Goal: Transaction & Acquisition: Purchase product/service

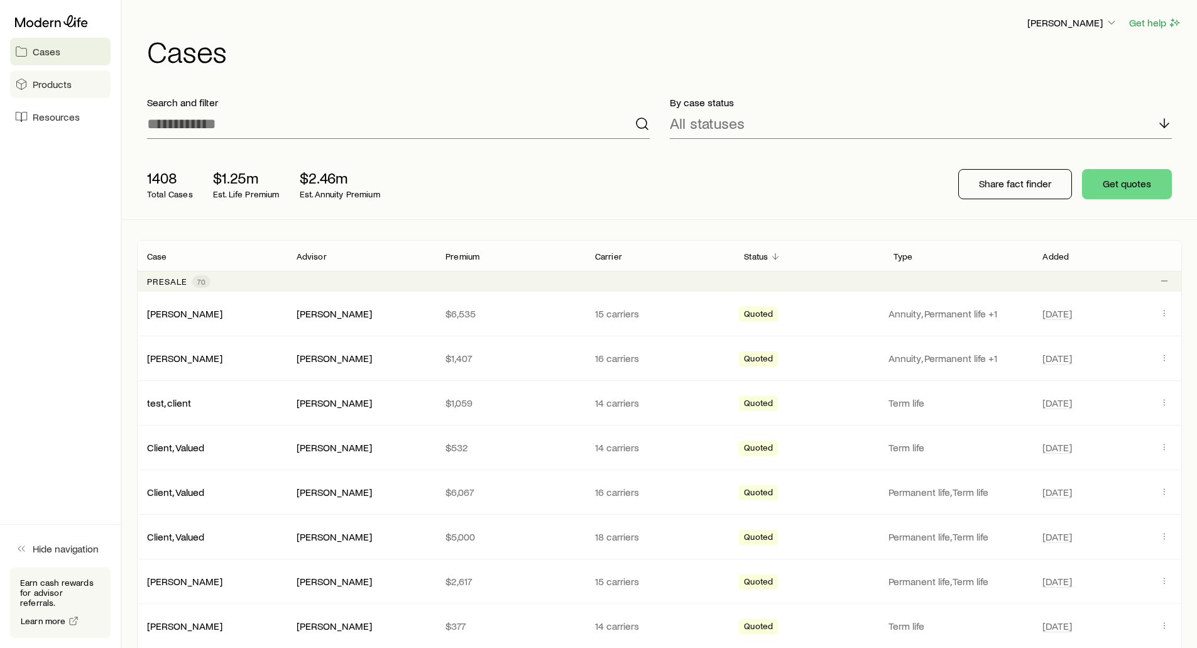
click at [30, 92] on link "Products" at bounding box center [60, 84] width 101 height 28
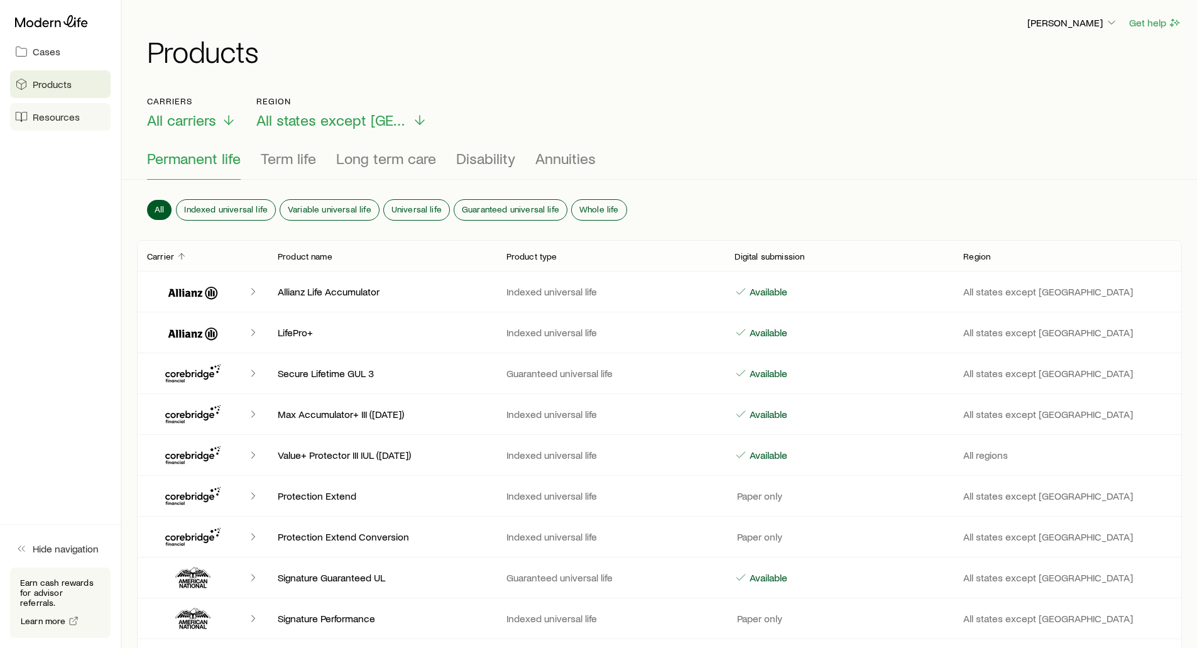
click at [36, 119] on span "Resources" at bounding box center [56, 117] width 47 height 13
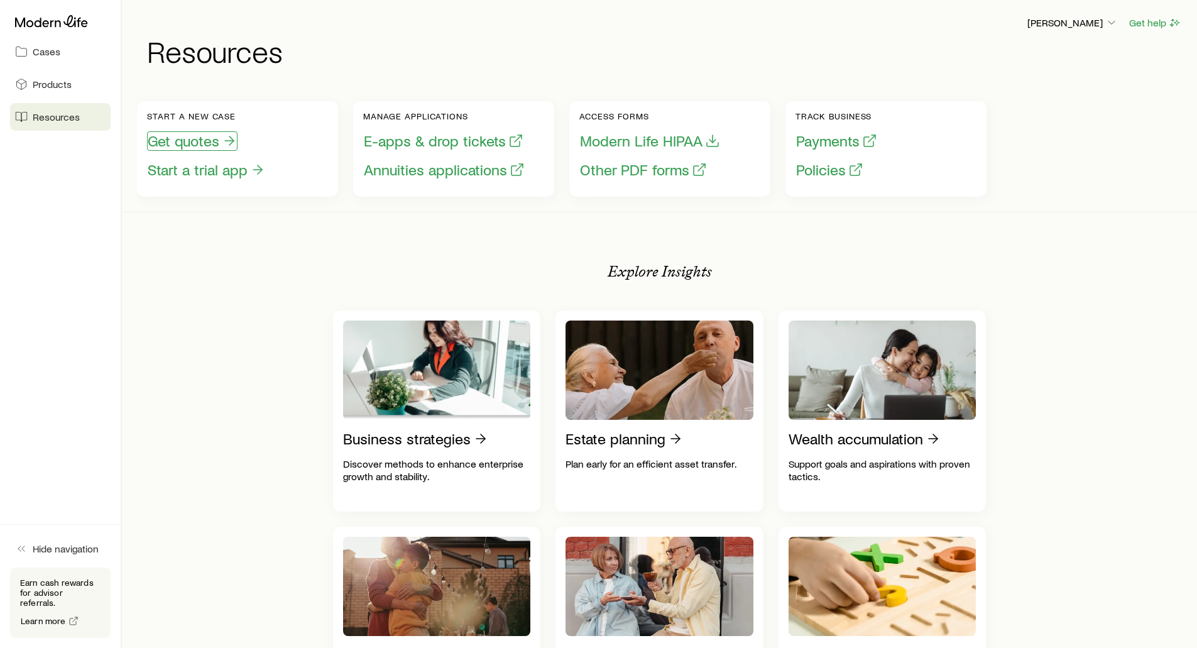
click at [182, 146] on button "Get quotes" at bounding box center [192, 140] width 90 height 19
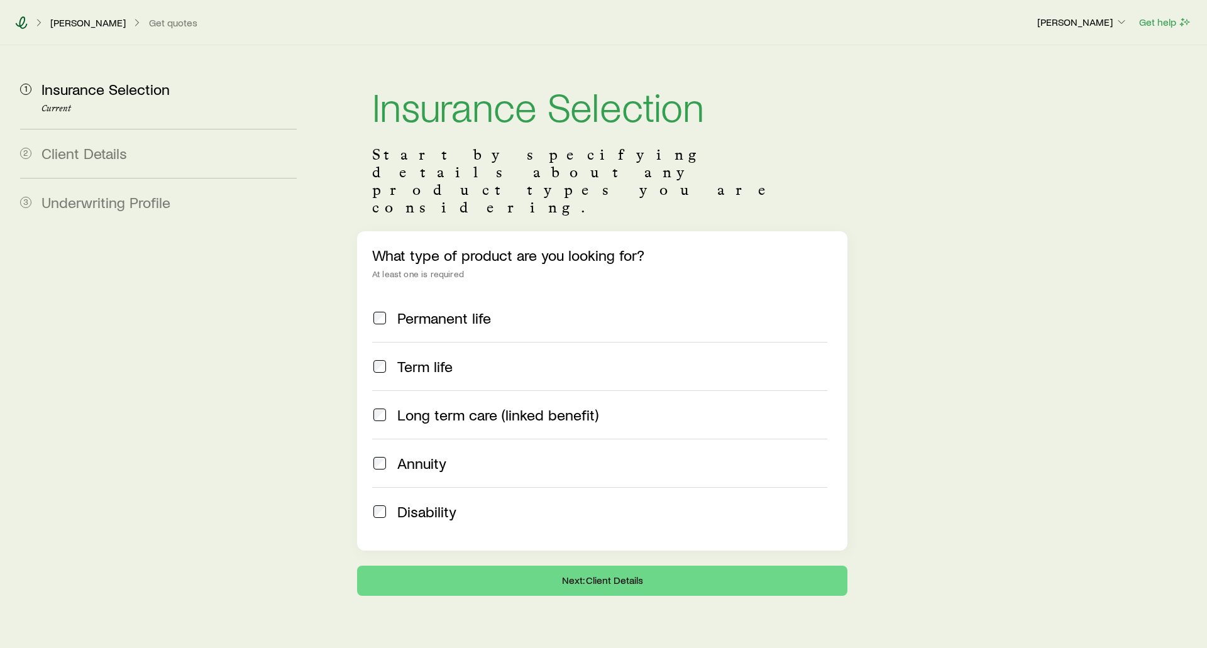
click at [20, 19] on icon at bounding box center [22, 22] width 12 height 13
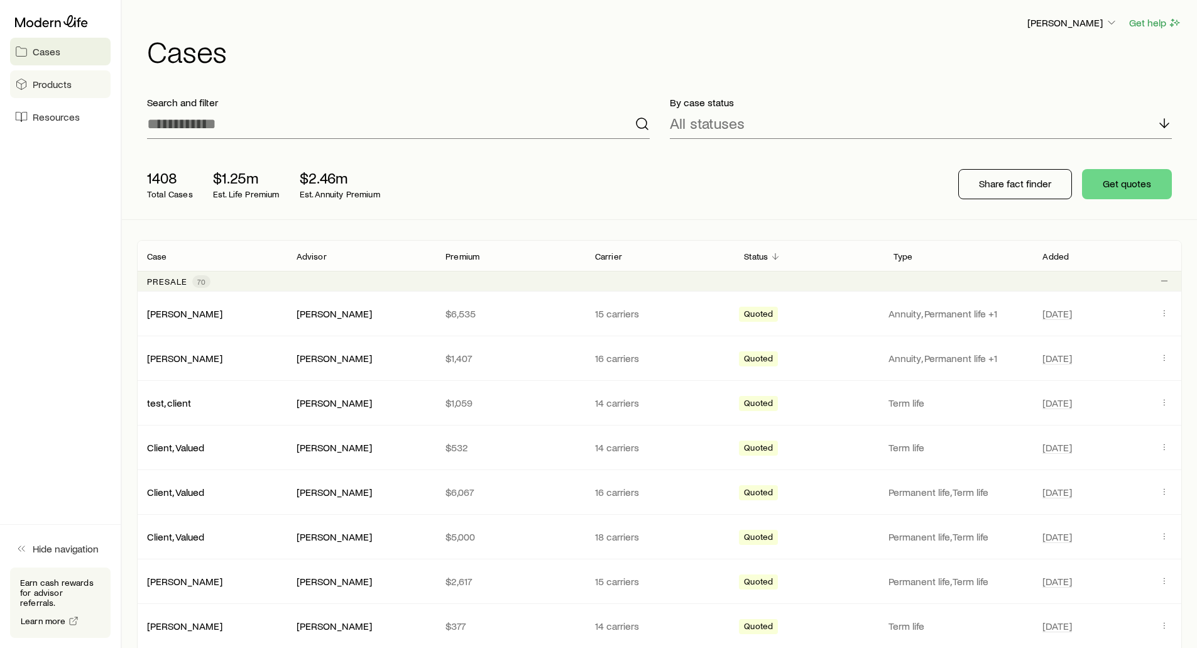
click at [50, 85] on span "Products" at bounding box center [52, 84] width 39 height 13
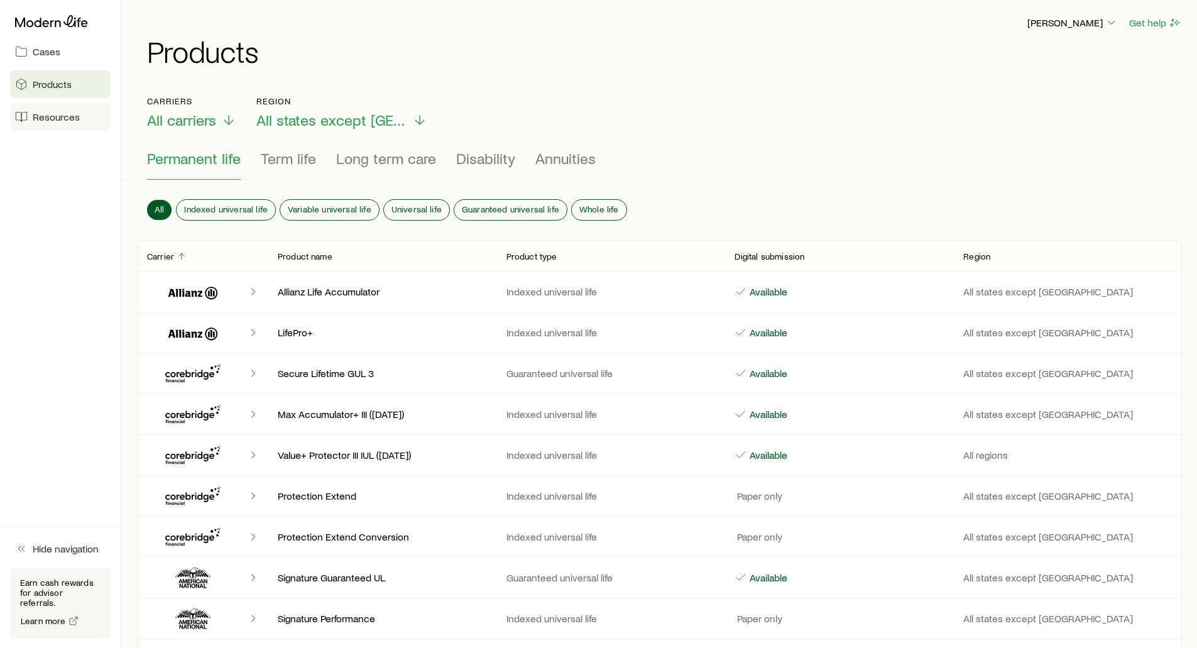
click at [43, 116] on span "Resources" at bounding box center [56, 117] width 47 height 13
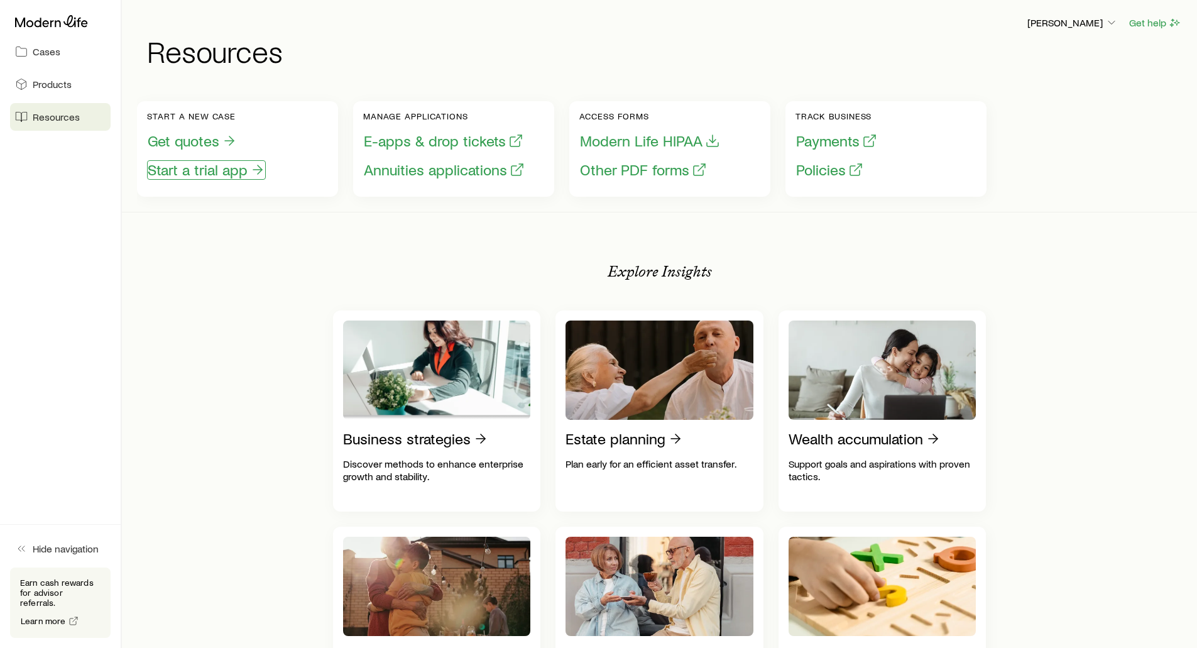
click at [170, 175] on button "Start a trial app" at bounding box center [206, 169] width 119 height 19
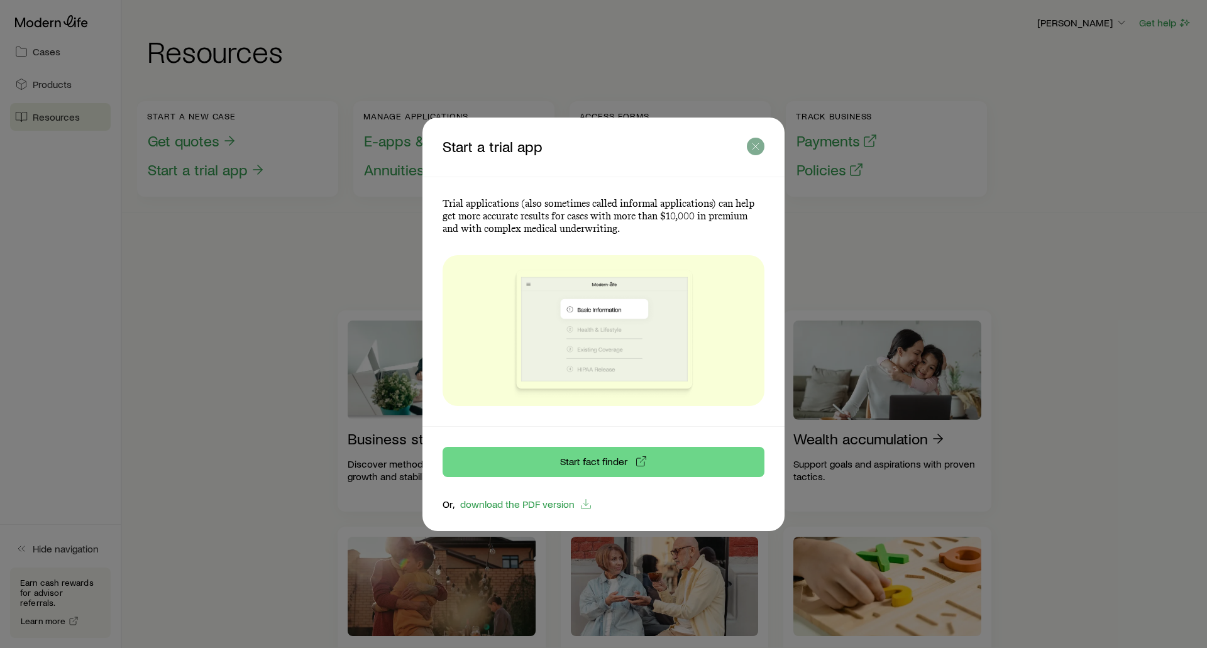
click at [758, 145] on icon "button" at bounding box center [755, 146] width 13 height 13
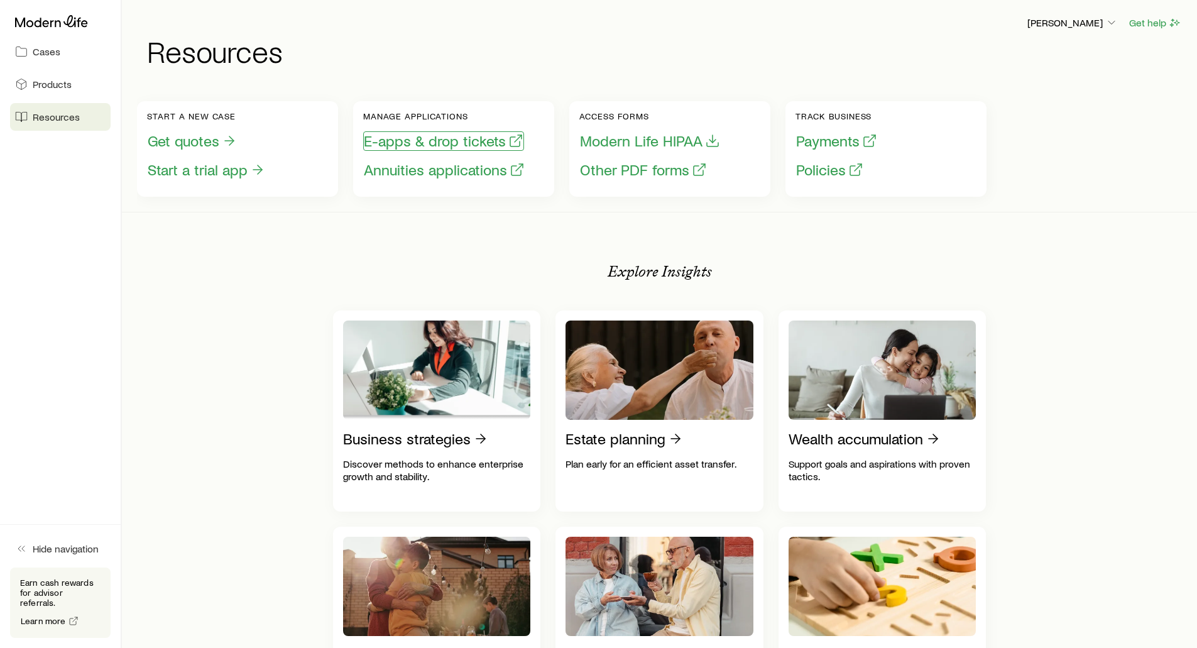
click at [405, 141] on button "E-apps & drop tickets" at bounding box center [443, 140] width 161 height 19
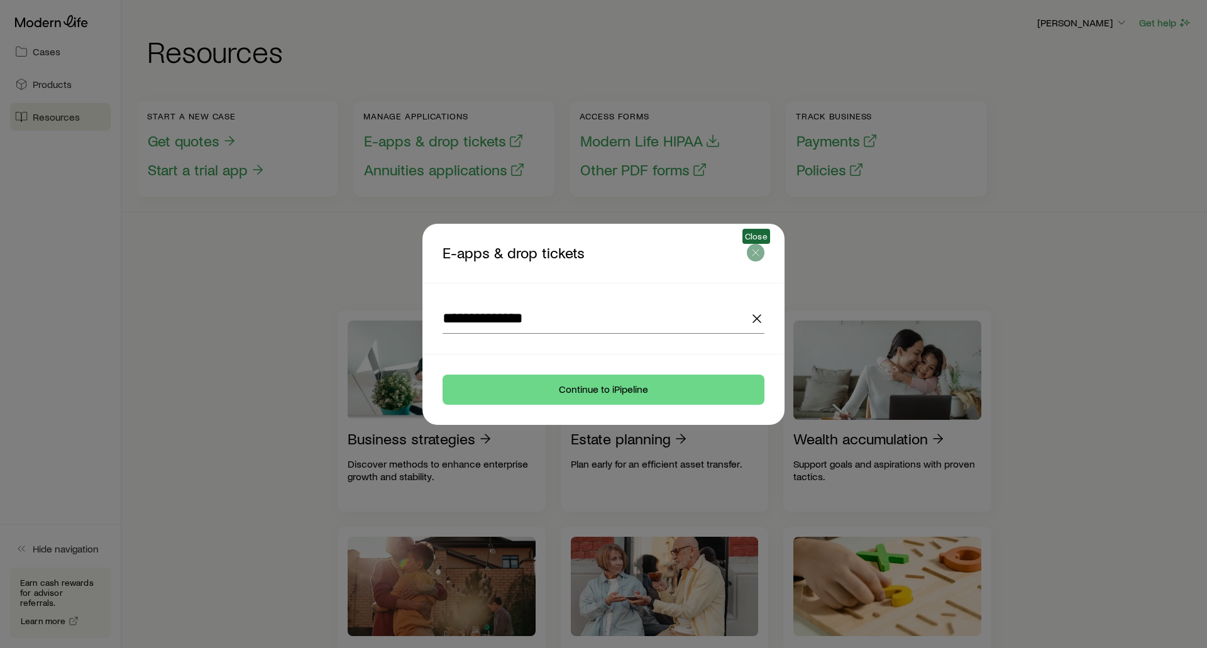
click at [752, 251] on icon "button" at bounding box center [755, 252] width 13 height 13
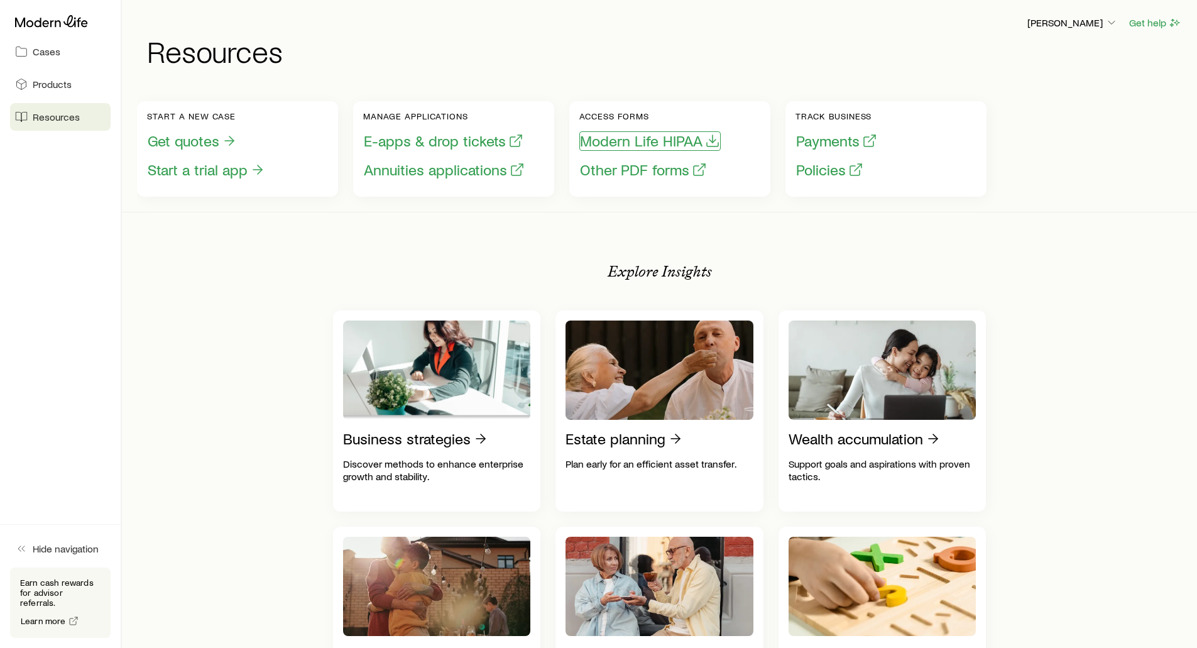
click at [589, 136] on button "Modern Life HIPAA" at bounding box center [649, 140] width 141 height 19
click at [818, 136] on button "Payments" at bounding box center [837, 140] width 82 height 19
click at [812, 173] on button "Policies" at bounding box center [830, 169] width 68 height 19
click at [31, 46] on link "Cases" at bounding box center [60, 52] width 101 height 28
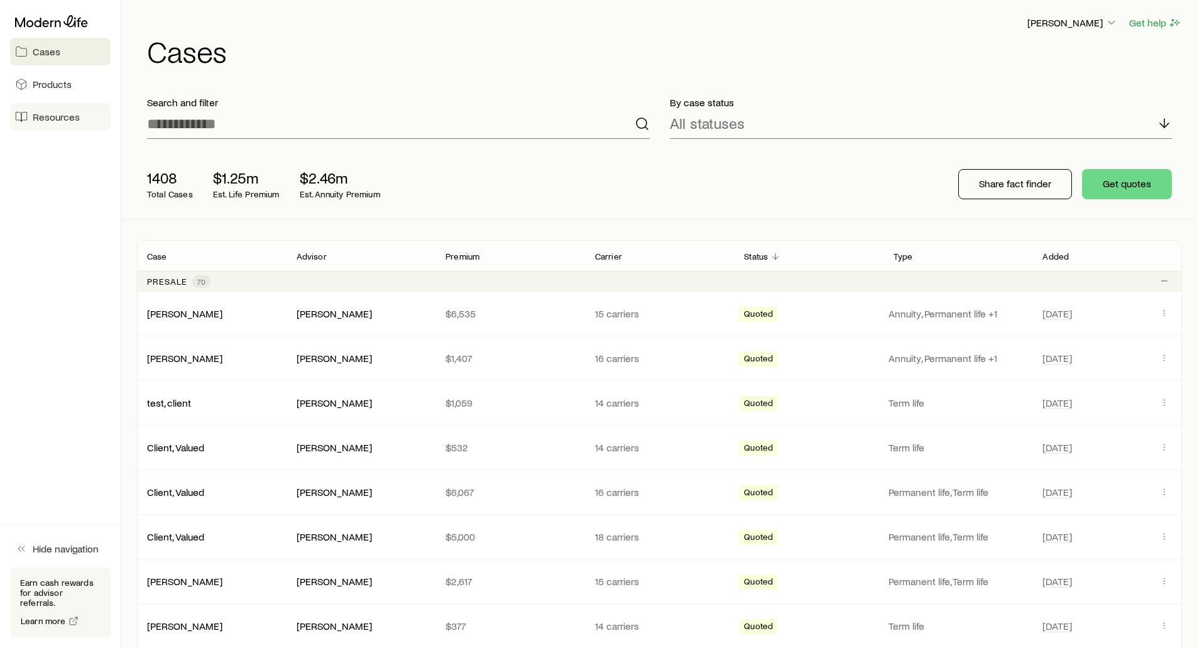
click at [57, 106] on link "Resources" at bounding box center [60, 117] width 101 height 28
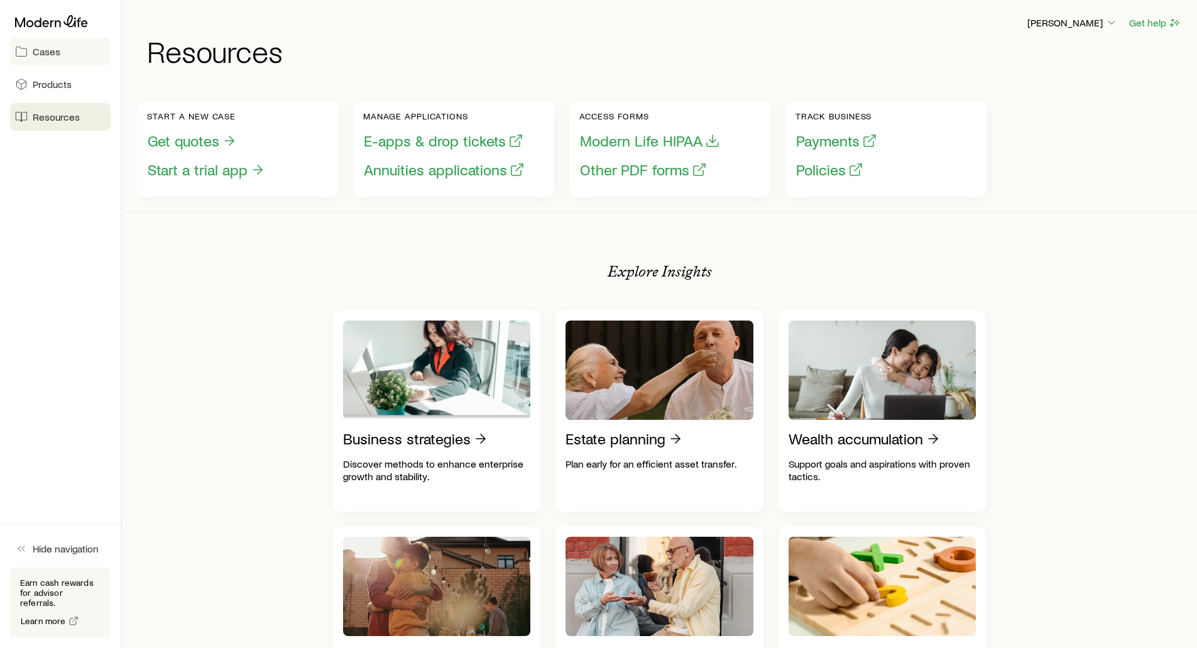
click at [26, 47] on icon at bounding box center [21, 51] width 13 height 13
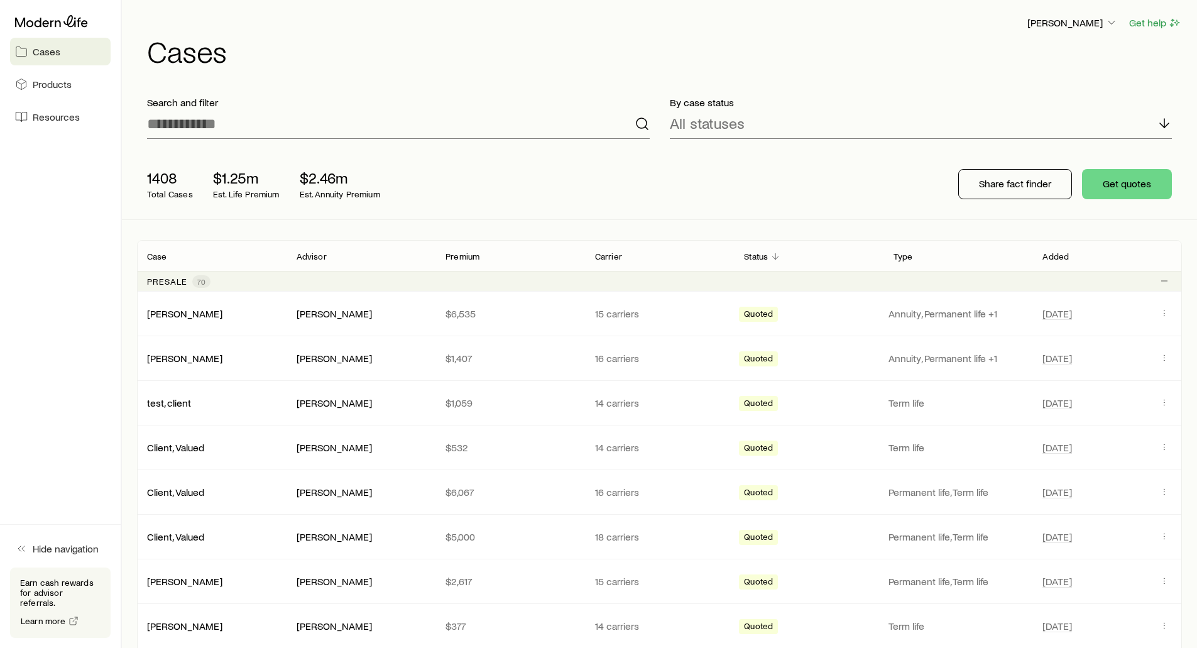
click at [867, 37] on h1 "Cases" at bounding box center [664, 51] width 1035 height 30
click at [1047, 23] on p "[PERSON_NAME]" at bounding box center [1072, 22] width 90 height 13
click at [810, 24] on div "[PERSON_NAME] Get help" at bounding box center [664, 23] width 1035 height 16
click at [1051, 23] on p "[PERSON_NAME]" at bounding box center [1072, 22] width 90 height 13
click at [1024, 55] on span "Licenses and contracts" at bounding box center [1047, 57] width 103 height 13
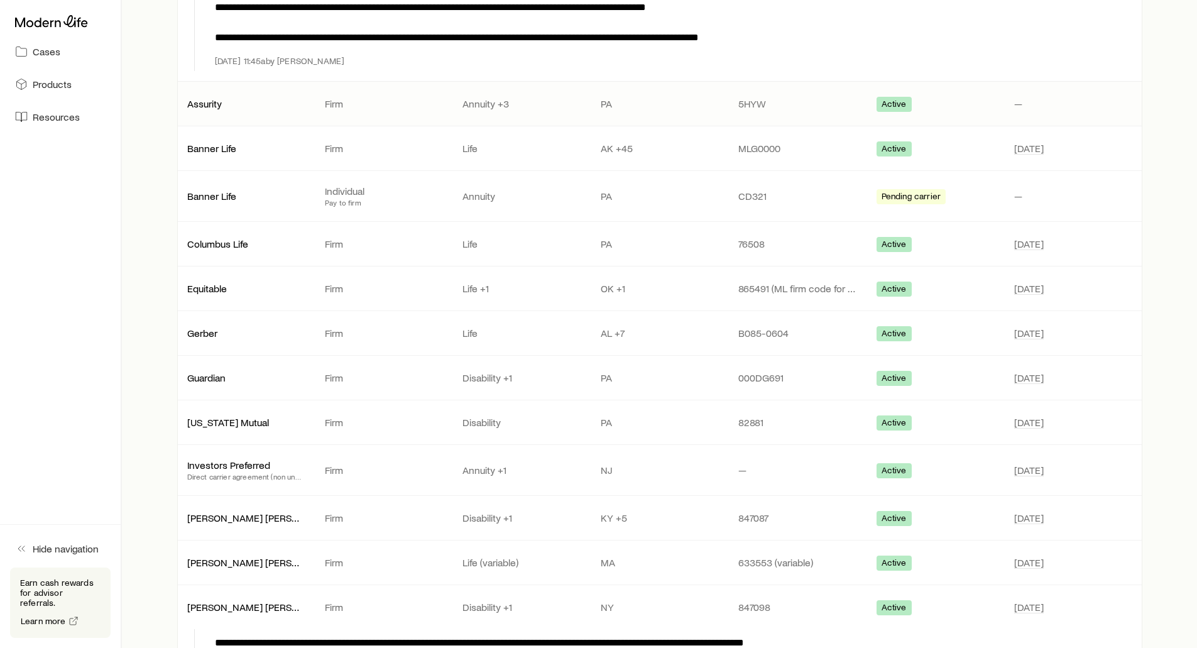
scroll to position [440, 0]
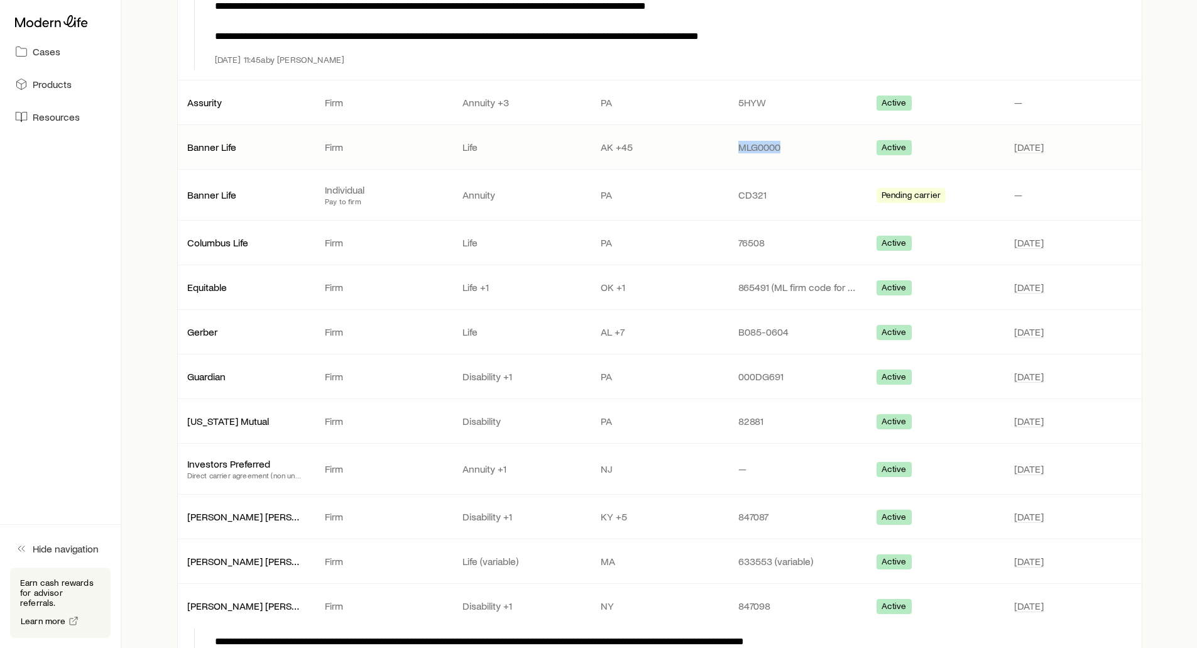
drag, startPoint x: 783, startPoint y: 152, endPoint x: 738, endPoint y: 153, distance: 44.6
click at [738, 153] on p "MLG0000" at bounding box center [797, 147] width 118 height 13
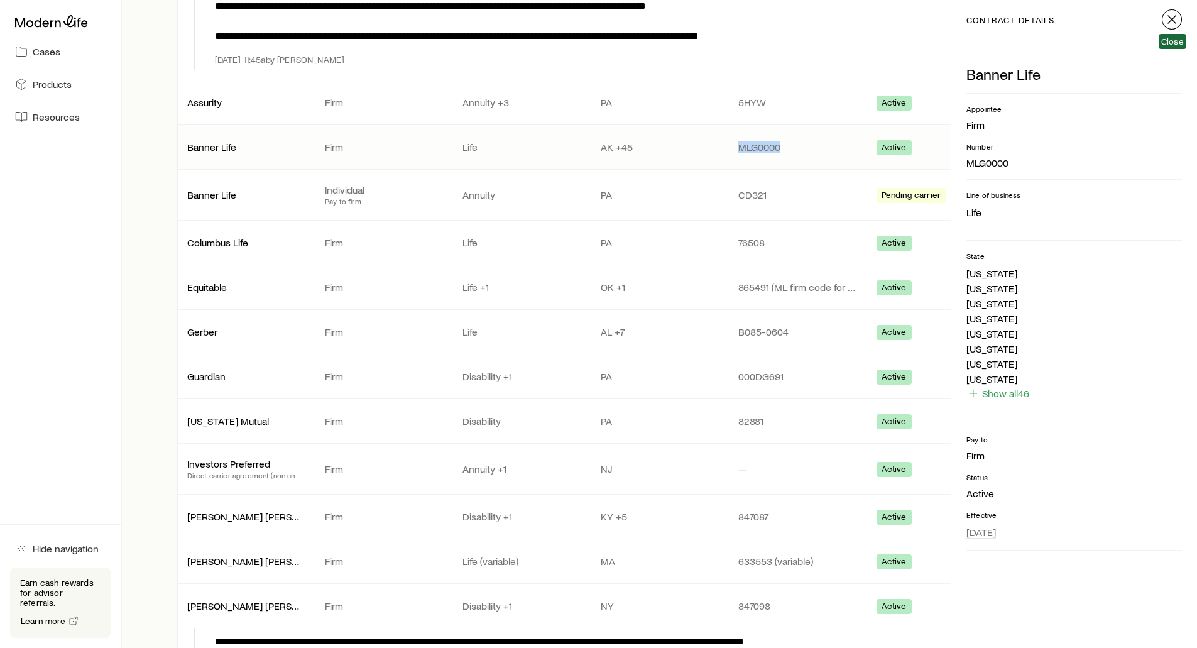
click at [1173, 21] on icon "button" at bounding box center [1171, 19] width 15 height 15
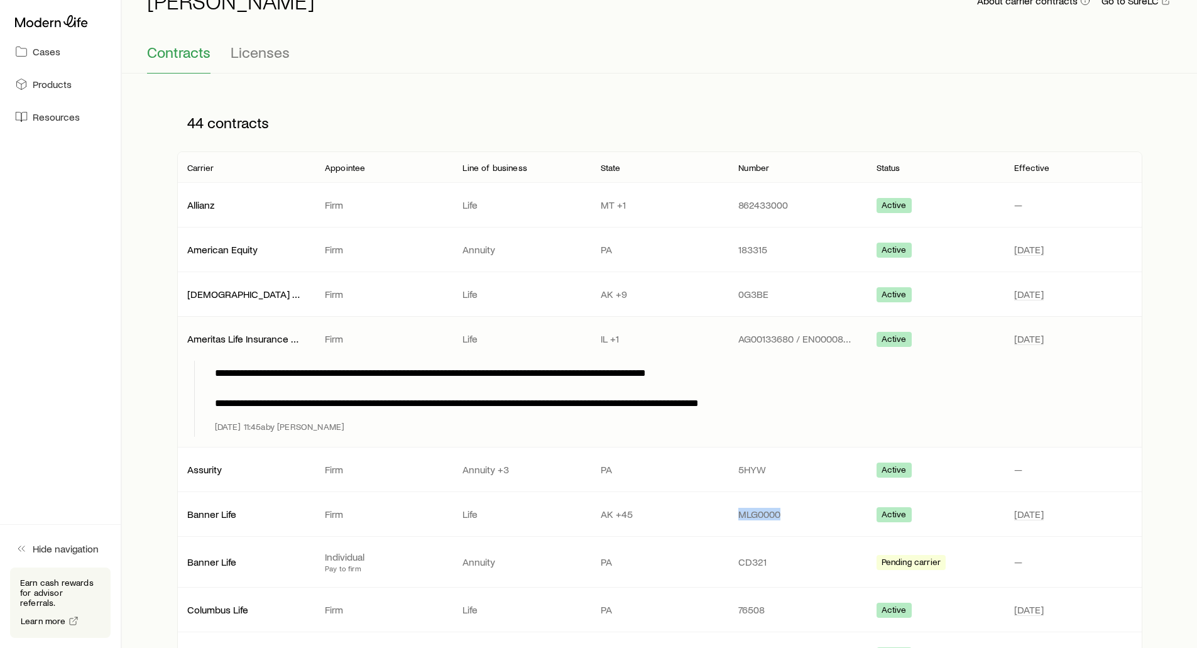
scroll to position [0, 0]
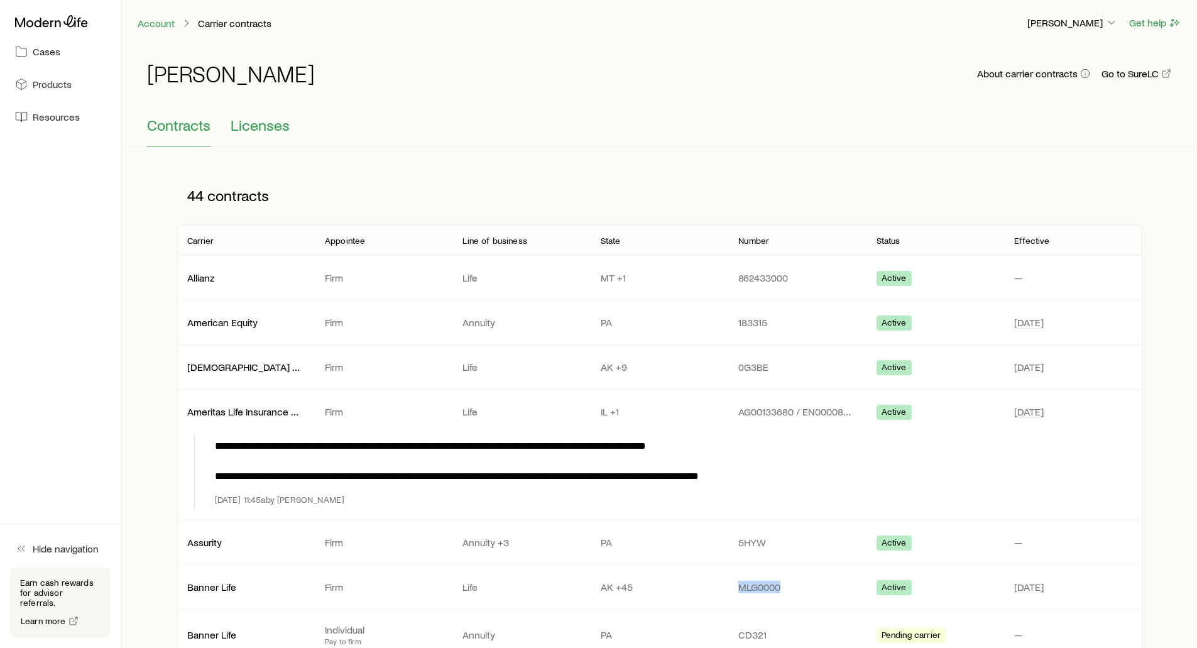
click at [265, 122] on span "Licenses" at bounding box center [260, 125] width 59 height 18
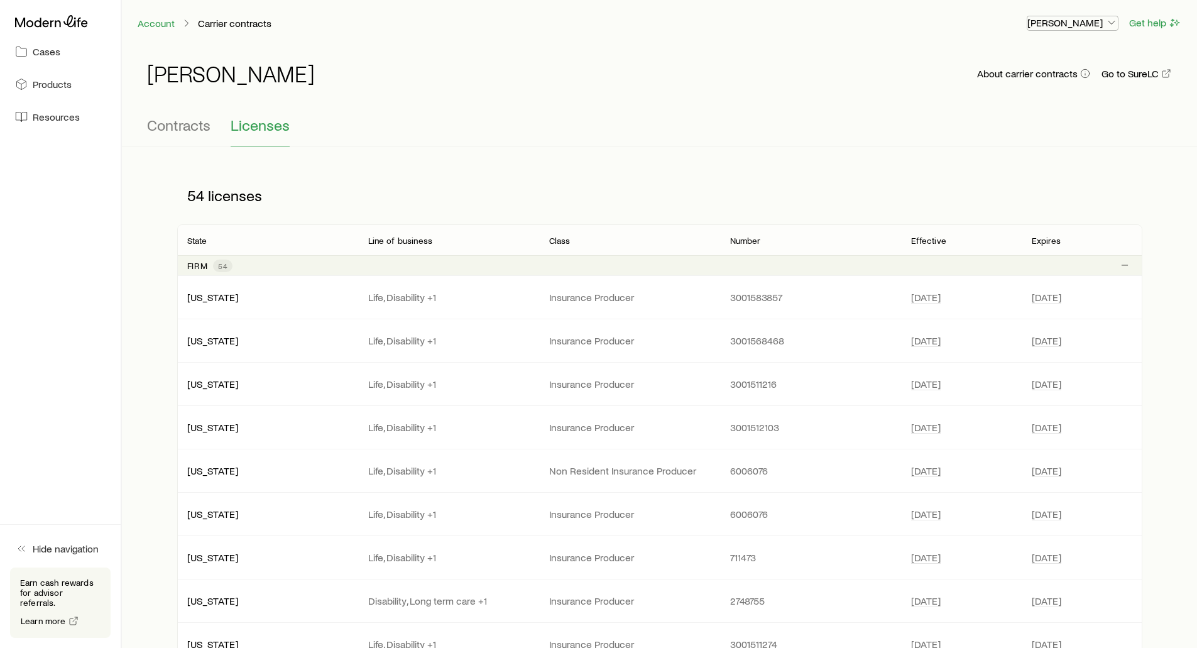
click at [1078, 30] on button "[PERSON_NAME]" at bounding box center [1073, 23] width 92 height 15
click at [1055, 88] on span "Commission schedule" at bounding box center [1044, 85] width 97 height 13
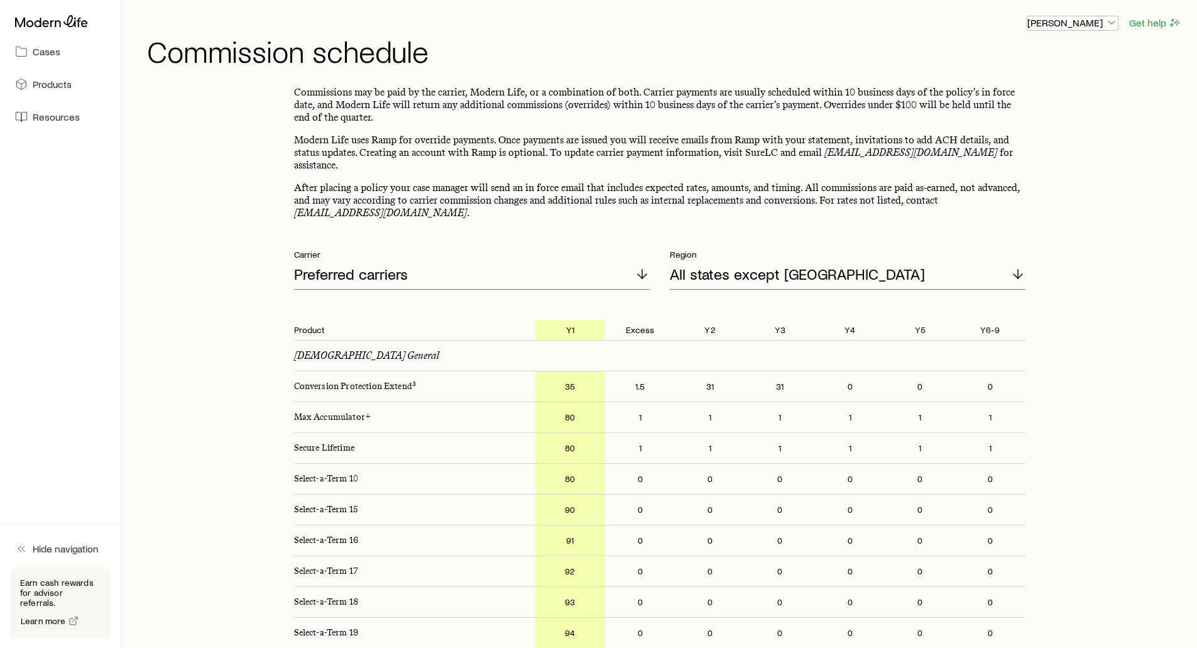
click at [1070, 26] on p "[PERSON_NAME]" at bounding box center [1072, 22] width 90 height 13
click at [1055, 63] on span "Licenses and contracts" at bounding box center [1047, 57] width 103 height 13
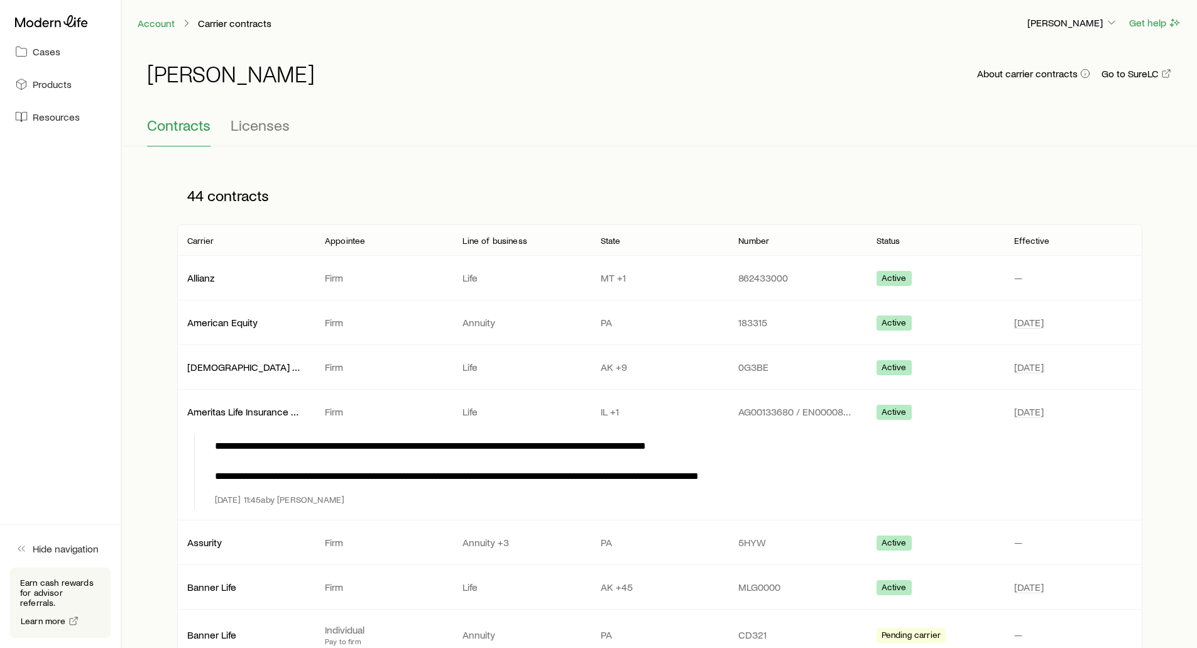
click at [224, 120] on div "Contracts Licenses" at bounding box center [659, 131] width 1025 height 30
click at [282, 131] on span "Licenses" at bounding box center [260, 125] width 59 height 18
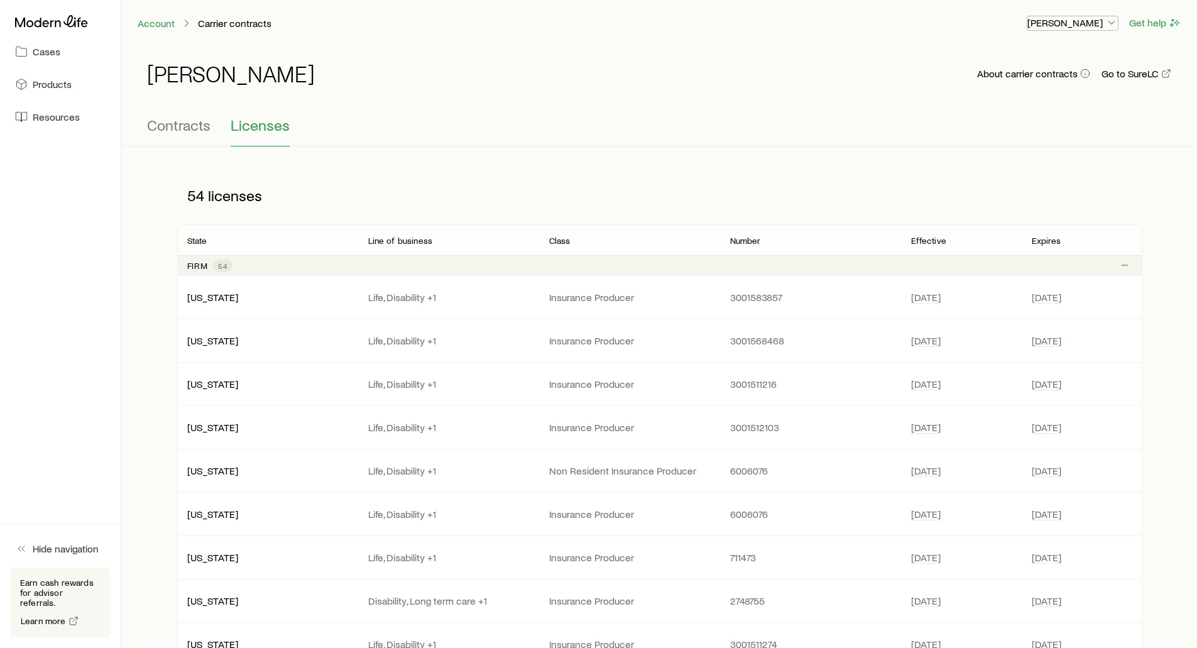
click at [1063, 21] on p "[PERSON_NAME]" at bounding box center [1072, 22] width 90 height 13
click at [994, 84] on link "Commission schedule" at bounding box center [1043, 85] width 141 height 23
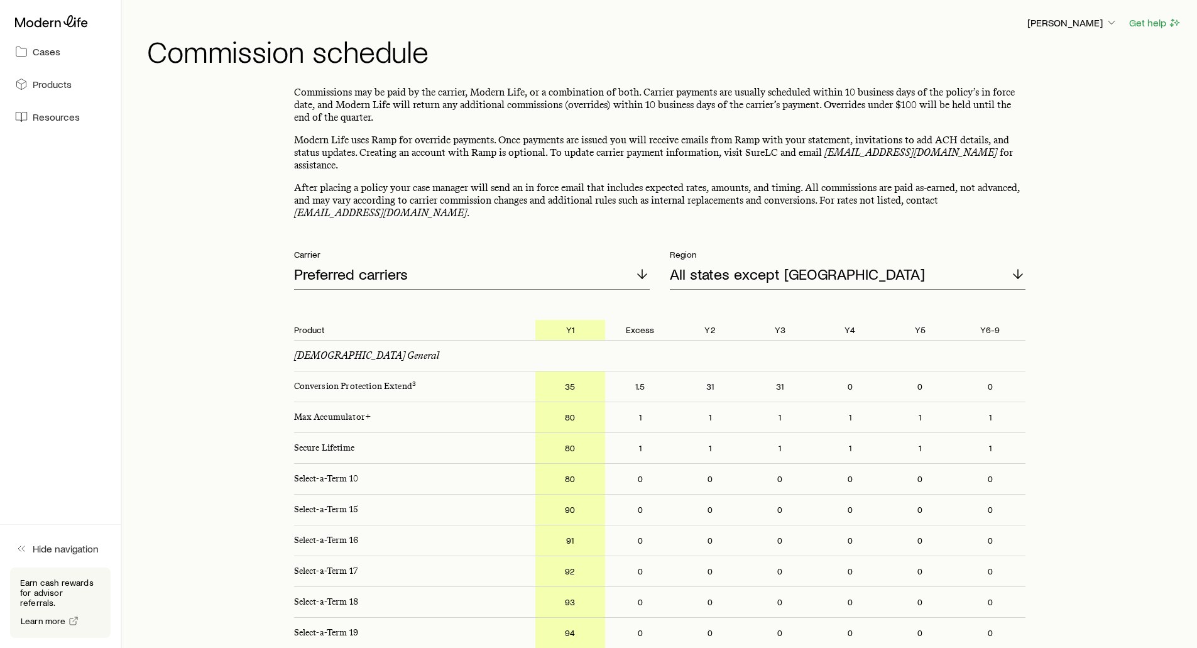
click at [691, 182] on p "After placing a policy your case manager will send an in force email that inclu…" at bounding box center [659, 201] width 731 height 38
click at [54, 19] on icon at bounding box center [51, 21] width 73 height 13
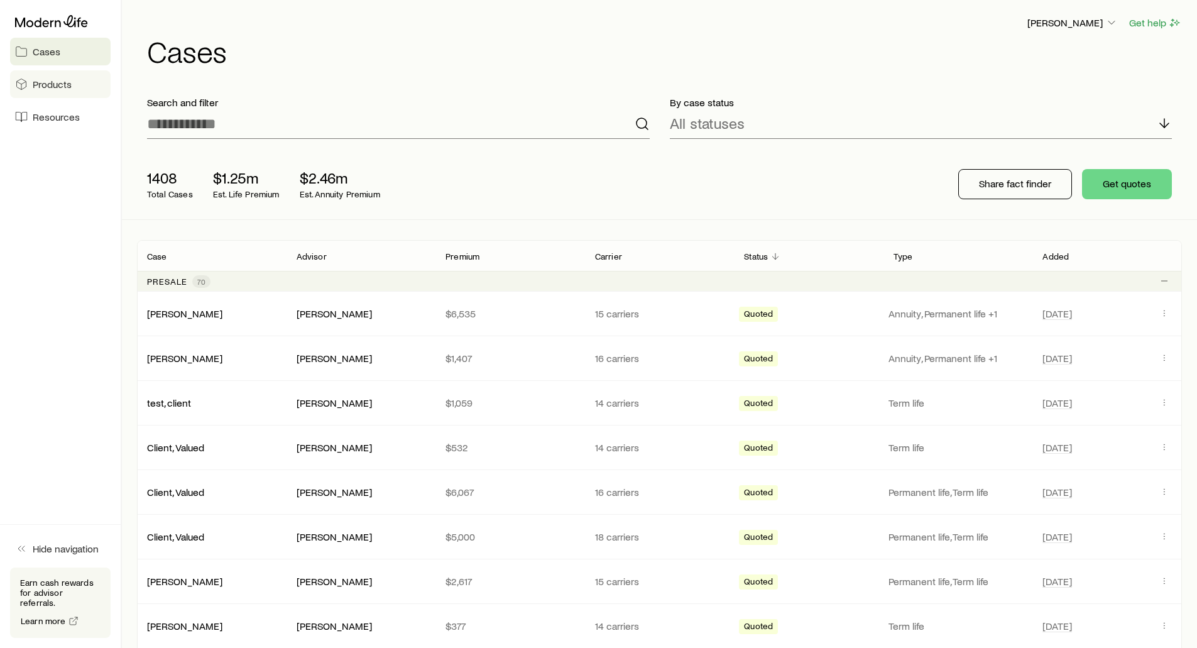
click at [63, 85] on span "Products" at bounding box center [52, 84] width 39 height 13
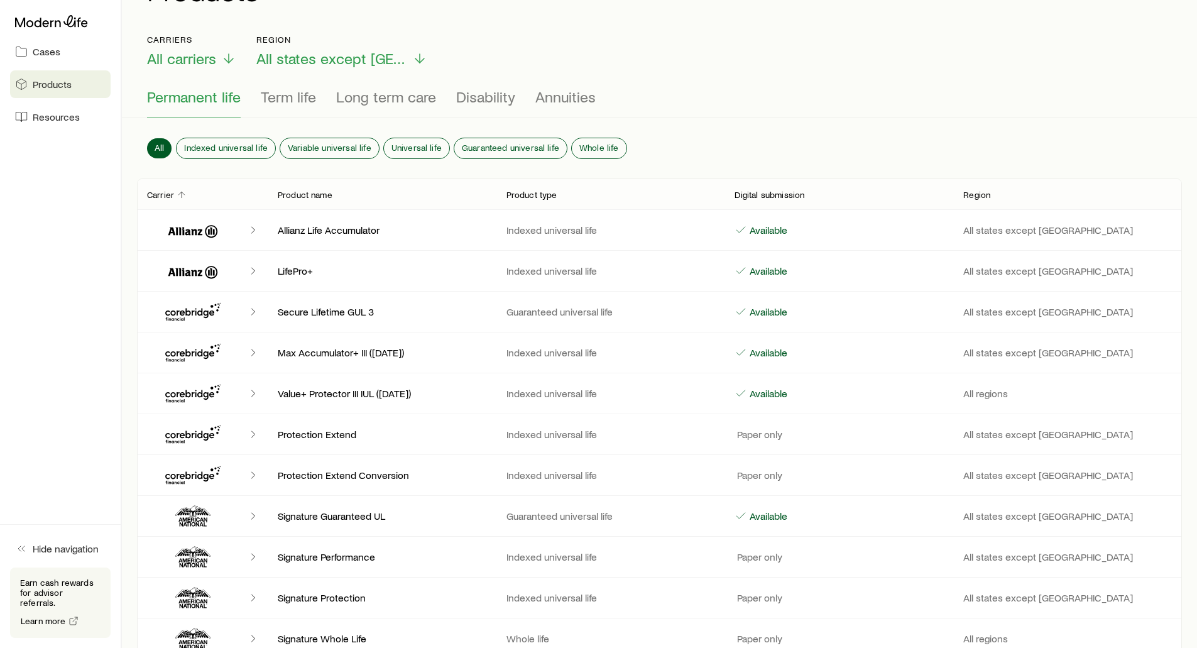
scroll to position [63, 0]
click at [204, 141] on span "Indexed universal life" at bounding box center [226, 146] width 84 height 10
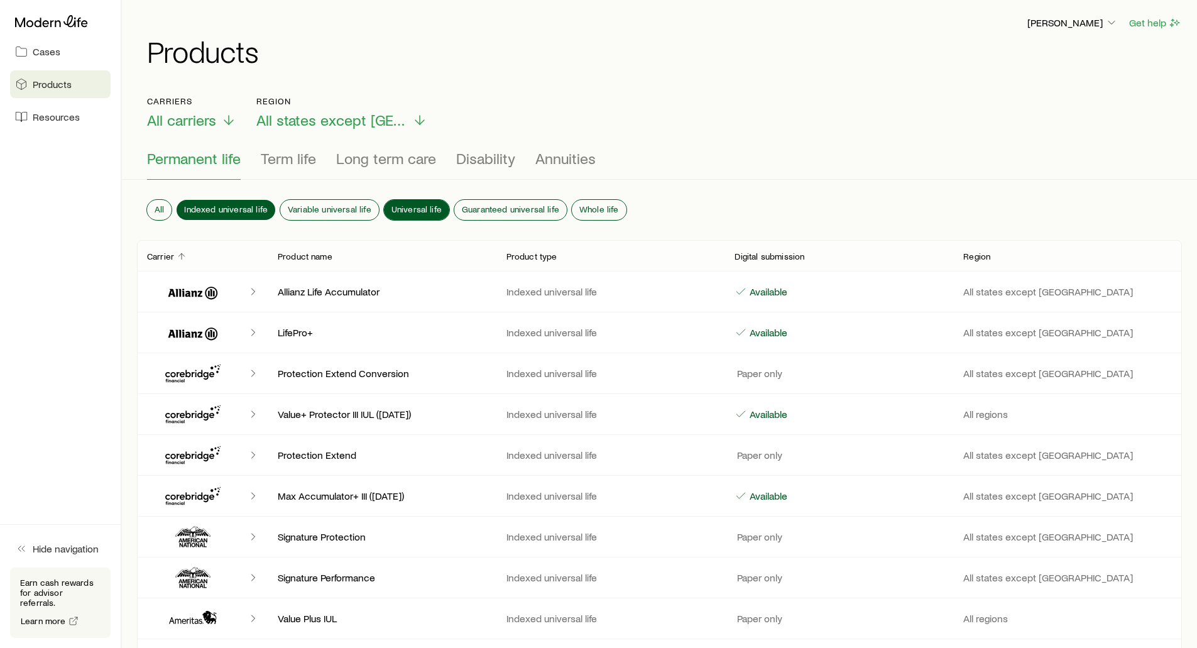
click at [402, 204] on span "Universal life" at bounding box center [416, 209] width 50 height 10
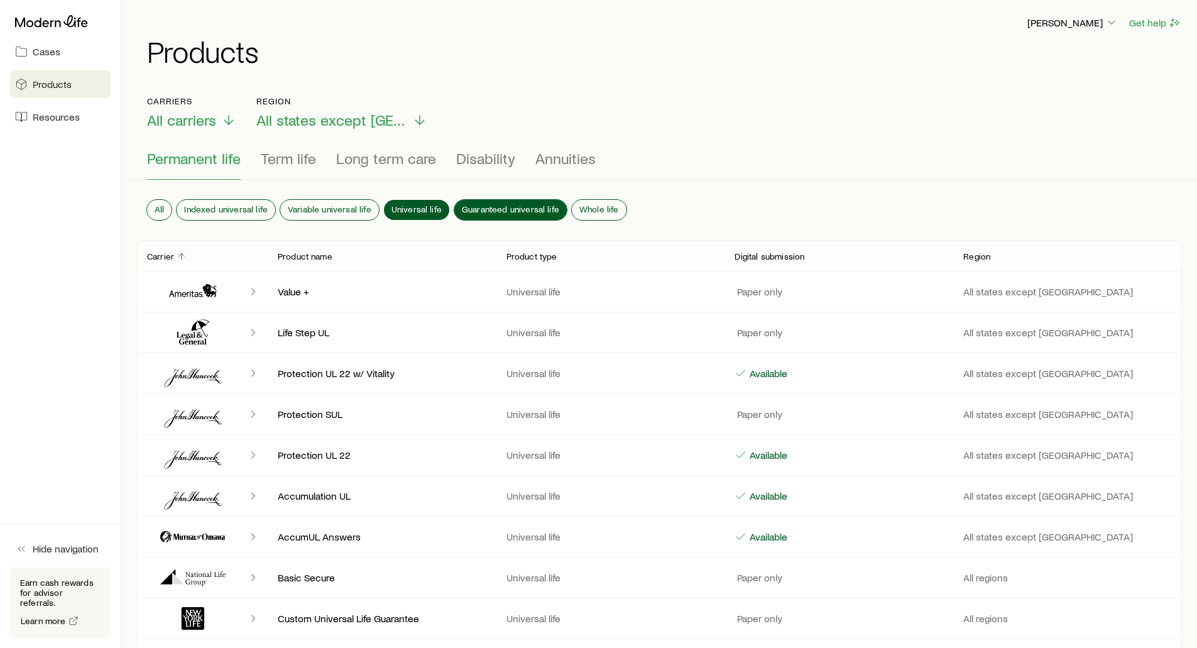
click at [484, 206] on span "Guaranteed universal life" at bounding box center [510, 209] width 97 height 10
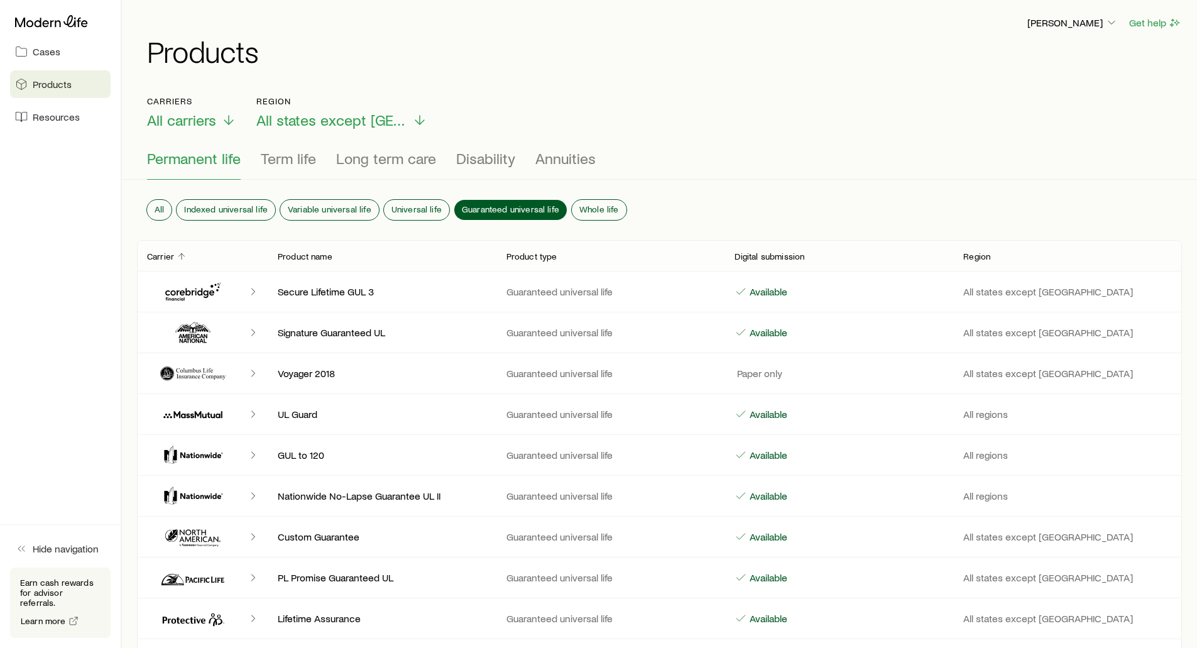
click at [250, 158] on div "Permanent life Term life Long term care Disability Annuities" at bounding box center [659, 165] width 1025 height 30
click at [283, 158] on span "Term life" at bounding box center [288, 159] width 55 height 18
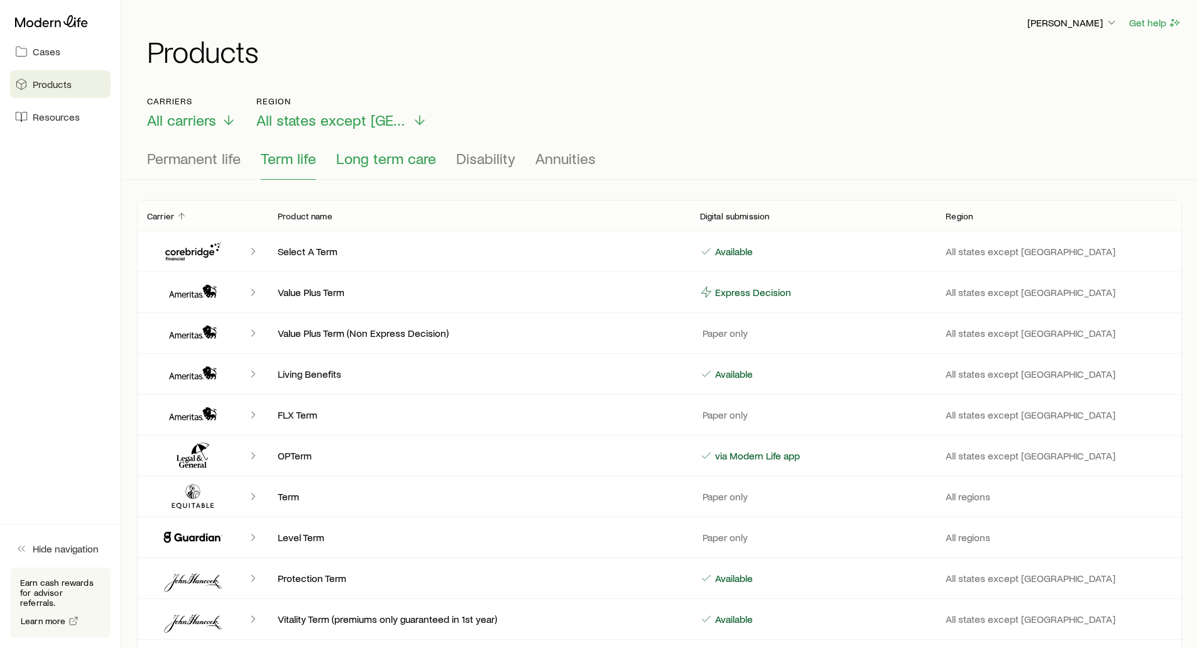
click at [361, 161] on span "Long term care" at bounding box center [386, 159] width 100 height 18
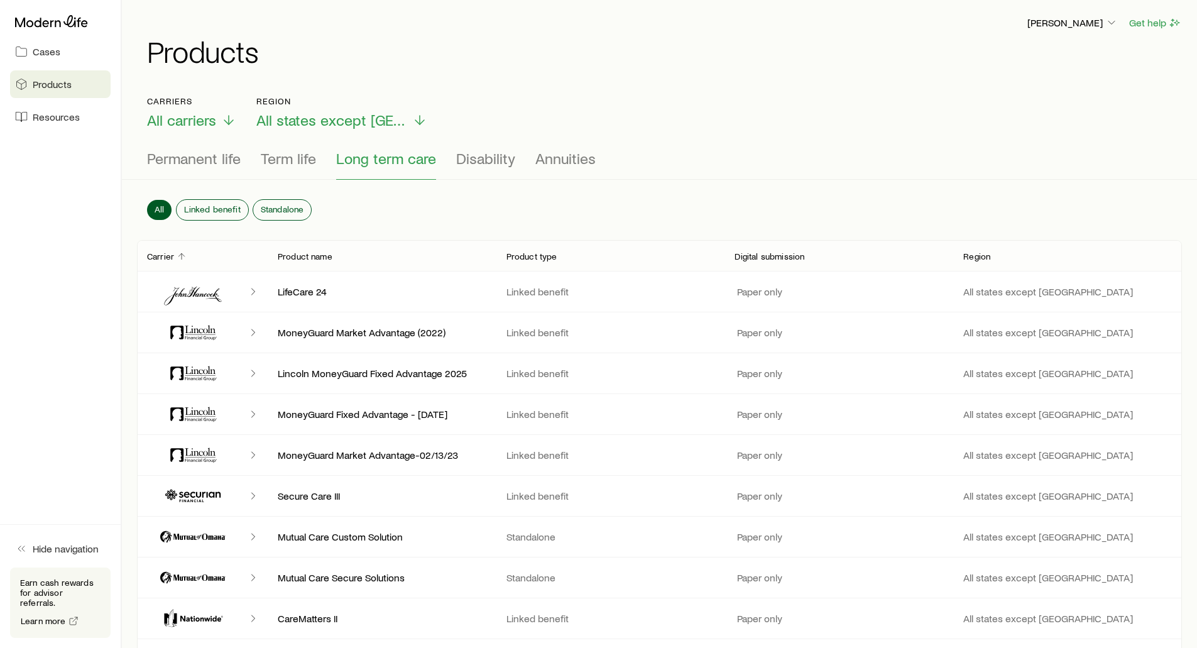
drag, startPoint x: 486, startPoint y: 151, endPoint x: 484, endPoint y: 206, distance: 54.7
click at [484, 206] on div "Carriers All carriers Region All states except [GEOGRAPHIC_DATA] Permanent life…" at bounding box center [659, 479] width 1045 height 767
click at [214, 159] on span "Permanent life" at bounding box center [194, 159] width 94 height 18
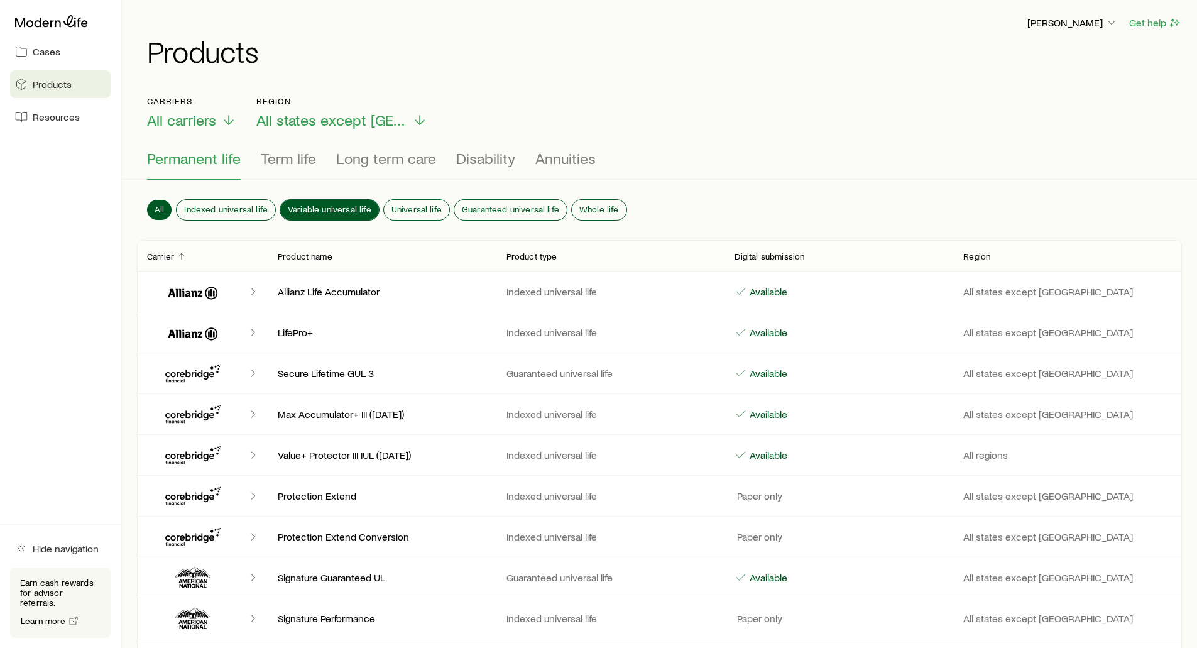
click at [308, 206] on span "Variable universal life" at bounding box center [330, 209] width 84 height 10
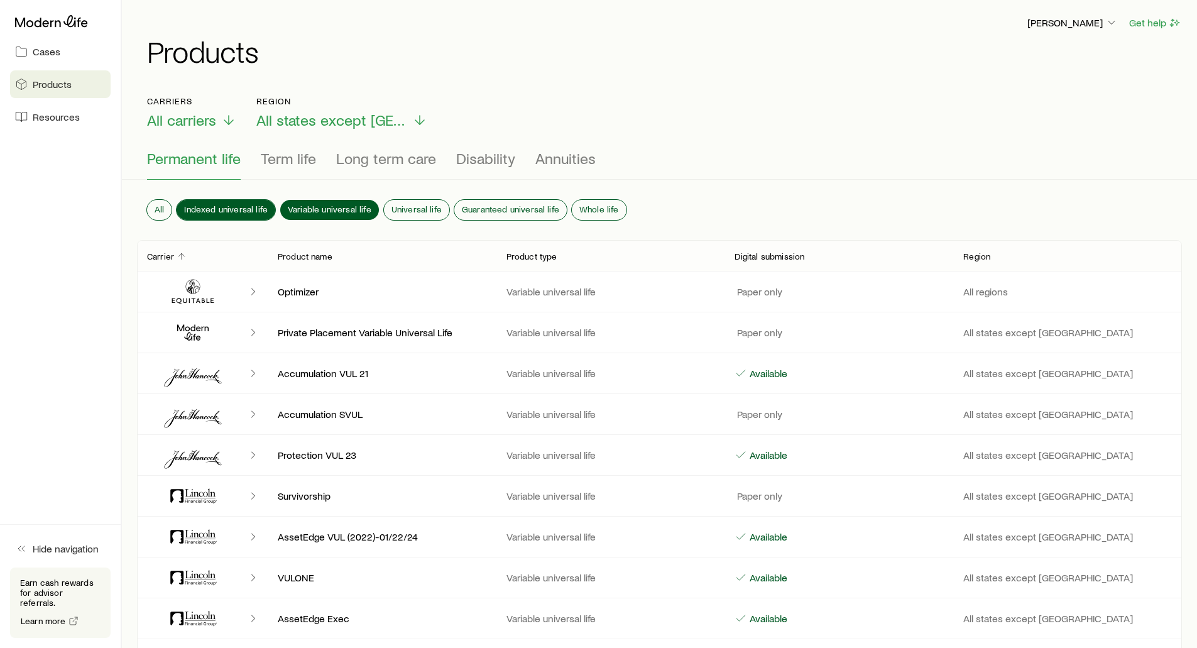
click at [214, 205] on span "Indexed universal life" at bounding box center [226, 209] width 84 height 10
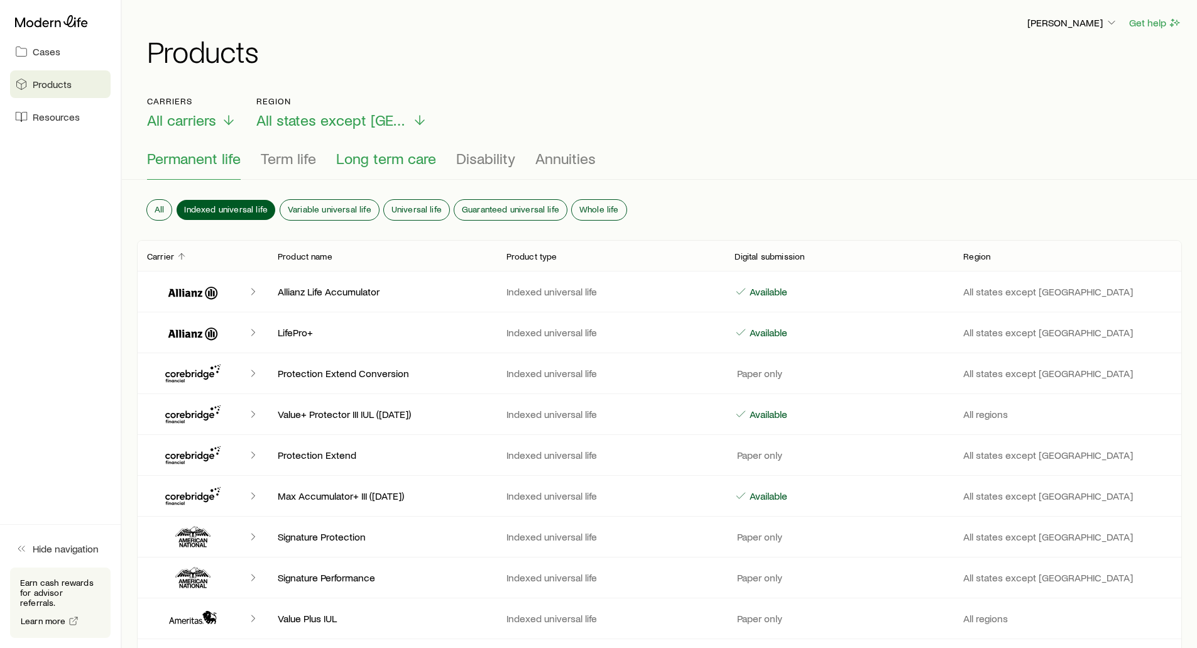
click at [376, 155] on span "Long term care" at bounding box center [386, 159] width 100 height 18
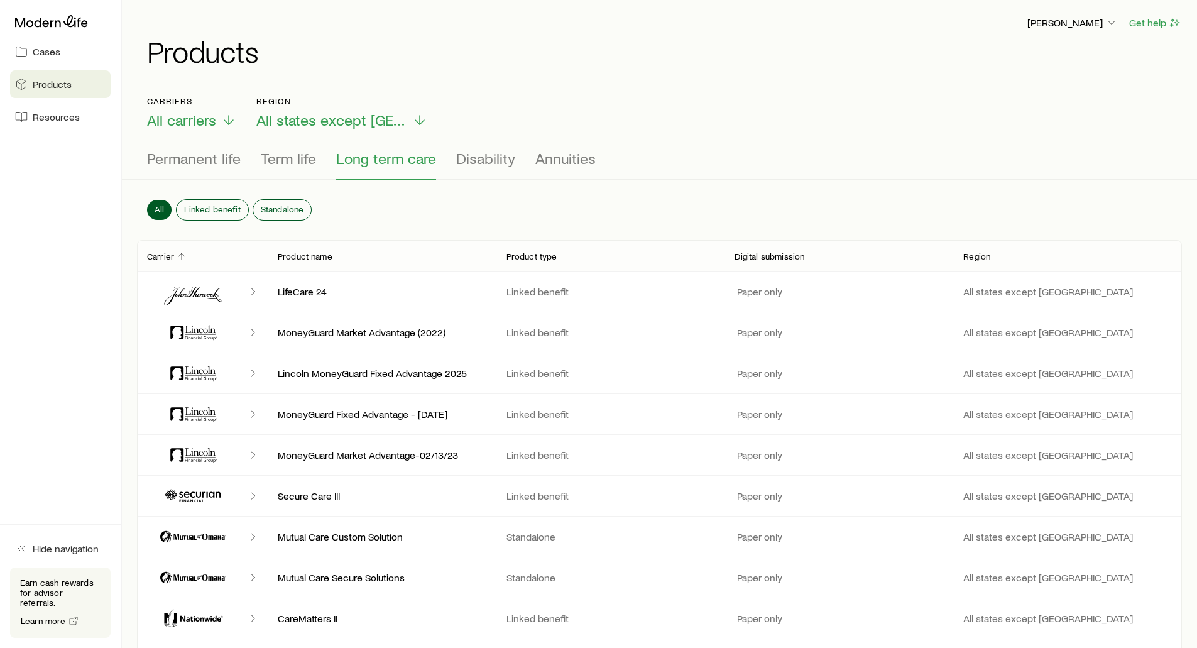
click at [480, 116] on div "Carriers All carriers Region All states except [GEOGRAPHIC_DATA]" at bounding box center [659, 112] width 1025 height 33
click at [183, 158] on span "Permanent life" at bounding box center [194, 159] width 94 height 18
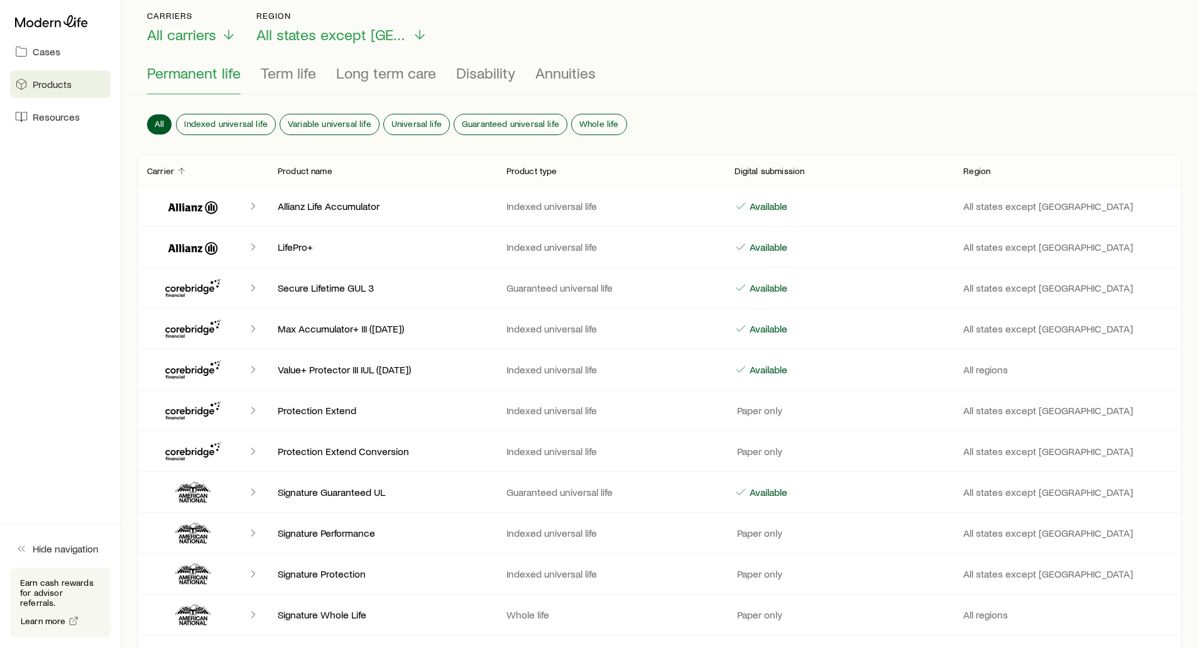
scroll to position [63, 0]
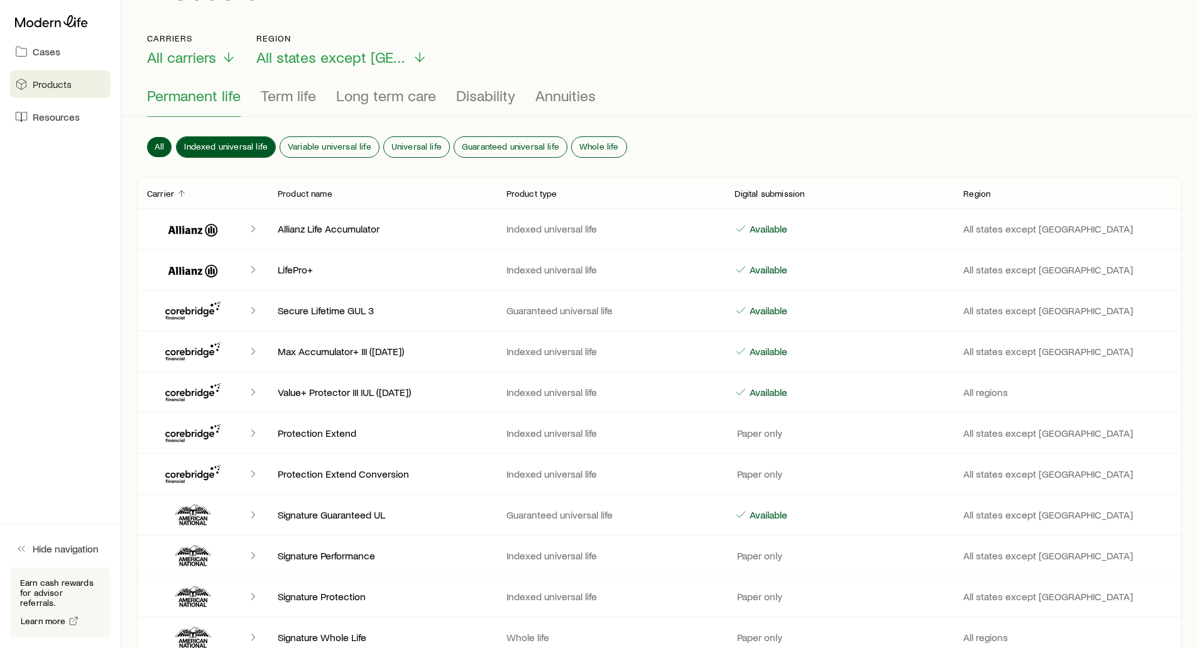
click at [230, 145] on span "Indexed universal life" at bounding box center [226, 146] width 84 height 10
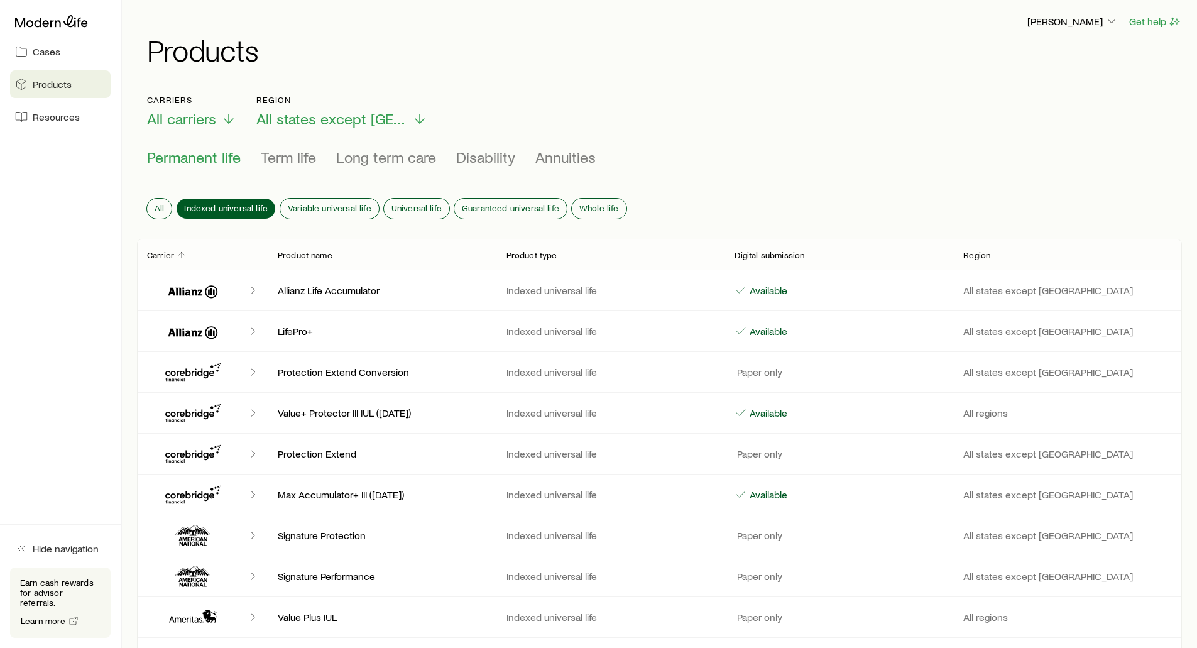
scroll to position [0, 0]
click at [480, 111] on div "Carriers All carriers Region All states except [GEOGRAPHIC_DATA]" at bounding box center [659, 112] width 1025 height 33
click at [416, 30] on div "[PERSON_NAME] Get help" at bounding box center [664, 23] width 1035 height 16
click at [477, 159] on span "Disability" at bounding box center [485, 159] width 59 height 18
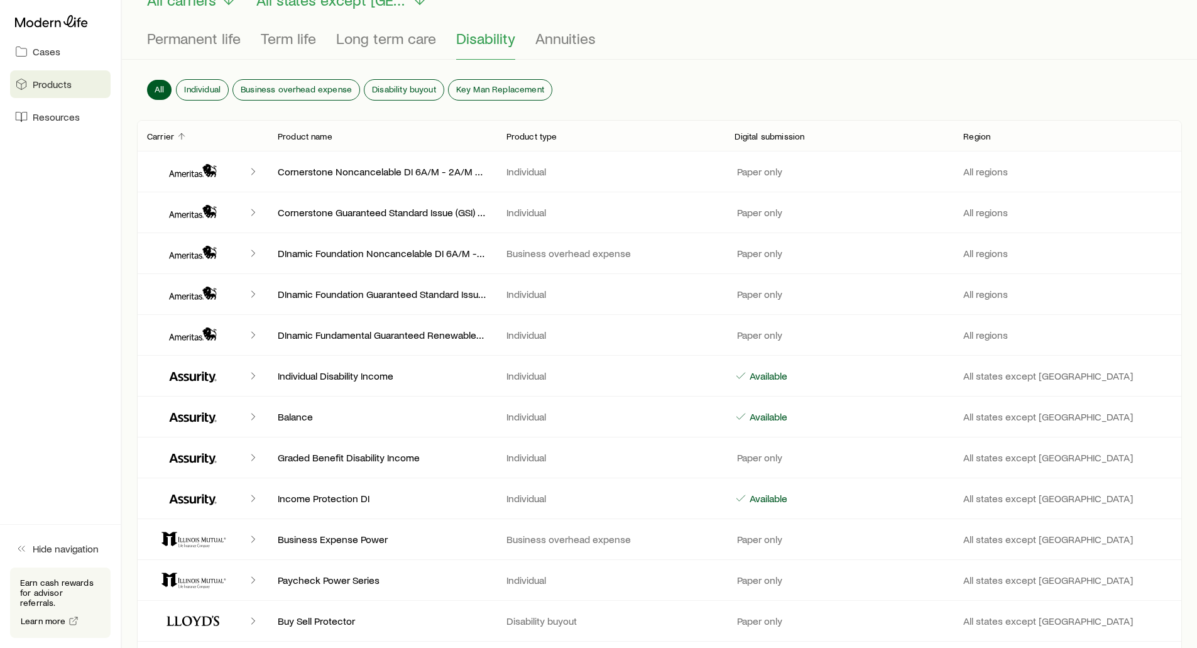
scroll to position [126, 0]
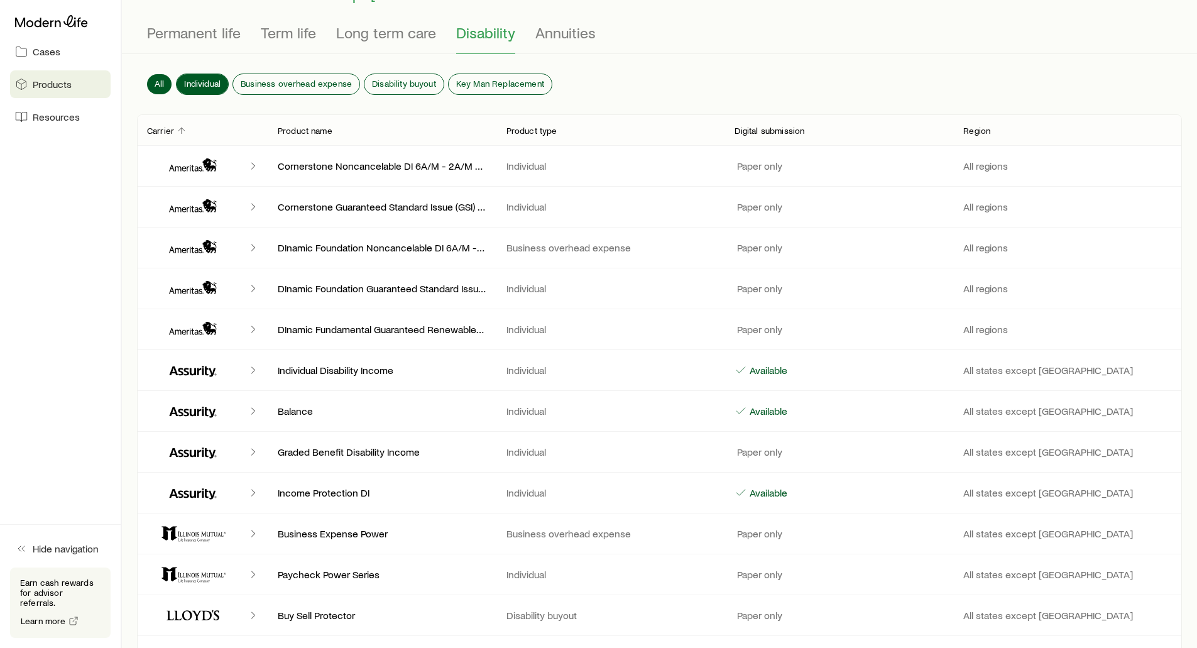
click at [204, 81] on span "Individual" at bounding box center [202, 84] width 36 height 10
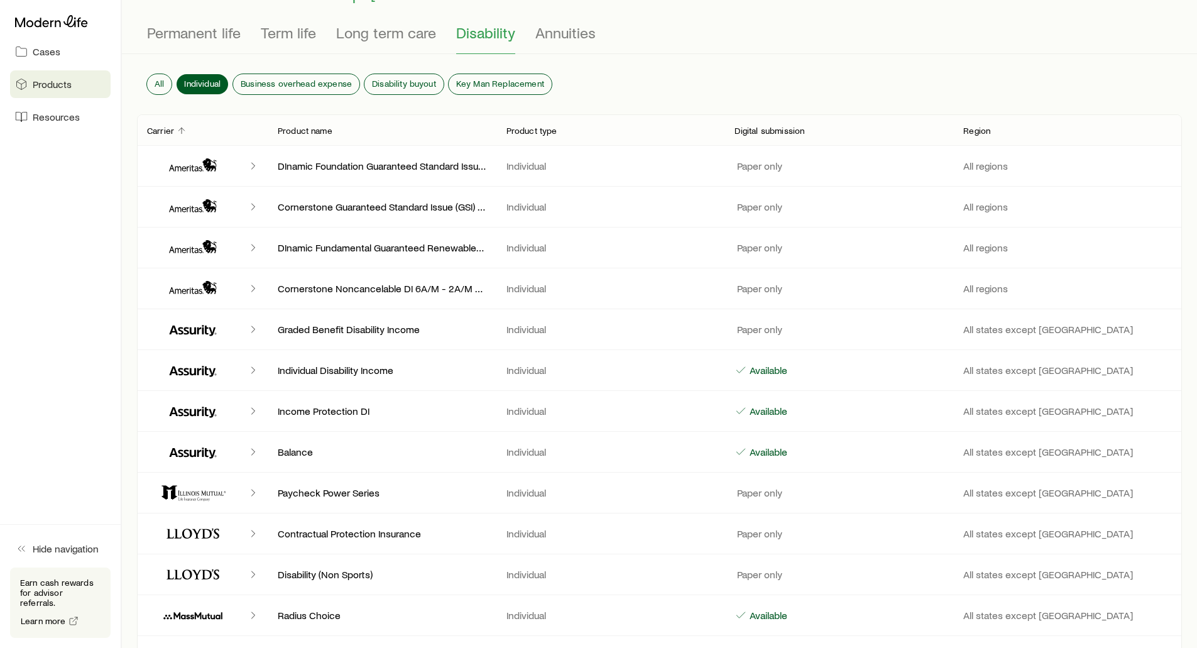
scroll to position [0, 0]
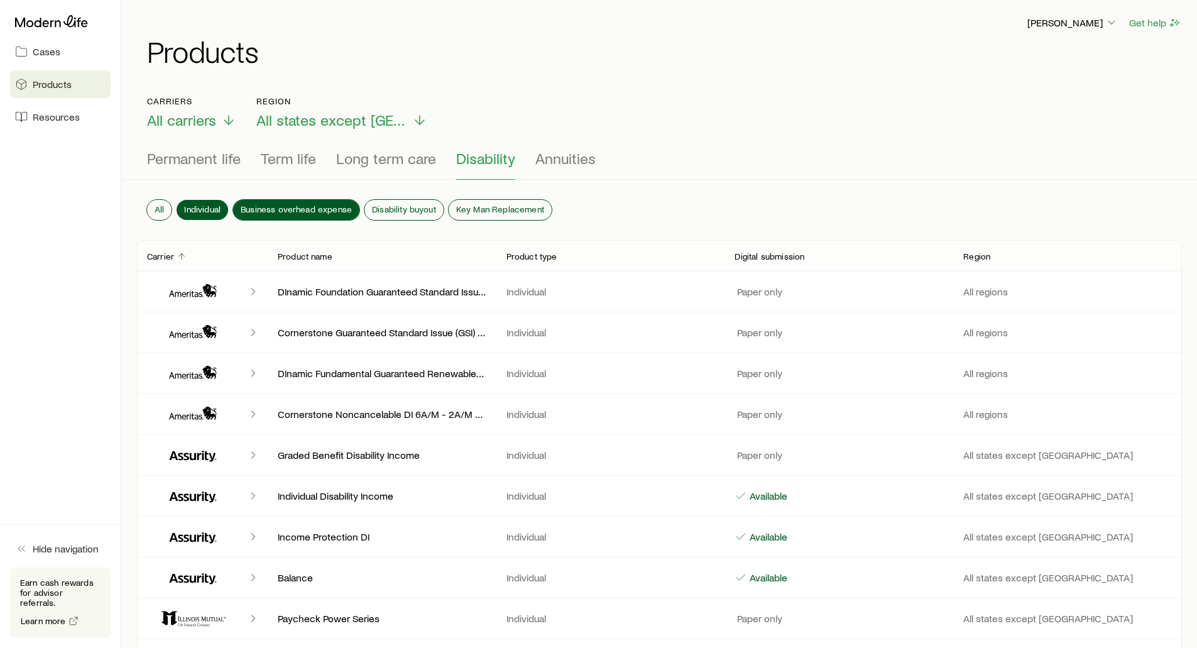
click at [261, 204] on span "Business overhead expense" at bounding box center [296, 209] width 111 height 10
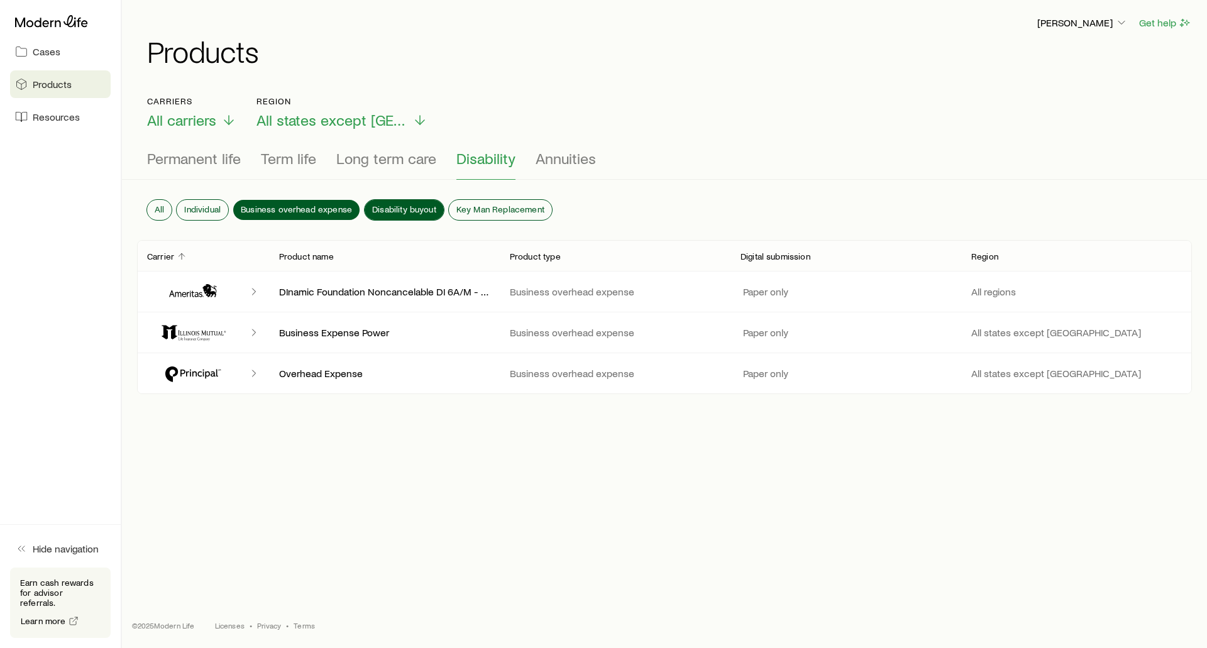
click at [405, 205] on span "Disability buyout" at bounding box center [404, 209] width 64 height 10
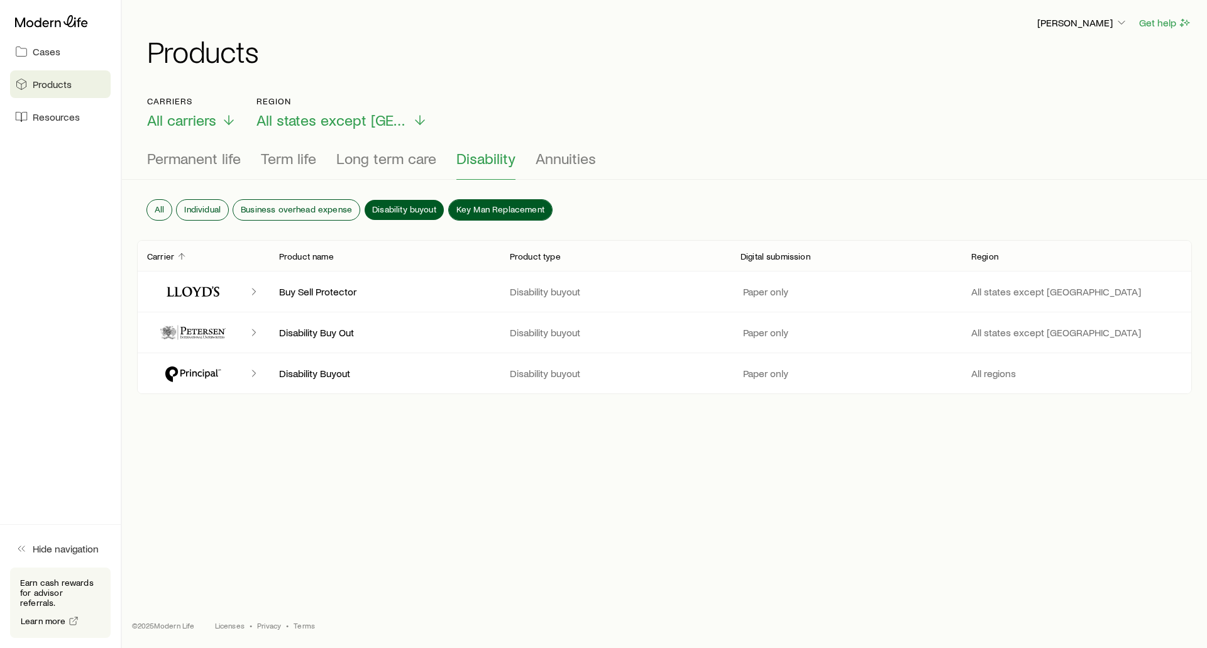
click at [474, 208] on span "Key Man Replacement" at bounding box center [500, 209] width 88 height 10
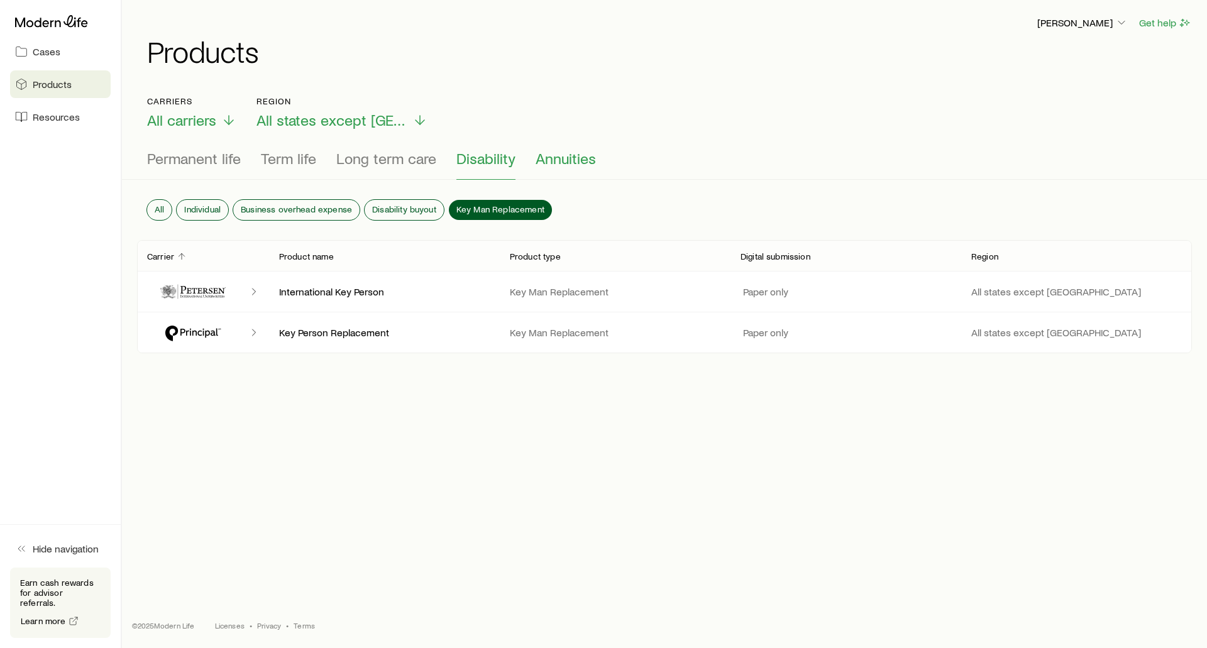
click at [540, 163] on span "Annuities" at bounding box center [565, 159] width 60 height 18
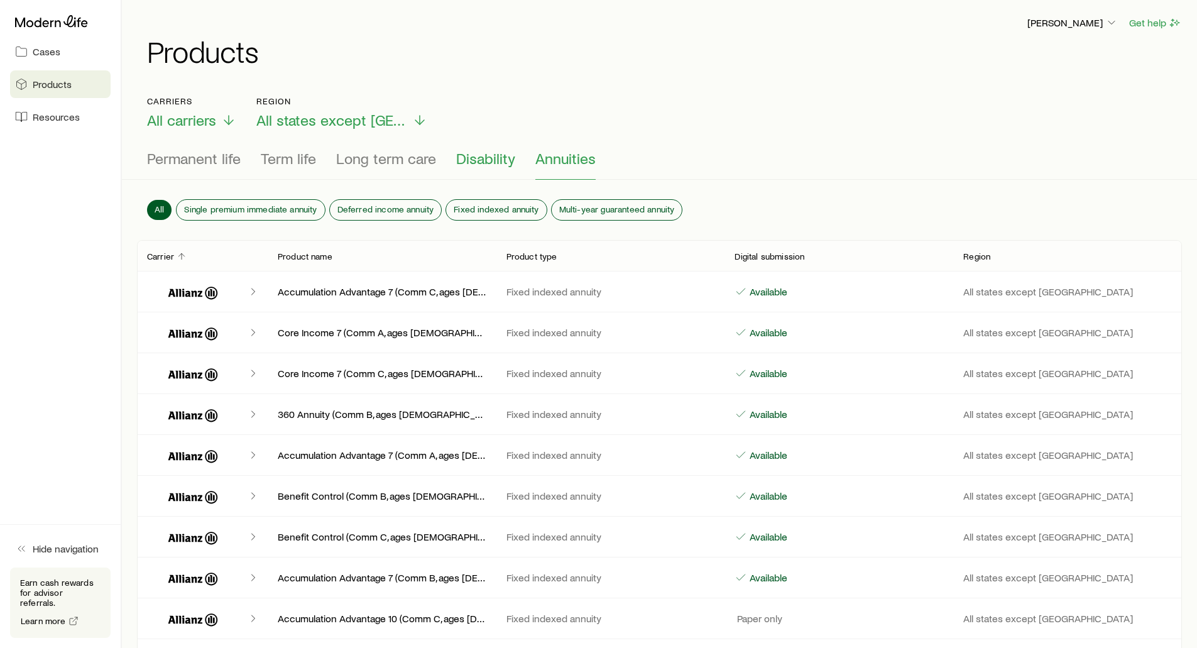
drag, startPoint x: 475, startPoint y: 176, endPoint x: 475, endPoint y: 156, distance: 19.5
click at [475, 173] on button "Disability" at bounding box center [485, 165] width 59 height 30
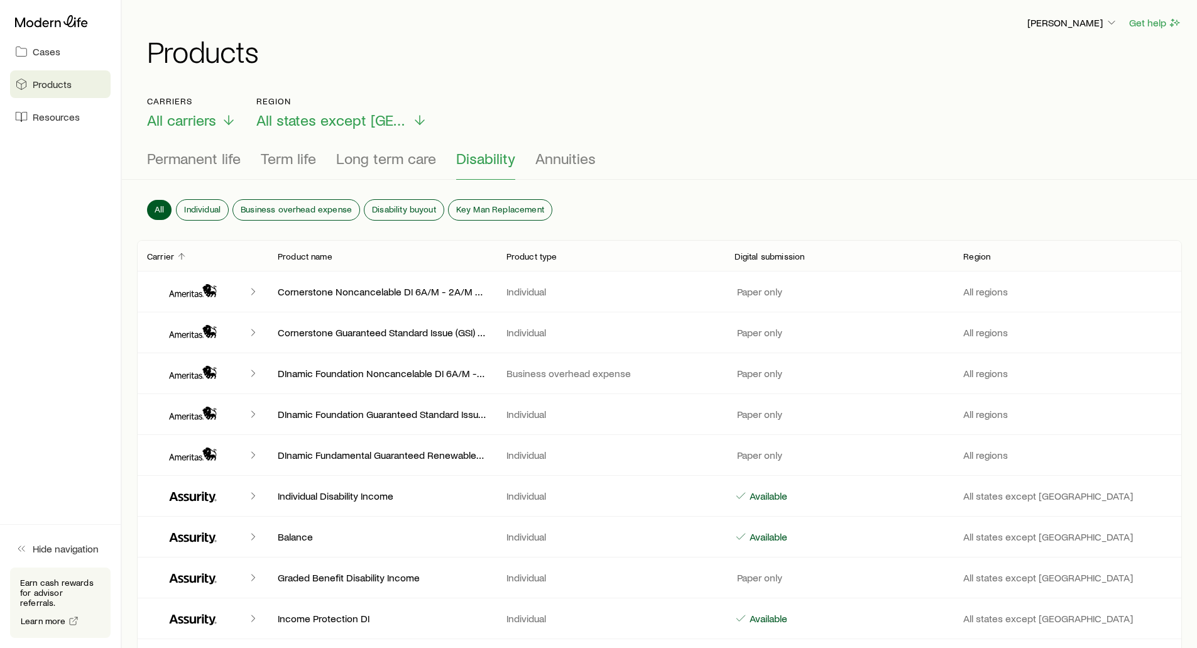
click at [475, 156] on span "Disability" at bounding box center [485, 159] width 59 height 18
click at [586, 102] on div "Carriers All carriers Region All states except [GEOGRAPHIC_DATA]" at bounding box center [659, 112] width 1025 height 33
click at [601, 106] on div "Carriers All carriers Region All states except [GEOGRAPHIC_DATA]" at bounding box center [659, 112] width 1025 height 33
click at [563, 158] on span "Annuities" at bounding box center [565, 159] width 60 height 18
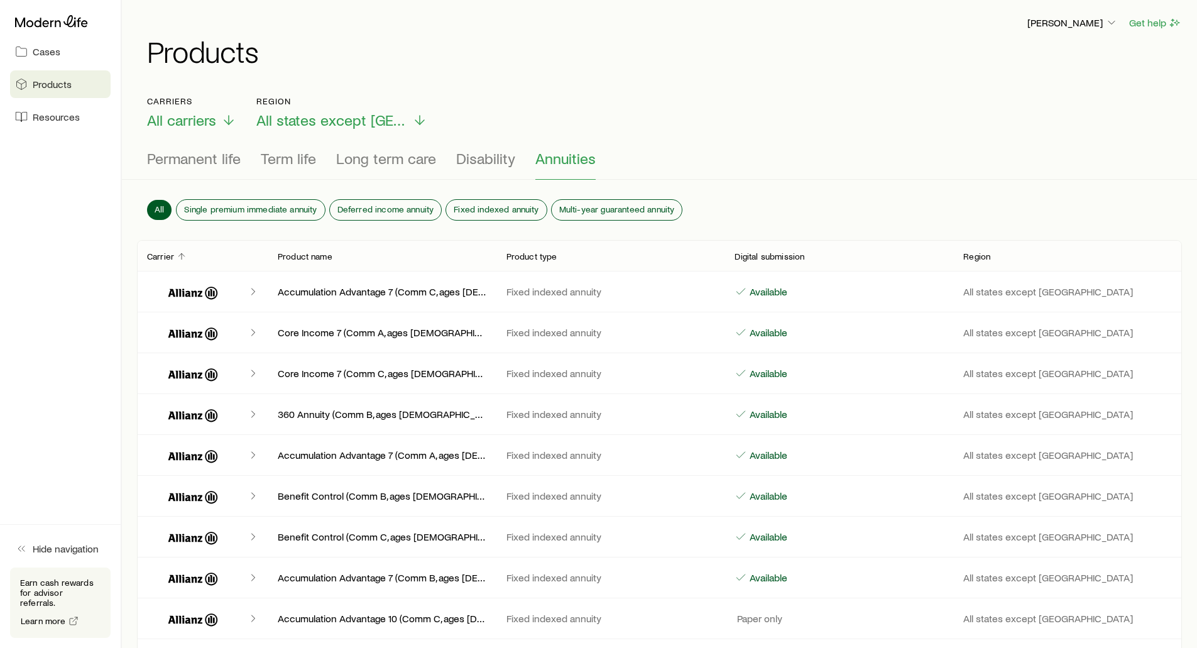
click at [463, 45] on h1 "Products" at bounding box center [664, 51] width 1035 height 30
click at [43, 118] on span "Resources" at bounding box center [56, 117] width 47 height 13
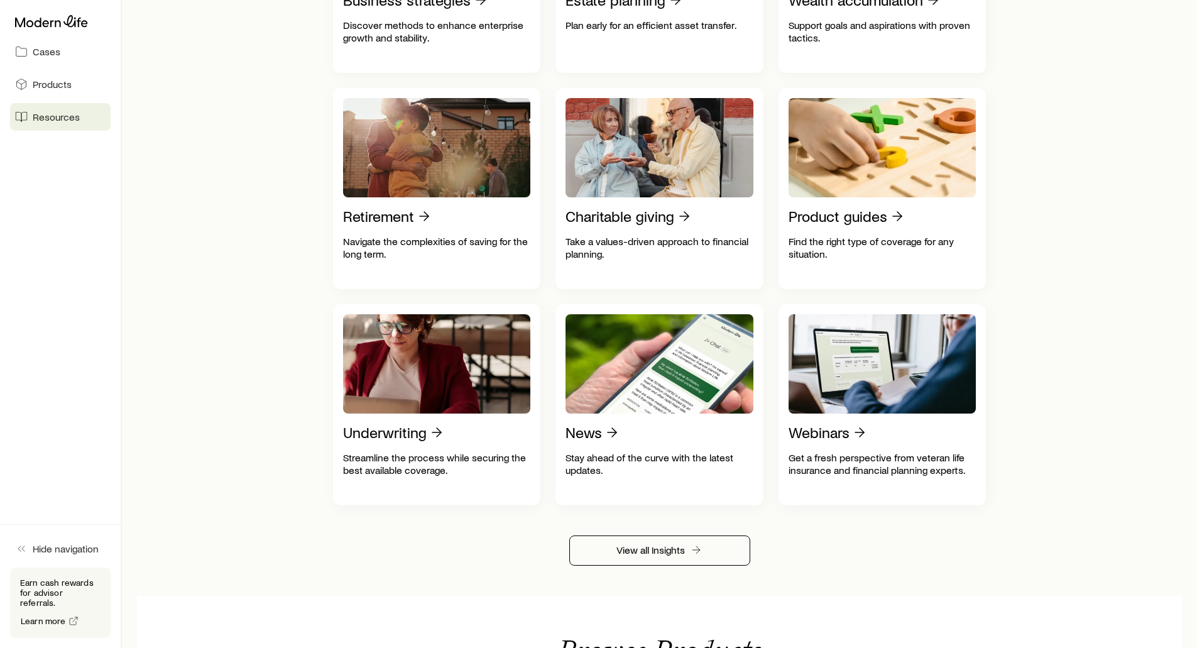
scroll to position [440, 0]
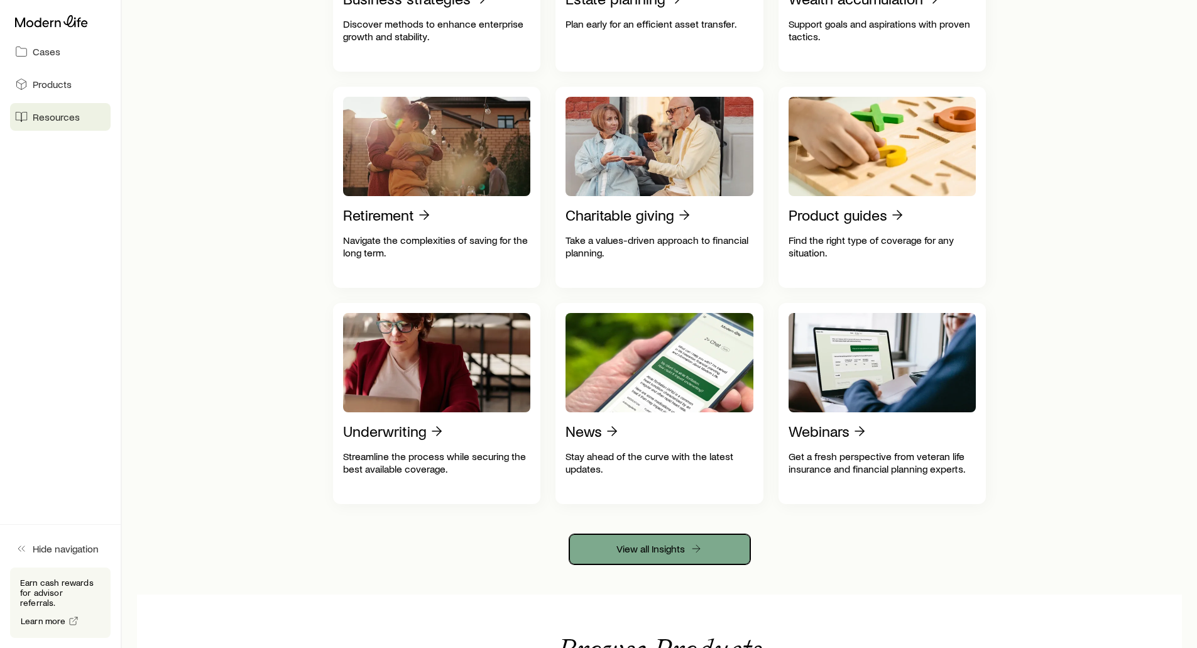
click at [709, 559] on link "View all Insights" at bounding box center [659, 549] width 181 height 30
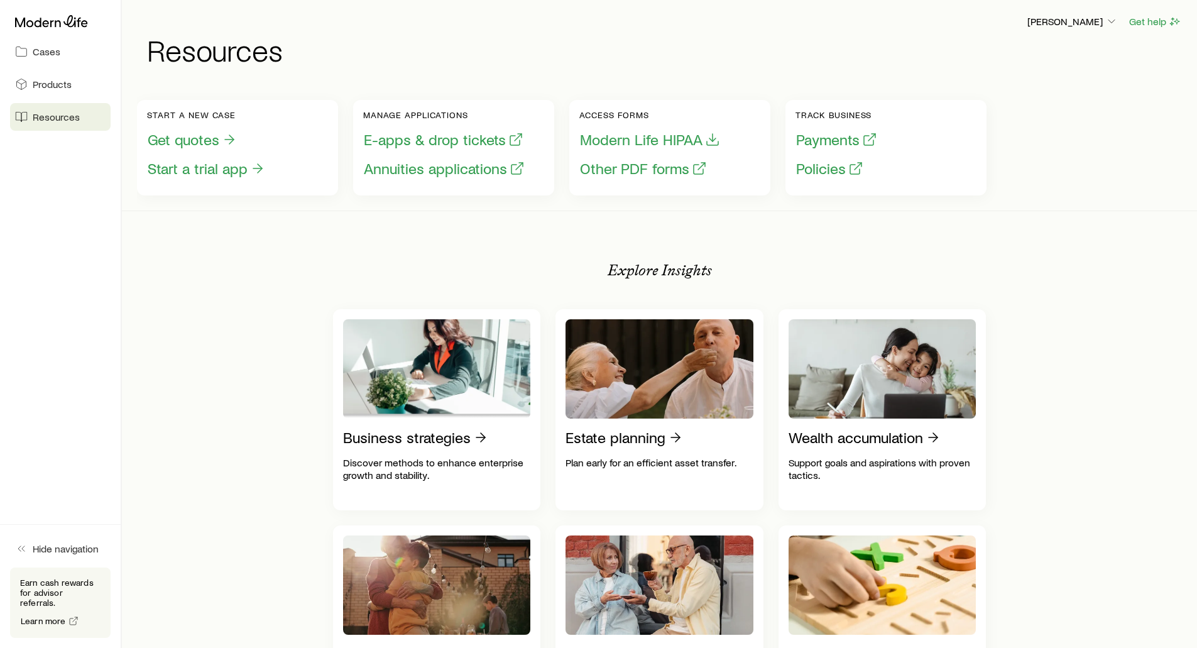
scroll to position [0, 0]
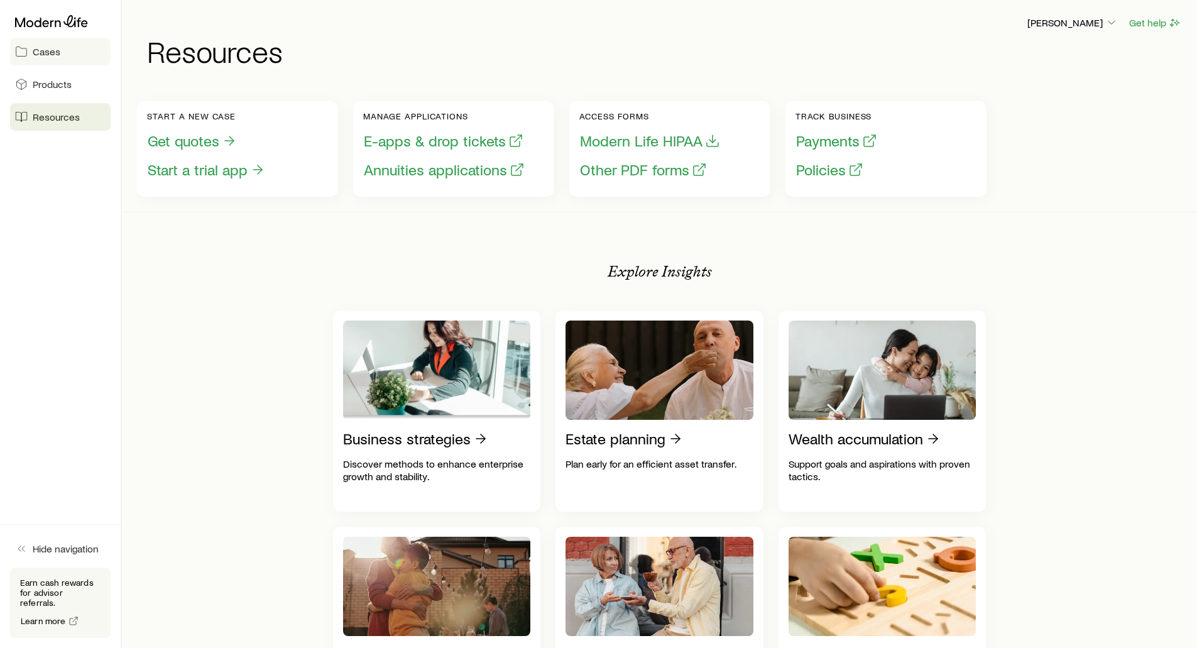
click at [55, 57] on link "Cases" at bounding box center [60, 52] width 101 height 28
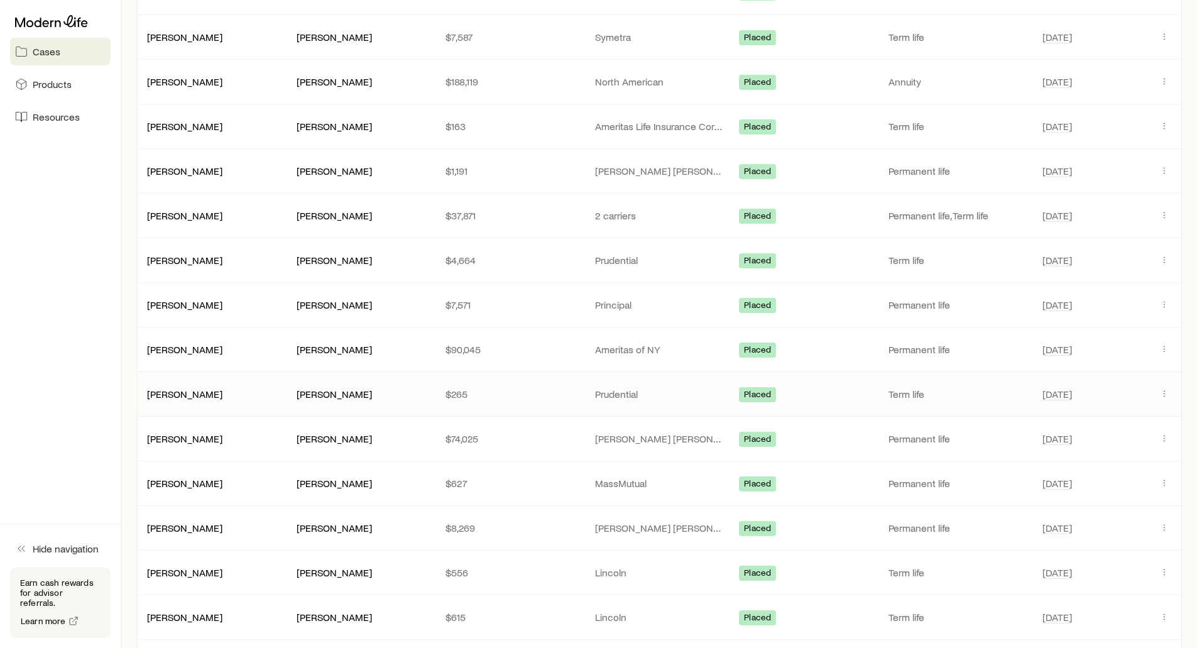
scroll to position [1697, 0]
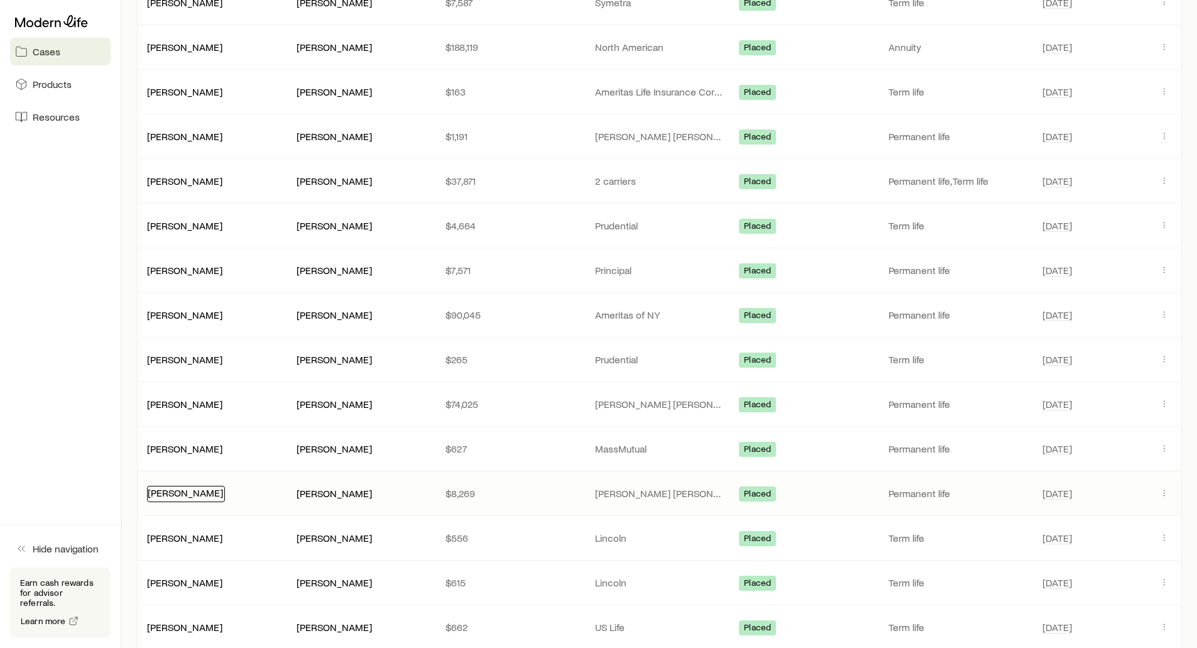
click at [176, 497] on link "[PERSON_NAME]" at bounding box center [185, 492] width 75 height 12
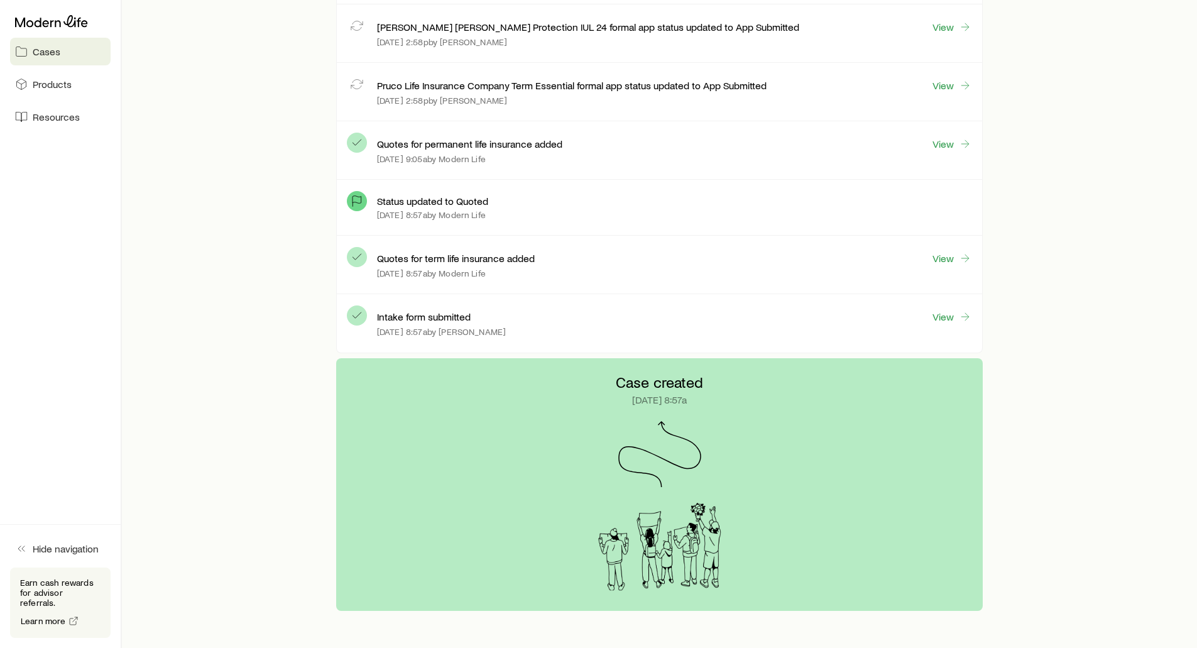
scroll to position [1068, 0]
click at [936, 255] on link "View" at bounding box center [952, 256] width 40 height 14
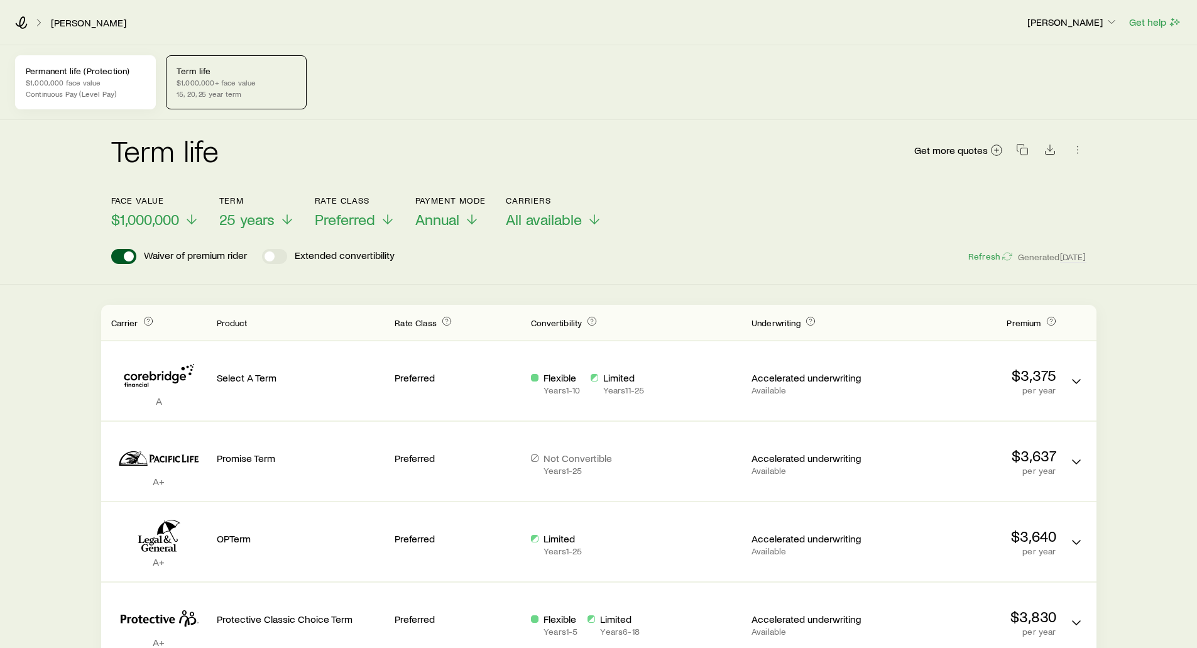
click at [62, 78] on p "$1,000,000 face value" at bounding box center [85, 82] width 119 height 10
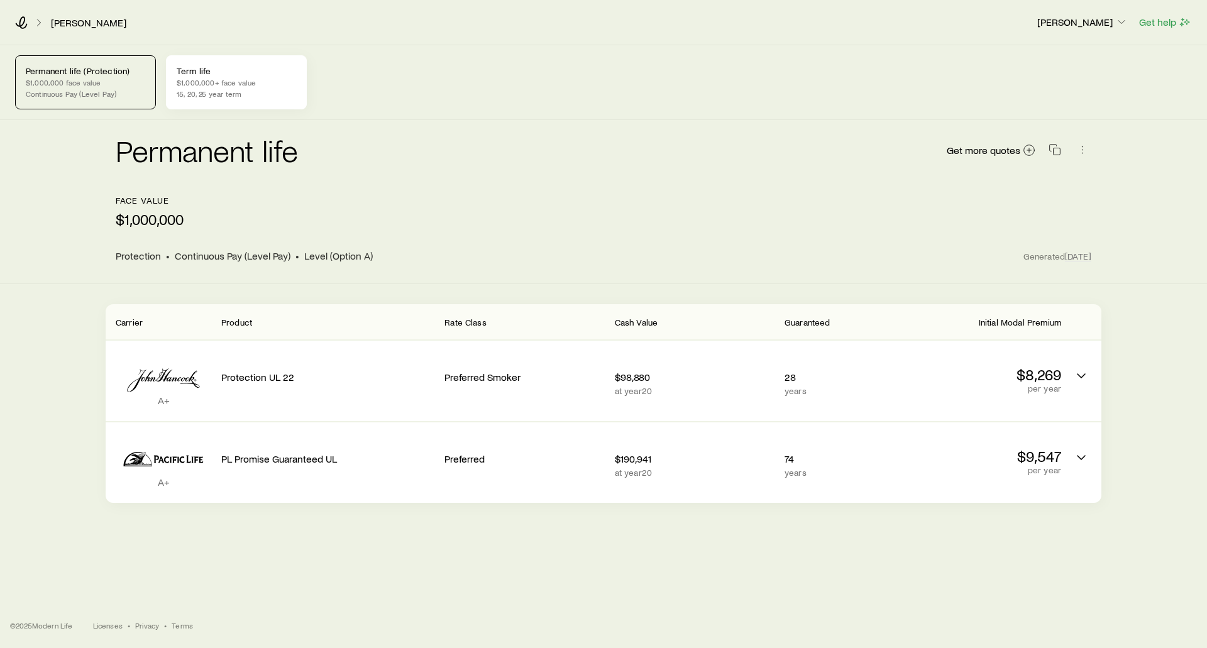
click at [207, 88] on div "Term life $1,000,000+ face value 15, 20, 25 year term" at bounding box center [236, 82] width 141 height 54
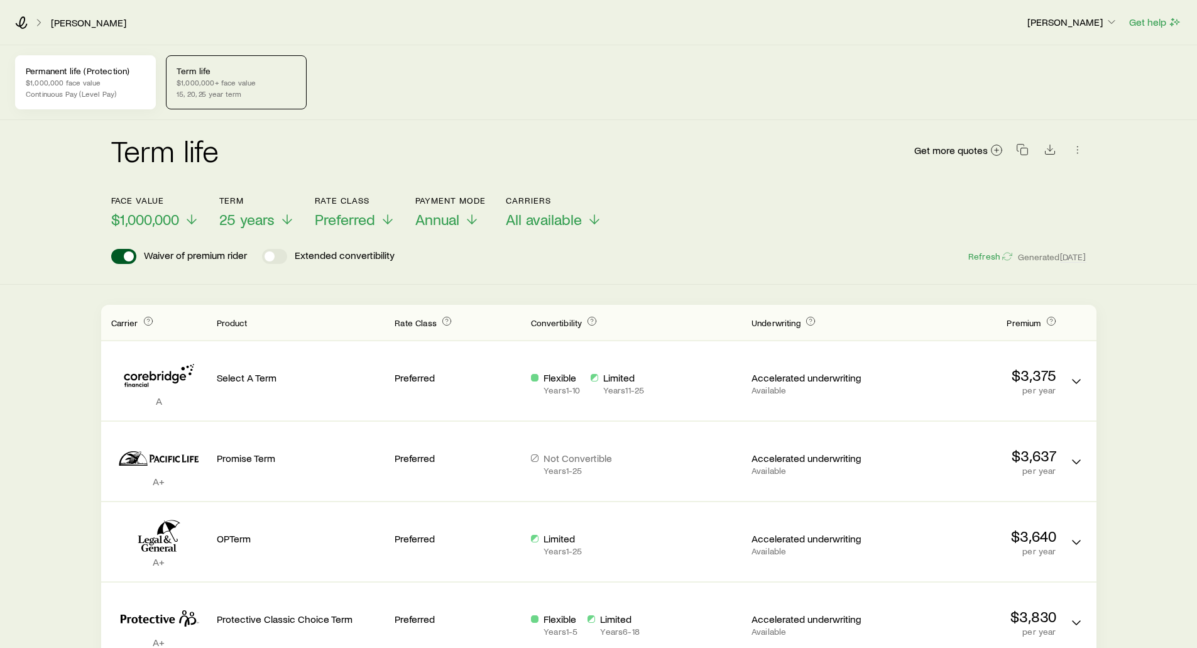
click at [61, 79] on p "$1,000,000 face value" at bounding box center [85, 82] width 119 height 10
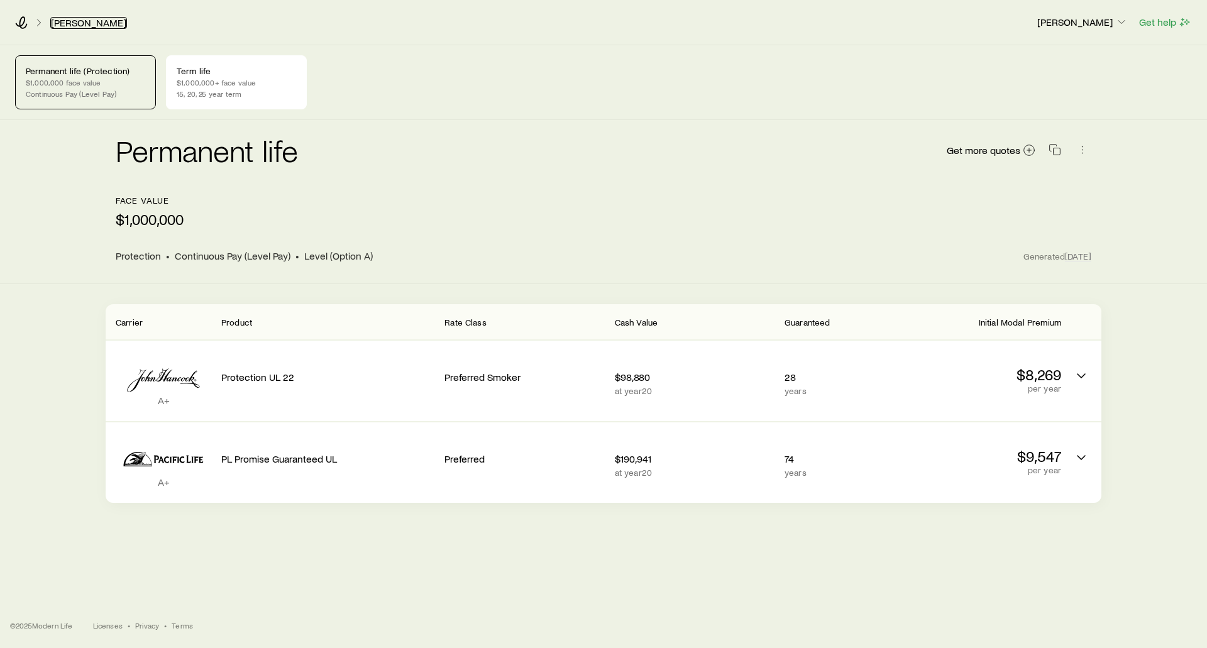
click at [66, 21] on link "[PERSON_NAME]" at bounding box center [88, 23] width 77 height 12
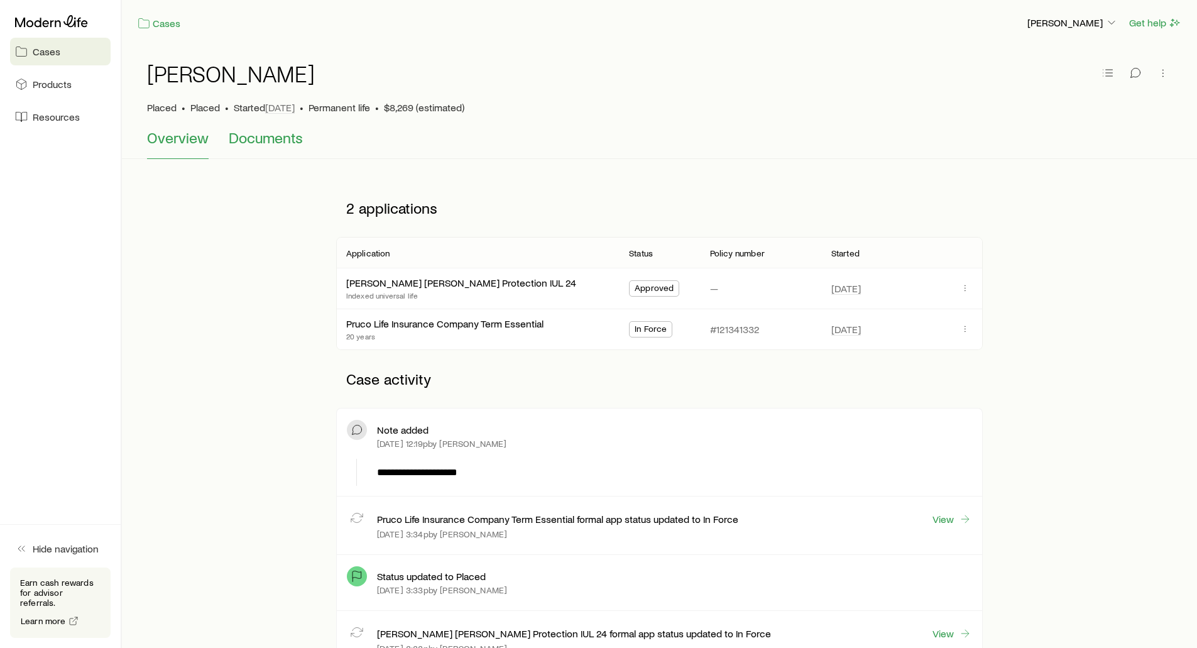
click at [283, 140] on span "Documents" at bounding box center [266, 138] width 74 height 18
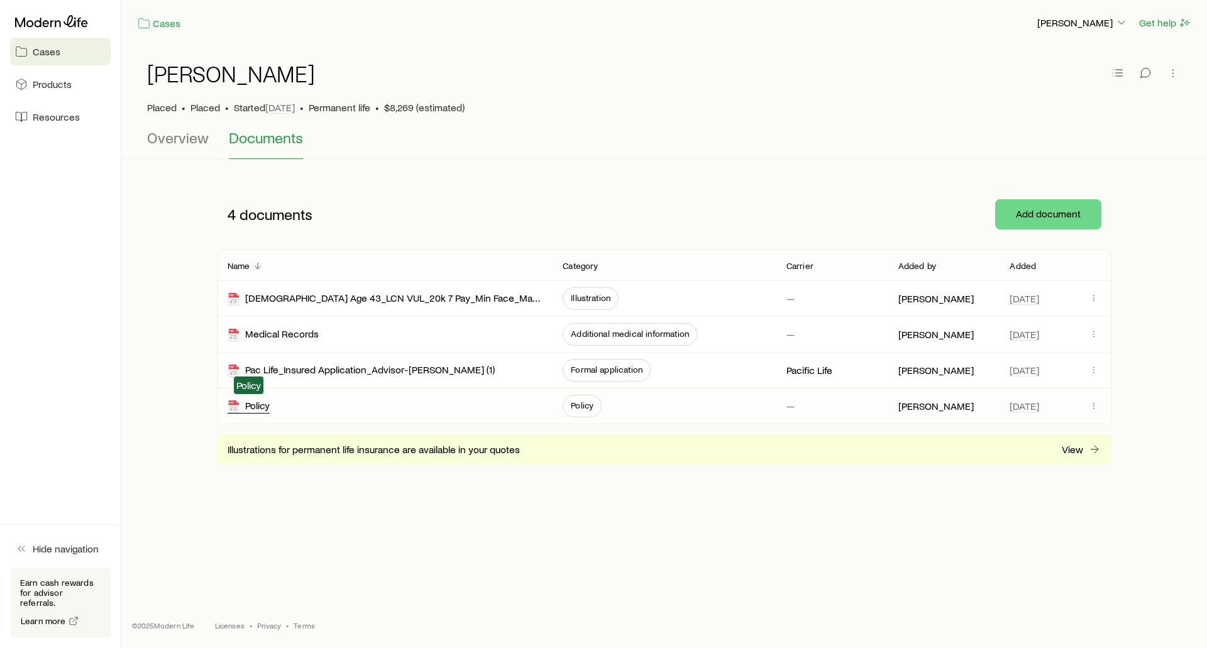
click at [258, 404] on div "Policy" at bounding box center [248, 406] width 42 height 14
click at [199, 141] on span "Overview" at bounding box center [178, 138] width 62 height 18
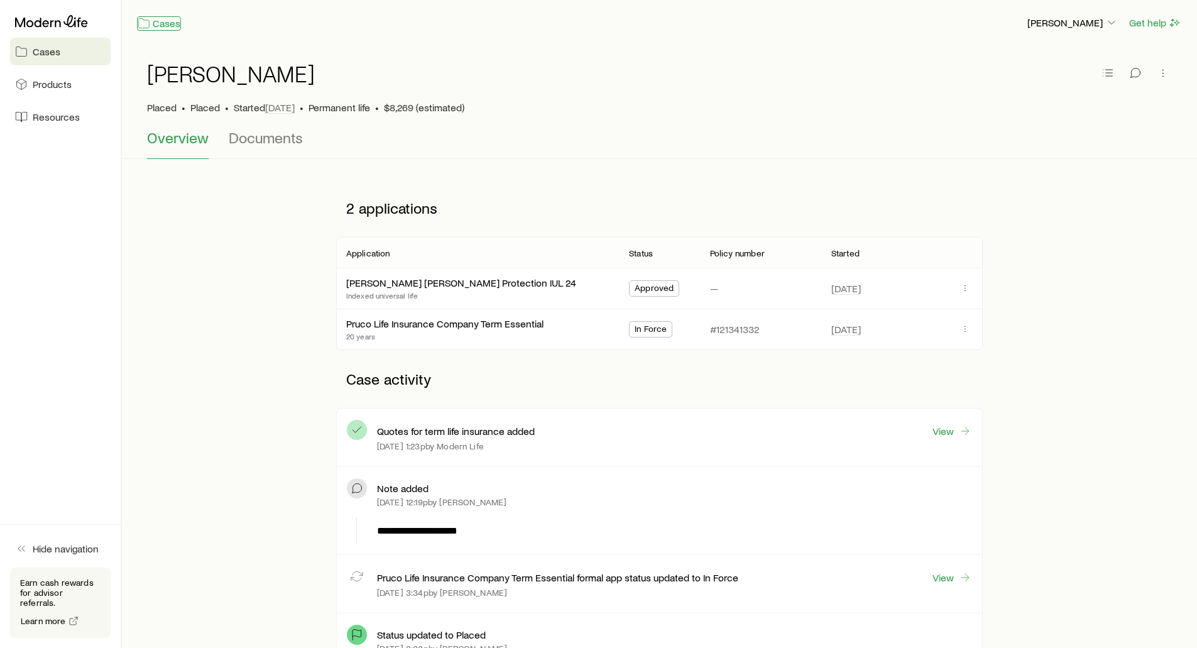
click at [156, 23] on link "Cases" at bounding box center [159, 23] width 44 height 14
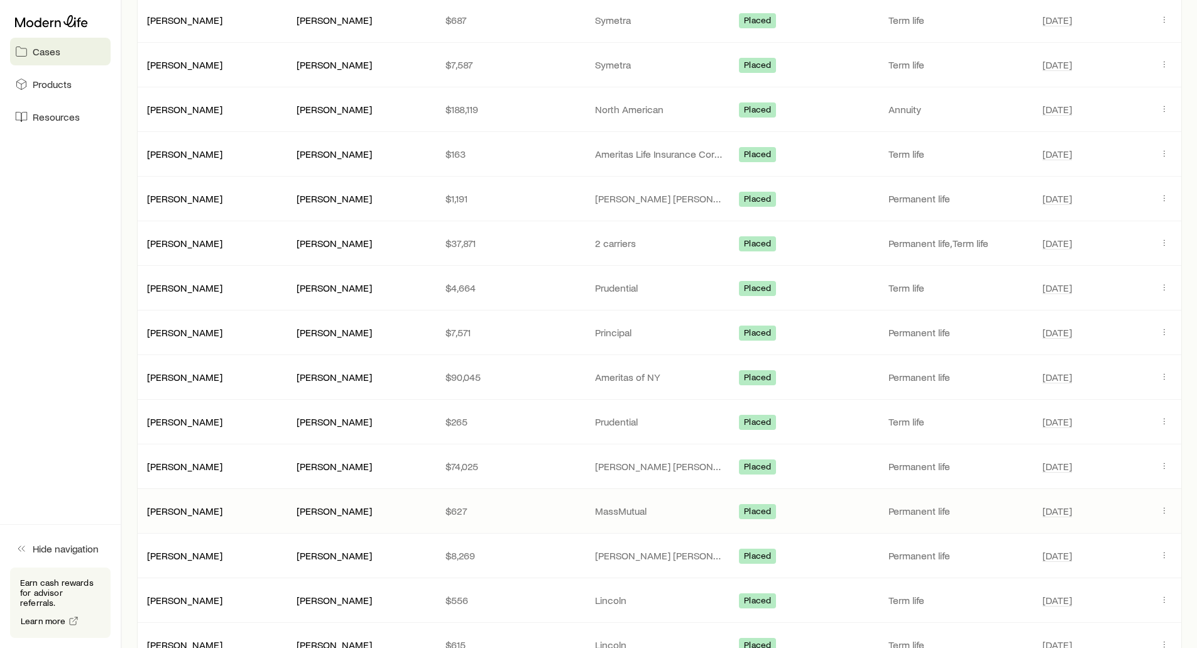
scroll to position [1633, 0]
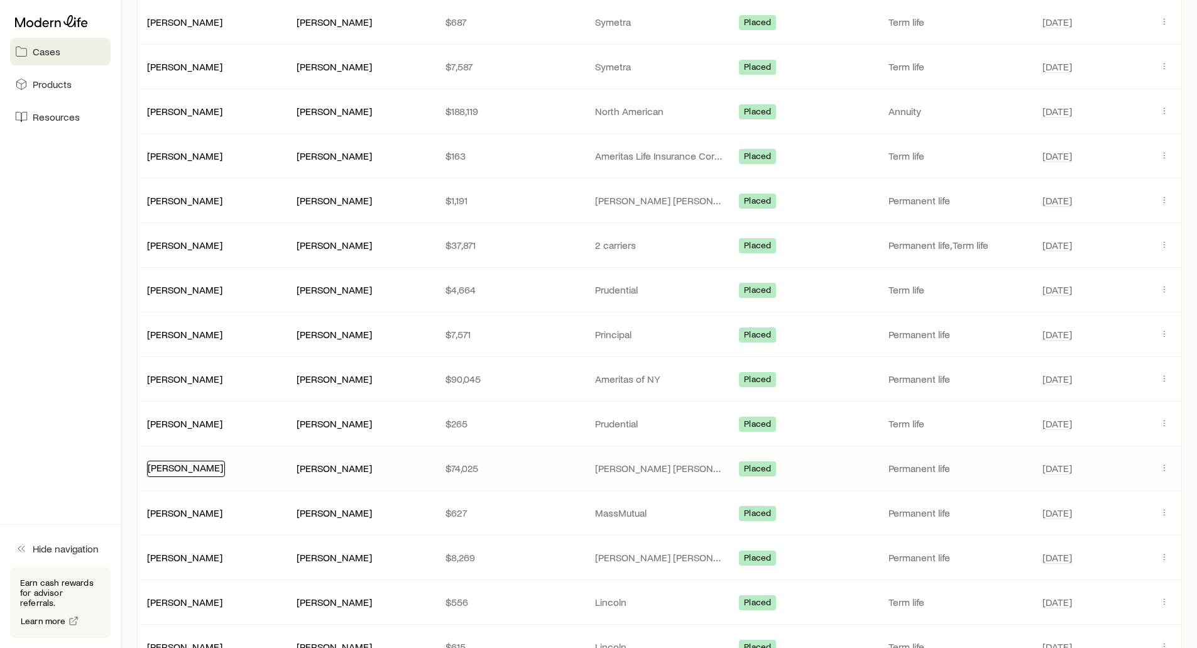
click at [194, 469] on link "[PERSON_NAME]" at bounding box center [185, 467] width 75 height 12
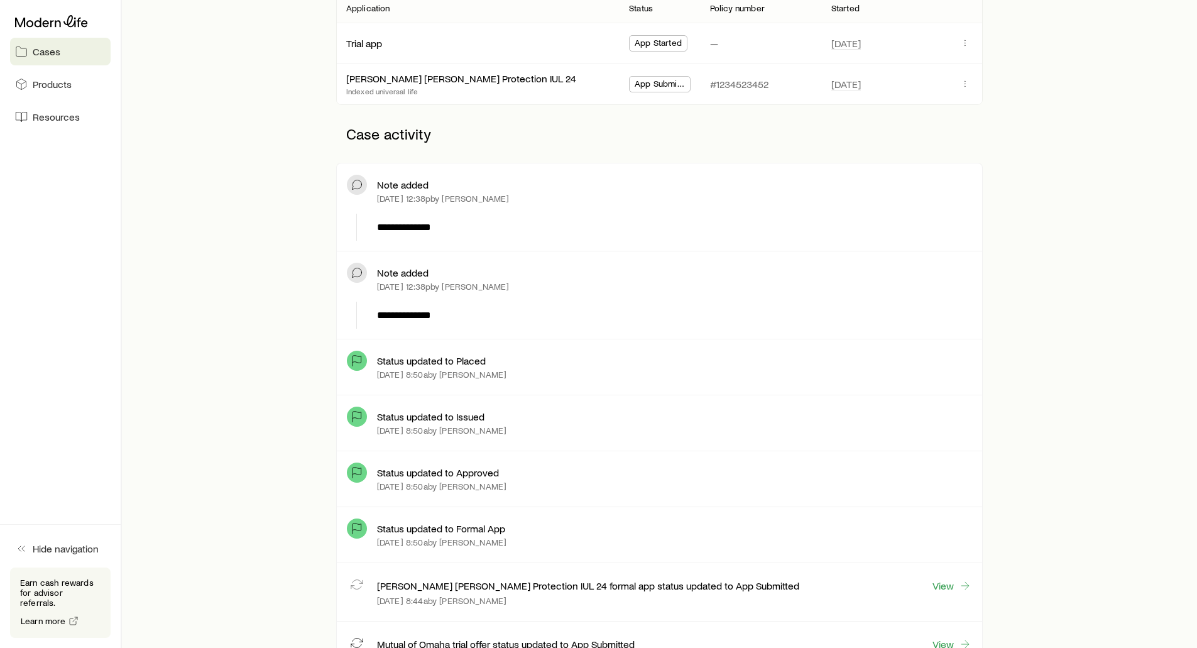
scroll to position [63, 0]
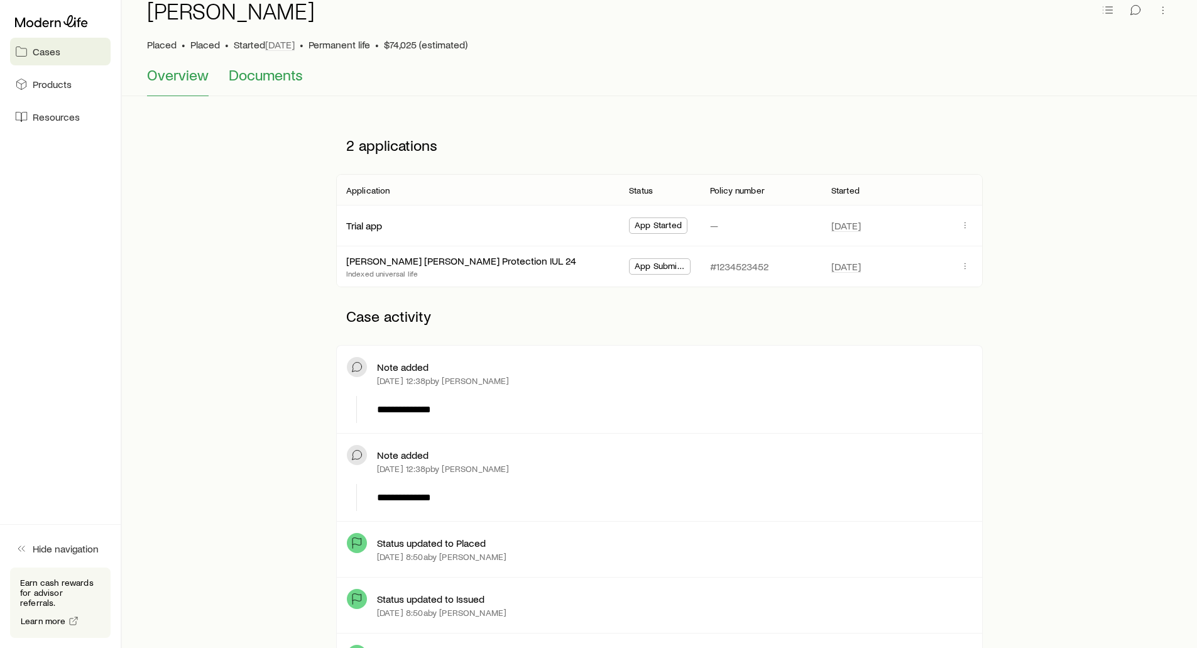
click at [284, 72] on span "Documents" at bounding box center [266, 75] width 74 height 18
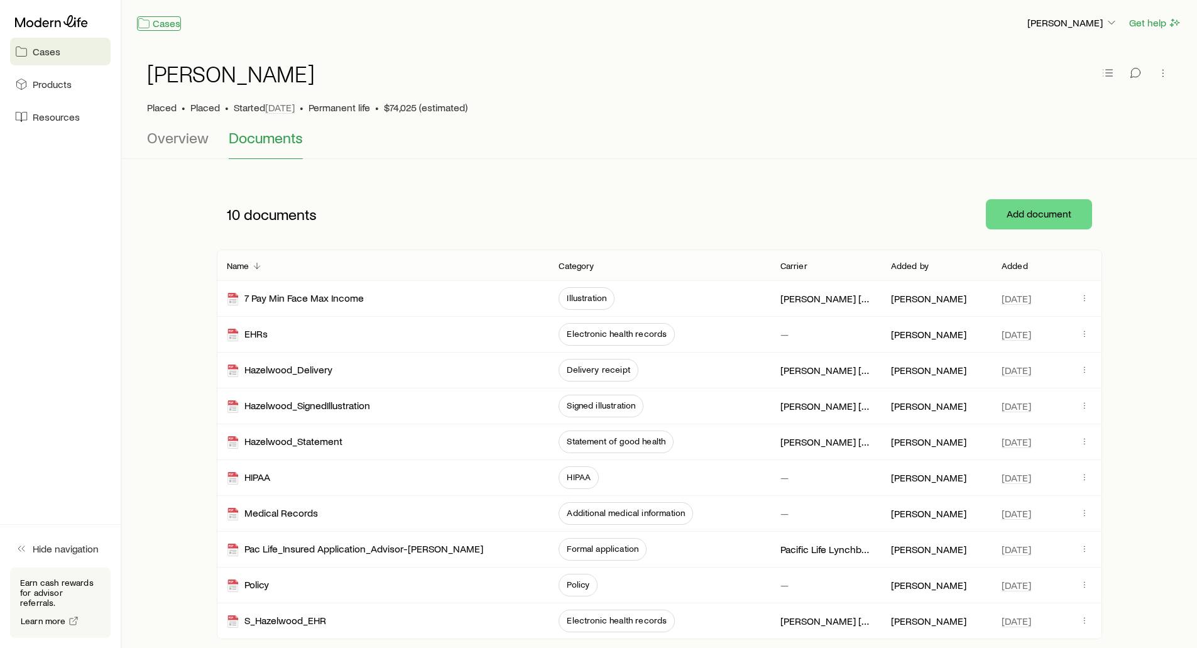
click at [166, 25] on link "Cases" at bounding box center [159, 23] width 44 height 14
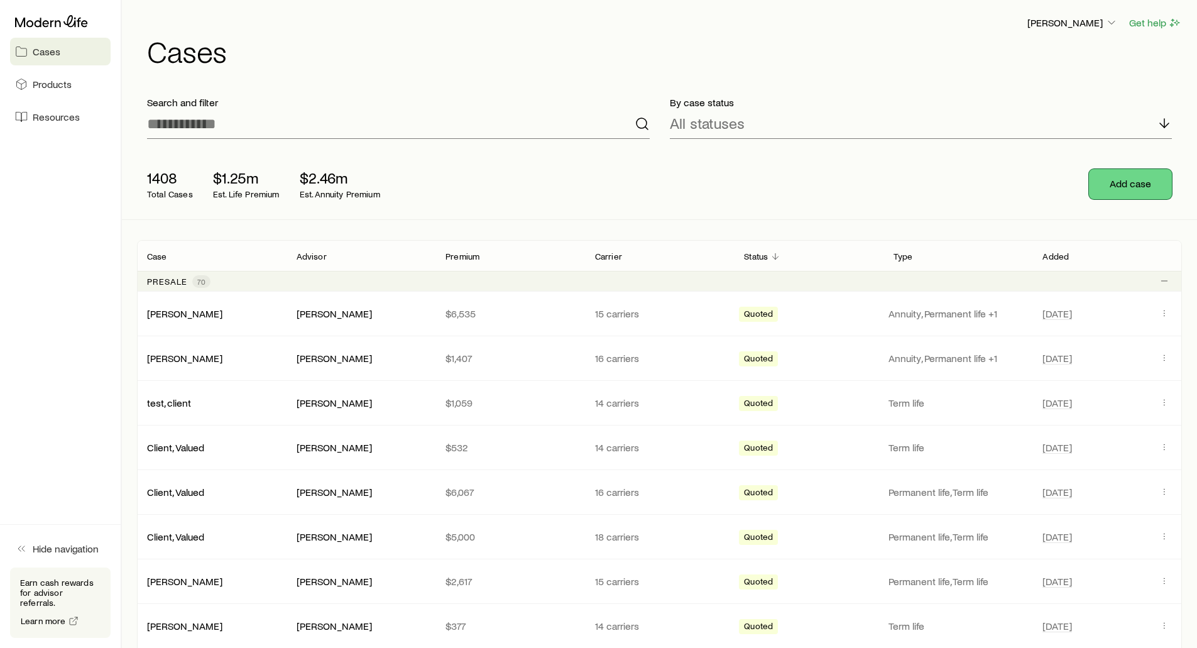
click at [1114, 184] on button "Add case" at bounding box center [1130, 184] width 83 height 30
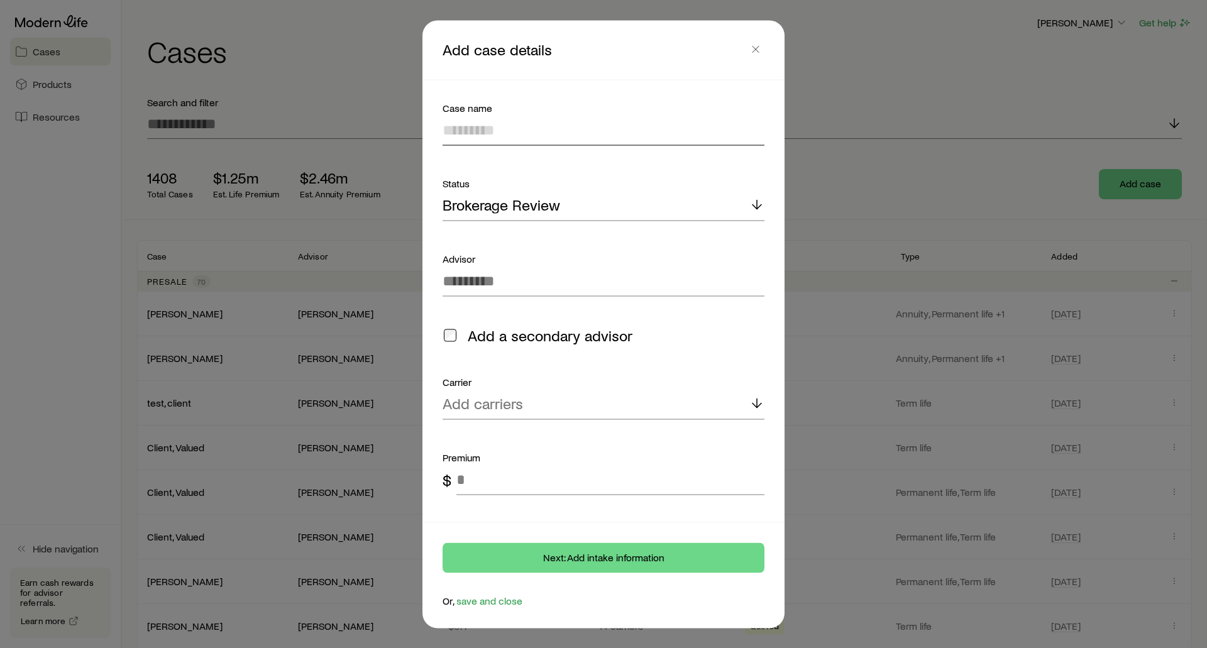
click at [466, 131] on input at bounding box center [603, 130] width 322 height 30
type input "***"
drag, startPoint x: 466, startPoint y: 131, endPoint x: 518, endPoint y: 204, distance: 89.6
click at [518, 204] on p "Brokerage Review" at bounding box center [501, 205] width 118 height 18
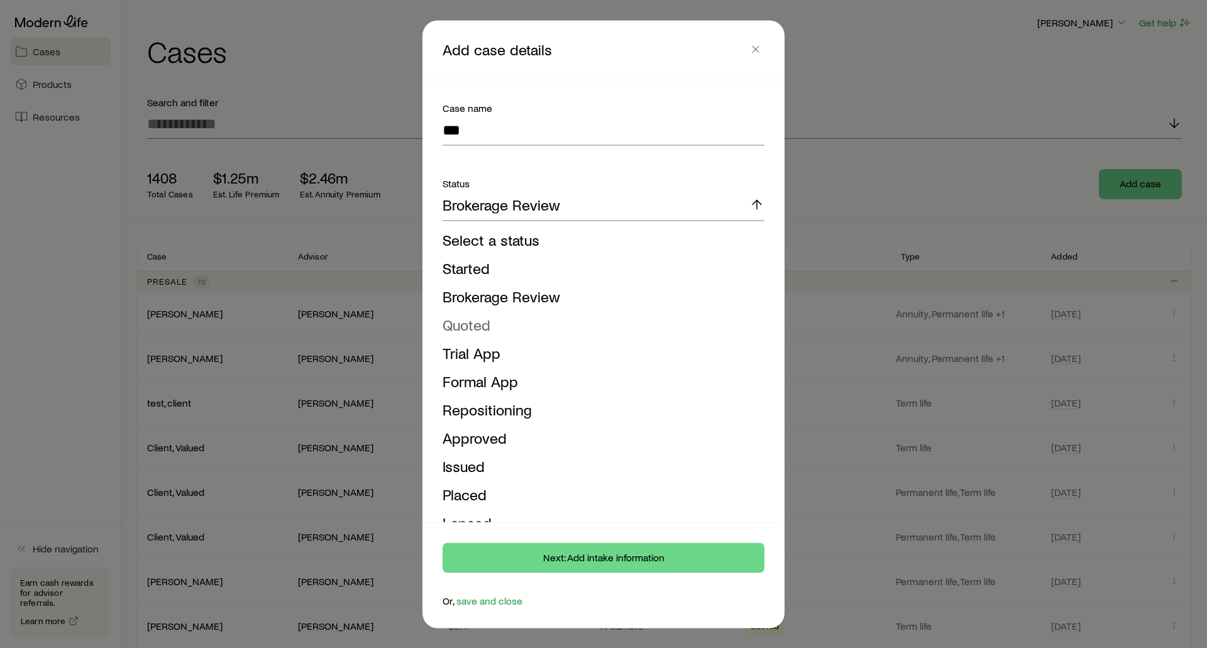
click at [480, 329] on span "Quoted" at bounding box center [466, 324] width 48 height 18
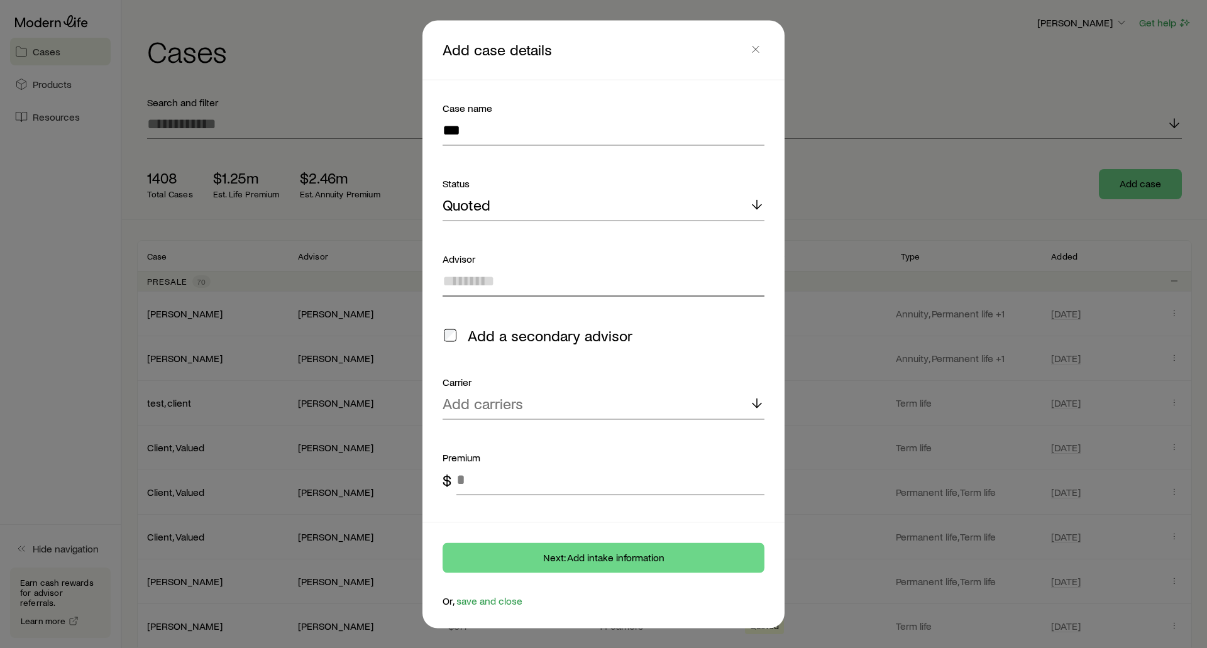
click at [495, 274] on input at bounding box center [603, 281] width 322 height 30
click at [767, 43] on header "Add case details Close" at bounding box center [603, 49] width 362 height 59
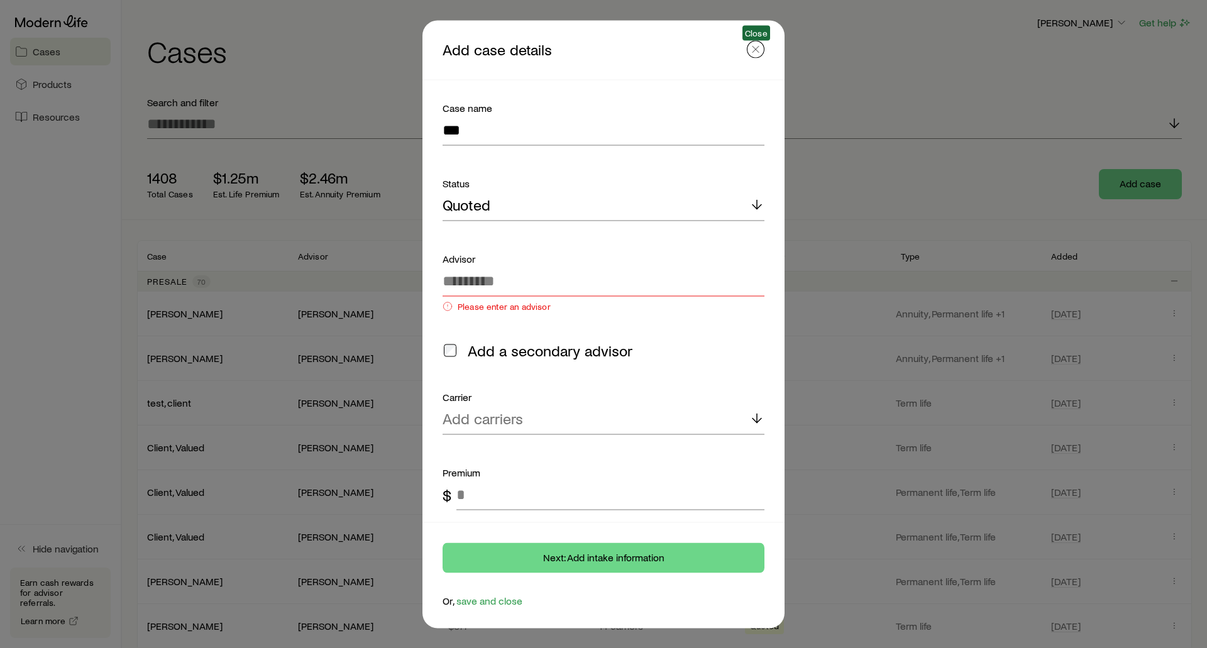
click at [758, 47] on icon "button" at bounding box center [755, 49] width 13 height 13
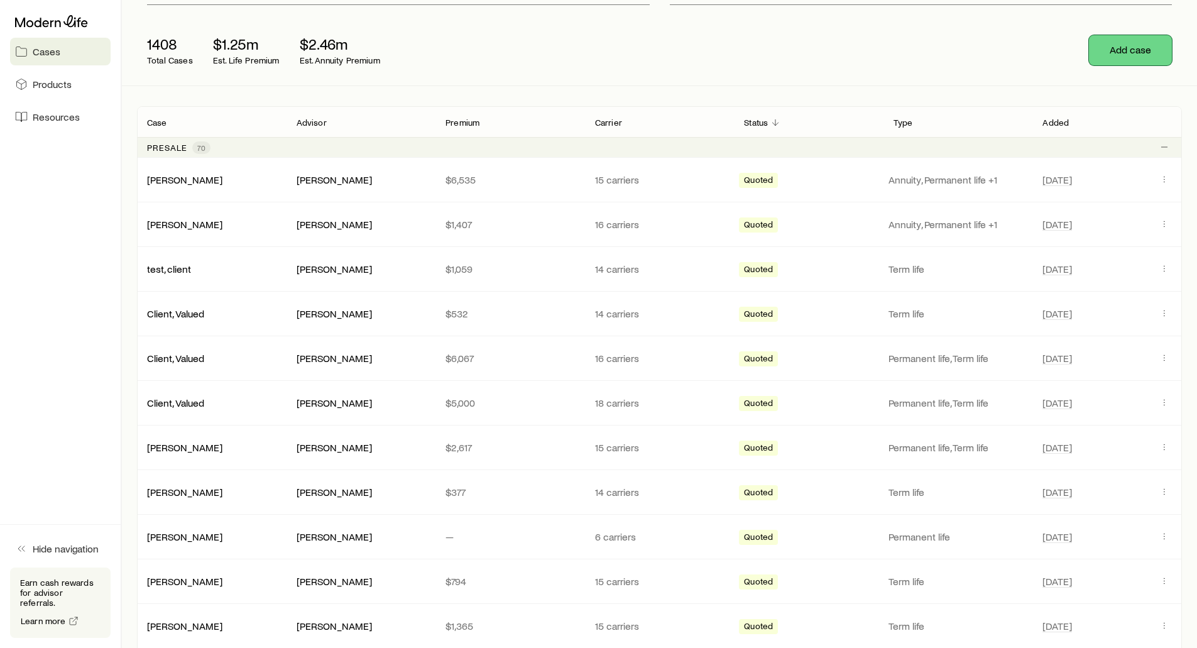
scroll to position [126, 0]
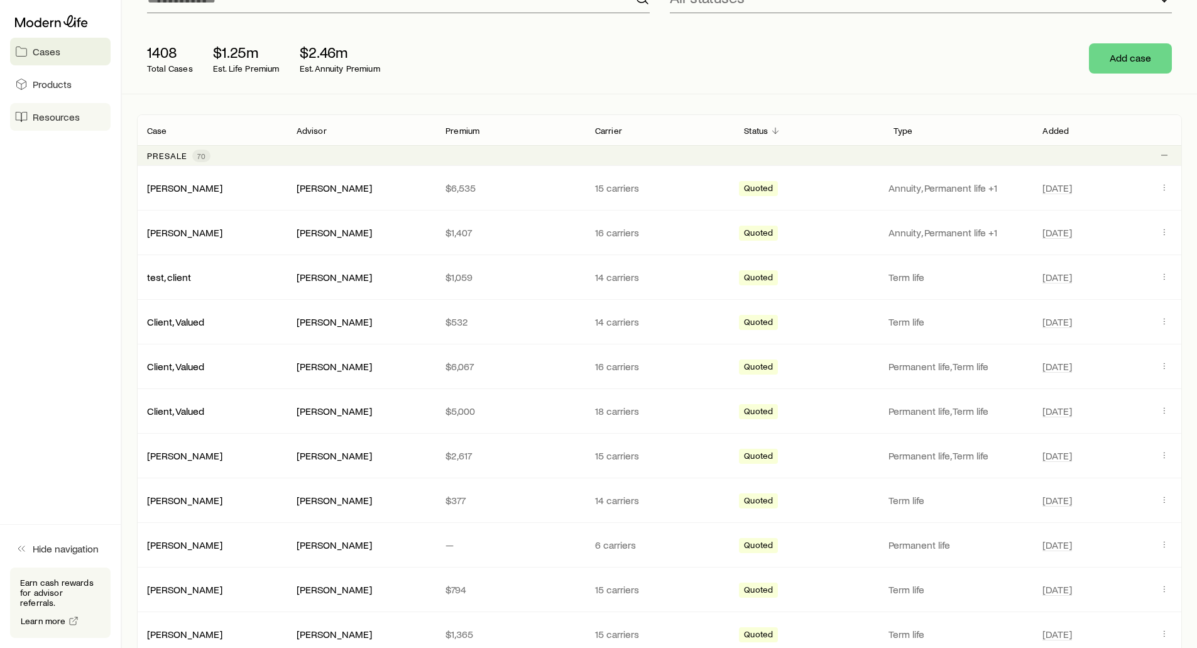
click at [45, 114] on span "Resources" at bounding box center [56, 117] width 47 height 13
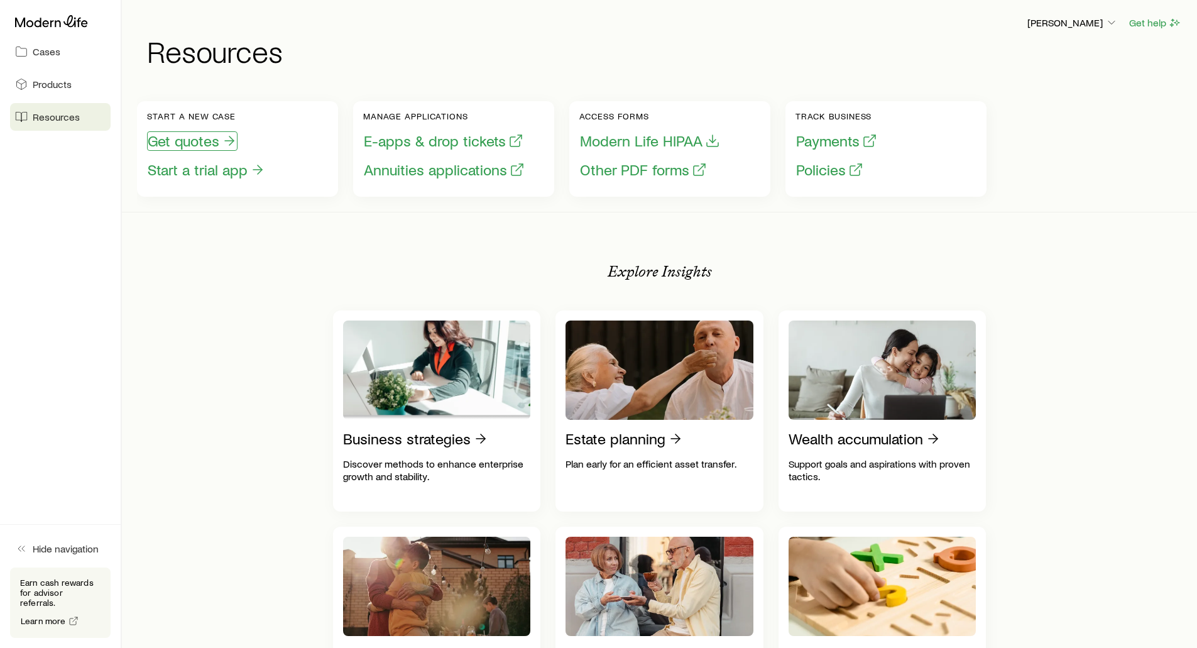
click at [196, 147] on button "Get quotes" at bounding box center [192, 140] width 90 height 19
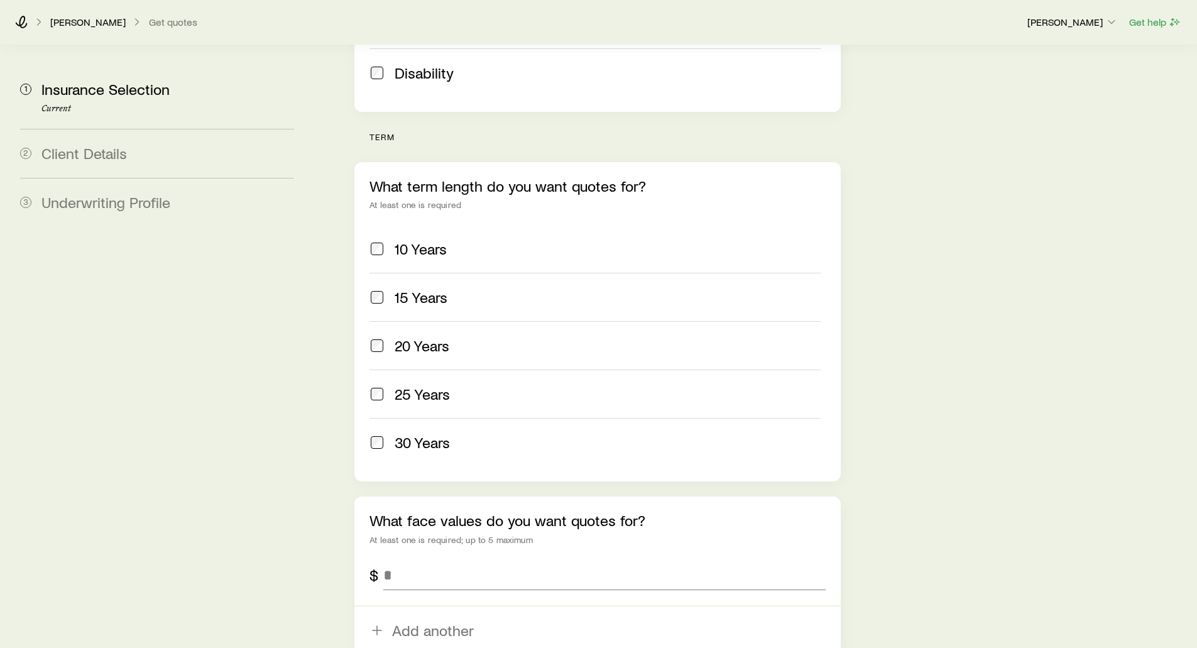
scroll to position [440, 0]
drag, startPoint x: 397, startPoint y: 97, endPoint x: 363, endPoint y: 99, distance: 34.0
click at [363, 131] on div "term What term length do you want quotes for? At least one is required 10 Years…" at bounding box center [597, 446] width 486 height 630
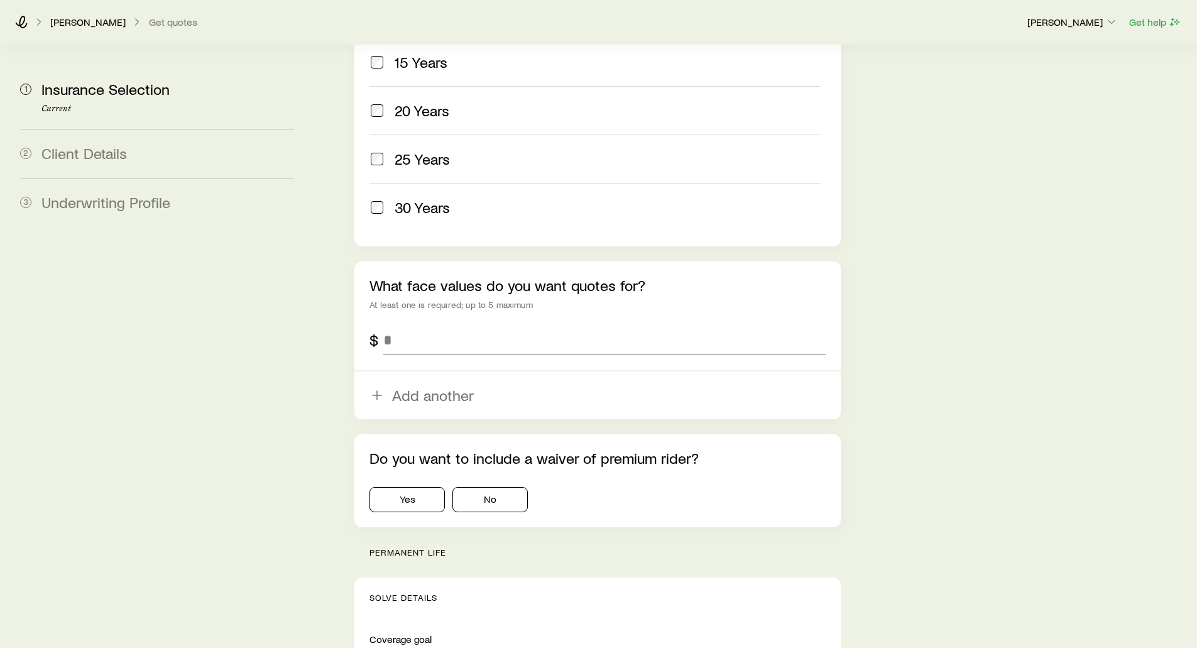
scroll to position [691, 0]
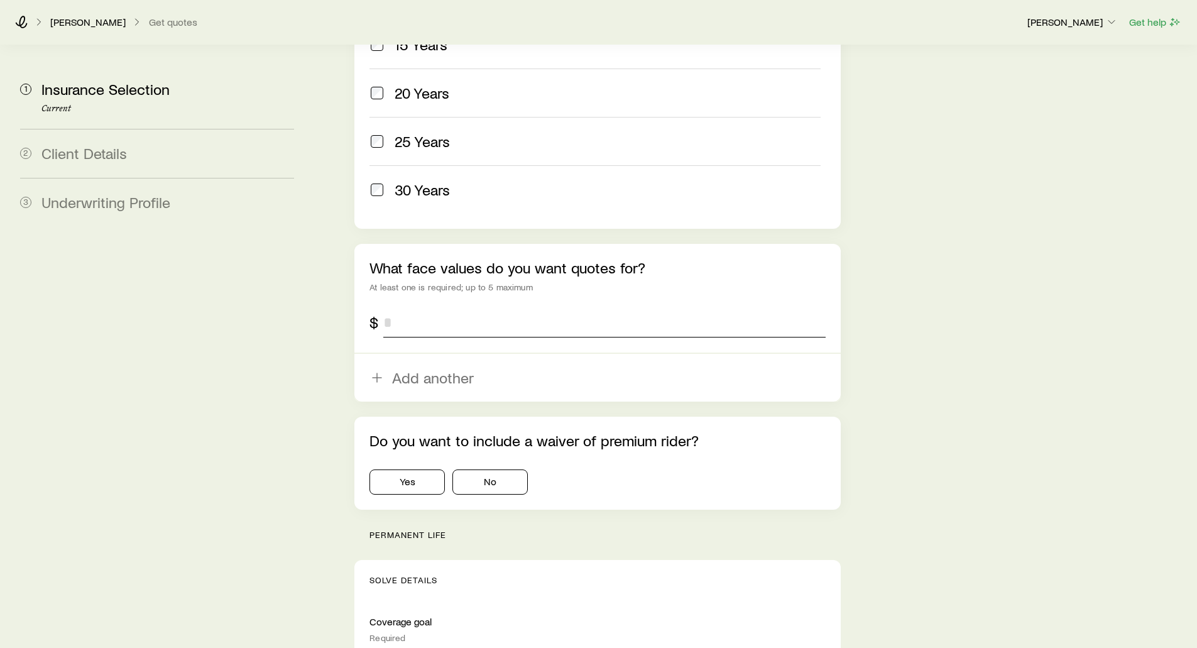
click at [414, 307] on input "tel" at bounding box center [604, 322] width 442 height 30
type input "*******"
drag, startPoint x: 276, startPoint y: 278, endPoint x: 314, endPoint y: 278, distance: 37.1
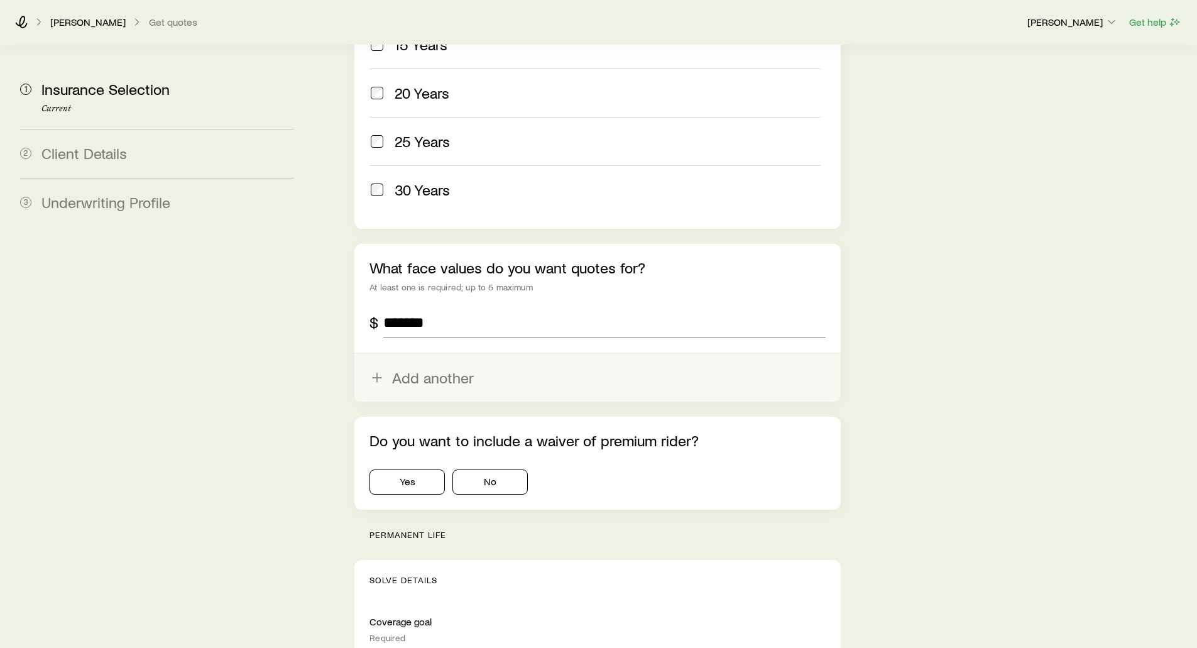
click at [404, 354] on button "Add another" at bounding box center [597, 378] width 486 height 48
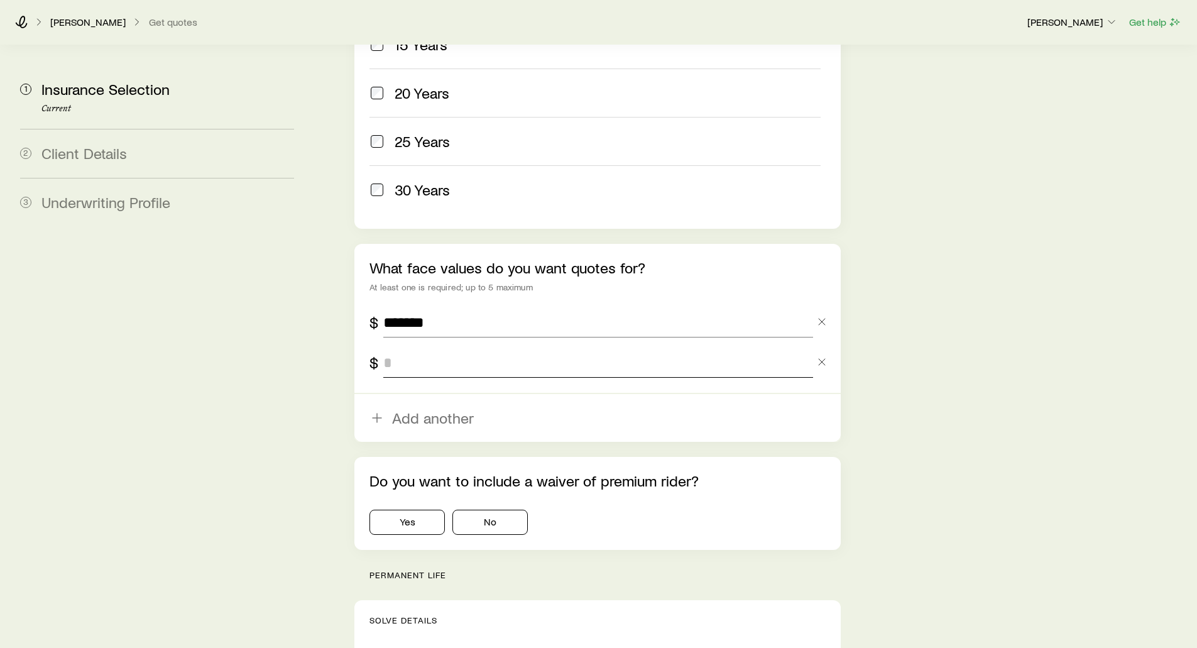
drag, startPoint x: 406, startPoint y: 332, endPoint x: 398, endPoint y: 318, distance: 15.7
click at [406, 347] on input "tel" at bounding box center [597, 362] width 429 height 30
type input "*******"
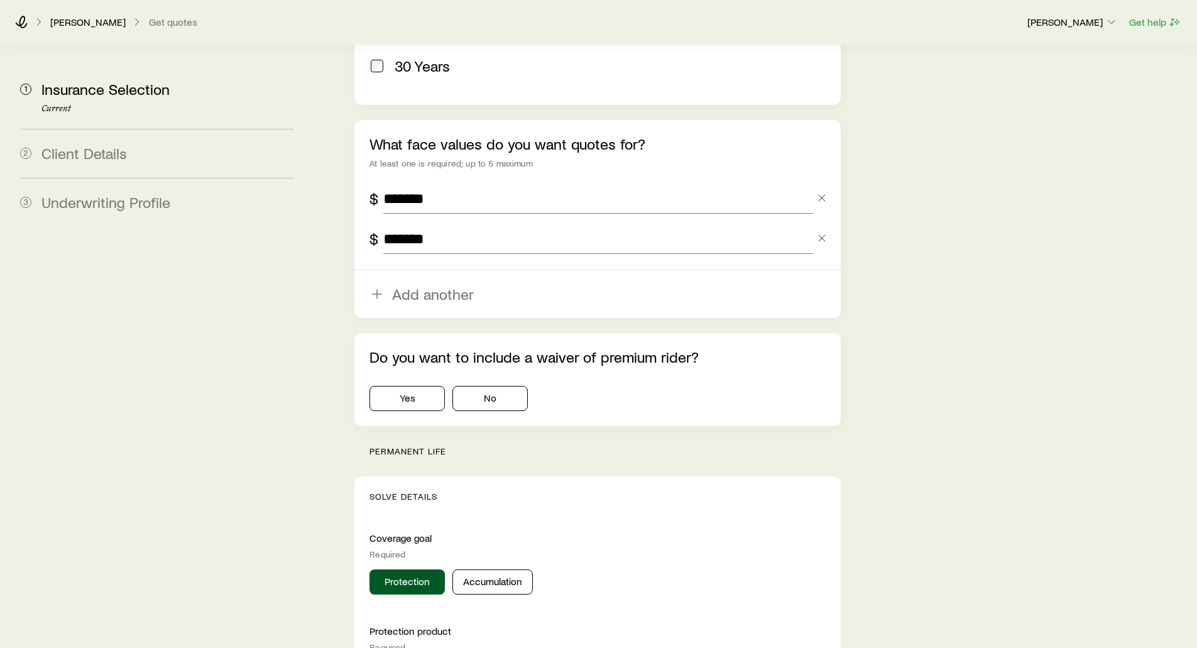
scroll to position [817, 0]
click at [493, 384] on button "No" at bounding box center [489, 396] width 75 height 25
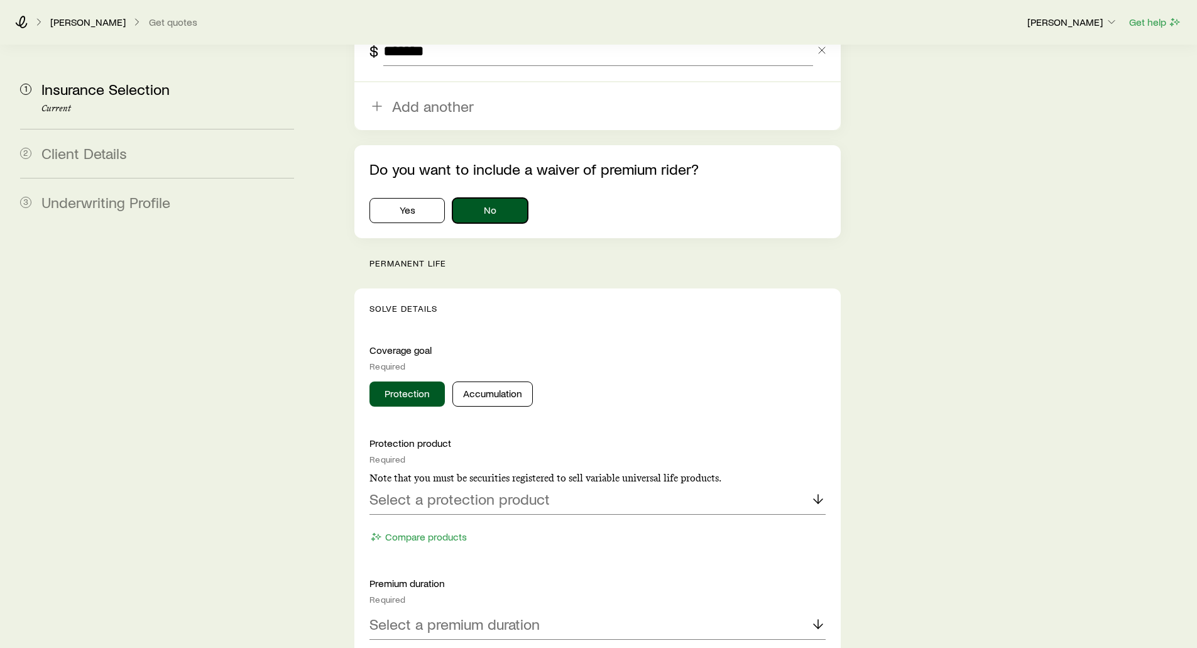
scroll to position [1005, 0]
click at [447, 256] on p "permanent life" at bounding box center [604, 261] width 471 height 10
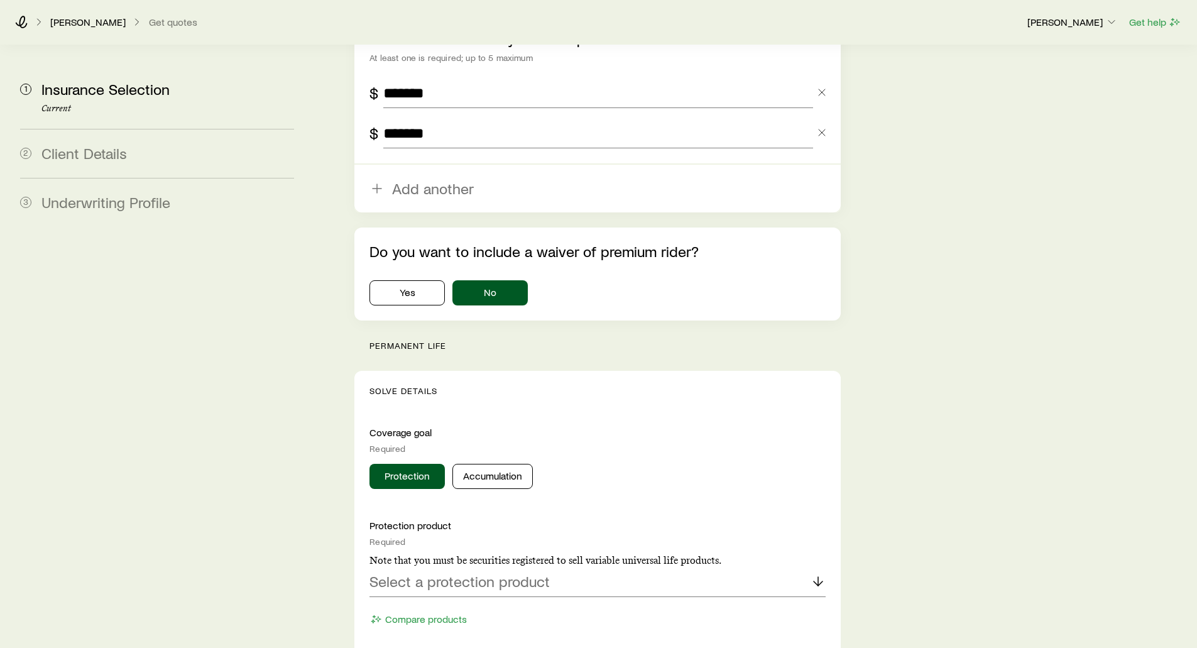
scroll to position [943, 0]
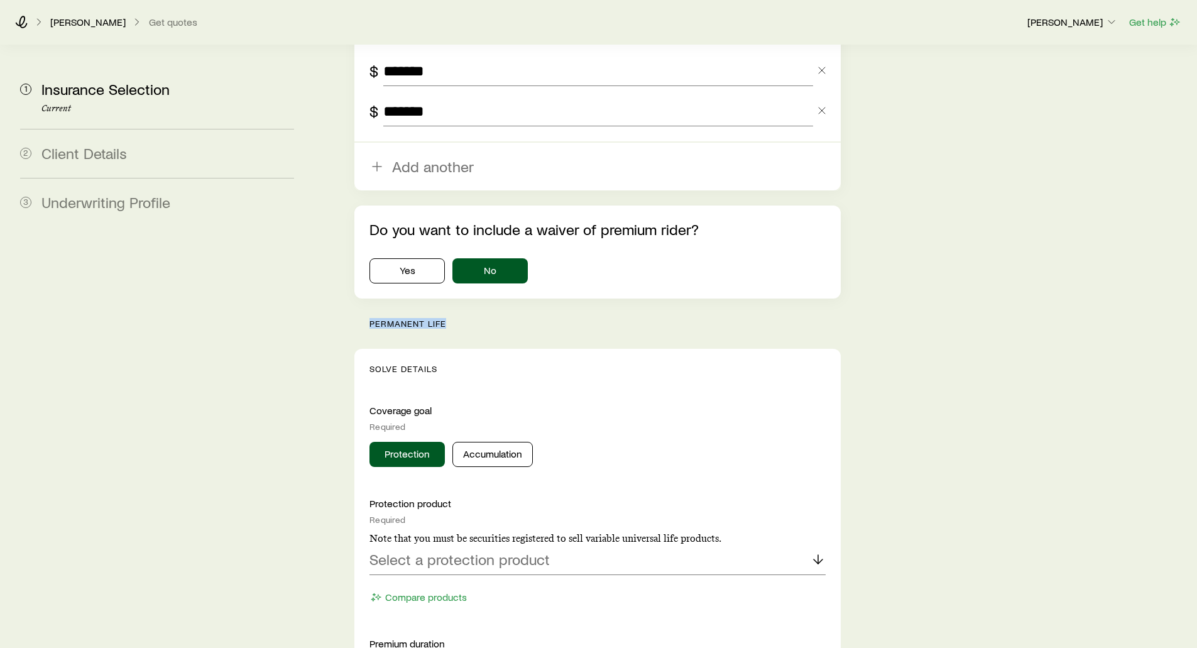
drag, startPoint x: 458, startPoint y: 285, endPoint x: 371, endPoint y: 287, distance: 87.4
click at [371, 319] on p "permanent life" at bounding box center [604, 324] width 471 height 10
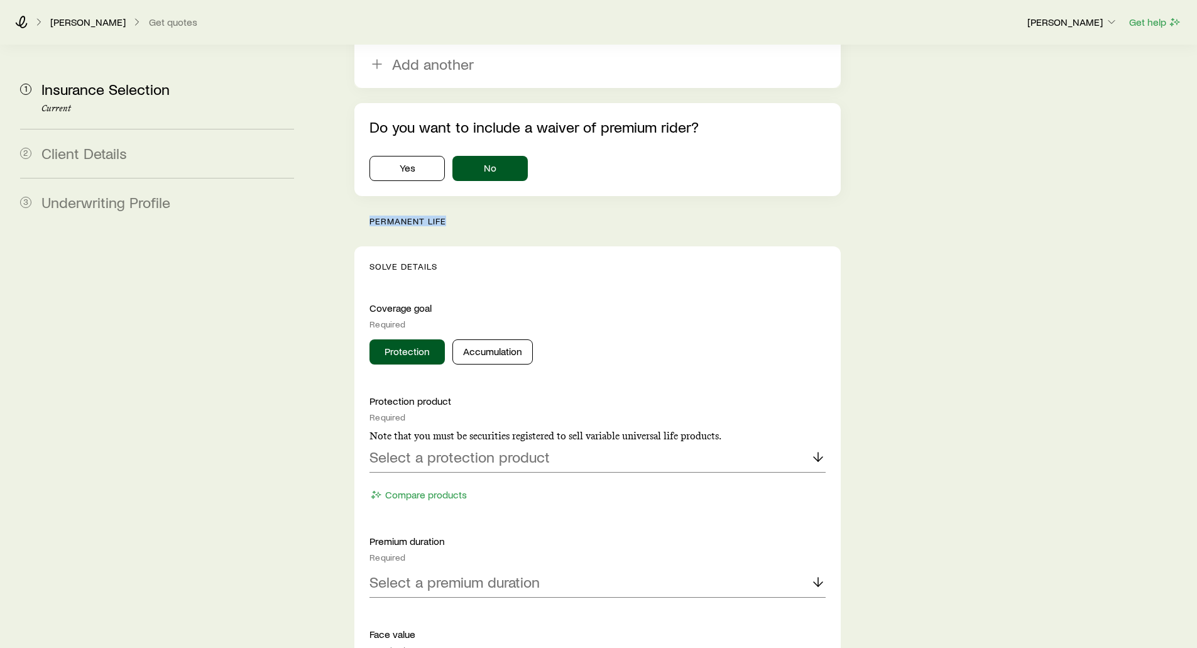
scroll to position [1068, 0]
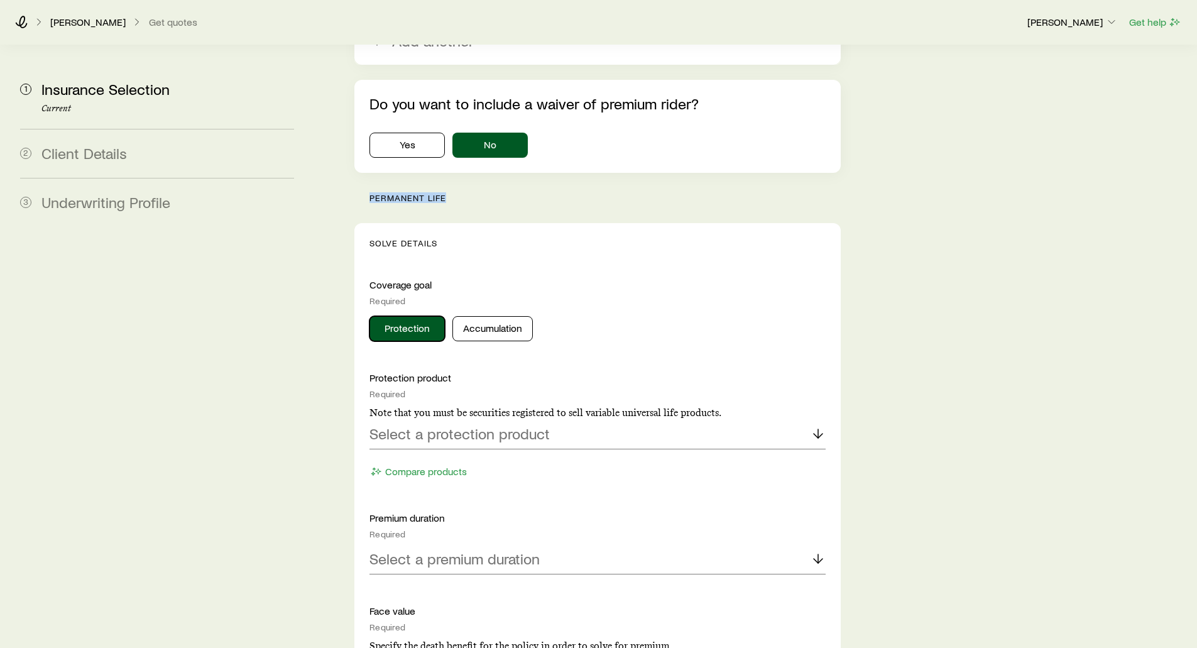
click at [421, 316] on button "Protection" at bounding box center [406, 328] width 75 height 25
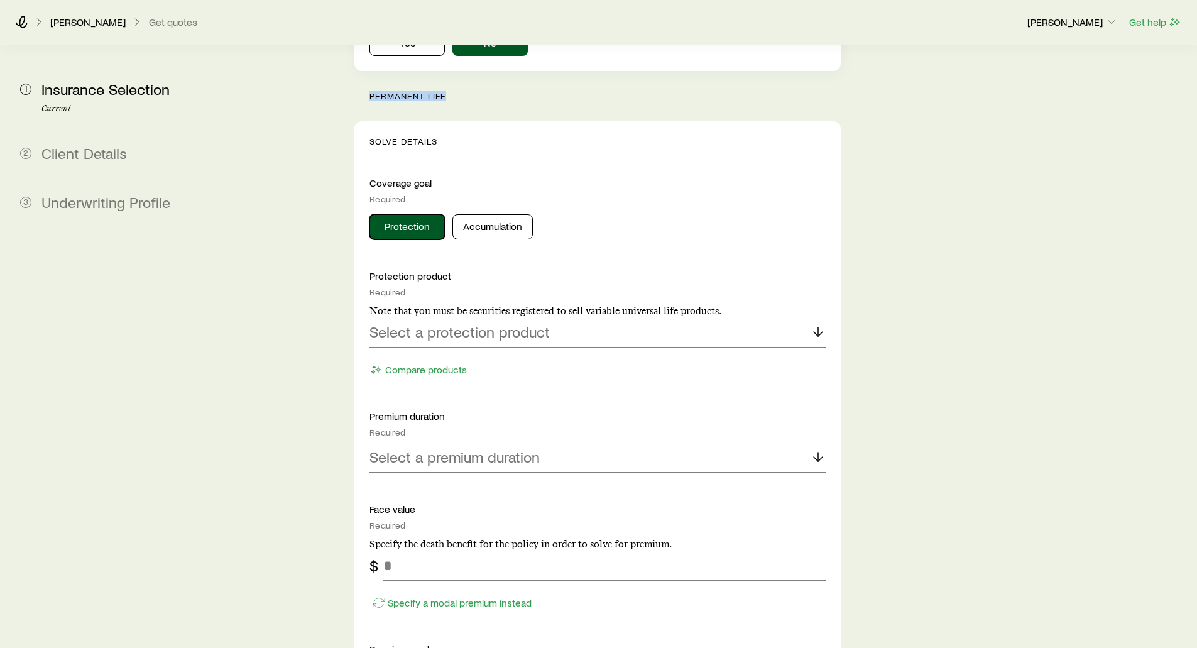
scroll to position [1194, 0]
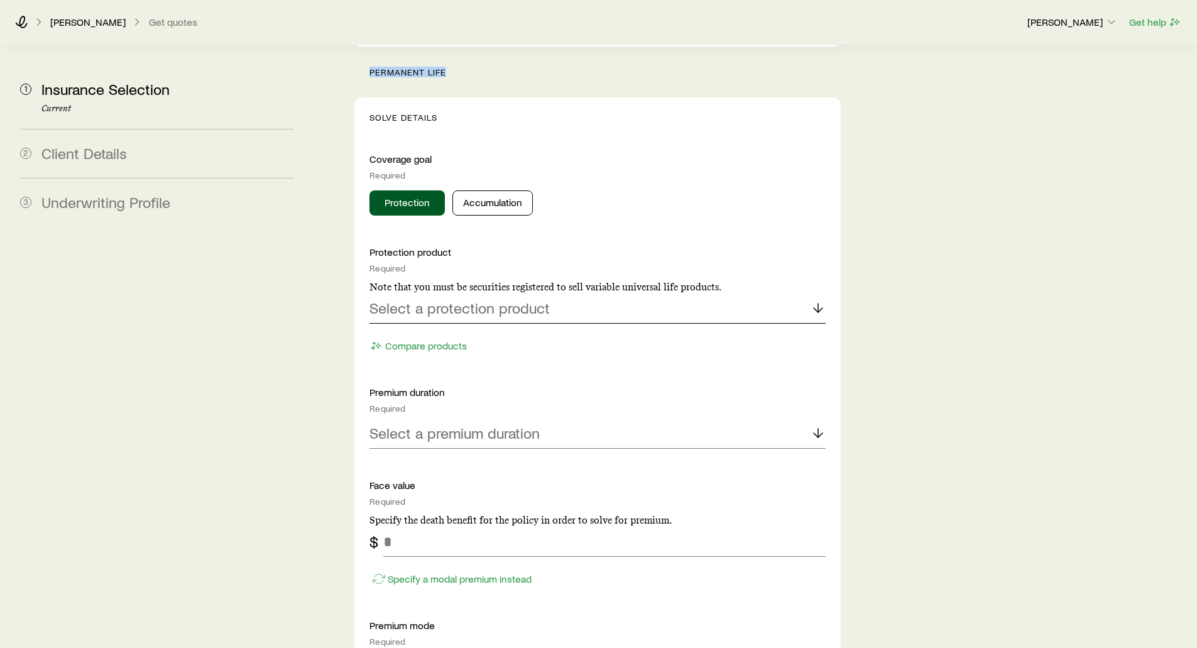
click at [398, 299] on p "Select a protection product" at bounding box center [459, 308] width 180 height 18
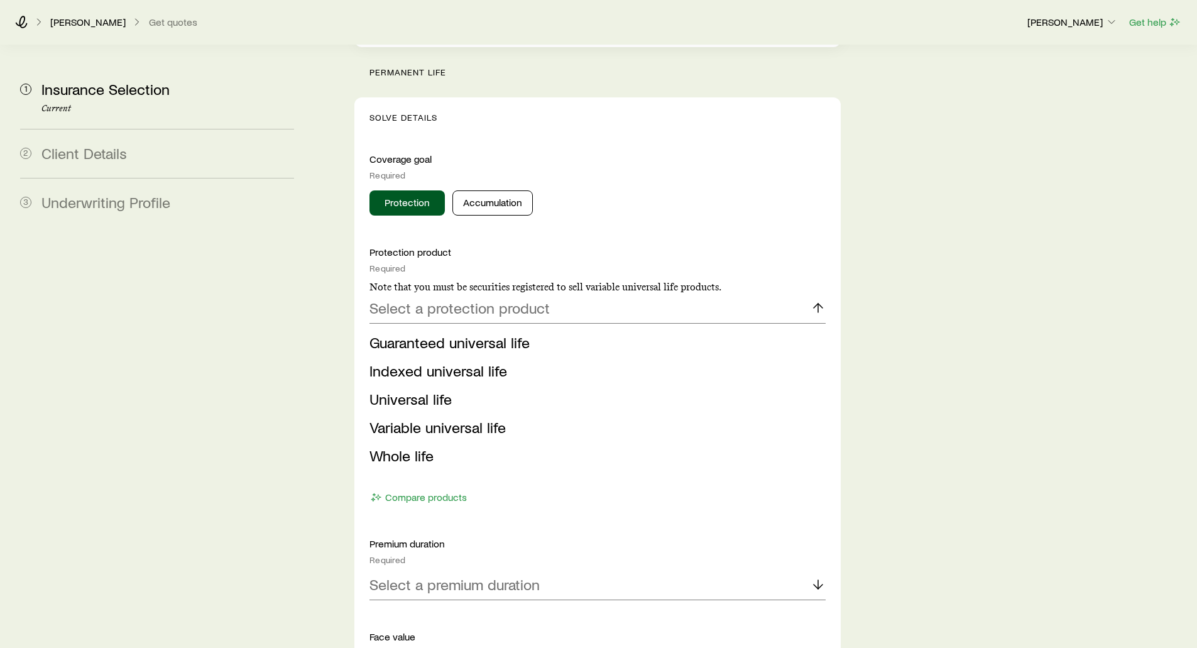
click at [418, 361] on span "Indexed universal life" at bounding box center [438, 370] width 138 height 18
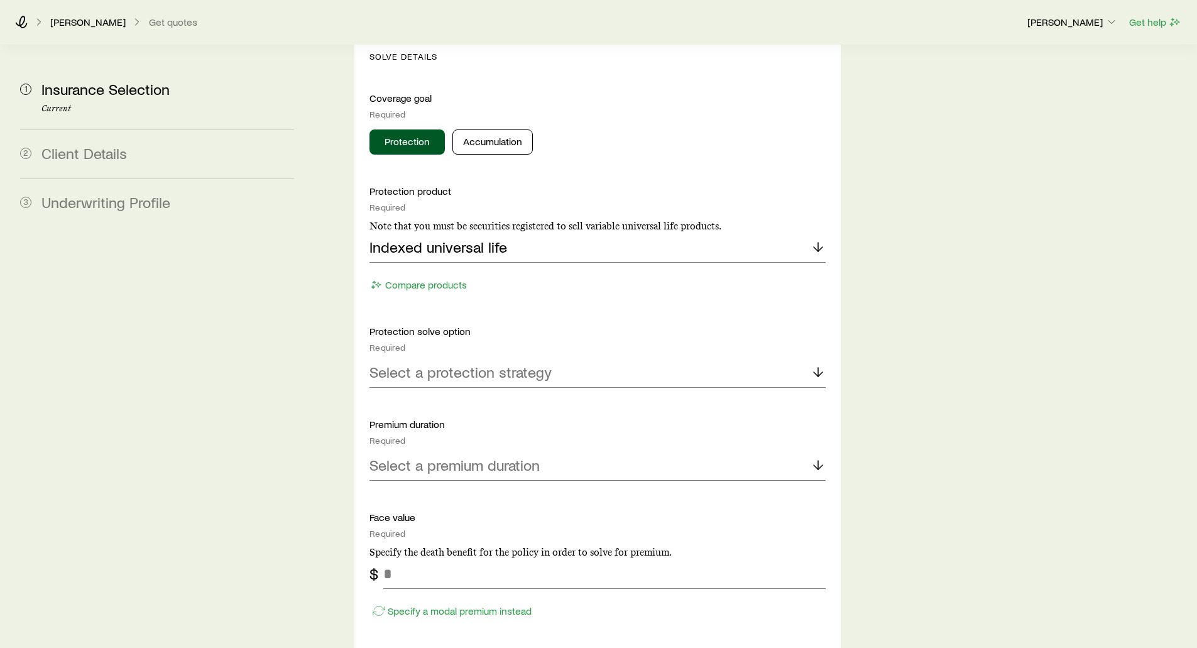
scroll to position [1257, 0]
click at [381, 276] on icon "button" at bounding box center [376, 282] width 13 height 13
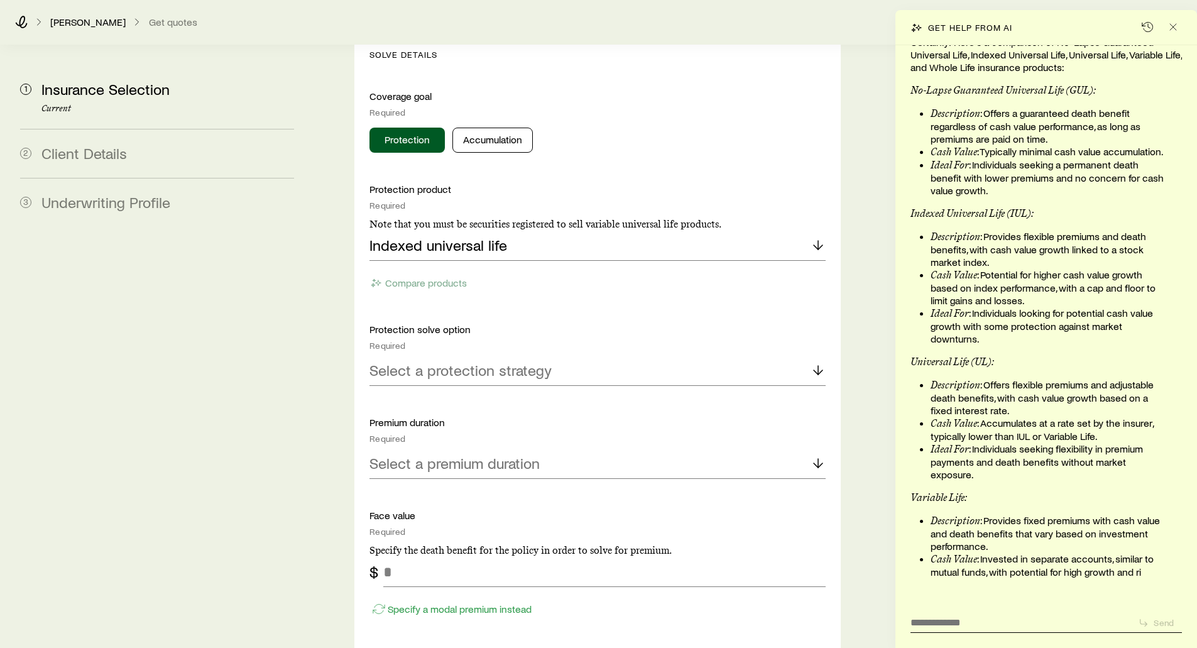
scroll to position [139897, 0]
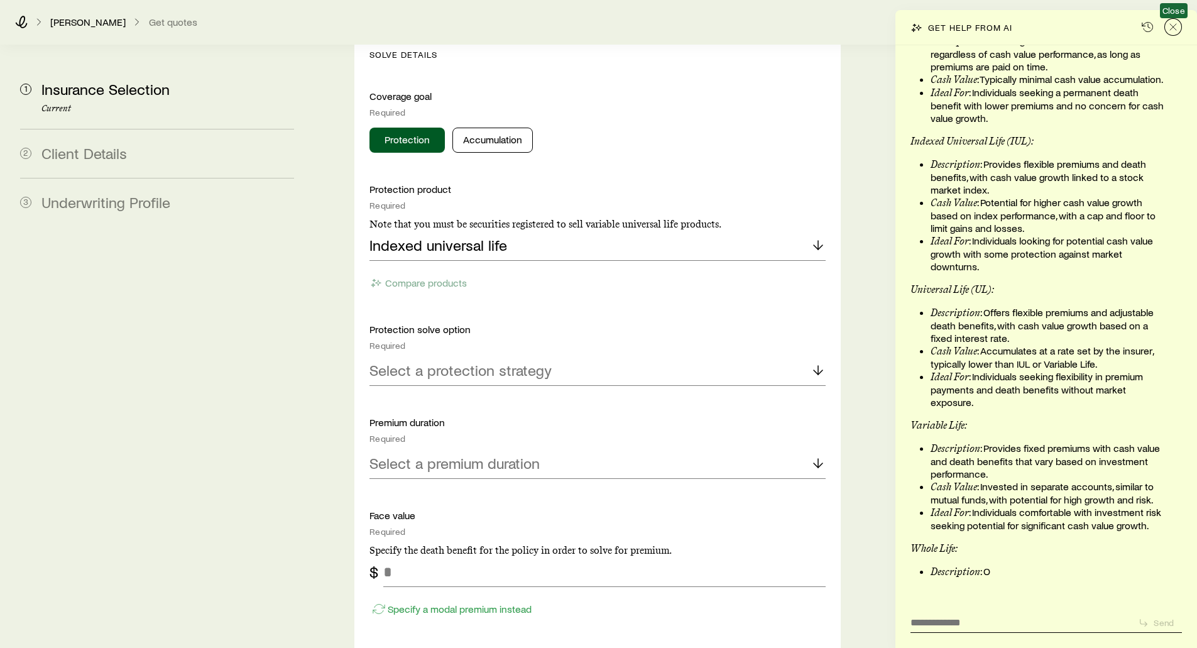
click at [1177, 28] on icon "Close" at bounding box center [1173, 27] width 13 height 13
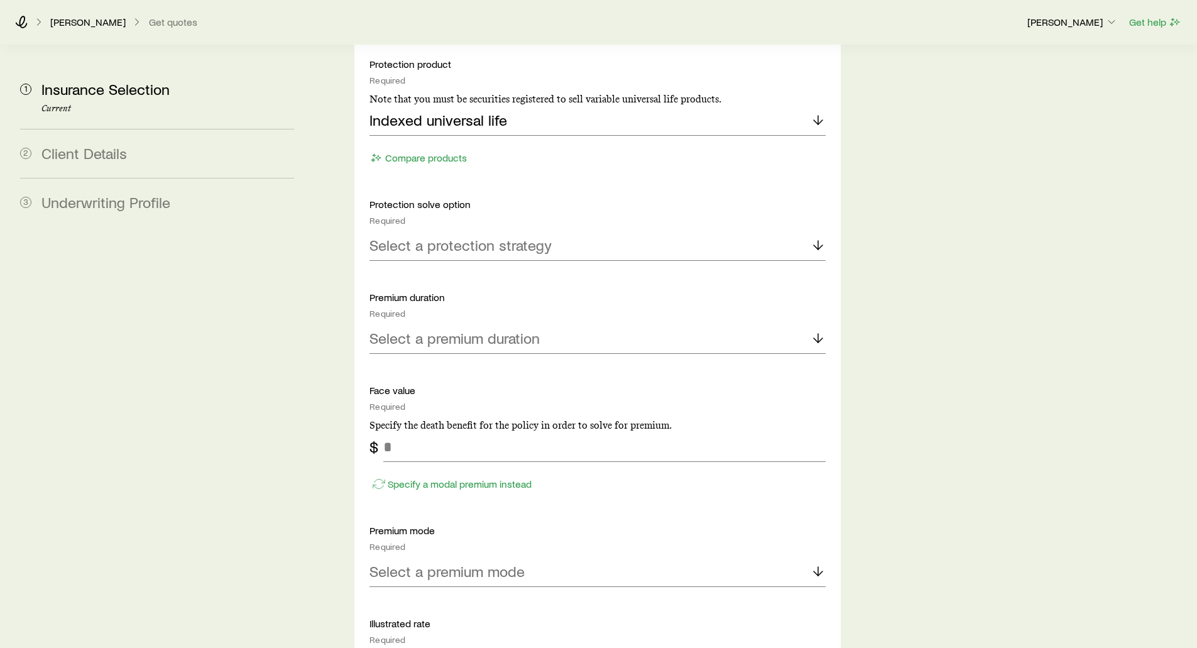
scroll to position [1382, 0]
click at [448, 236] on p "Select a protection strategy" at bounding box center [460, 245] width 182 height 18
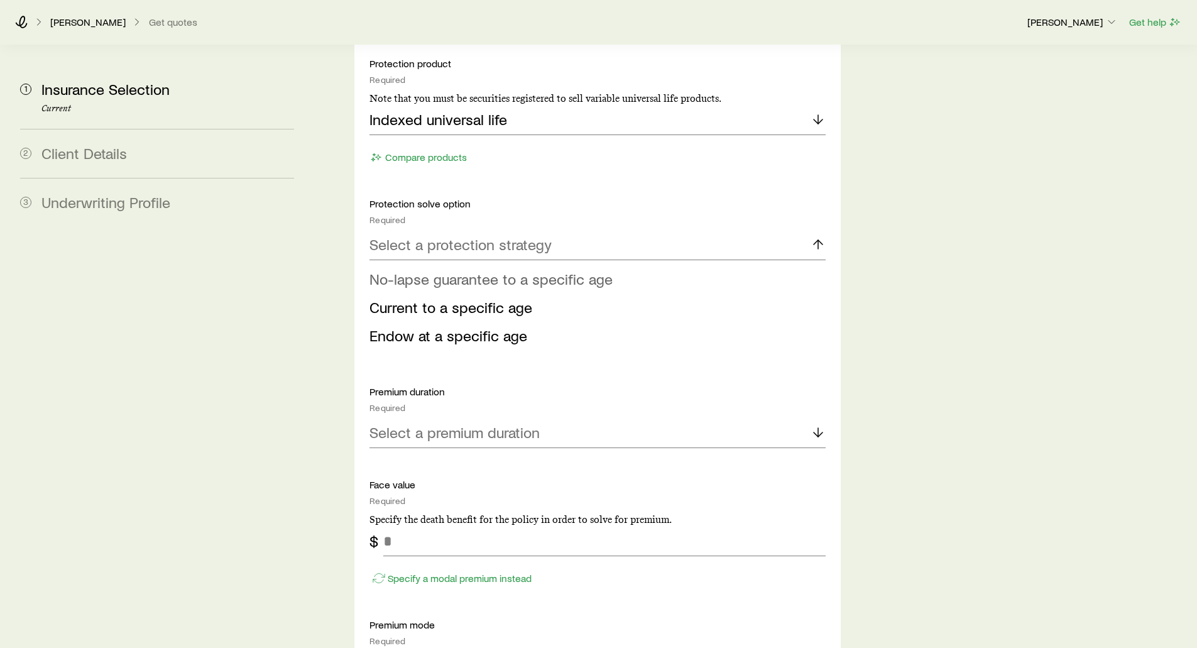
click at [454, 270] on span "No-lapse guarantee to a specific age" at bounding box center [490, 279] width 243 height 18
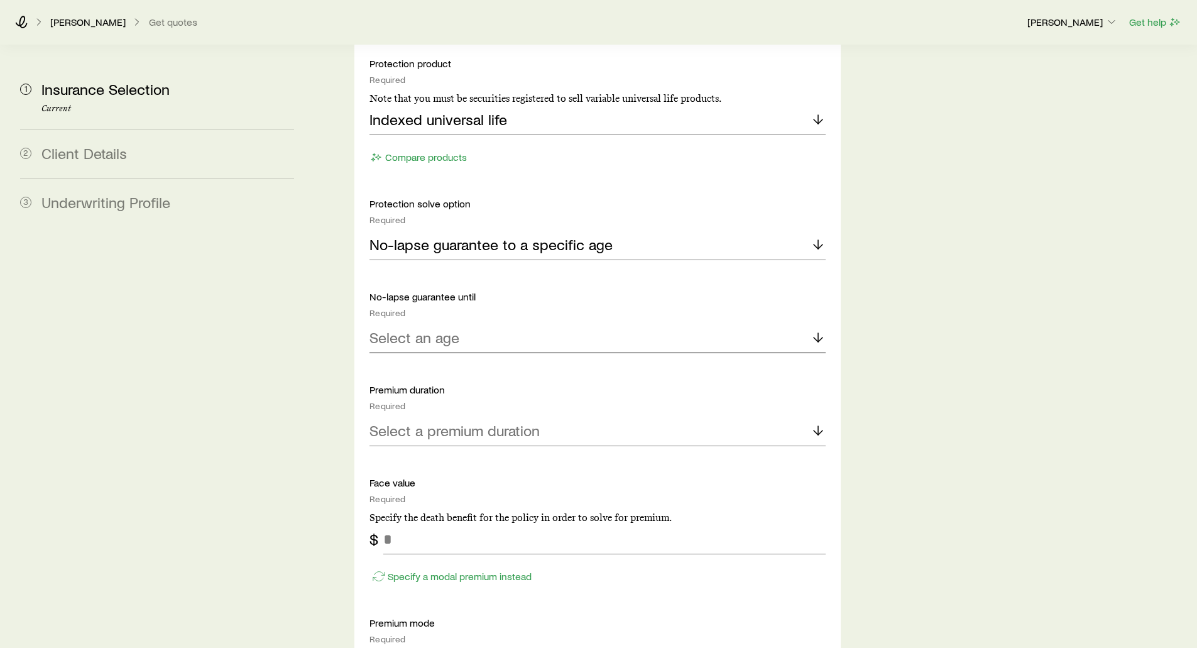
click at [384, 329] on p "Select an age" at bounding box center [414, 338] width 90 height 18
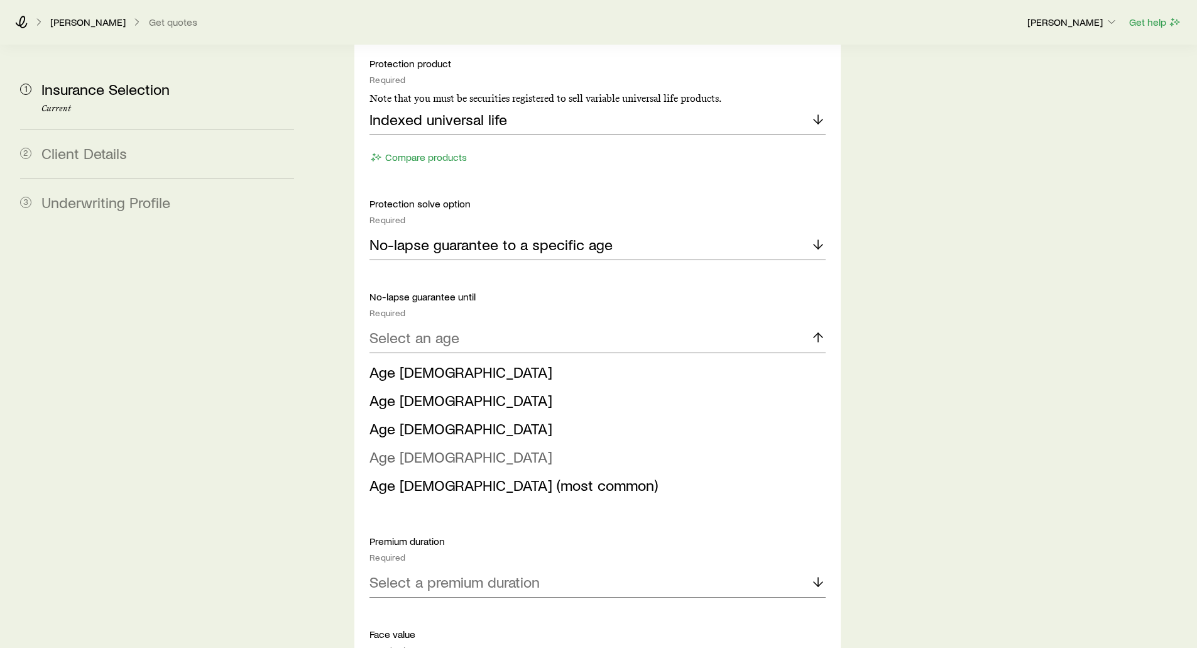
click at [383, 447] on span "Age [DEMOGRAPHIC_DATA]" at bounding box center [460, 456] width 183 height 18
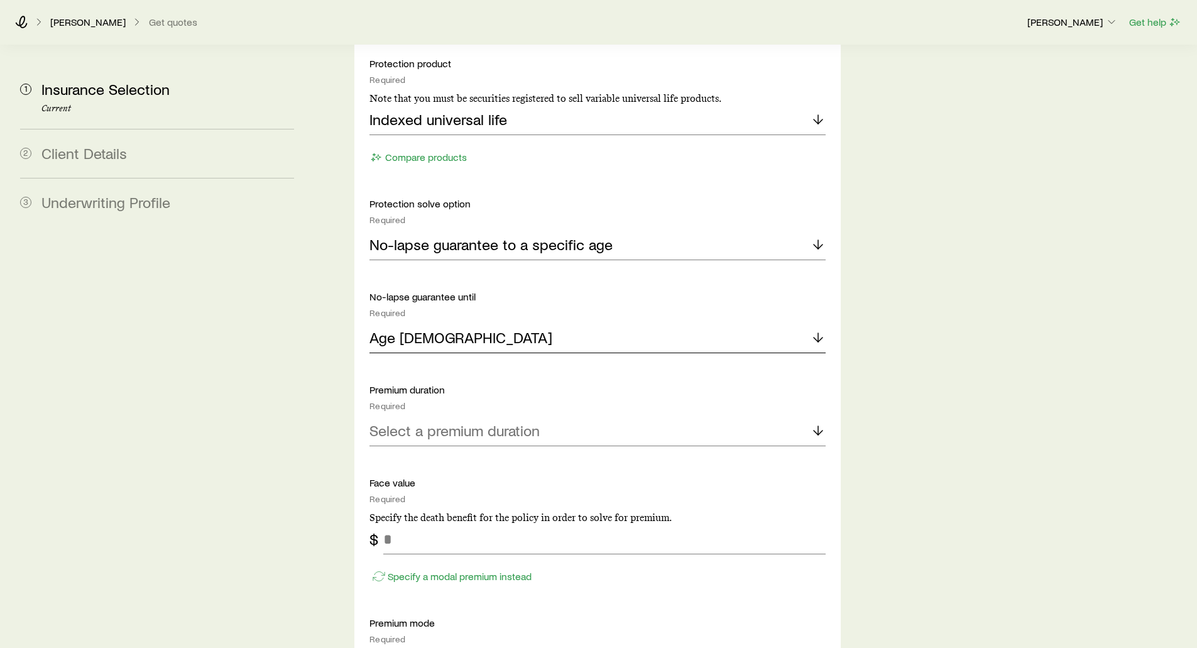
click at [444, 323] on div "Age [DEMOGRAPHIC_DATA]" at bounding box center [597, 338] width 456 height 30
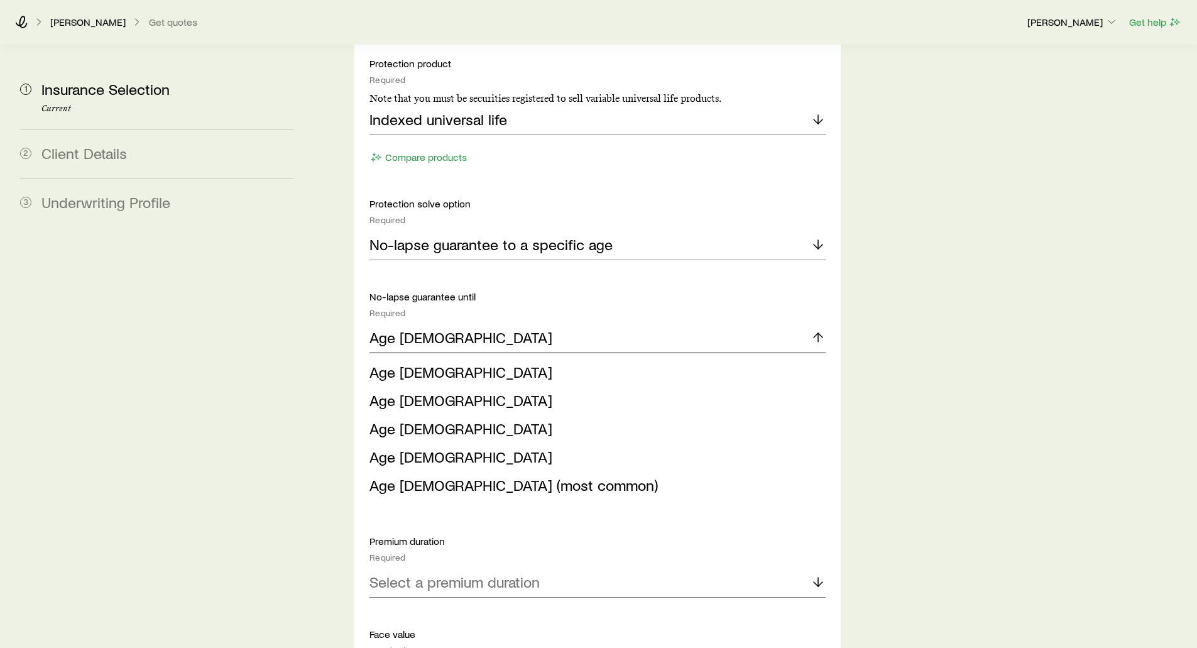
click at [434, 323] on div "Age [DEMOGRAPHIC_DATA]" at bounding box center [597, 338] width 456 height 30
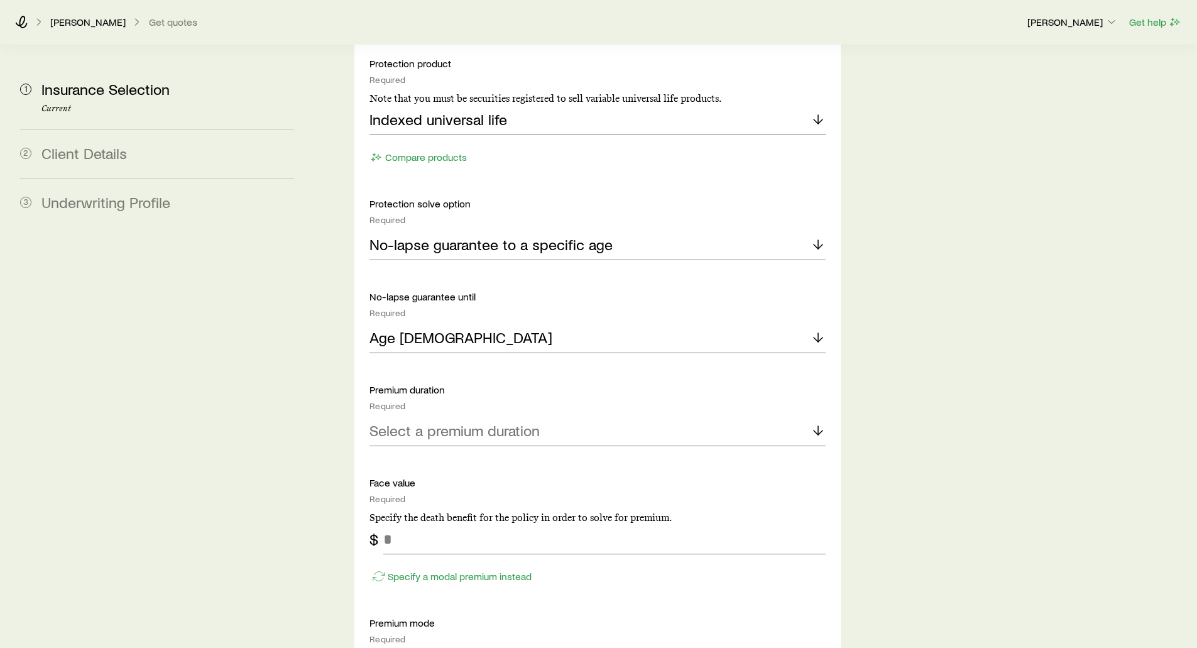
click at [271, 300] on aside "1 Insurance Selection Current 2 Client Details 3 Underwriting Profile" at bounding box center [157, 135] width 294 height 2945
click at [478, 422] on p "Select a premium duration" at bounding box center [454, 431] width 170 height 18
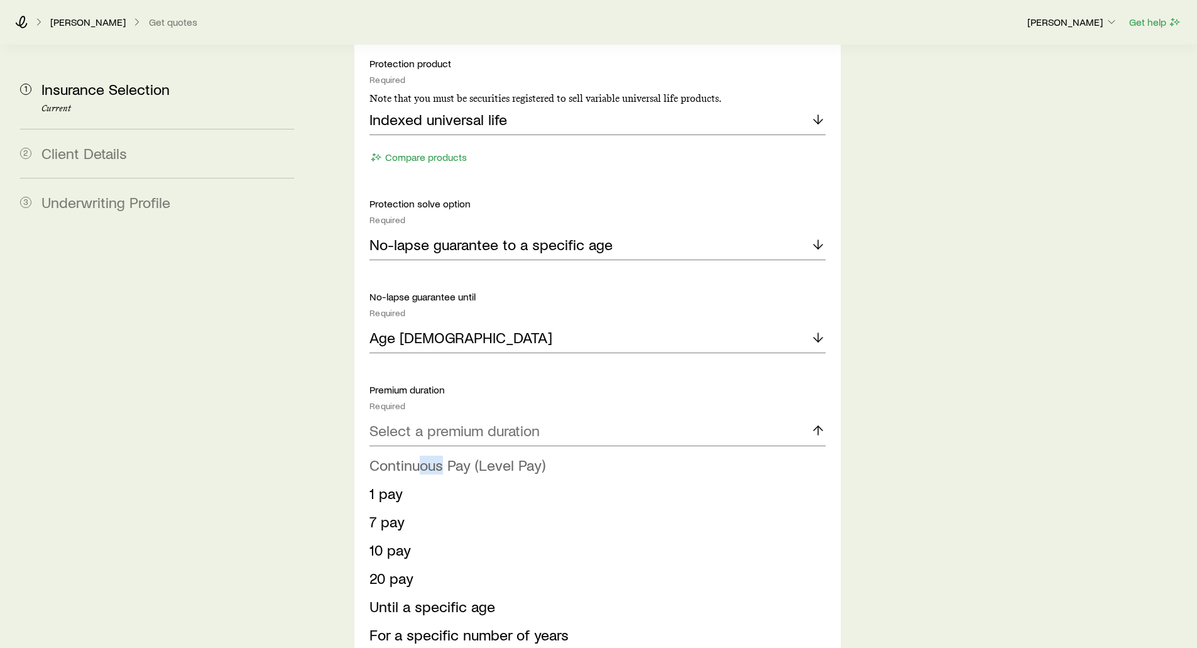
drag, startPoint x: 444, startPoint y: 424, endPoint x: 421, endPoint y: 422, distance: 22.8
click at [421, 456] on span "Continuous Pay (Level Pay)" at bounding box center [457, 465] width 176 height 18
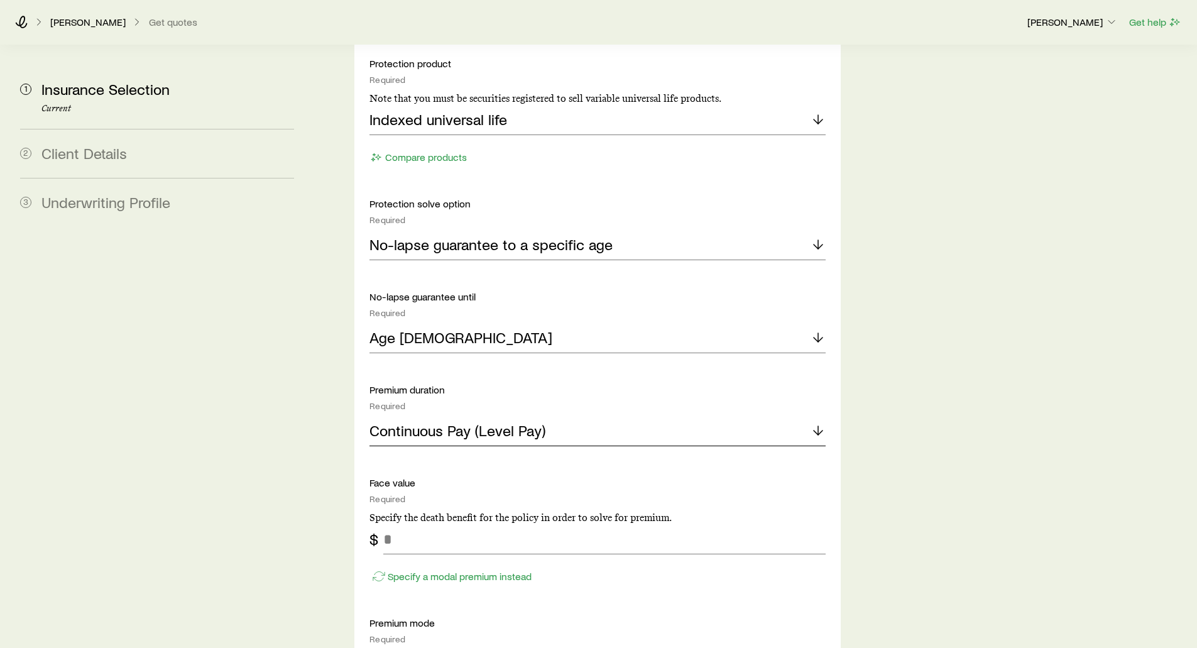
click at [424, 422] on p "Continuous Pay (Level Pay)" at bounding box center [457, 431] width 176 height 18
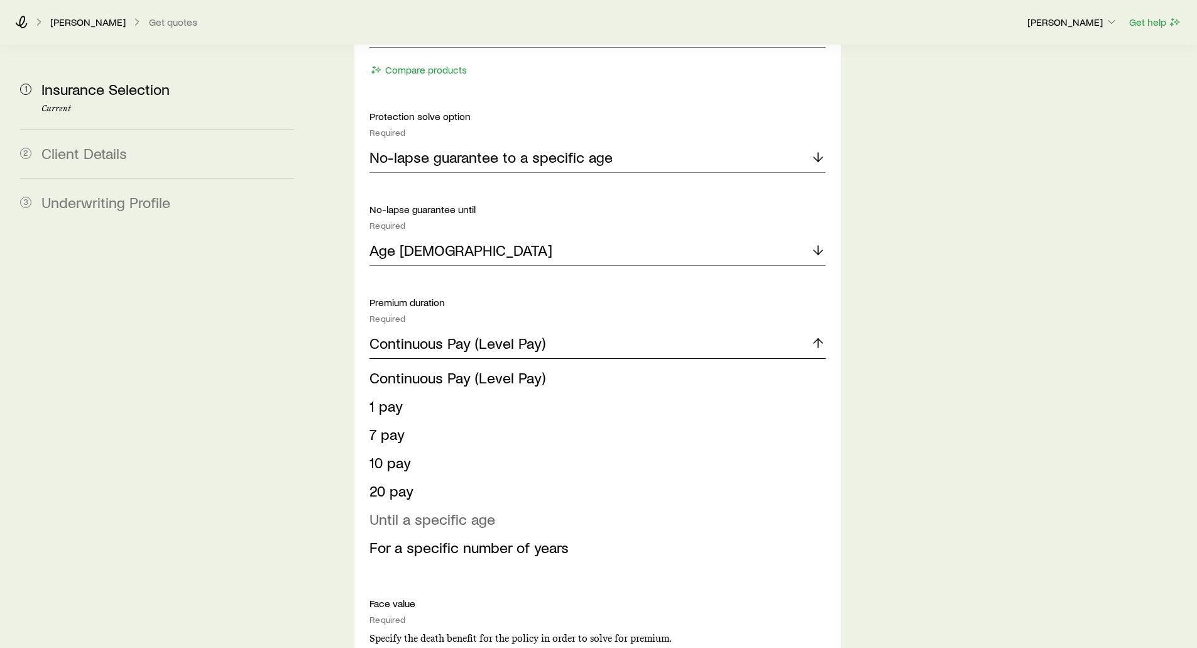
scroll to position [1508, 0]
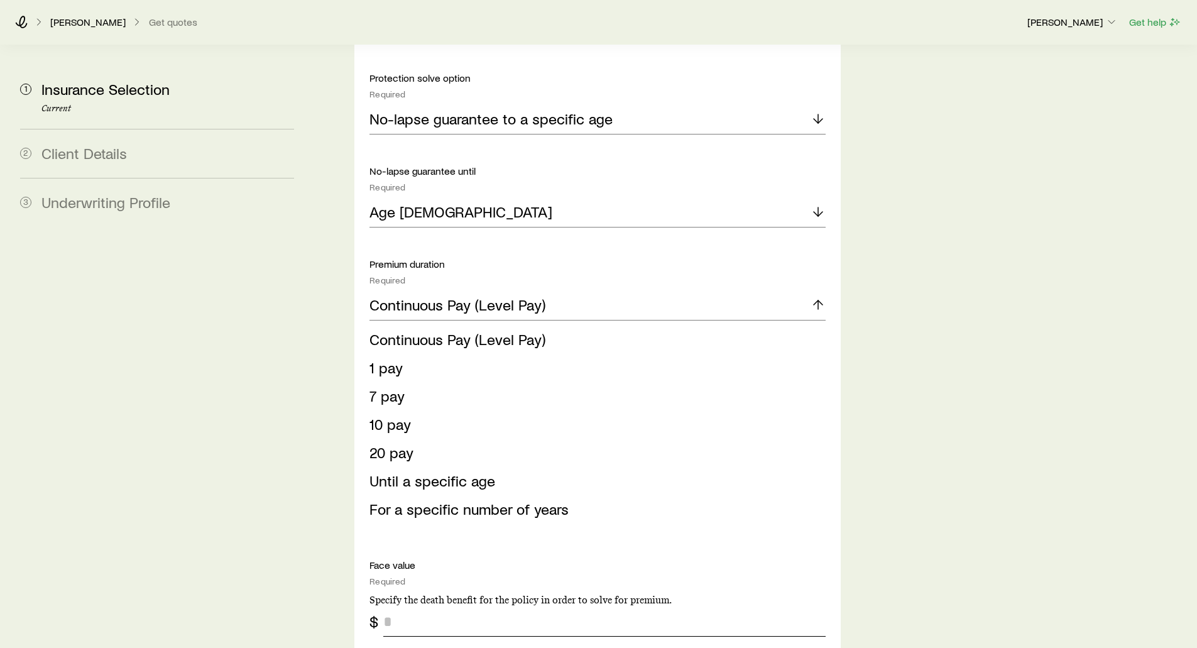
click at [417, 471] on span "Until a specific age" at bounding box center [432, 480] width 126 height 18
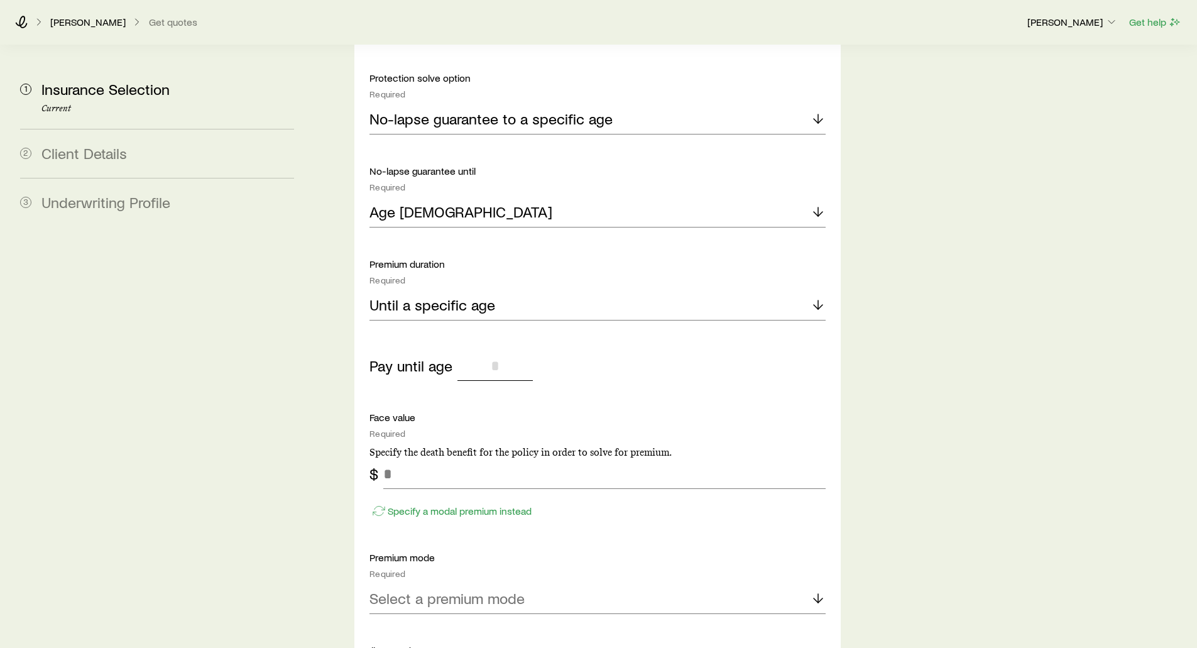
drag, startPoint x: 490, startPoint y: 331, endPoint x: 510, endPoint y: 331, distance: 20.7
click at [510, 351] on input "tel" at bounding box center [494, 366] width 75 height 30
type input "**"
click at [512, 290] on div "Until a specific age" at bounding box center [597, 305] width 456 height 30
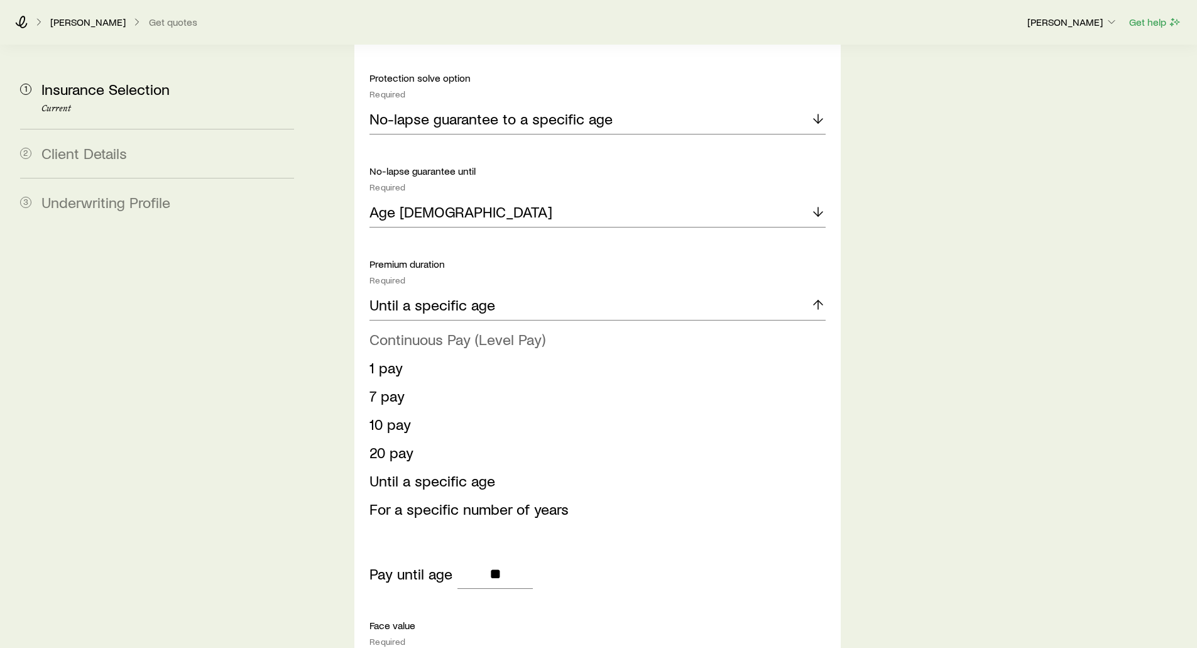
click at [432, 330] on span "Continuous Pay (Level Pay)" at bounding box center [457, 339] width 176 height 18
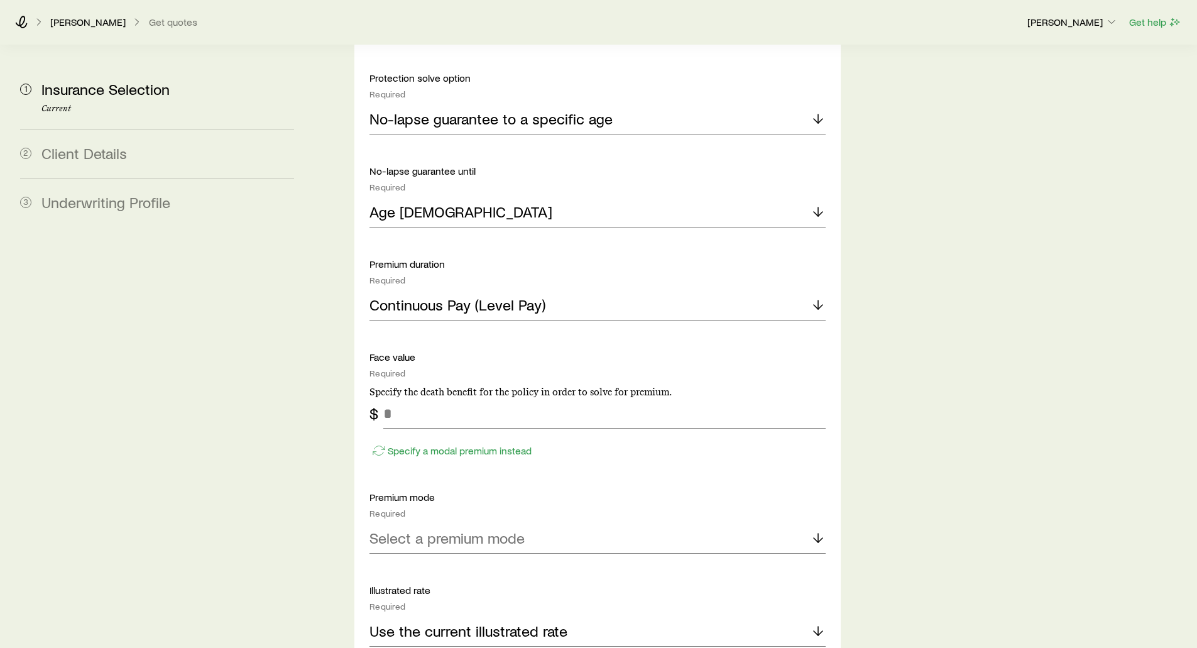
scroll to position [1571, 0]
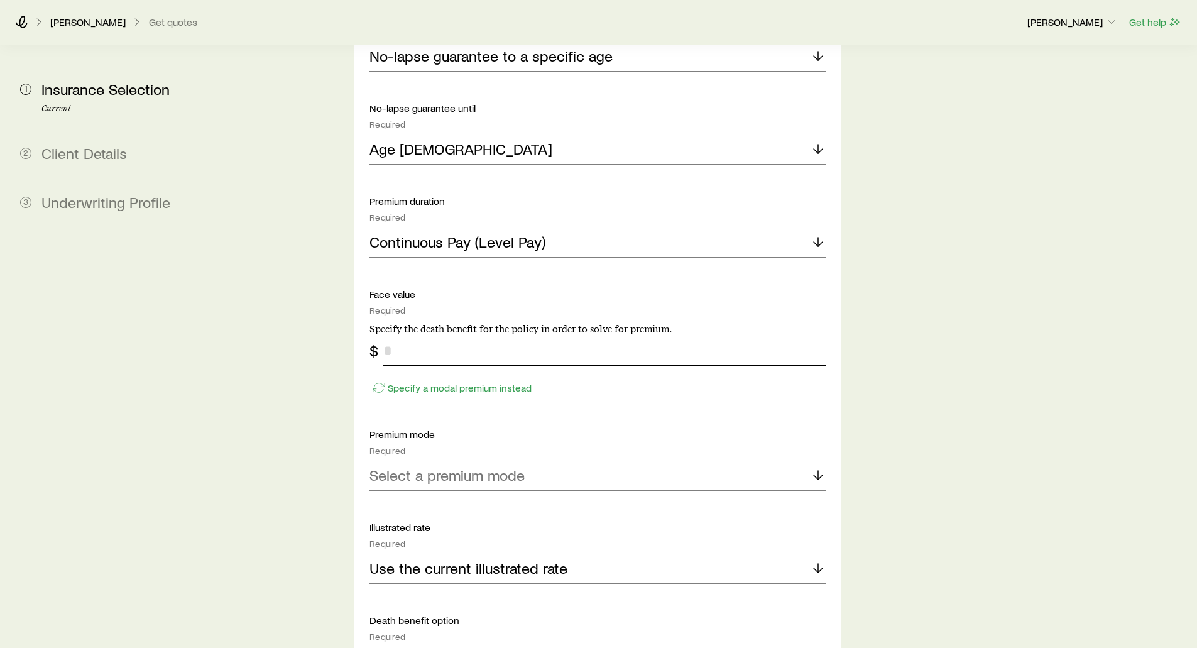
click at [407, 336] on input "tel" at bounding box center [604, 351] width 442 height 30
type input "*******"
click at [403, 381] on p "Specify a modal premium instead" at bounding box center [460, 387] width 144 height 13
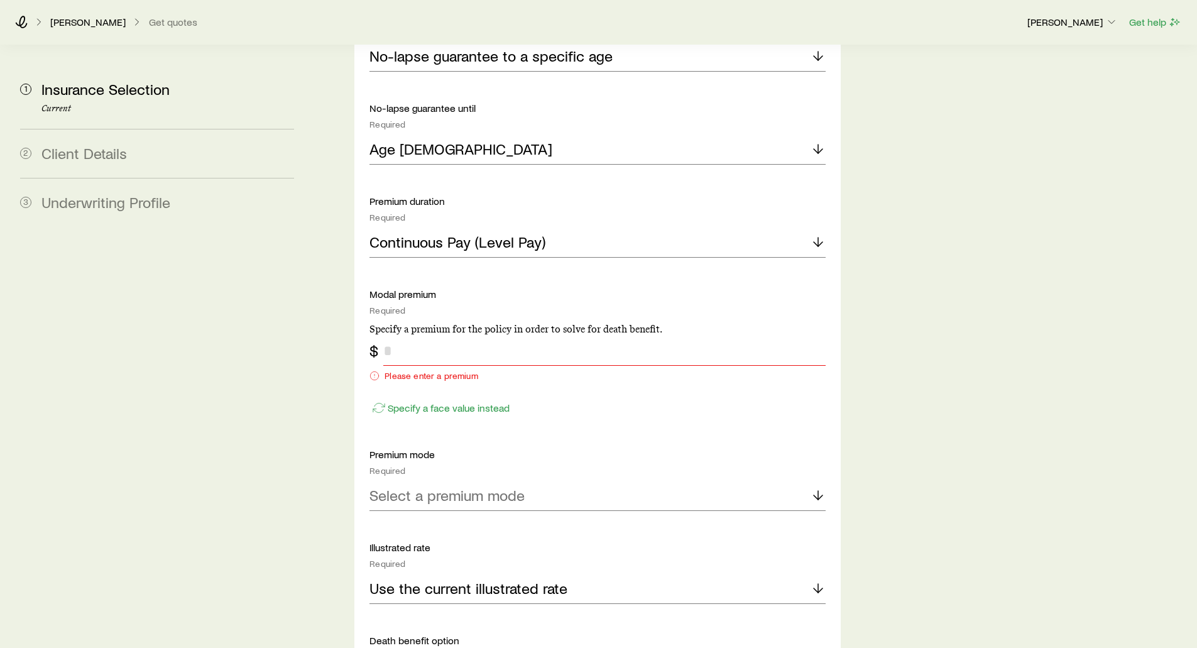
click at [408, 336] on input "tel" at bounding box center [604, 351] width 442 height 30
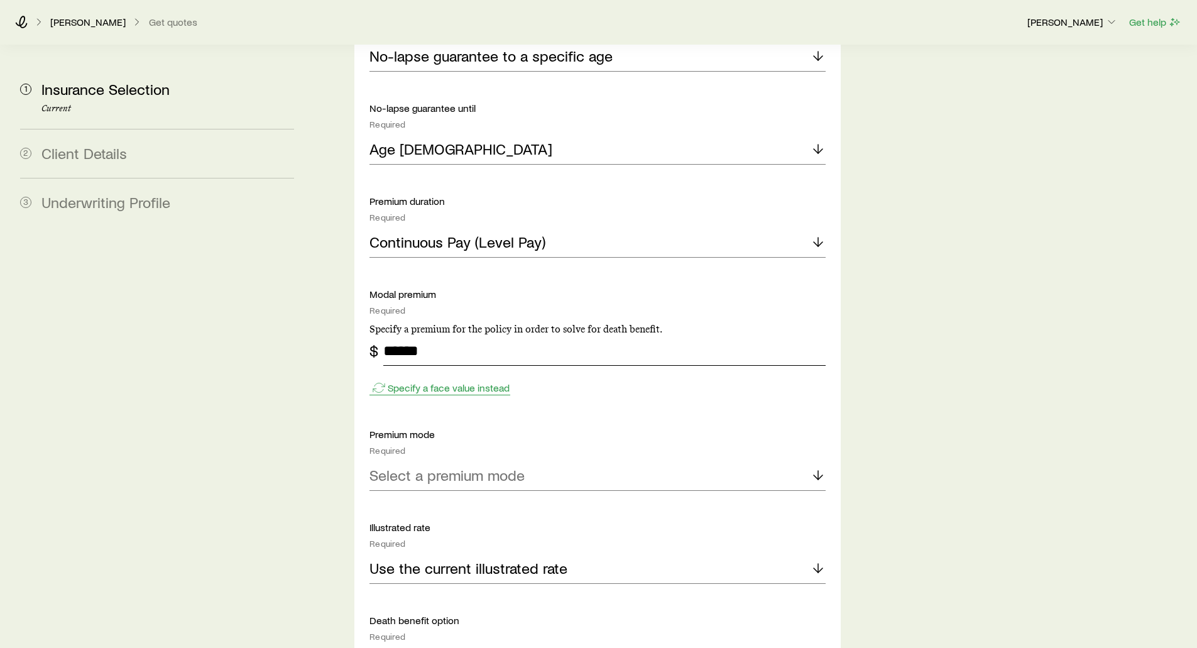
type input "******"
click at [476, 381] on p "Specify a face value instead" at bounding box center [449, 387] width 122 height 13
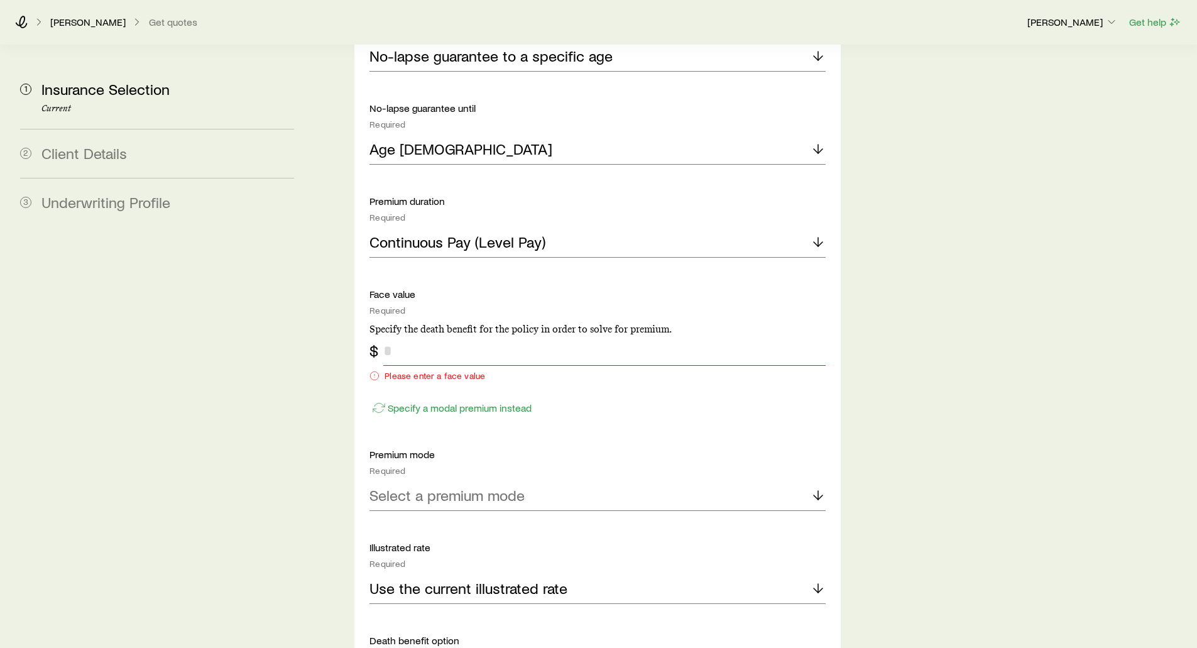
click at [407, 336] on input "tel" at bounding box center [604, 351] width 442 height 30
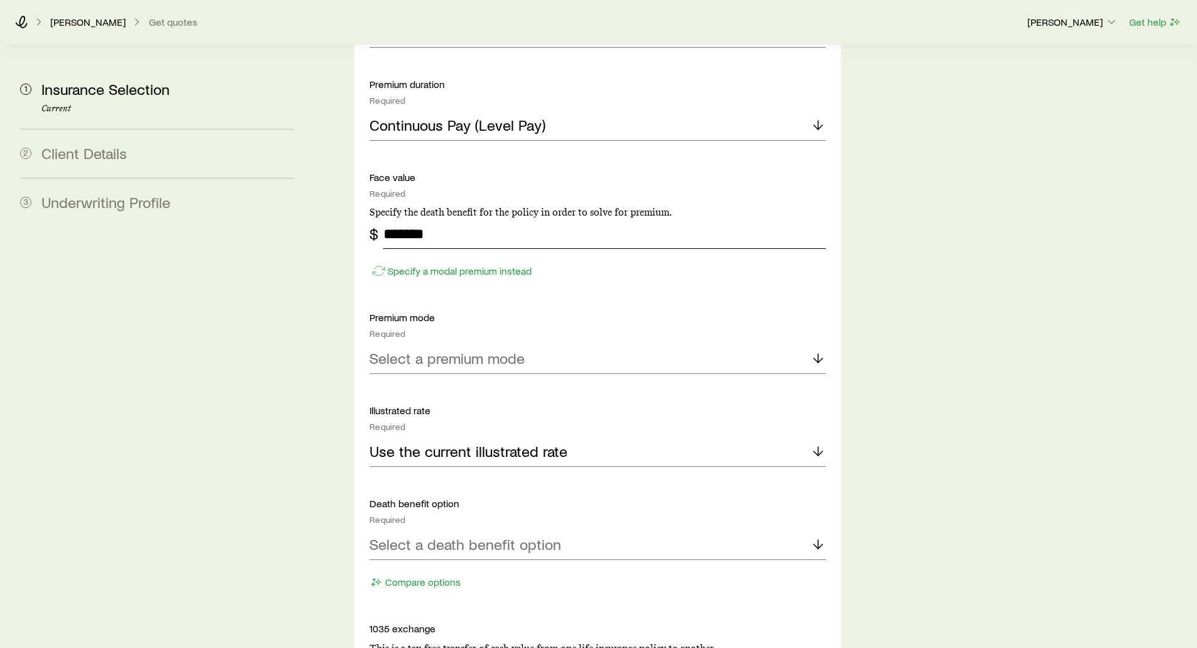
scroll to position [1697, 0]
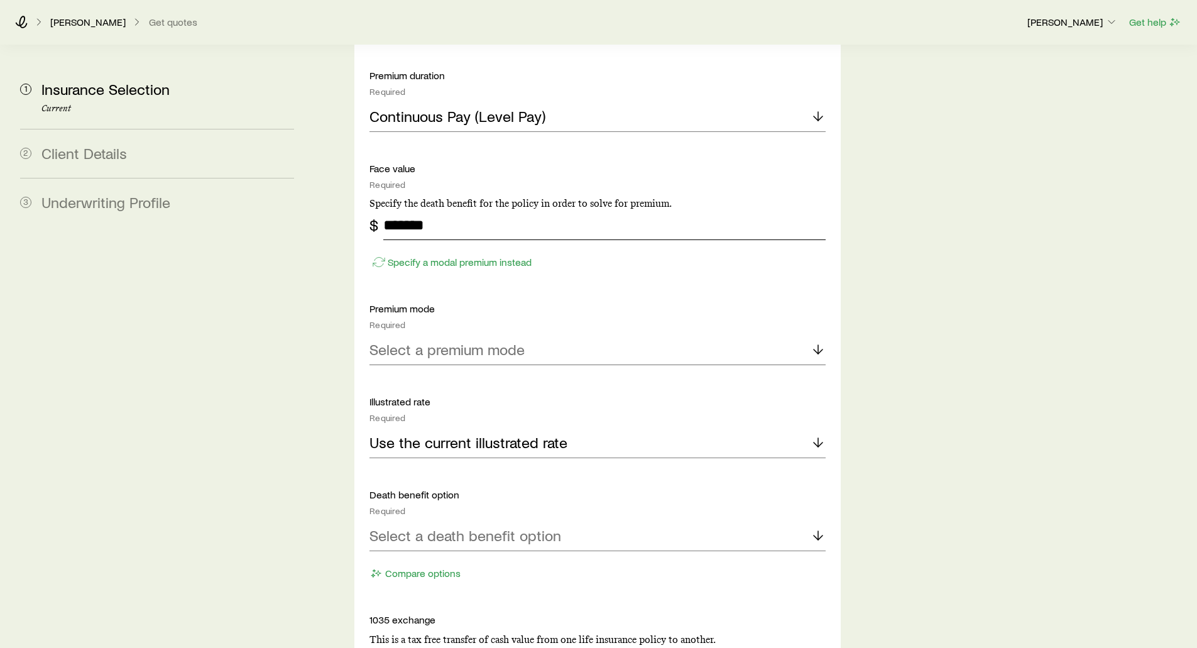
type input "*******"
click at [406, 341] on p "Select a premium mode" at bounding box center [446, 350] width 155 height 18
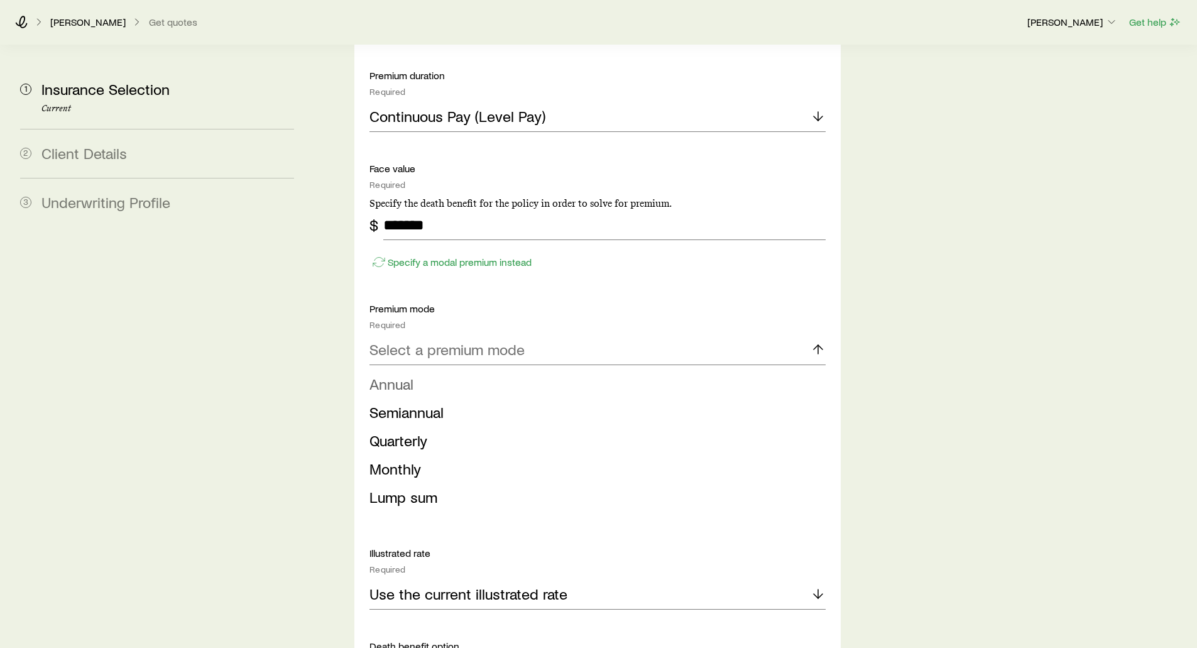
click at [412, 375] on span "Annual" at bounding box center [391, 384] width 44 height 18
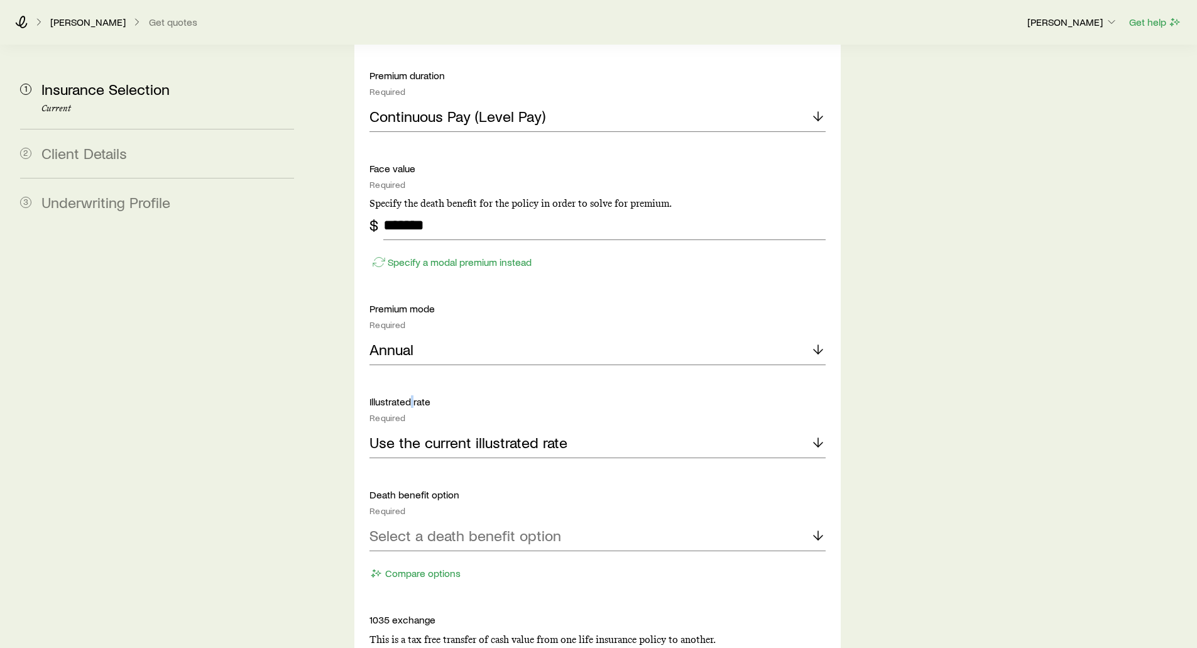
click at [412, 353] on div "Protection product Required Note that you must be securities registered to sell…" at bounding box center [597, 163] width 456 height 840
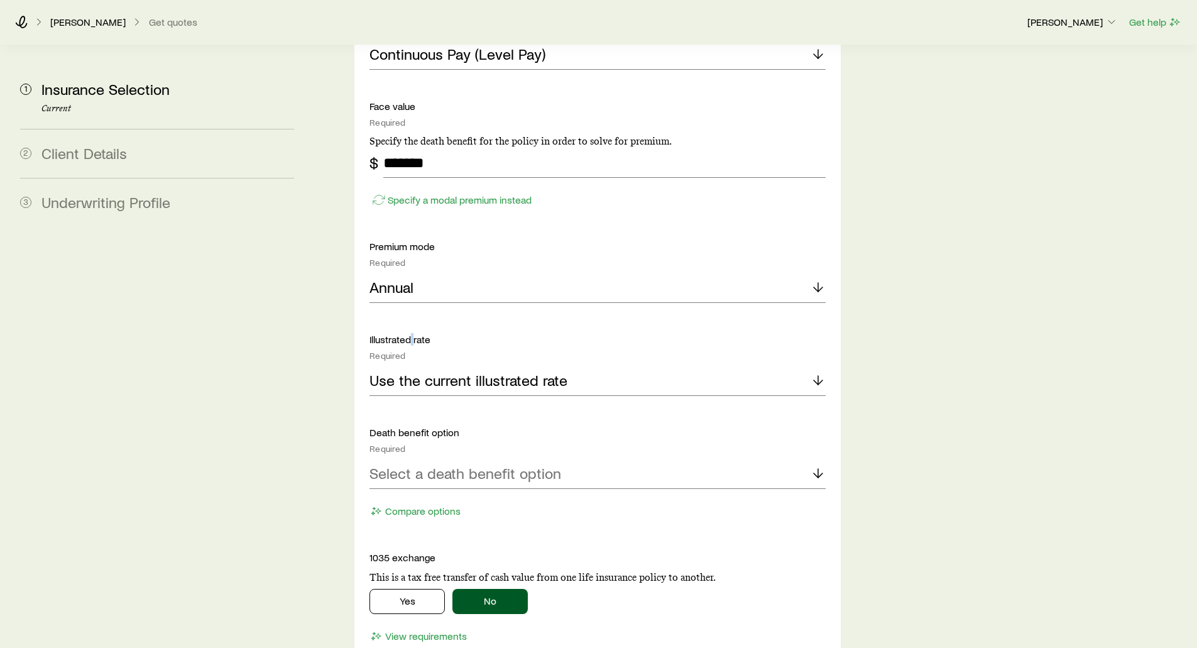
scroll to position [1759, 0]
click at [434, 371] on p "Use the current illustrated rate" at bounding box center [468, 380] width 198 height 18
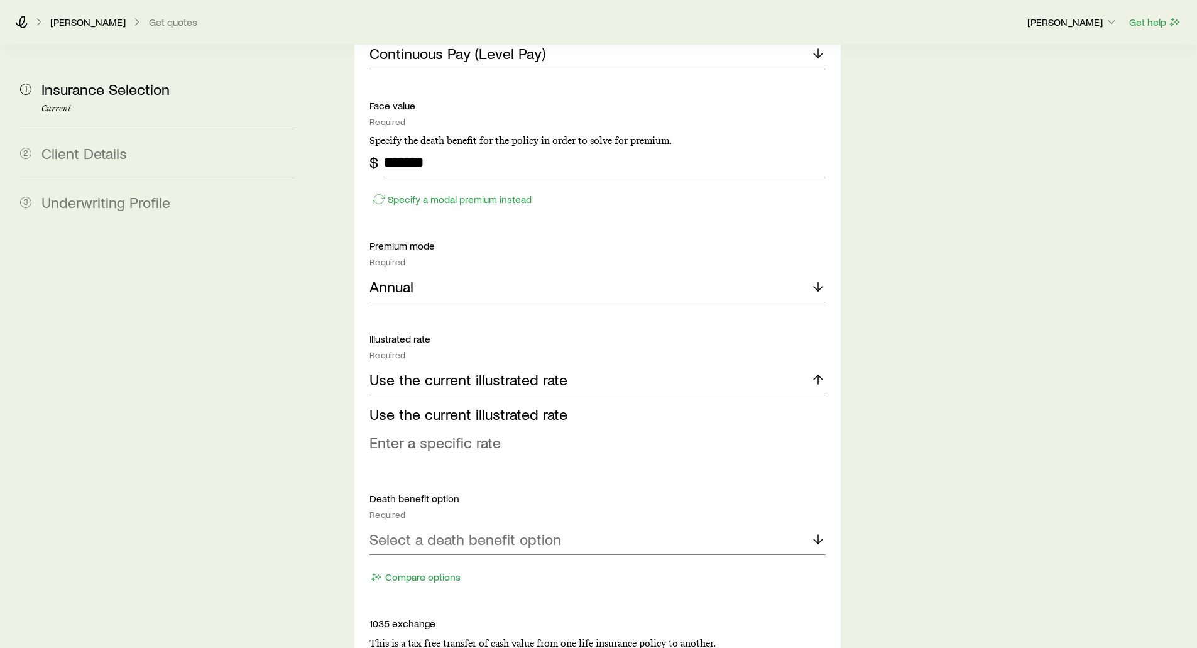
click at [424, 433] on span "Enter a specific rate" at bounding box center [434, 442] width 131 height 18
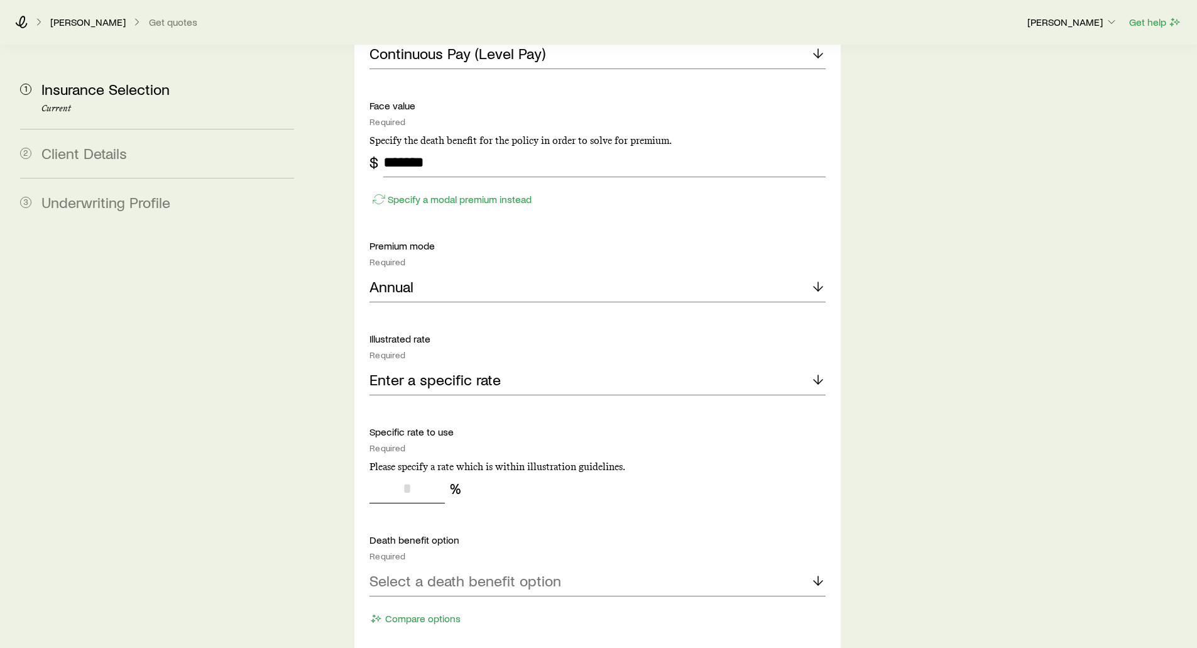
click at [398, 473] on input "tel" at bounding box center [406, 488] width 75 height 30
type input "*"
click at [444, 371] on p "Enter a specific rate" at bounding box center [434, 380] width 131 height 18
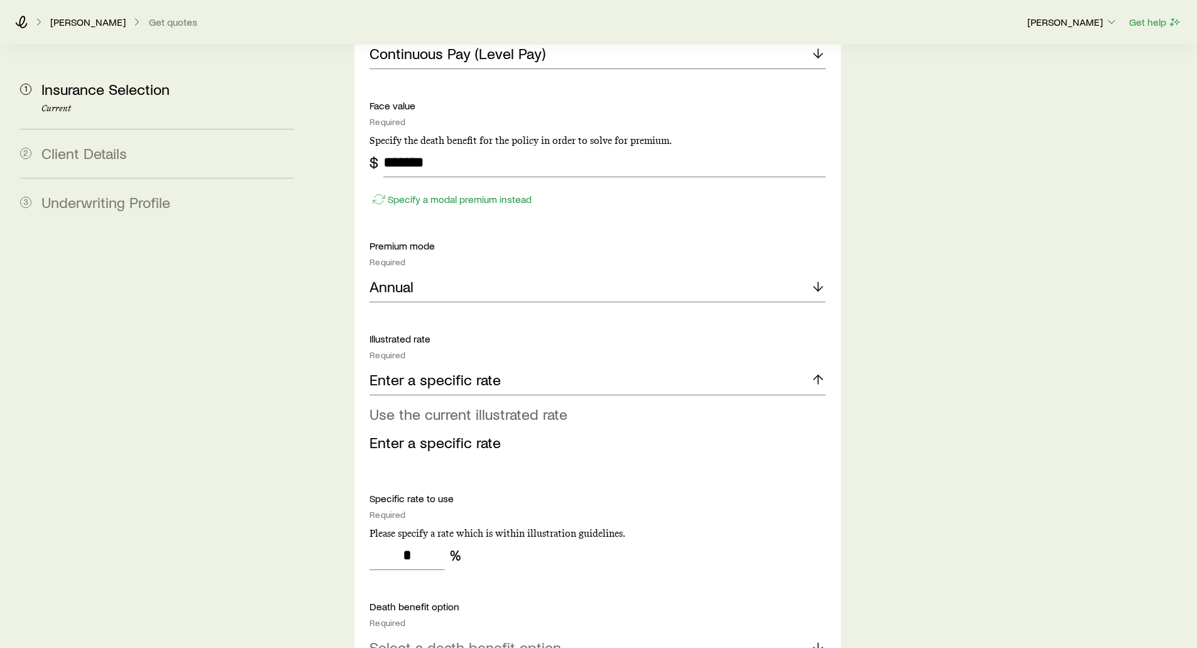
click at [429, 405] on span "Use the current illustrated rate" at bounding box center [468, 414] width 198 height 18
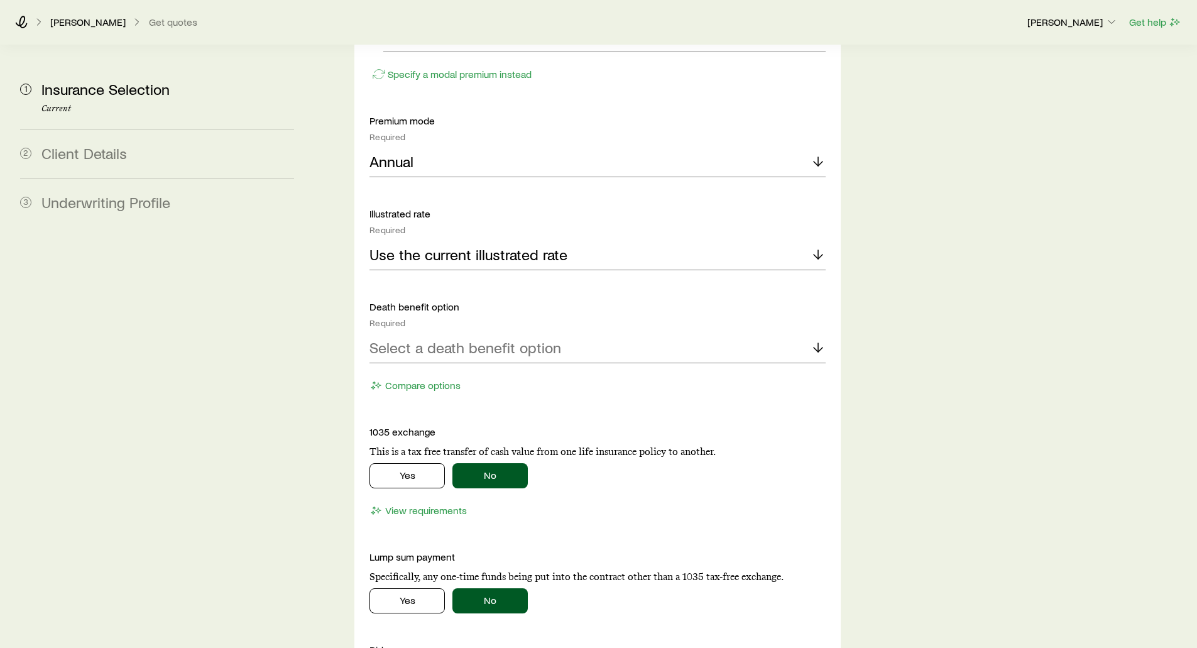
scroll to position [1885, 0]
click at [425, 338] on p "Select a death benefit option" at bounding box center [465, 347] width 192 height 18
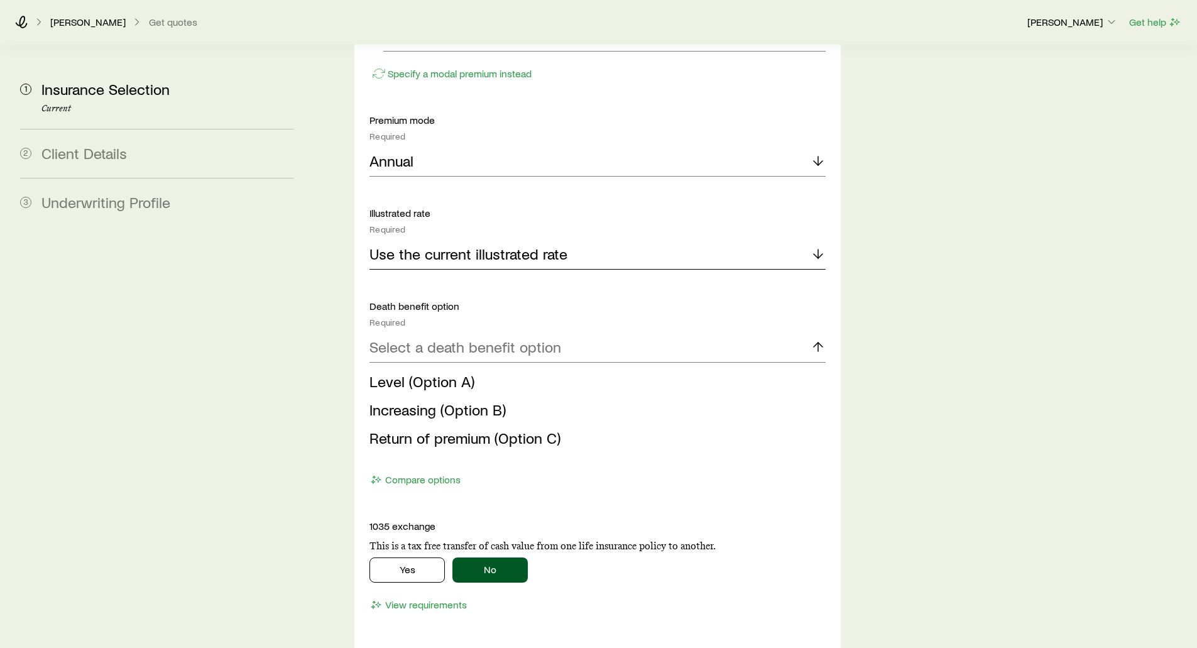
click at [434, 245] on p "Use the current illustrated rate" at bounding box center [468, 254] width 198 height 18
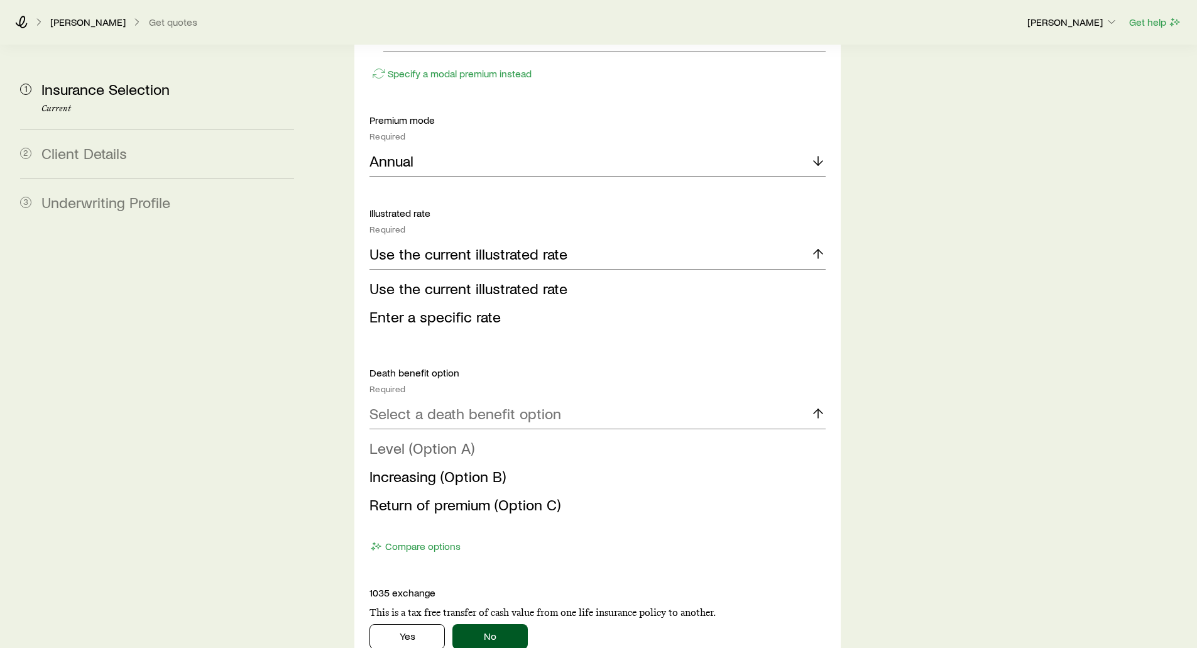
click at [387, 439] on span "Level (Option A)" at bounding box center [421, 448] width 105 height 18
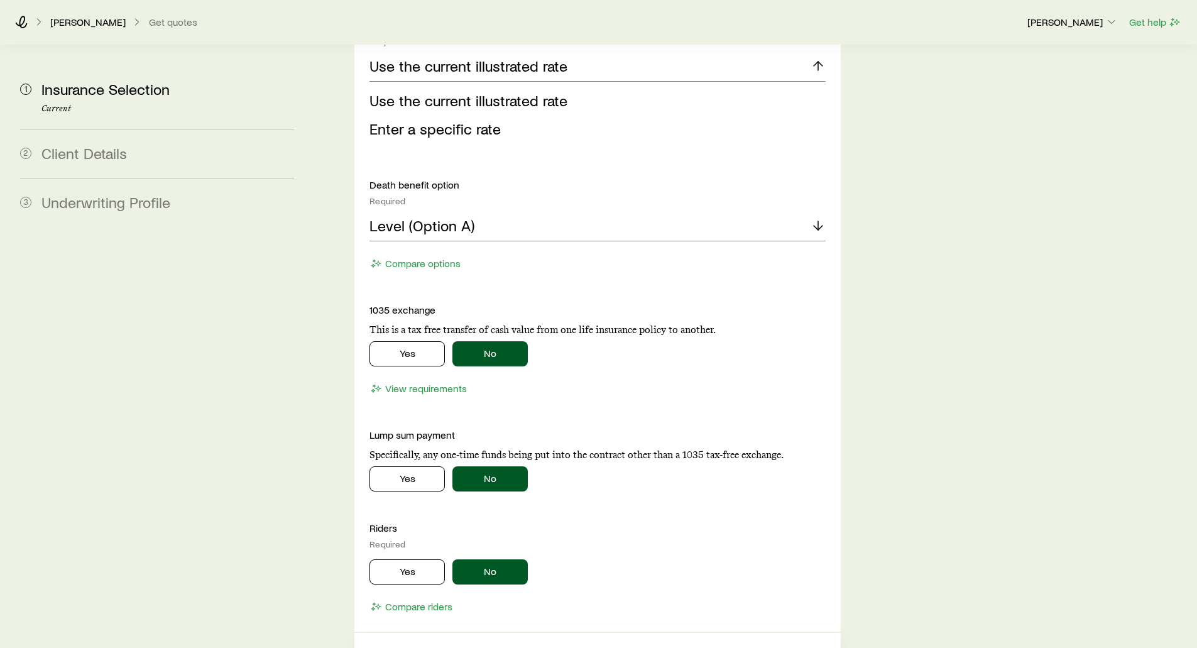
scroll to position [2074, 0]
click at [393, 341] on button "Yes" at bounding box center [406, 353] width 75 height 25
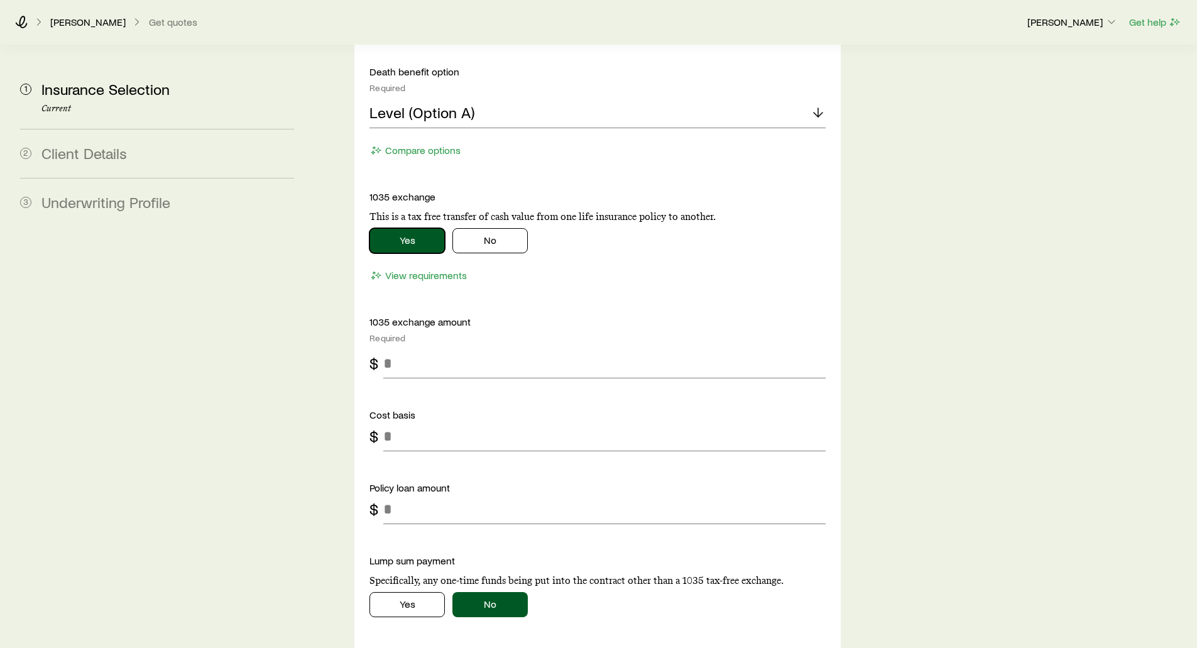
scroll to position [2199, 0]
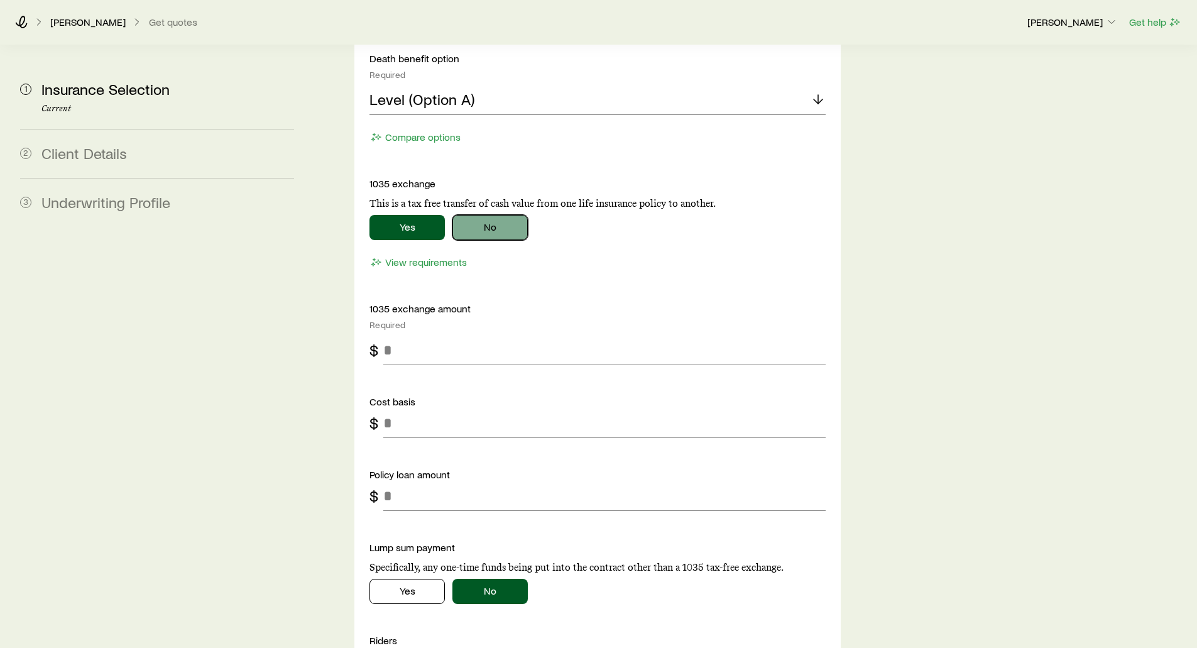
click at [499, 215] on button "No" at bounding box center [489, 227] width 75 height 25
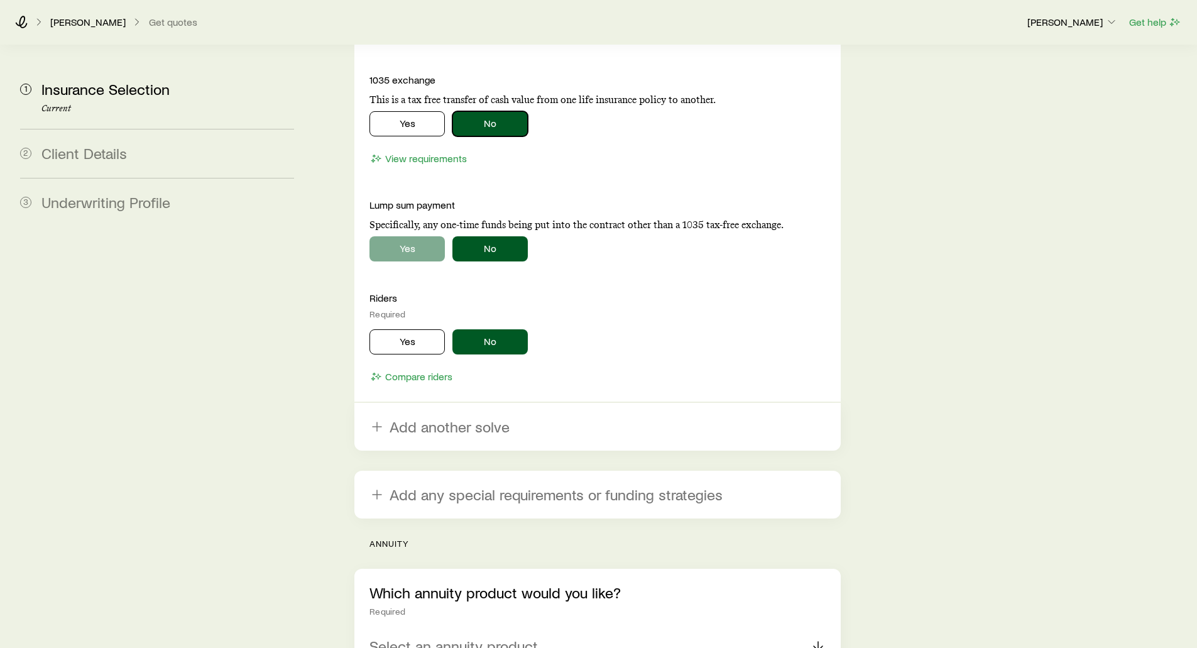
scroll to position [2325, 0]
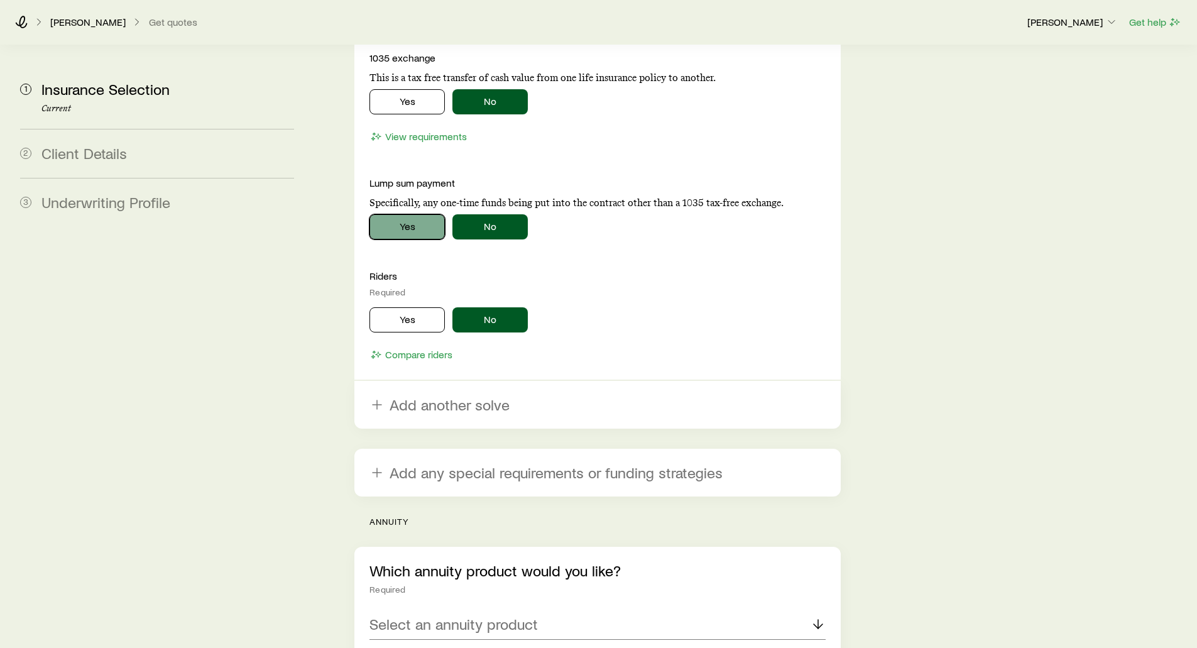
click at [415, 214] on button "Yes" at bounding box center [406, 226] width 75 height 25
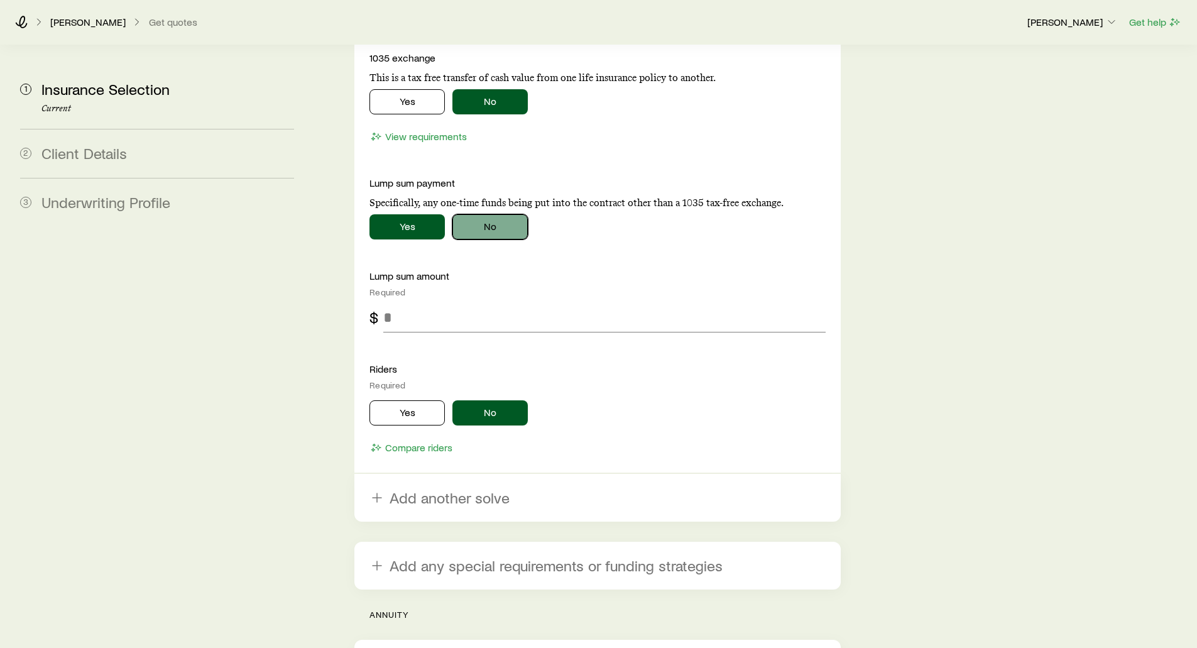
click at [503, 214] on button "No" at bounding box center [489, 226] width 75 height 25
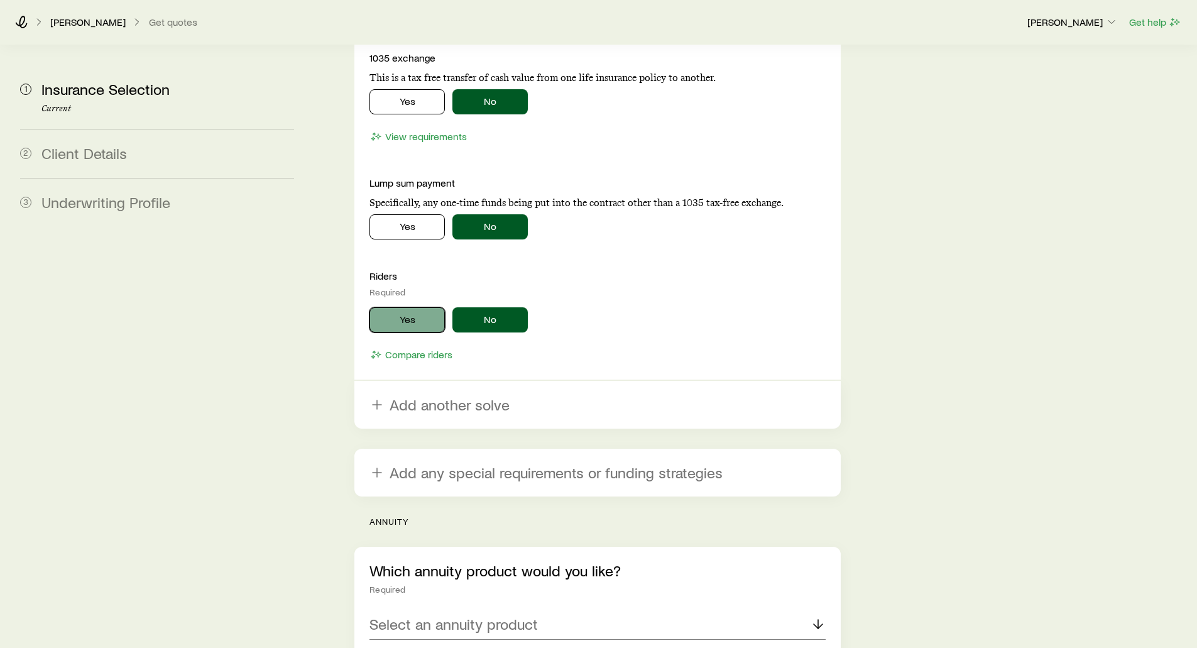
click at [406, 307] on button "Yes" at bounding box center [406, 319] width 75 height 25
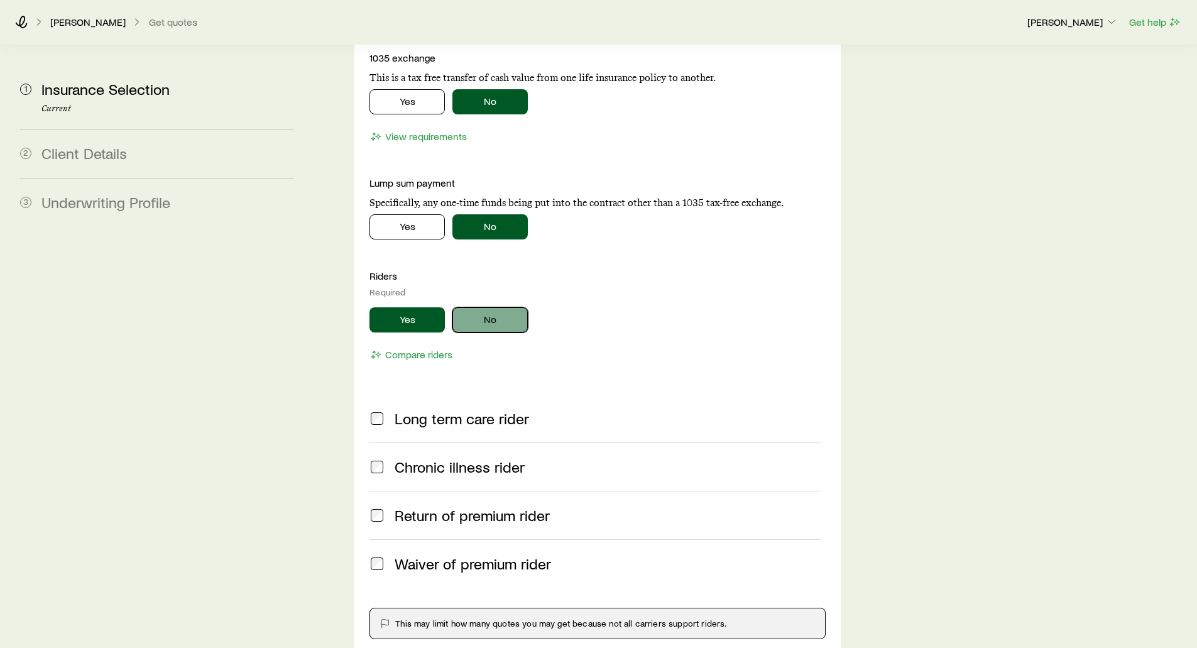
click at [506, 307] on button "No" at bounding box center [489, 319] width 75 height 25
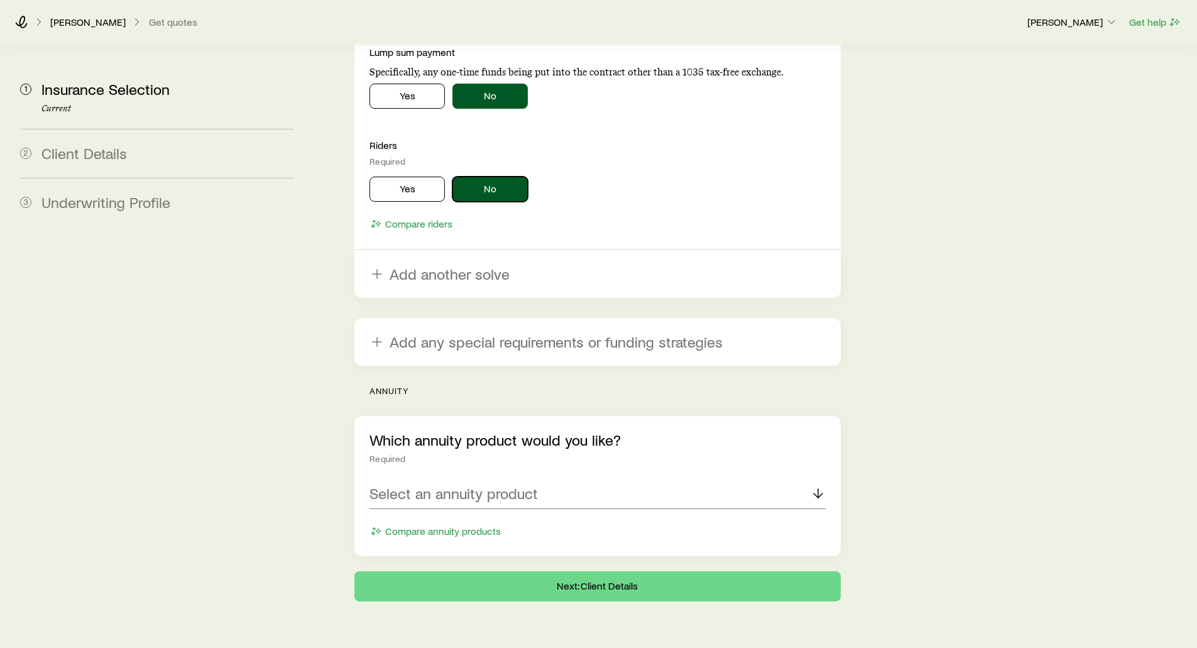
scroll to position [2460, 0]
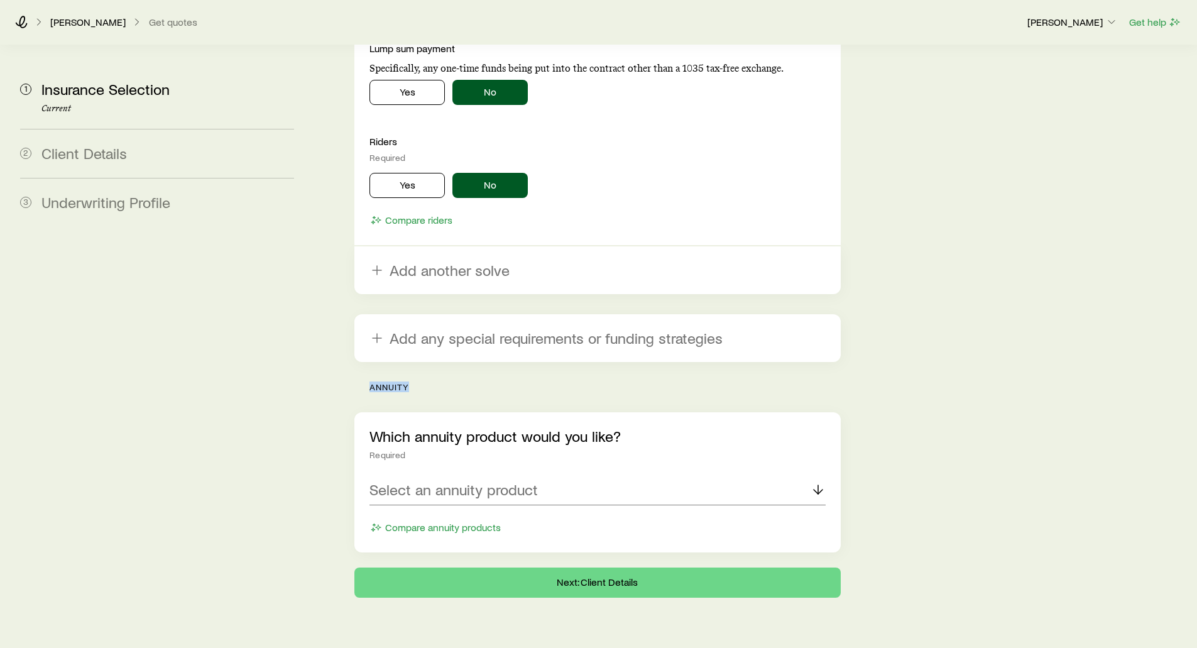
drag, startPoint x: 413, startPoint y: 351, endPoint x: 371, endPoint y: 349, distance: 42.1
click at [371, 382] on p "annuity" at bounding box center [604, 387] width 471 height 10
click at [390, 481] on p "Select an annuity product" at bounding box center [453, 490] width 168 height 18
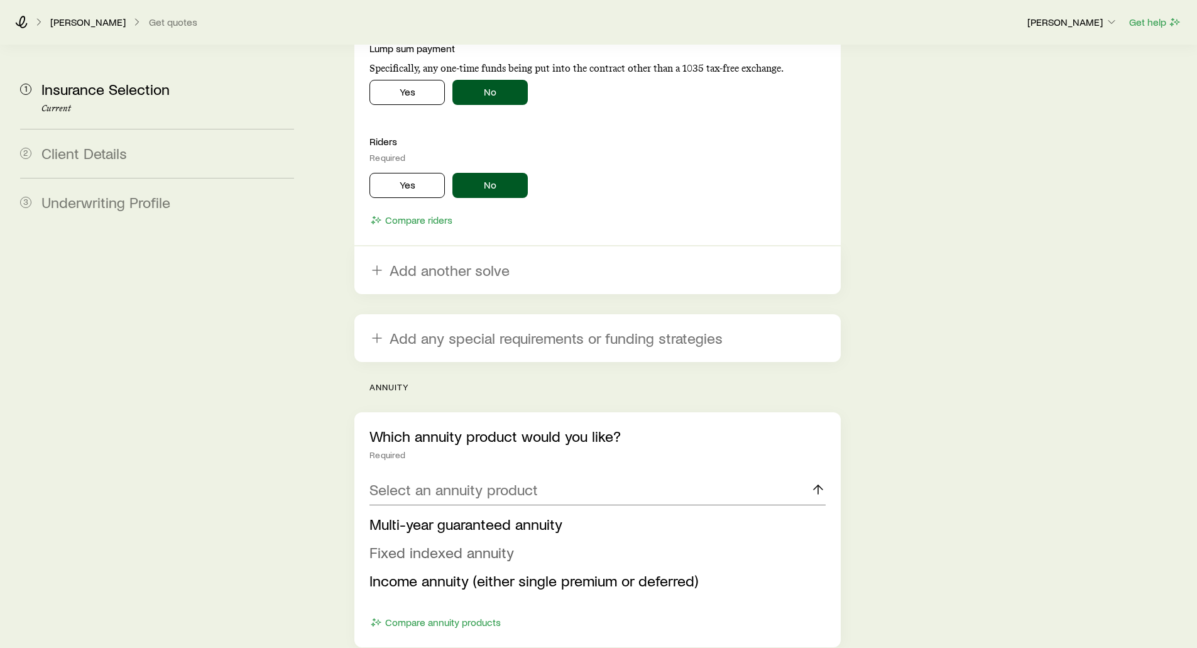
click at [407, 543] on span "Fixed indexed annuity" at bounding box center [441, 552] width 145 height 18
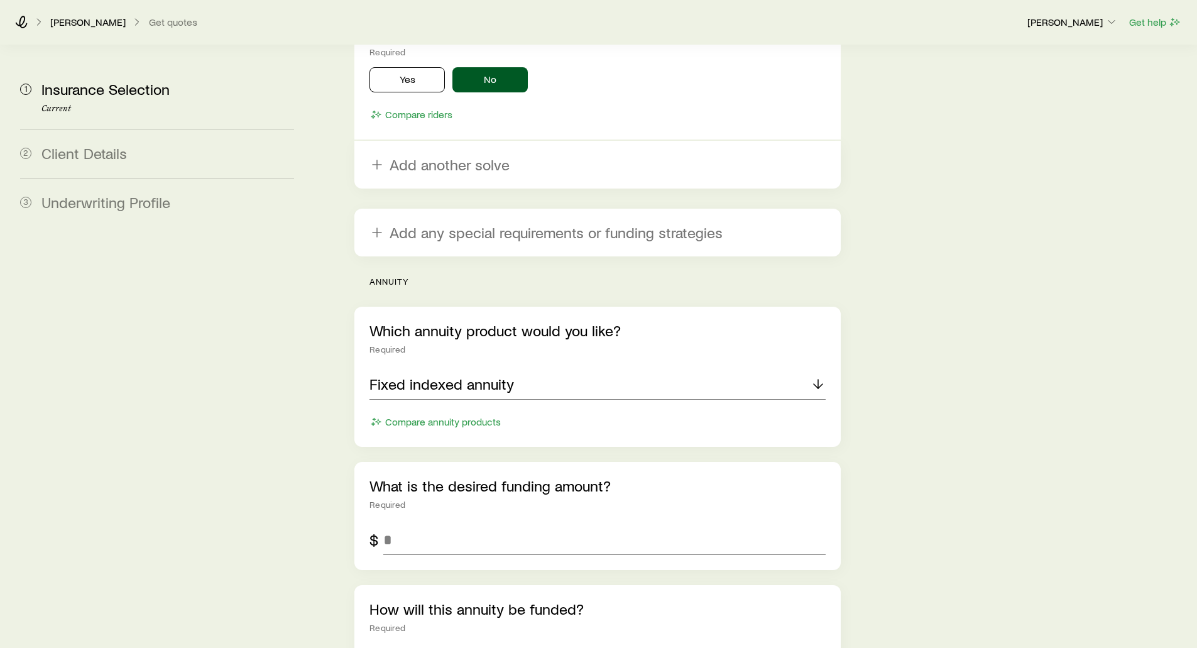
scroll to position [2585, 0]
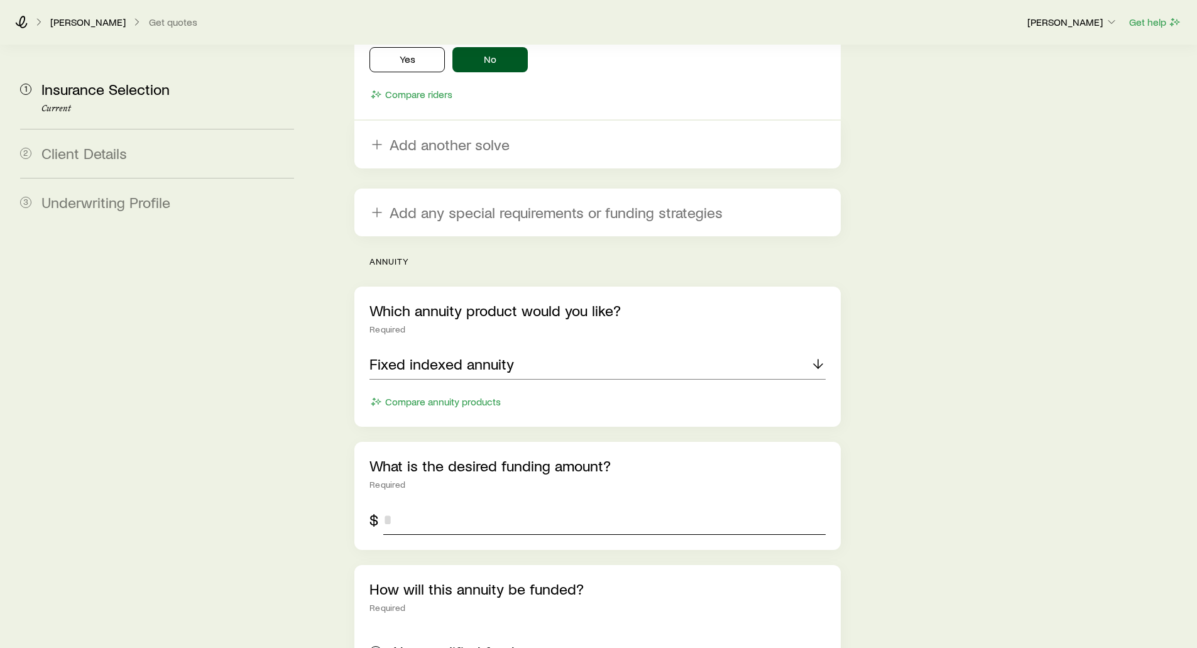
click at [396, 505] on input "tel" at bounding box center [604, 520] width 442 height 30
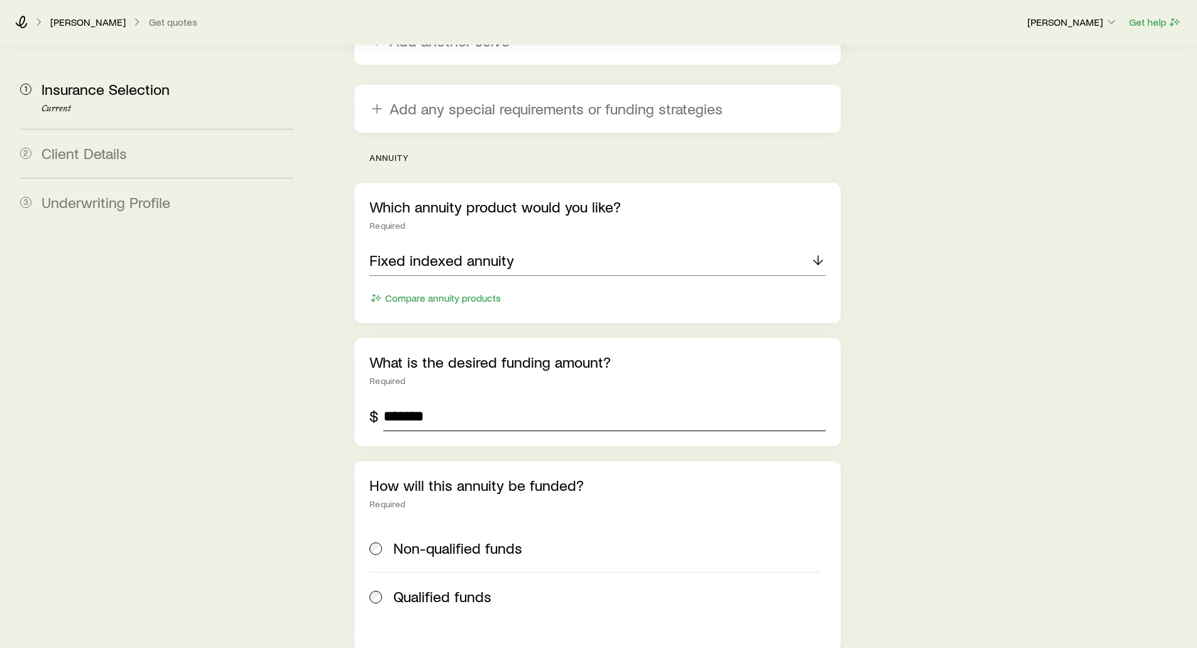
scroll to position [2711, 0]
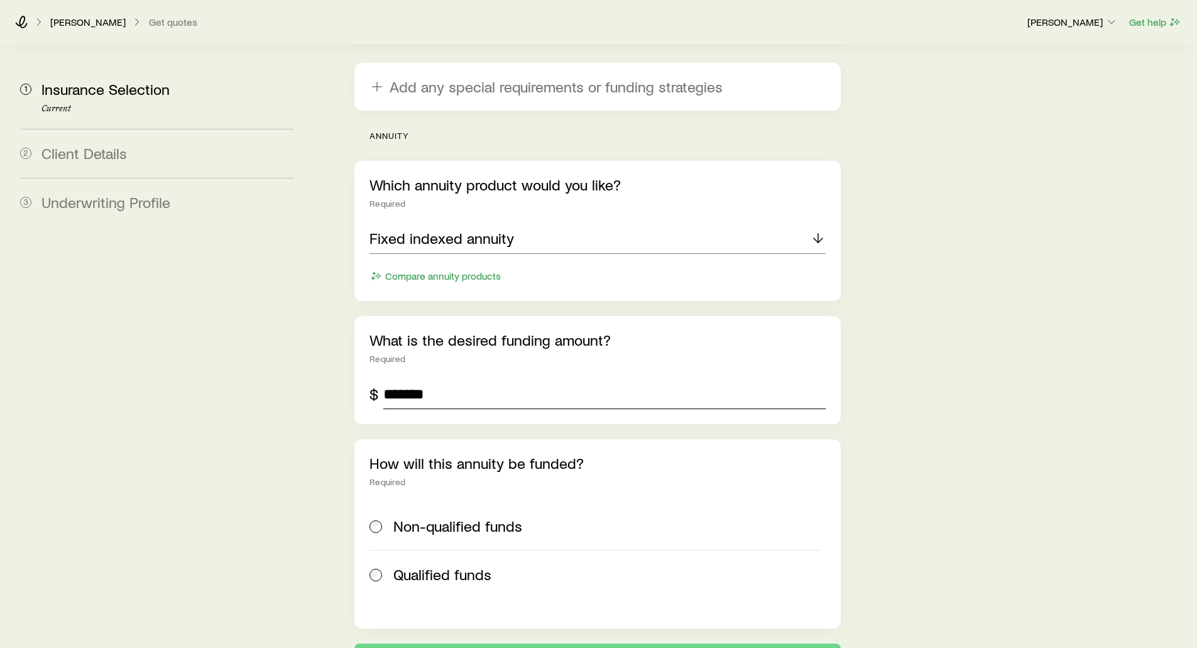
type input "*******"
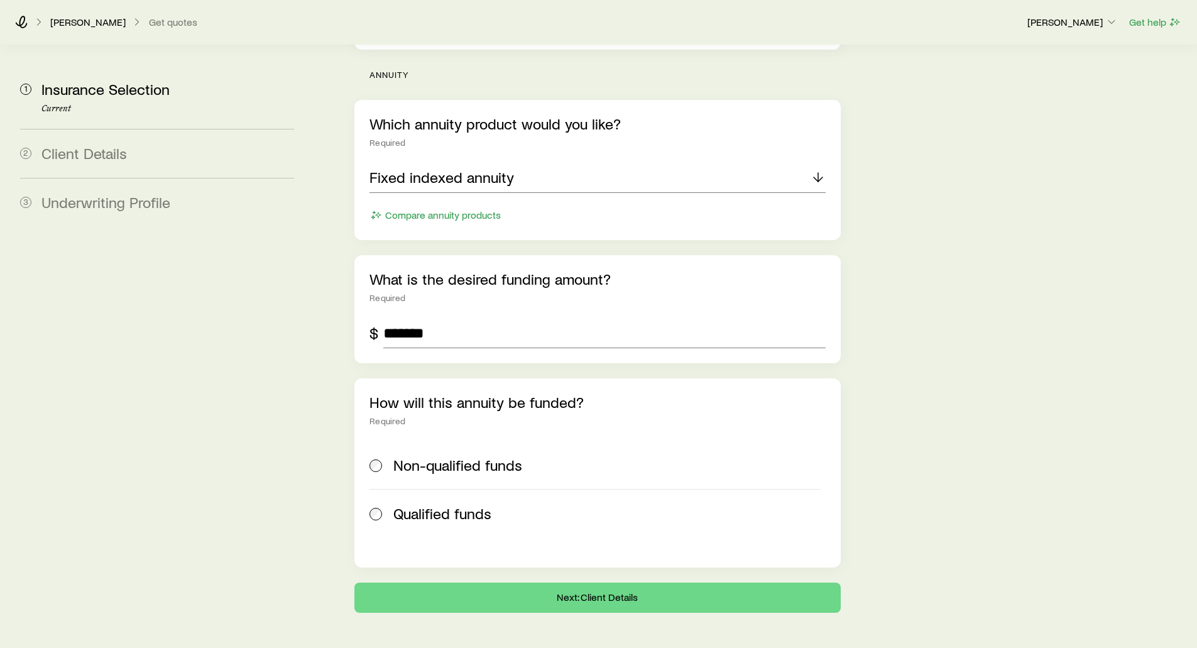
scroll to position [2774, 0]
click at [603, 581] on button "Next: Client Details" at bounding box center [597, 596] width 486 height 30
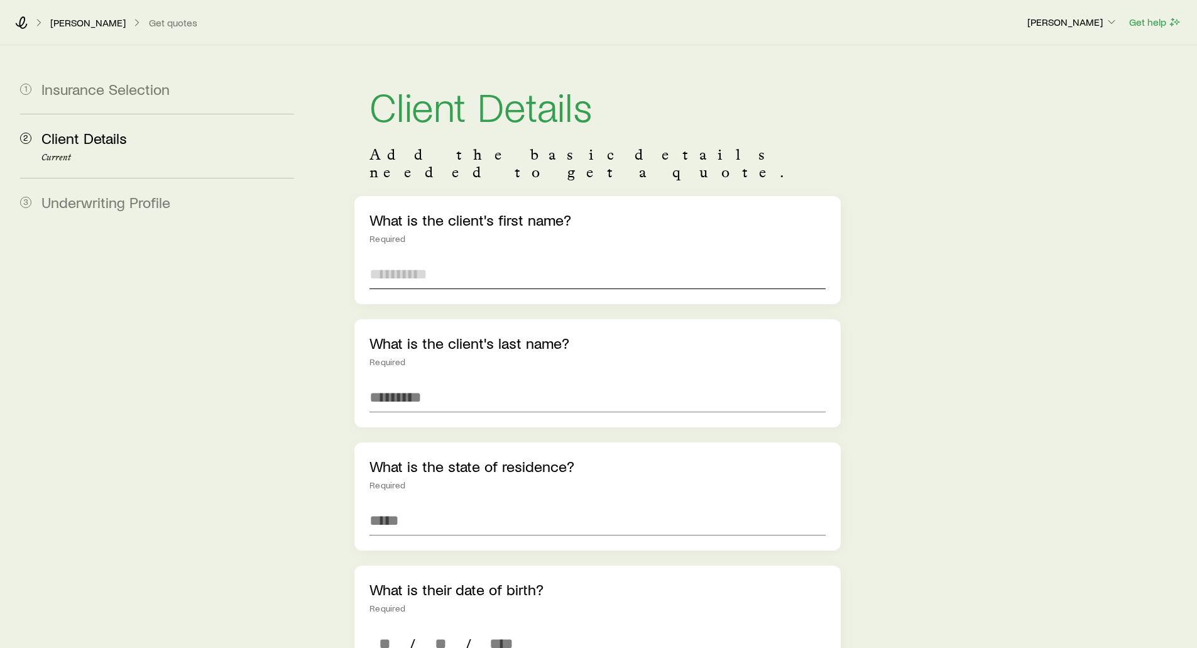
click at [432, 260] on input "text" at bounding box center [597, 274] width 456 height 30
type input "*****"
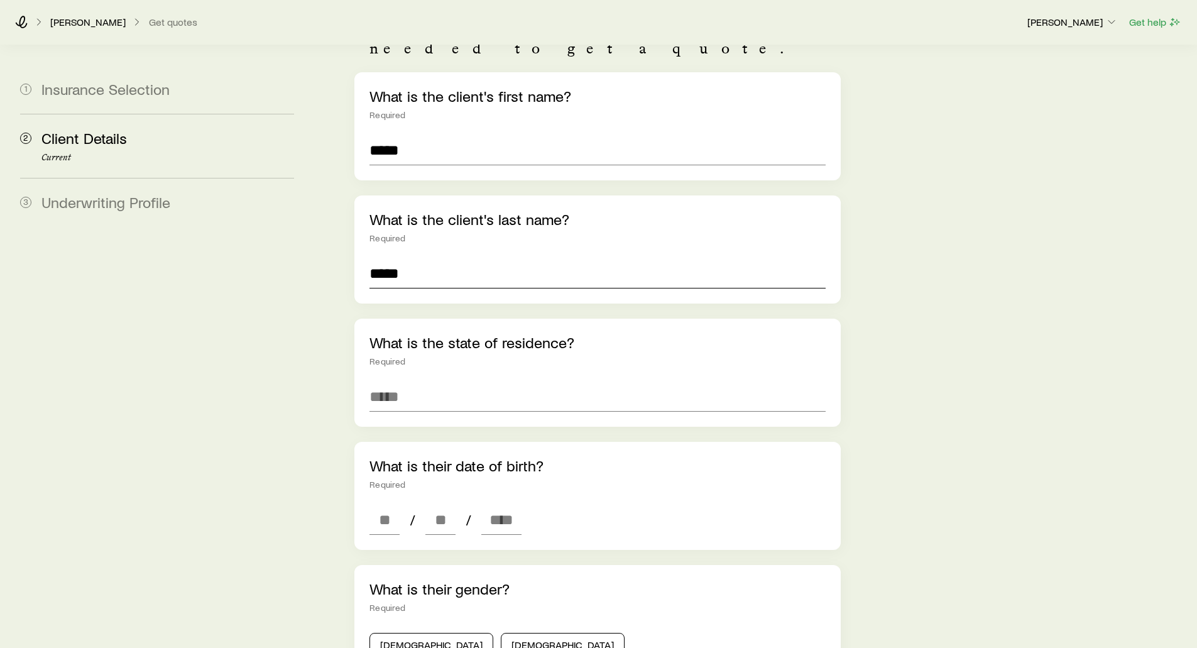
scroll to position [126, 0]
type input "*****"
click at [398, 380] on input at bounding box center [597, 395] width 456 height 30
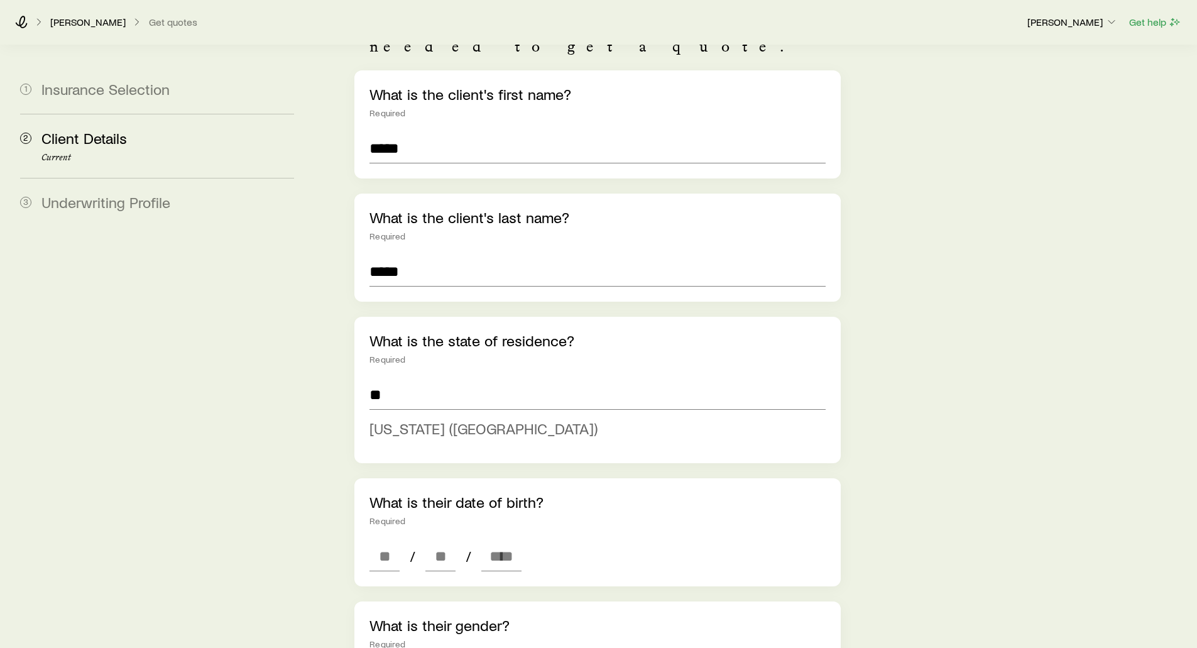
click at [395, 419] on span "[US_STATE] ([GEOGRAPHIC_DATA])" at bounding box center [483, 428] width 228 height 18
type input "**********"
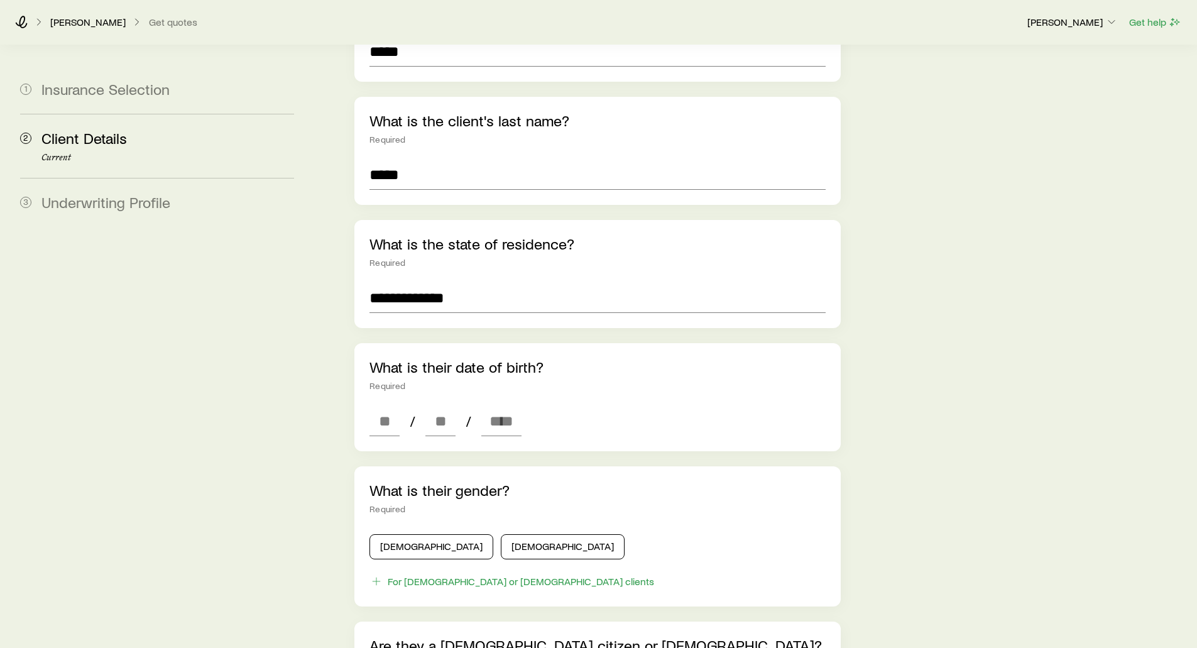
scroll to position [251, 0]
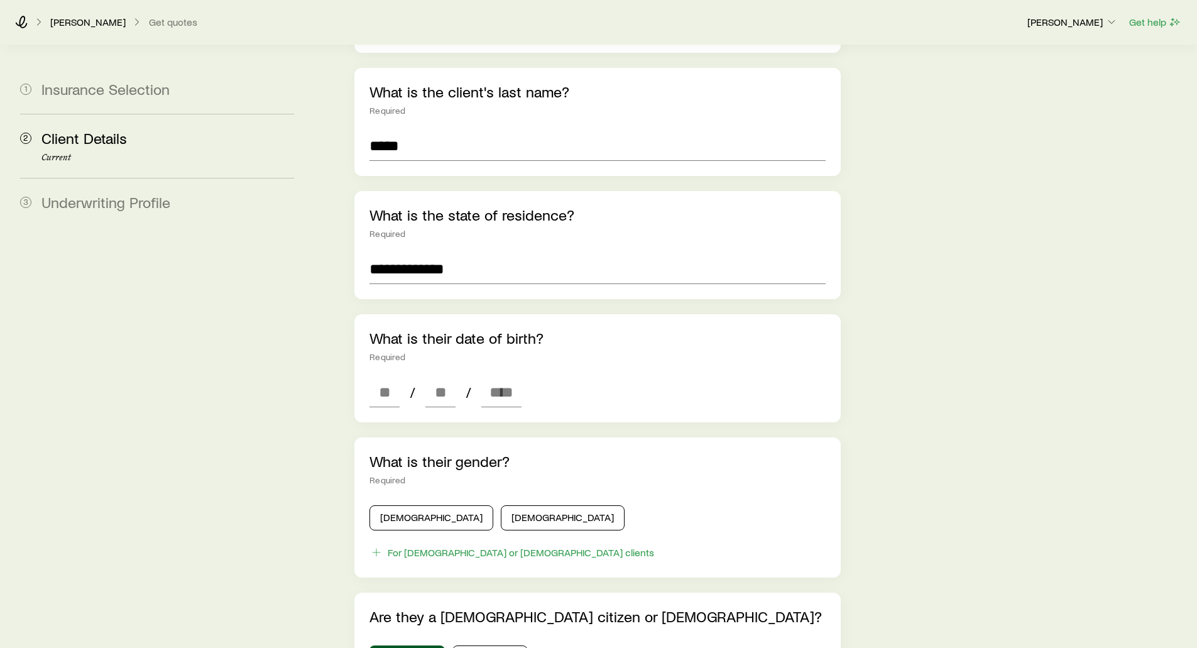
click at [366, 373] on div "What is their date of birth? Required / /" at bounding box center [597, 368] width 486 height 108
click at [375, 377] on input at bounding box center [384, 392] width 30 height 30
type input "**"
type input "****"
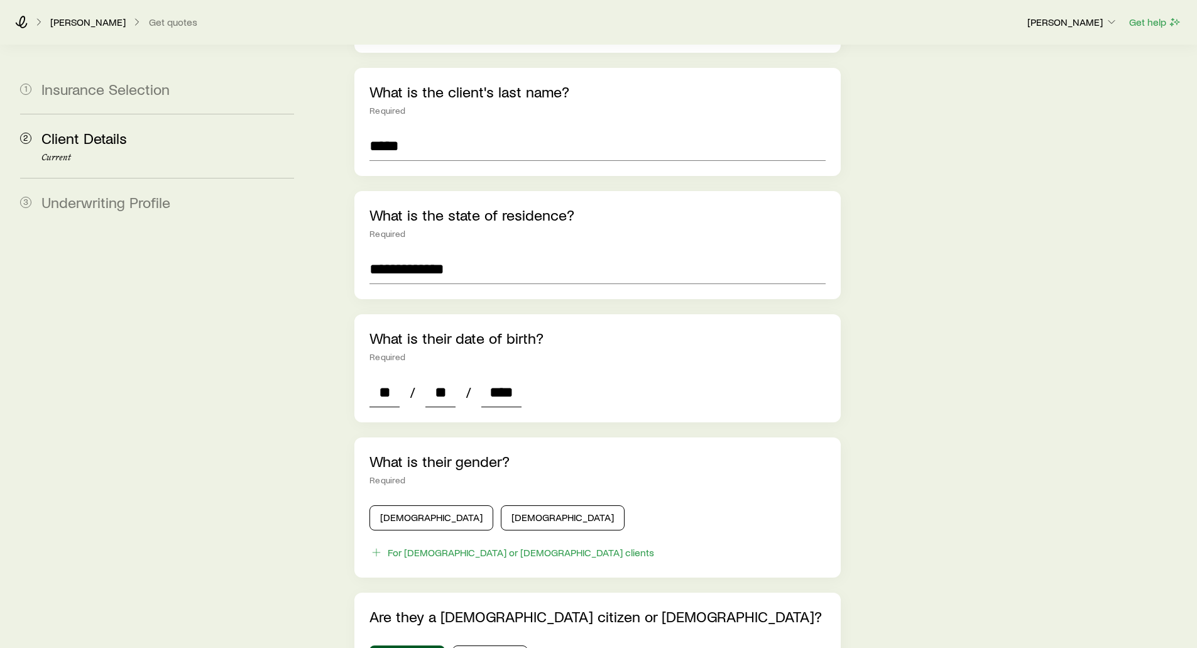
type input "*"
type input "****"
click at [336, 365] on div "**********" at bounding box center [753, 397] width 868 height 1206
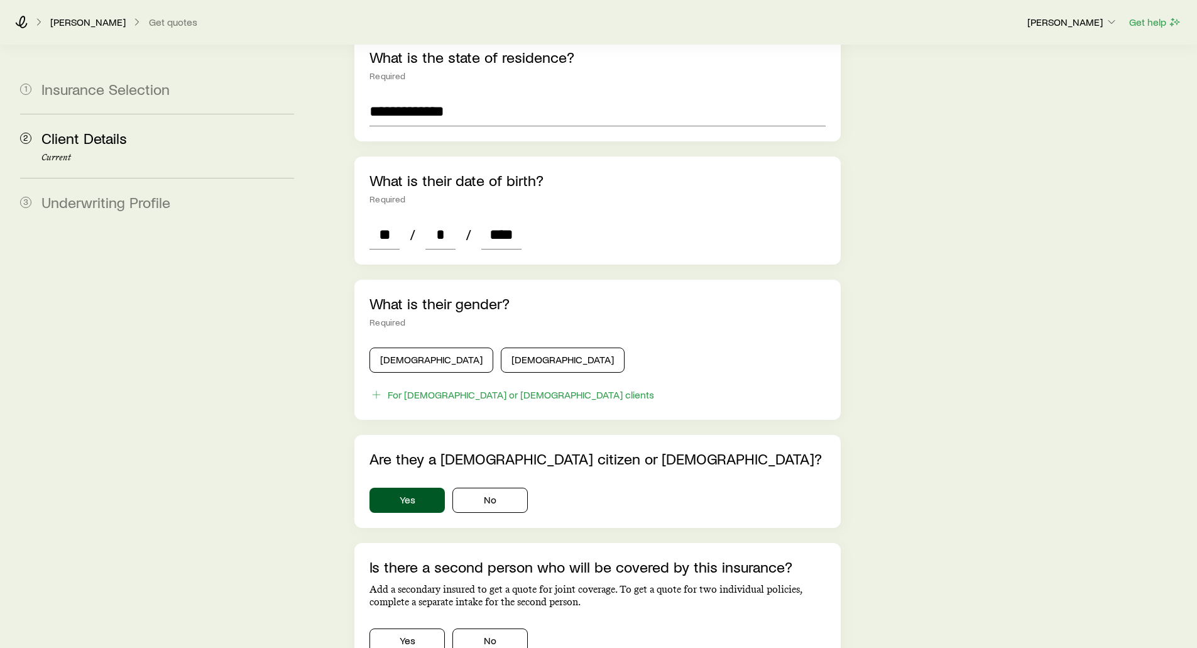
scroll to position [440, 0]
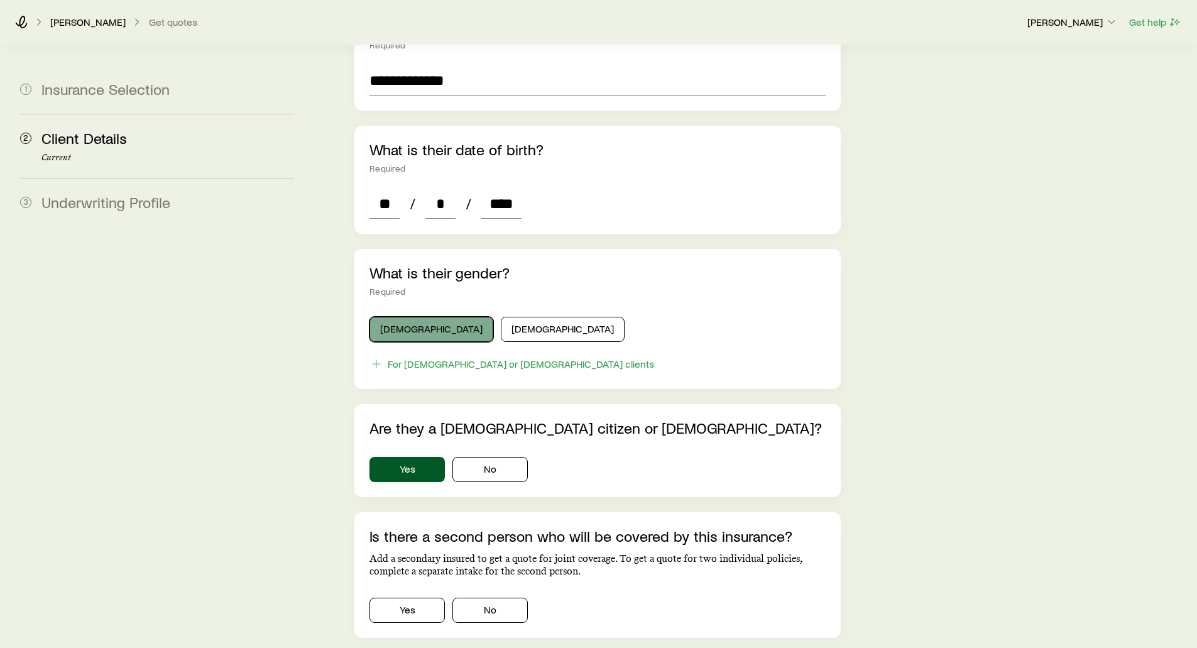
click at [389, 317] on button "[DEMOGRAPHIC_DATA]" at bounding box center [431, 329] width 124 height 25
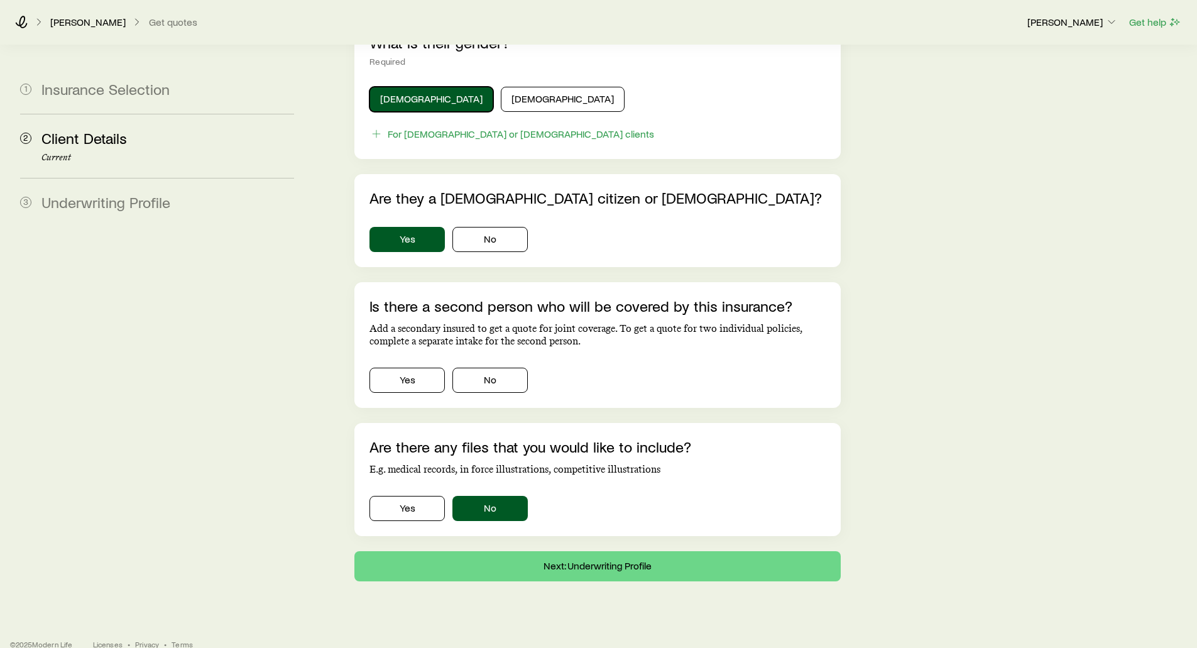
scroll to position [671, 0]
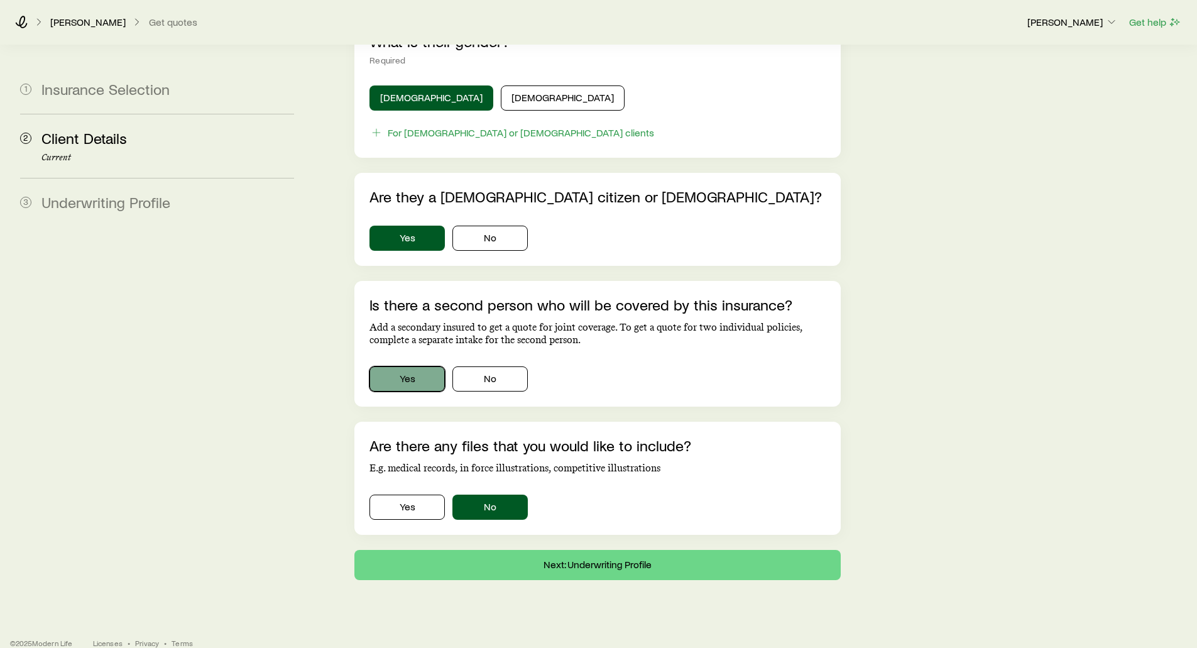
click at [424, 366] on button "Yes" at bounding box center [406, 378] width 75 height 25
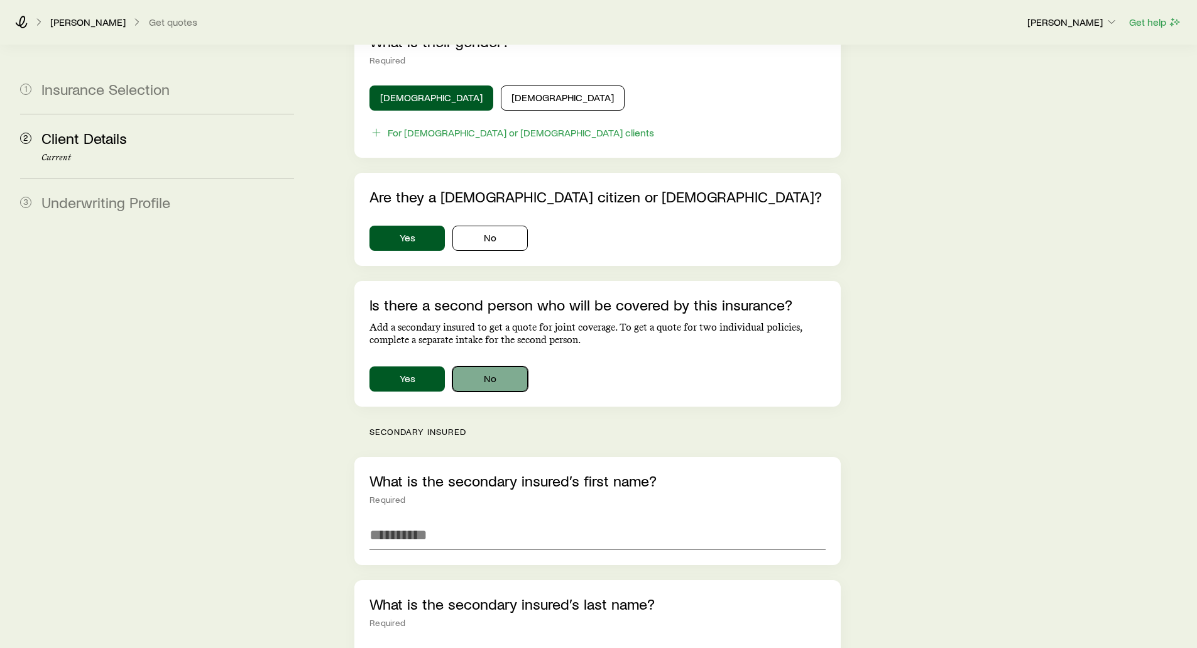
click at [495, 366] on button "No" at bounding box center [489, 378] width 75 height 25
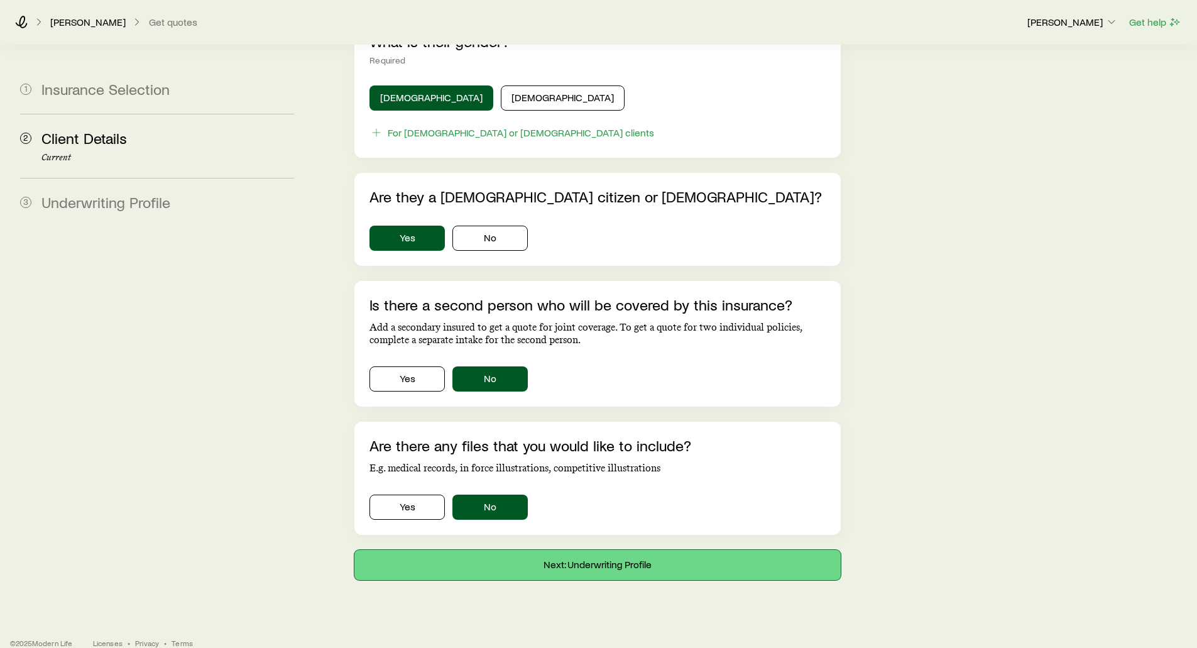
click at [595, 550] on button "Next: Underwriting Profile" at bounding box center [597, 565] width 486 height 30
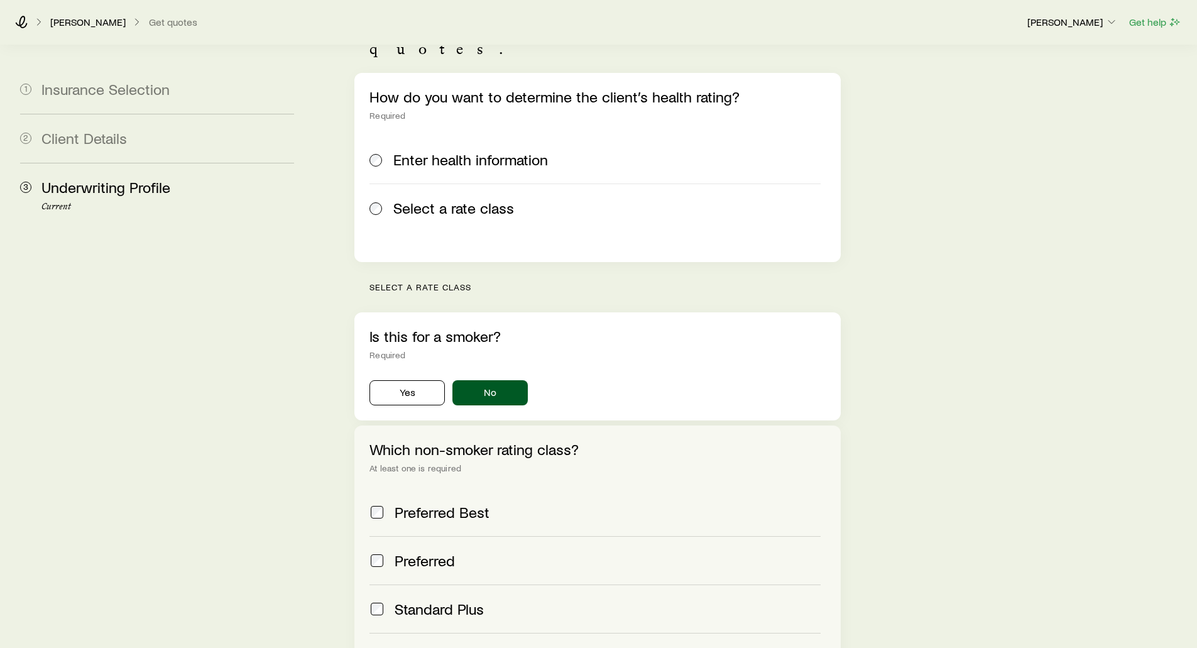
scroll to position [126, 0]
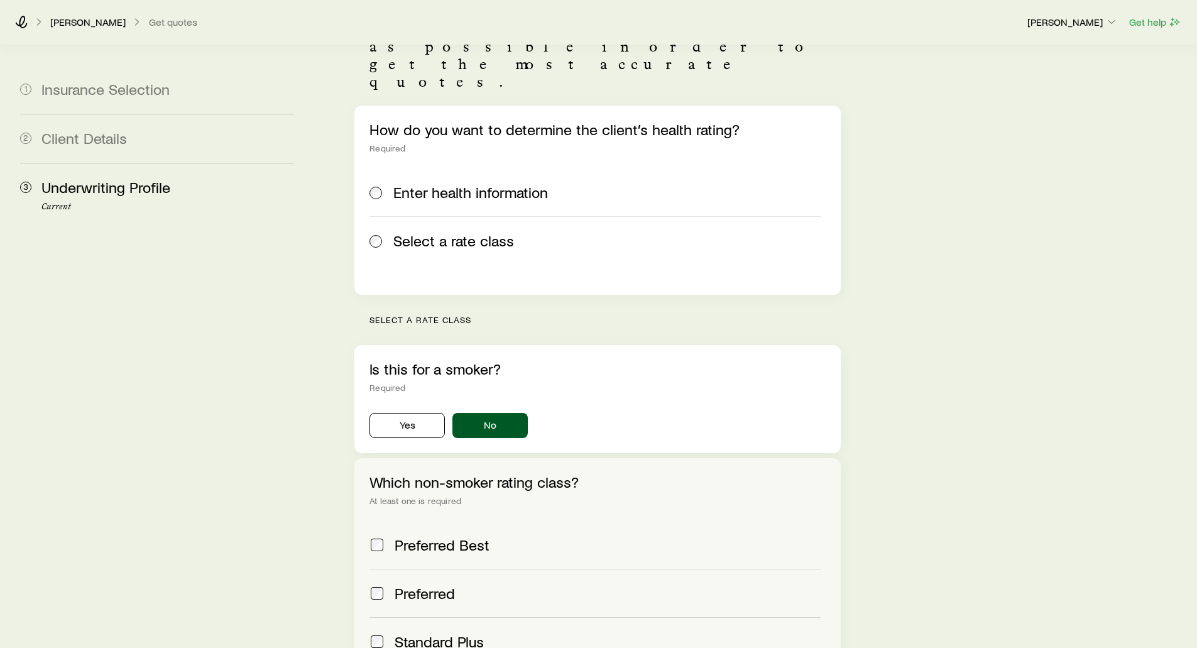
click at [385, 183] on div "Enter health information" at bounding box center [594, 192] width 451 height 18
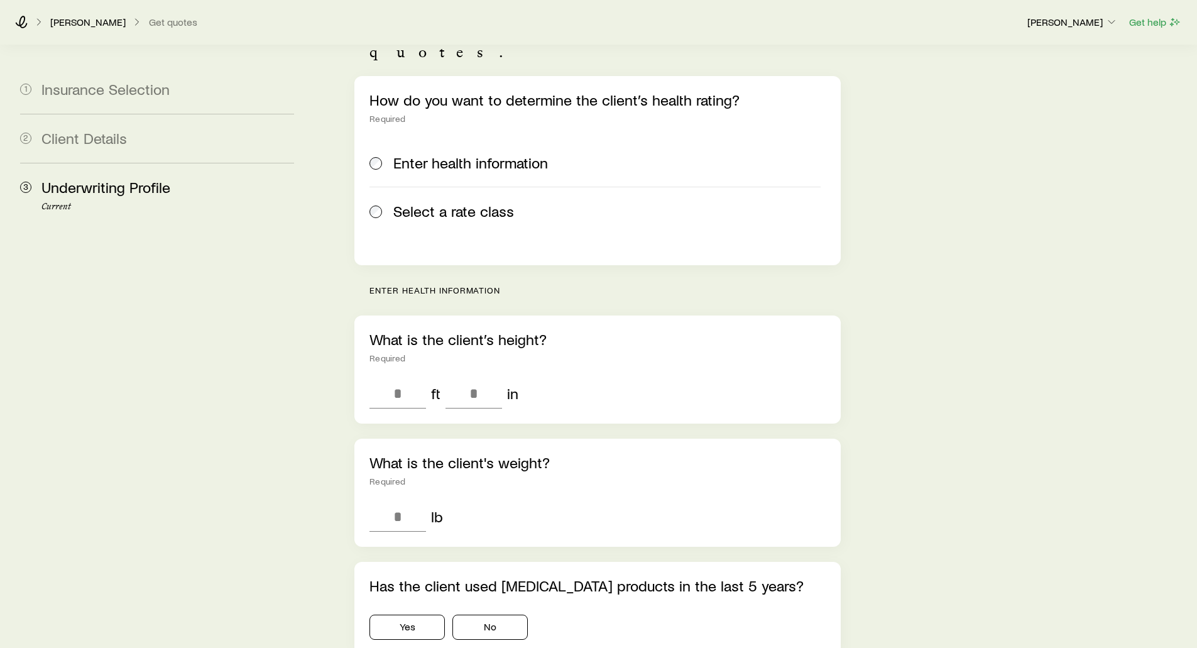
scroll to position [63, 0]
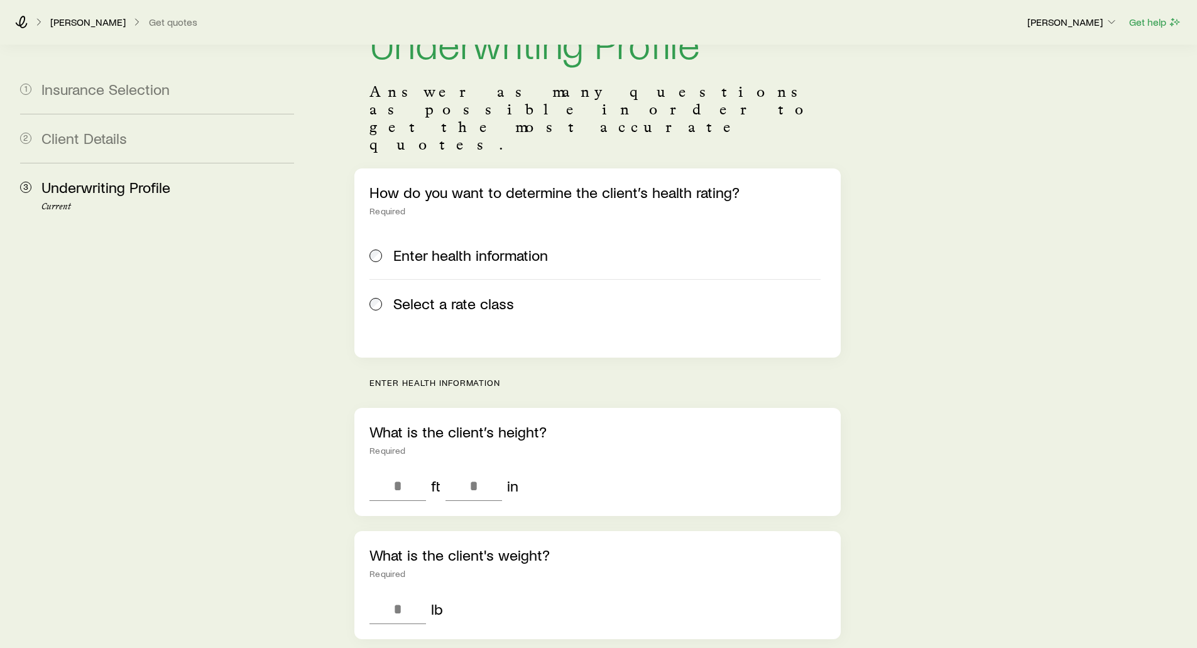
click at [378, 295] on span at bounding box center [376, 304] width 14 height 18
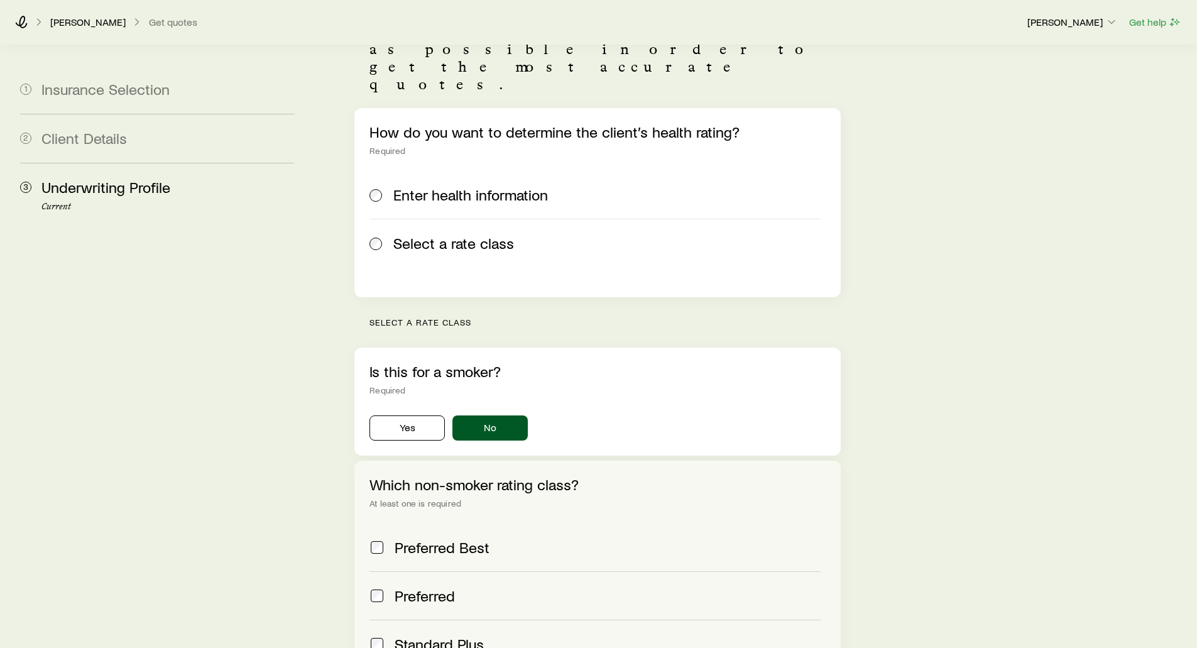
scroll to position [126, 0]
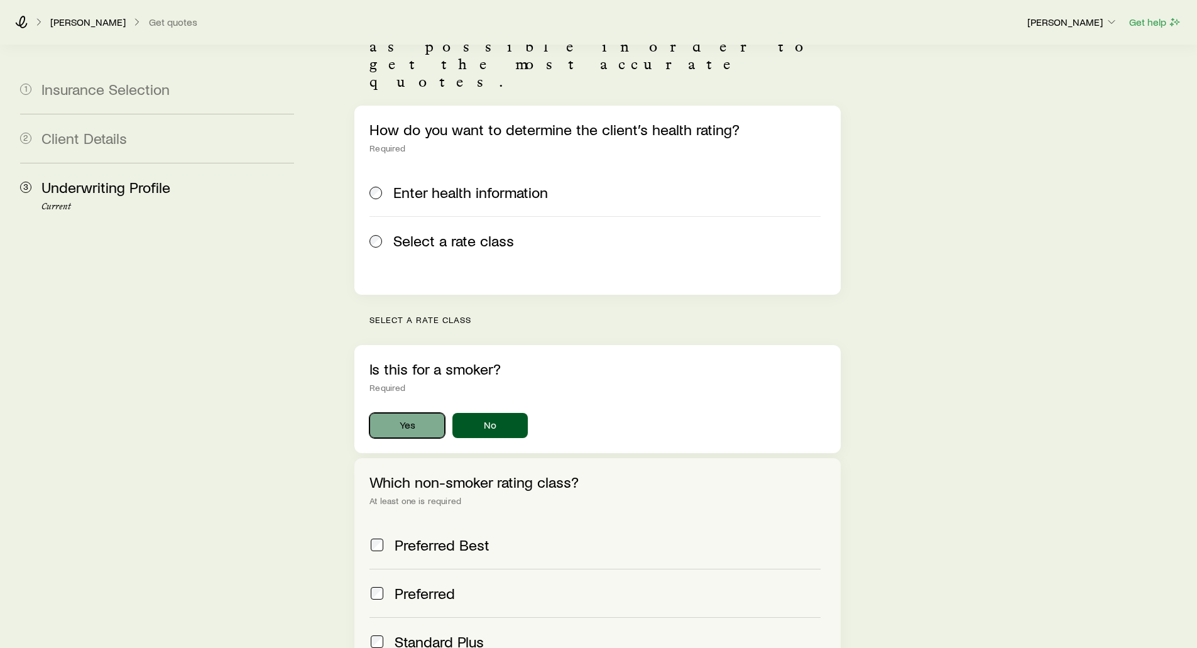
click at [397, 413] on button "Yes" at bounding box center [406, 425] width 75 height 25
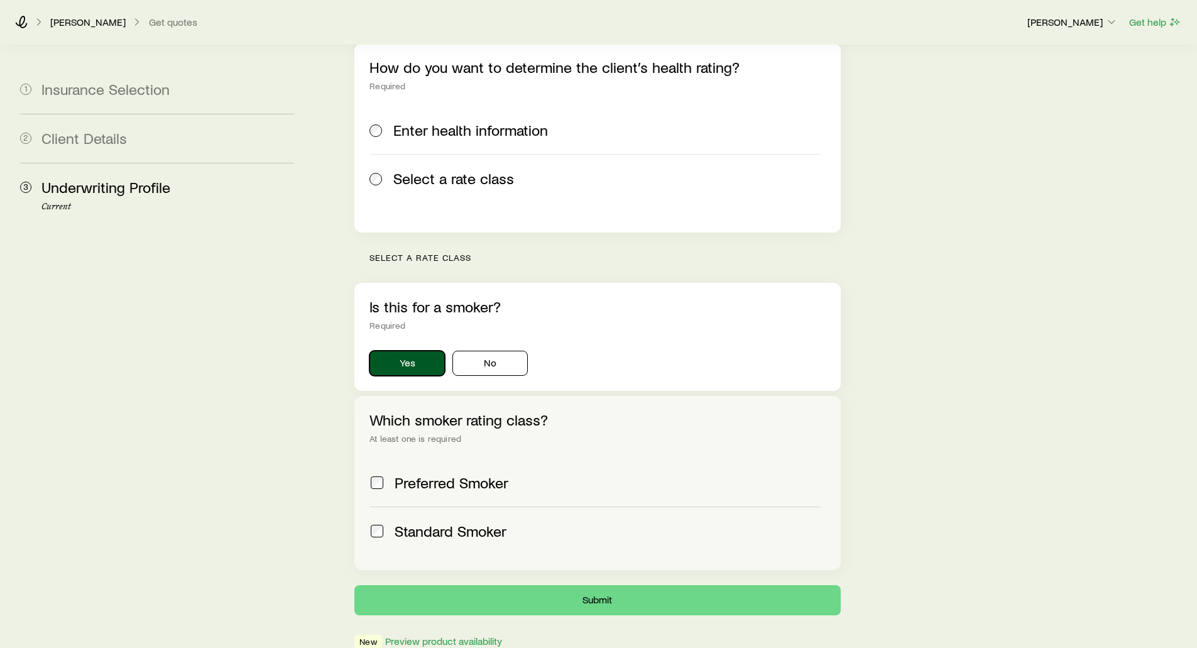
scroll to position [189, 0]
click at [496, 350] on button "No" at bounding box center [489, 362] width 75 height 25
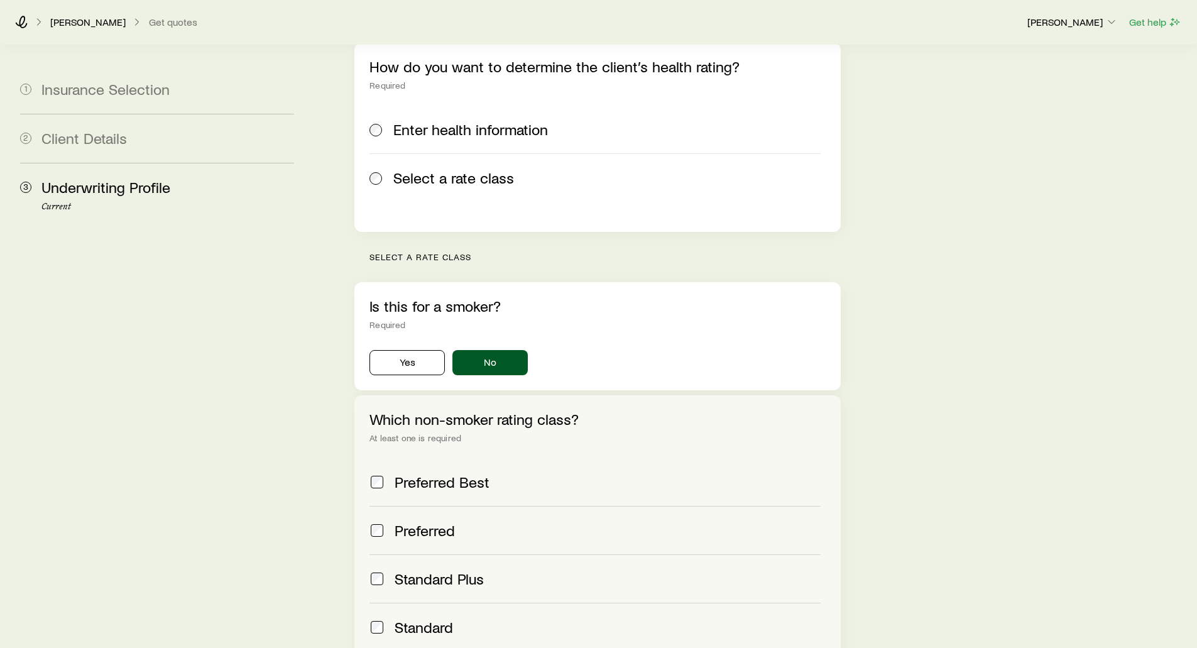
click at [444, 121] on span "Enter health information" at bounding box center [470, 130] width 155 height 18
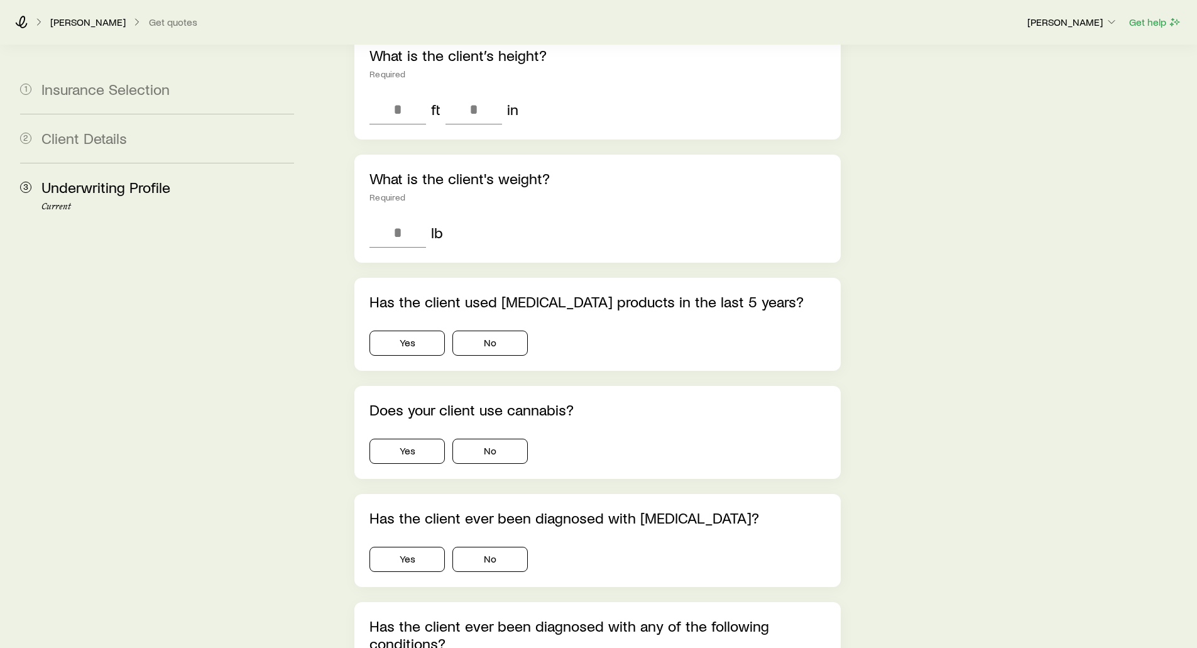
scroll to position [440, 0]
click at [397, 330] on button "Yes" at bounding box center [406, 342] width 75 height 25
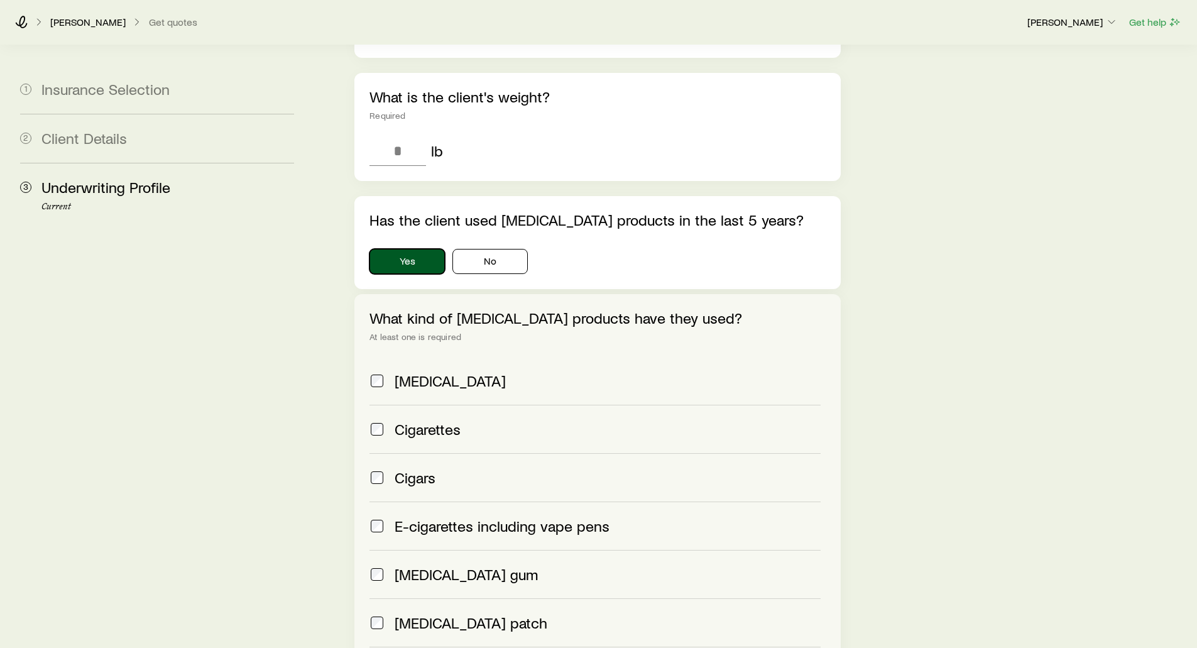
scroll to position [503, 0]
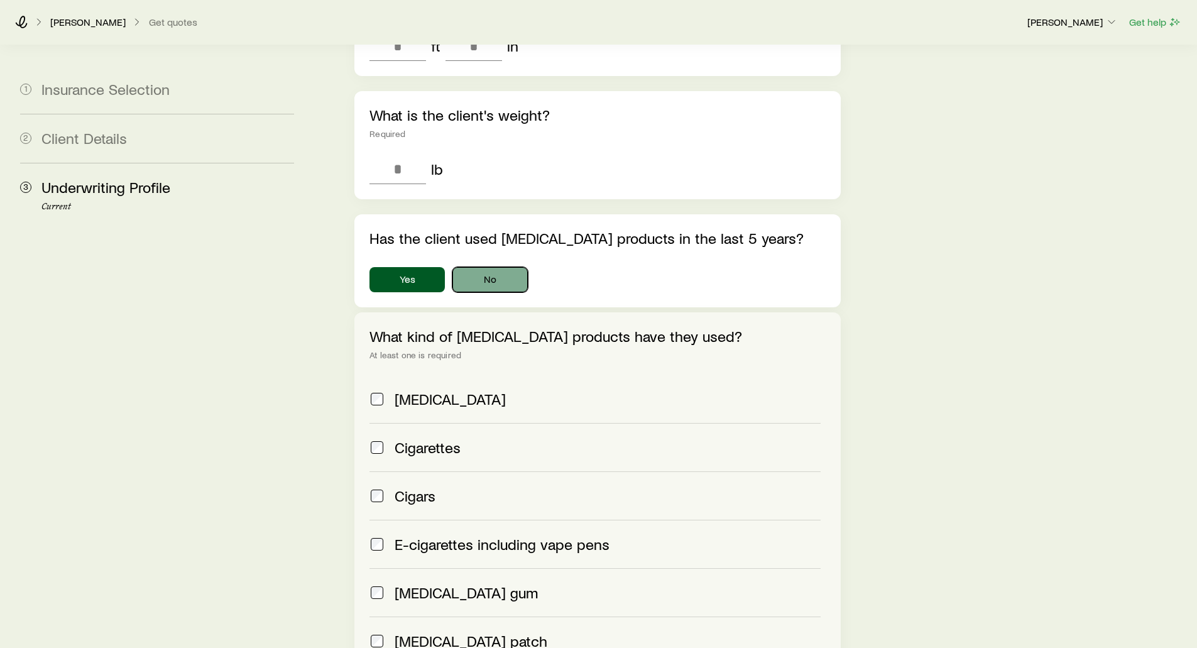
click at [489, 267] on button "No" at bounding box center [489, 279] width 75 height 25
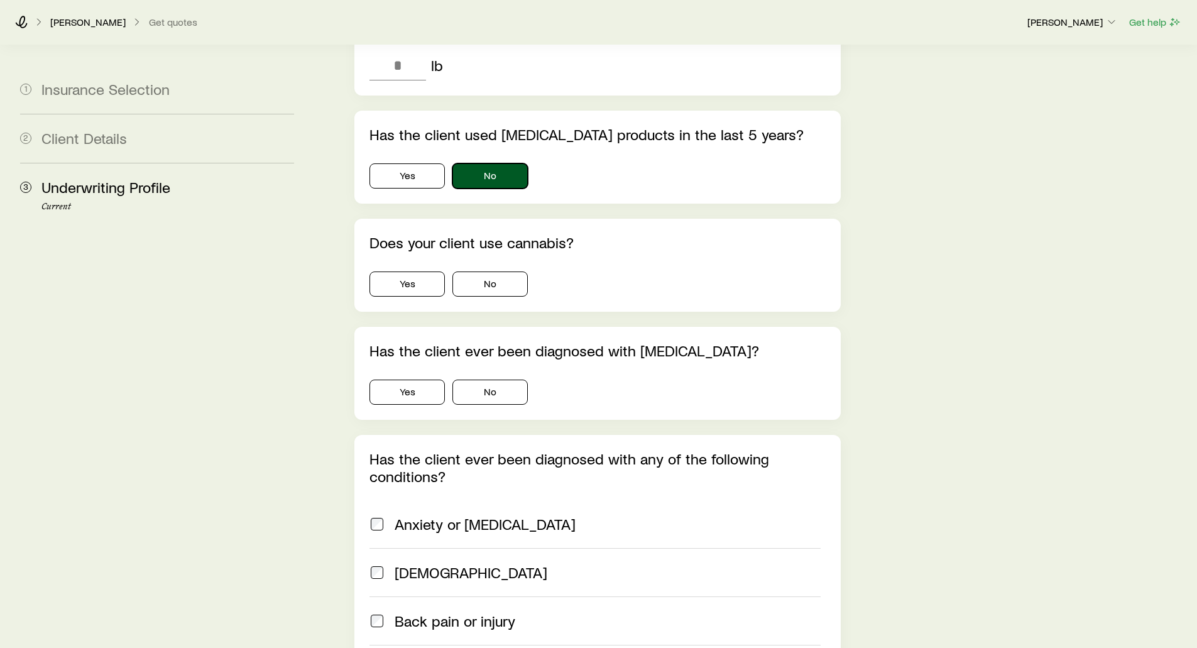
scroll to position [628, 0]
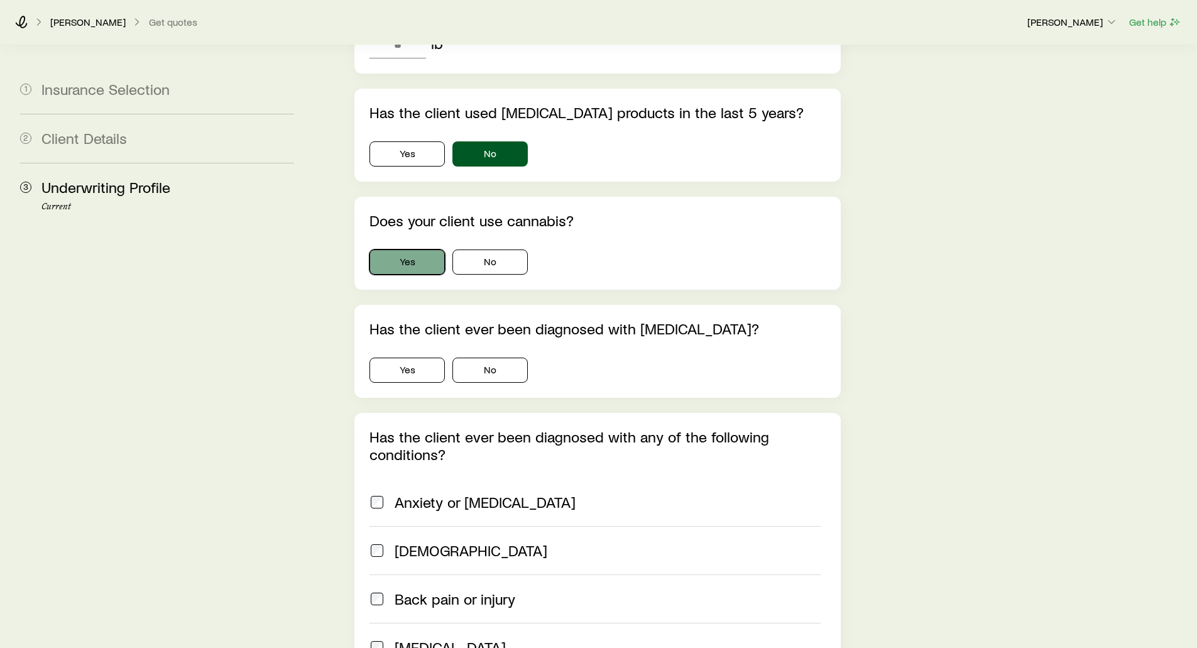
click at [398, 249] on button "Yes" at bounding box center [406, 261] width 75 height 25
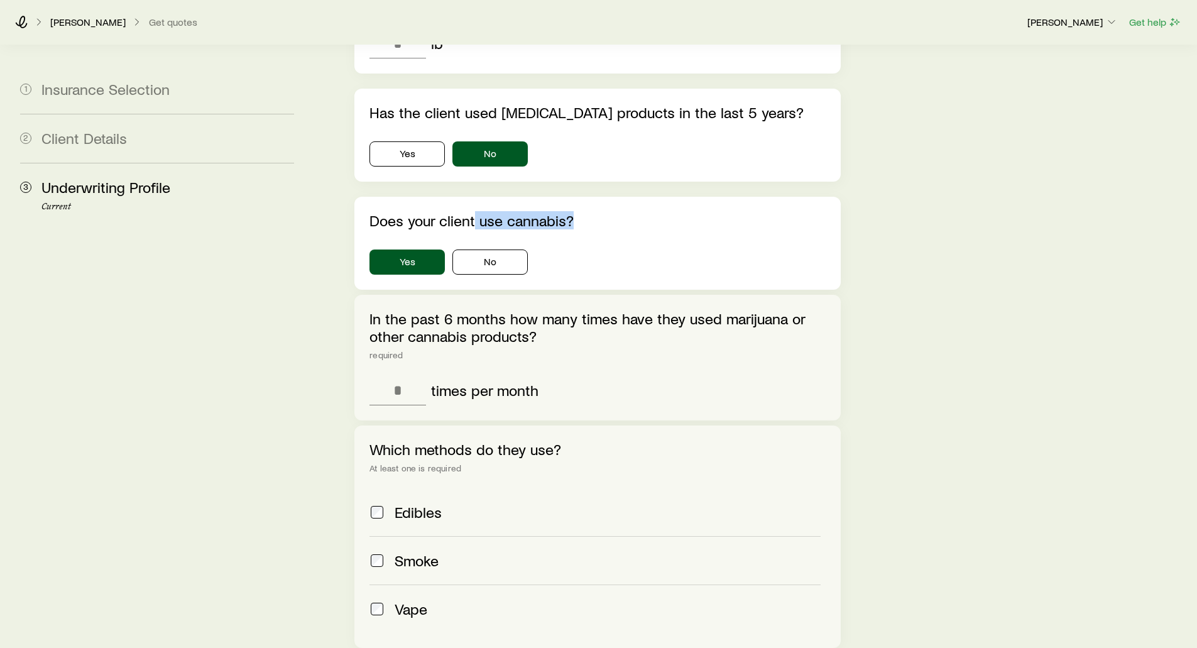
drag, startPoint x: 562, startPoint y: 177, endPoint x: 473, endPoint y: 192, distance: 89.8
click at [473, 212] on p "Does your client use cannabis?" at bounding box center [597, 221] width 456 height 18
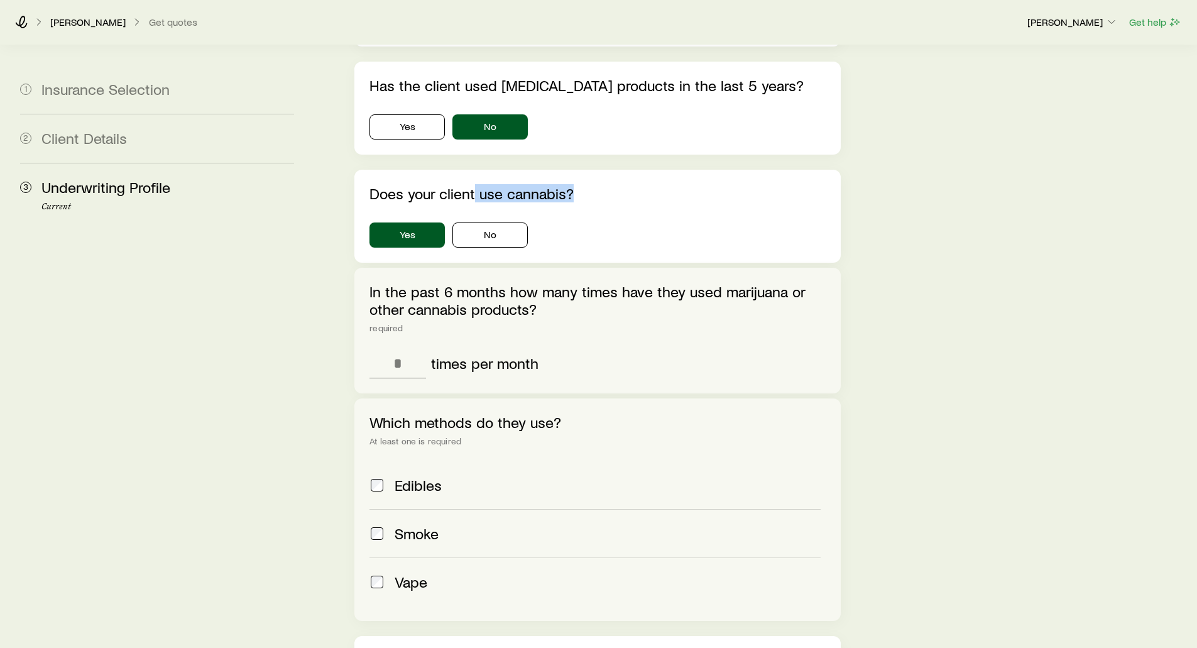
scroll to position [691, 0]
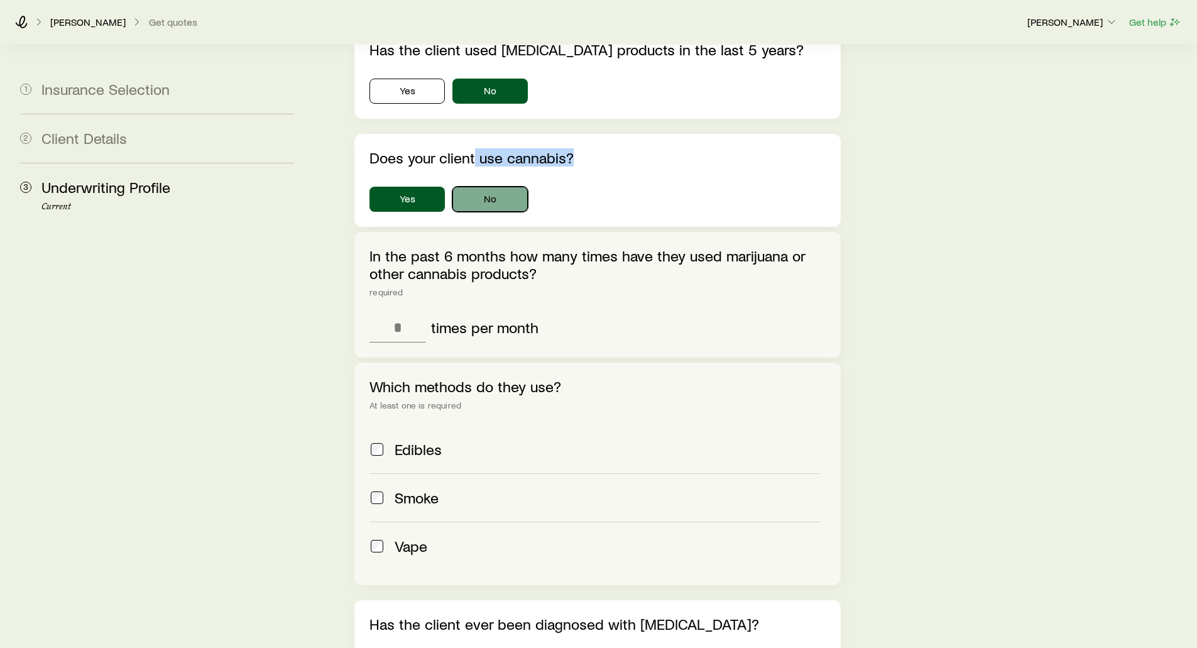
click at [481, 187] on button "No" at bounding box center [489, 199] width 75 height 25
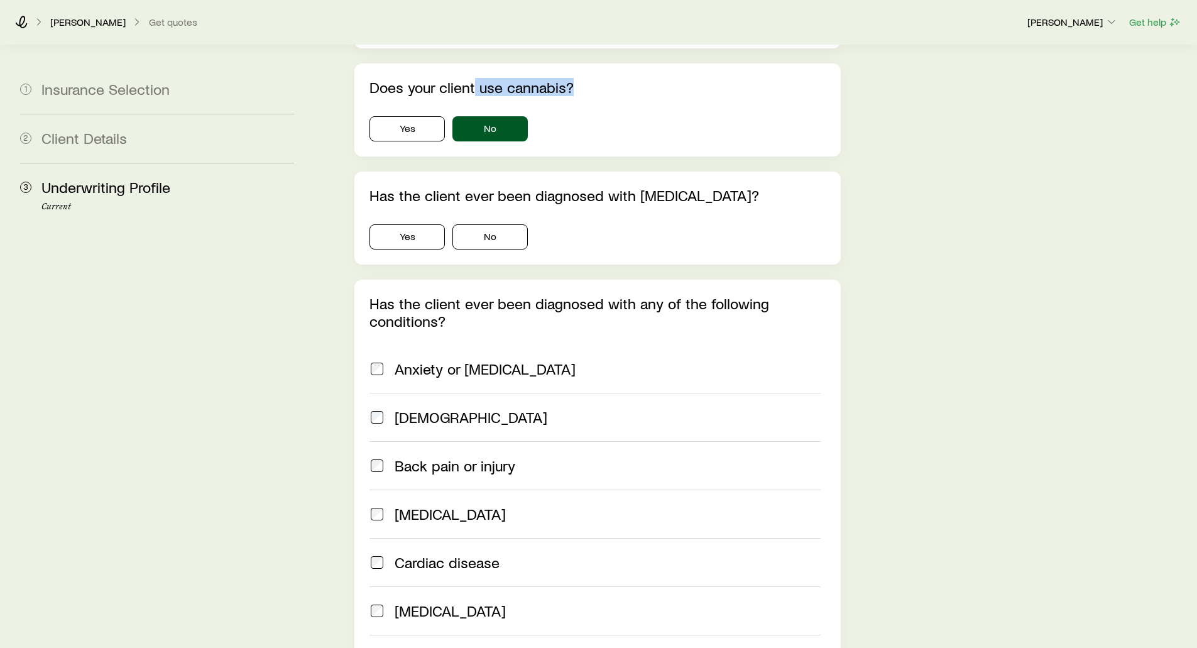
scroll to position [754, 0]
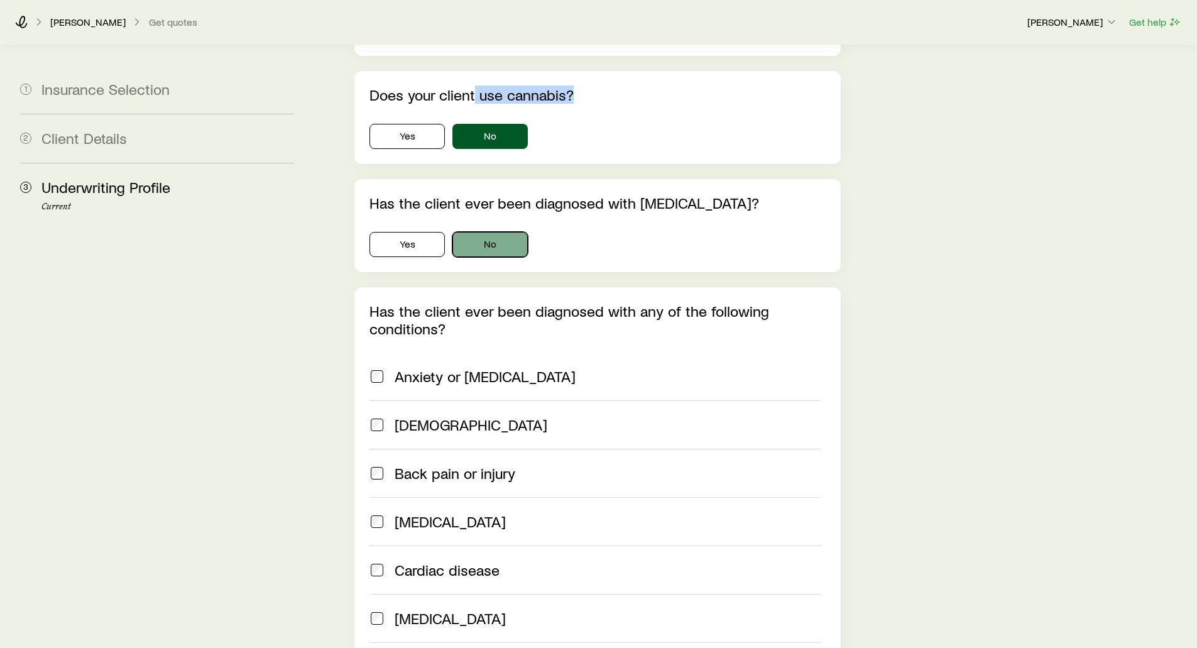
click at [499, 232] on button "No" at bounding box center [489, 244] width 75 height 25
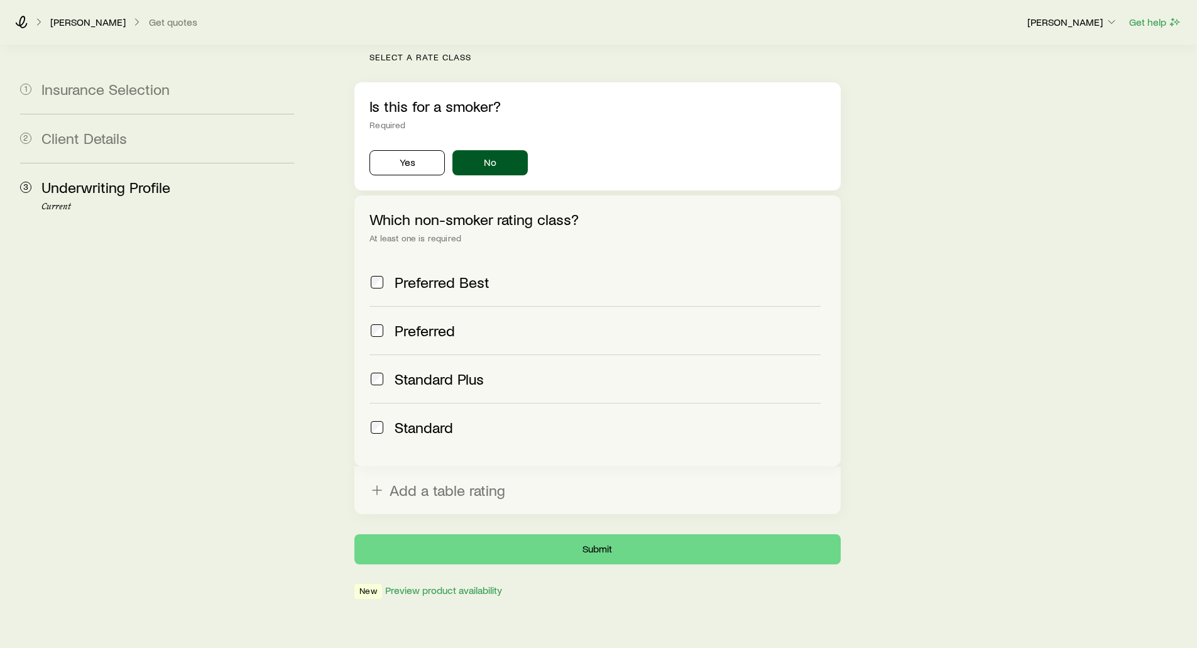
scroll to position [390, 0]
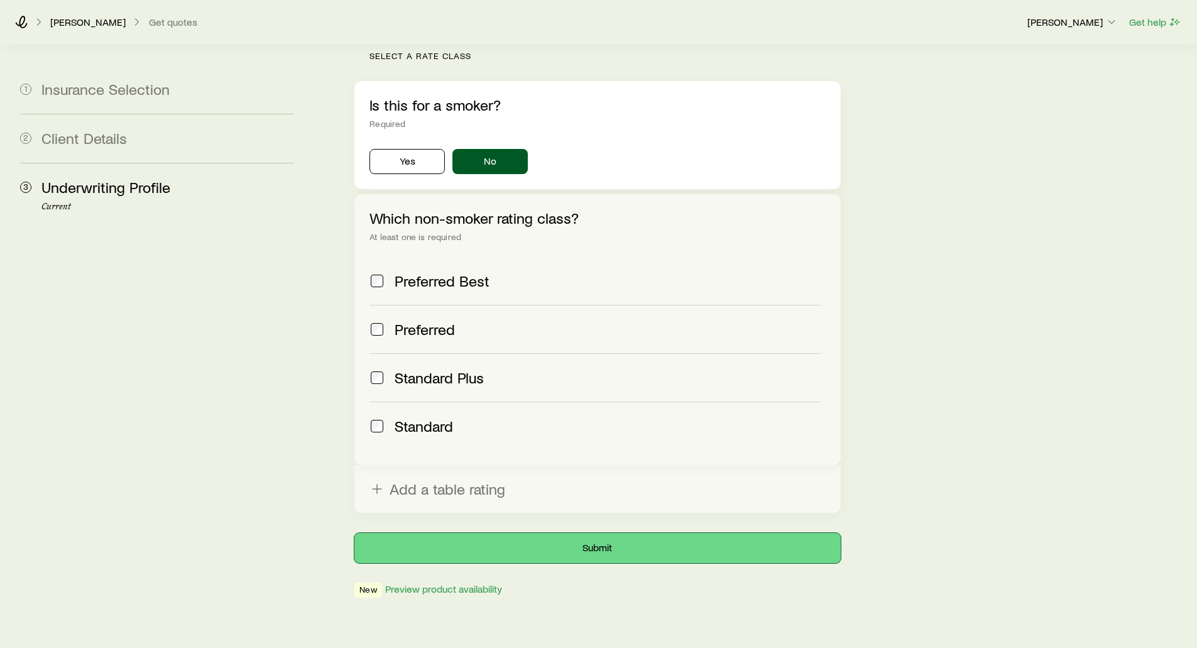
click at [585, 533] on button "Submit" at bounding box center [597, 548] width 486 height 30
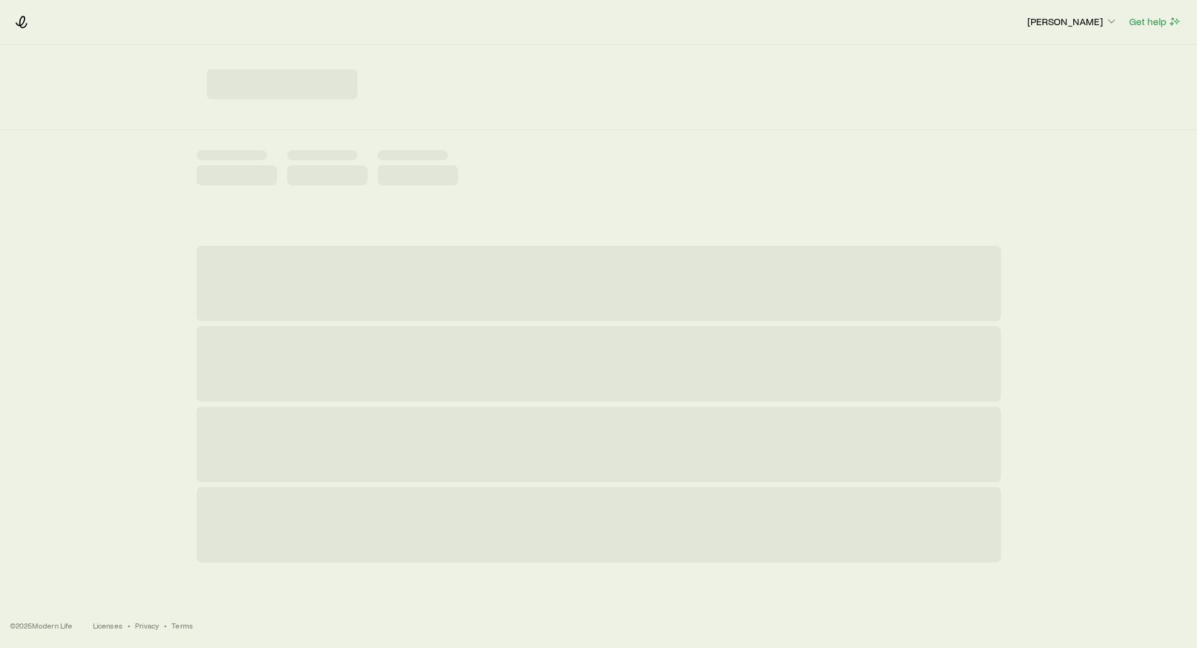
scroll to position [0, 0]
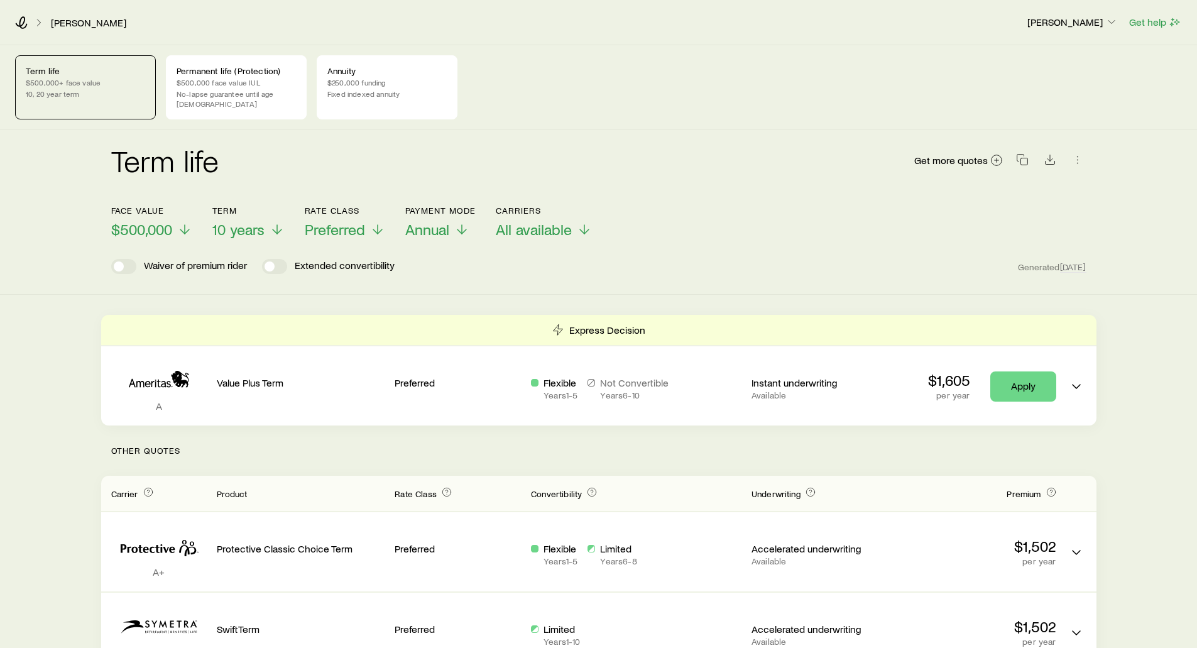
click at [42, 75] on p "Term life" at bounding box center [85, 71] width 119 height 10
click at [212, 74] on p "Permanent life (Protection)" at bounding box center [236, 71] width 119 height 10
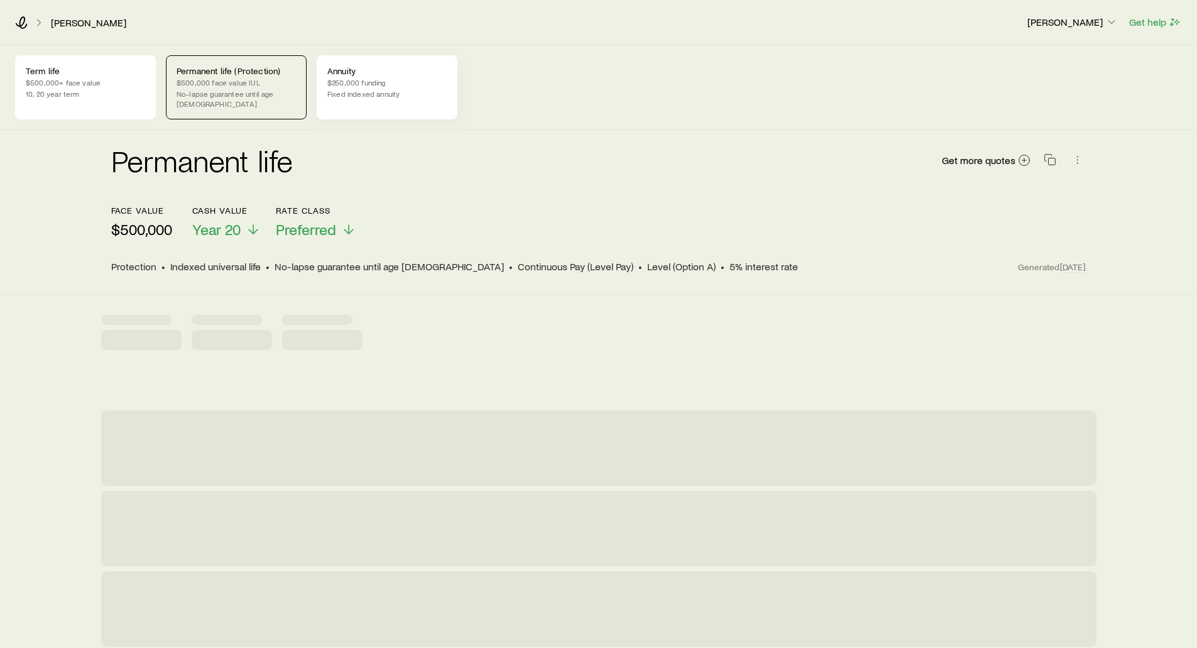
click at [319, 73] on div "Annuity $250,000 funding Fixed indexed annuity" at bounding box center [387, 87] width 141 height 64
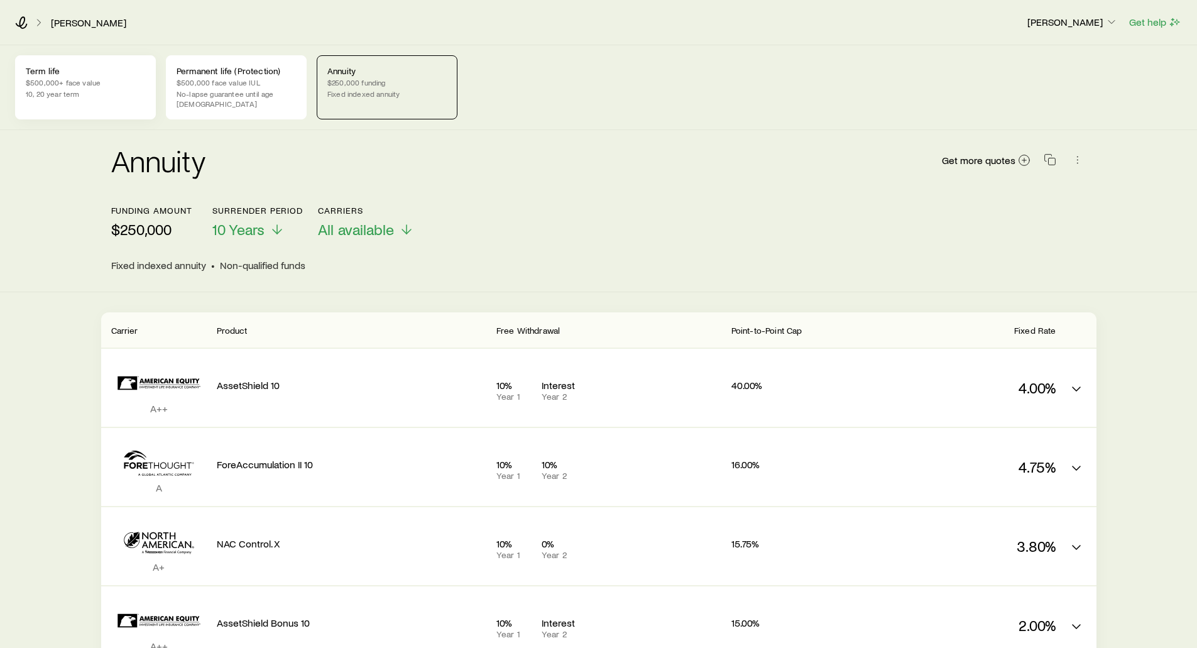
click at [79, 81] on p "$500,000+ face value" at bounding box center [85, 82] width 119 height 10
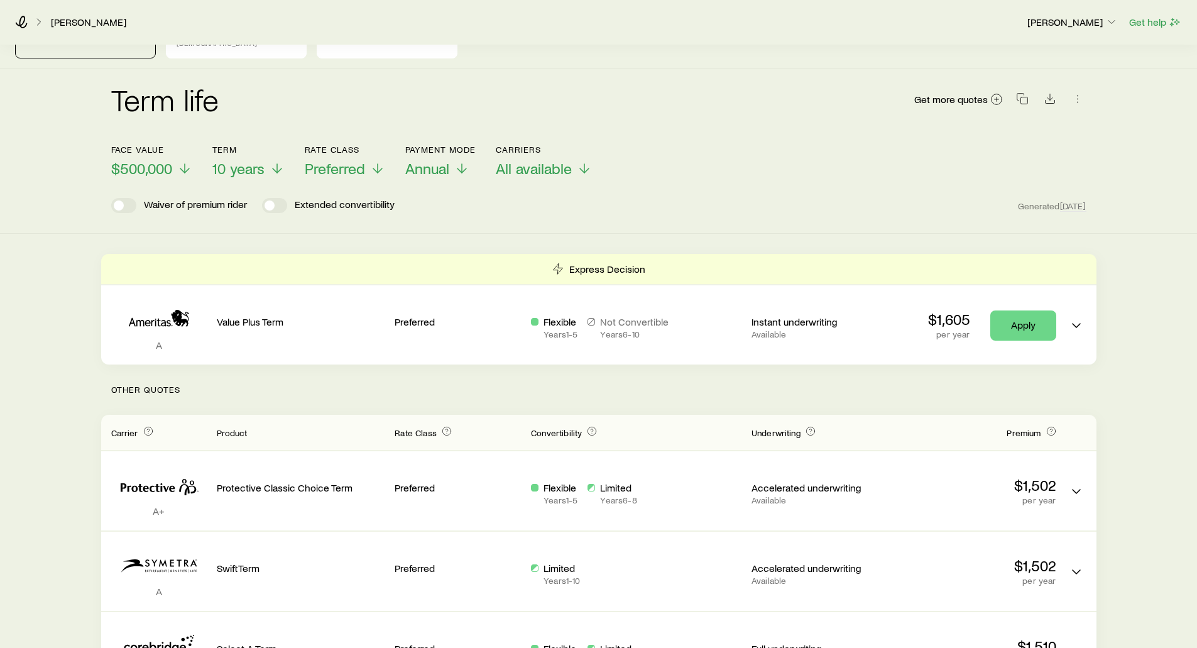
scroll to position [63, 0]
click at [138, 160] on span "$500,000" at bounding box center [141, 167] width 61 height 18
click at [148, 160] on span "$750,000" at bounding box center [140, 167] width 59 height 18
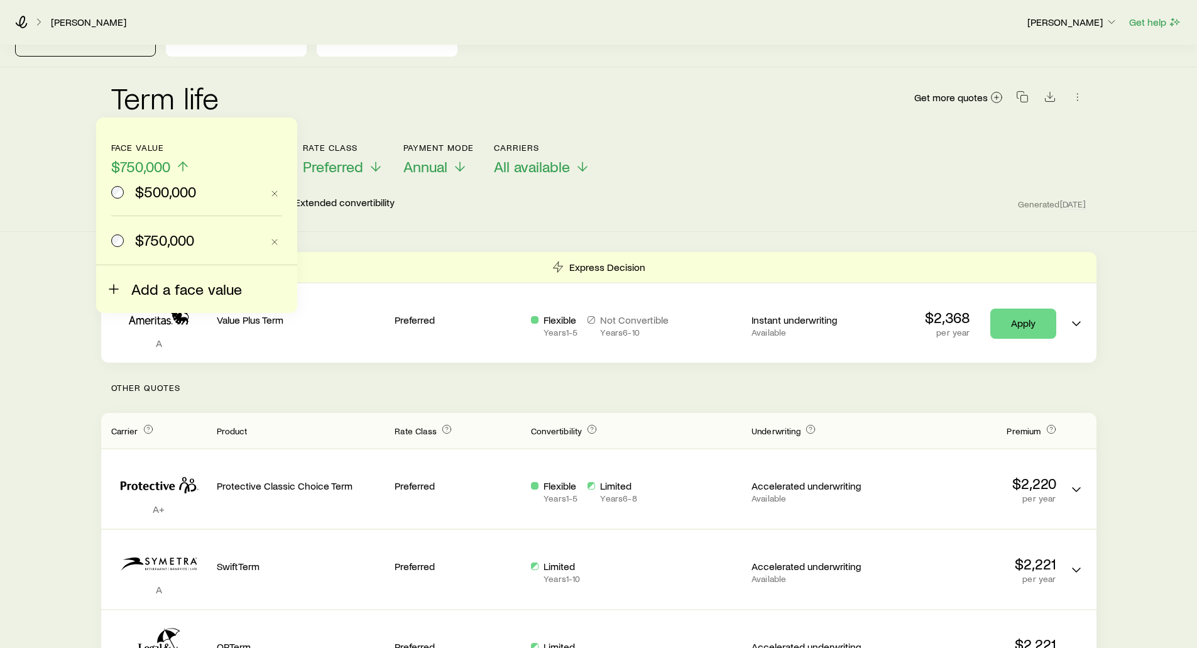
click at [120, 287] on icon at bounding box center [113, 289] width 15 height 15
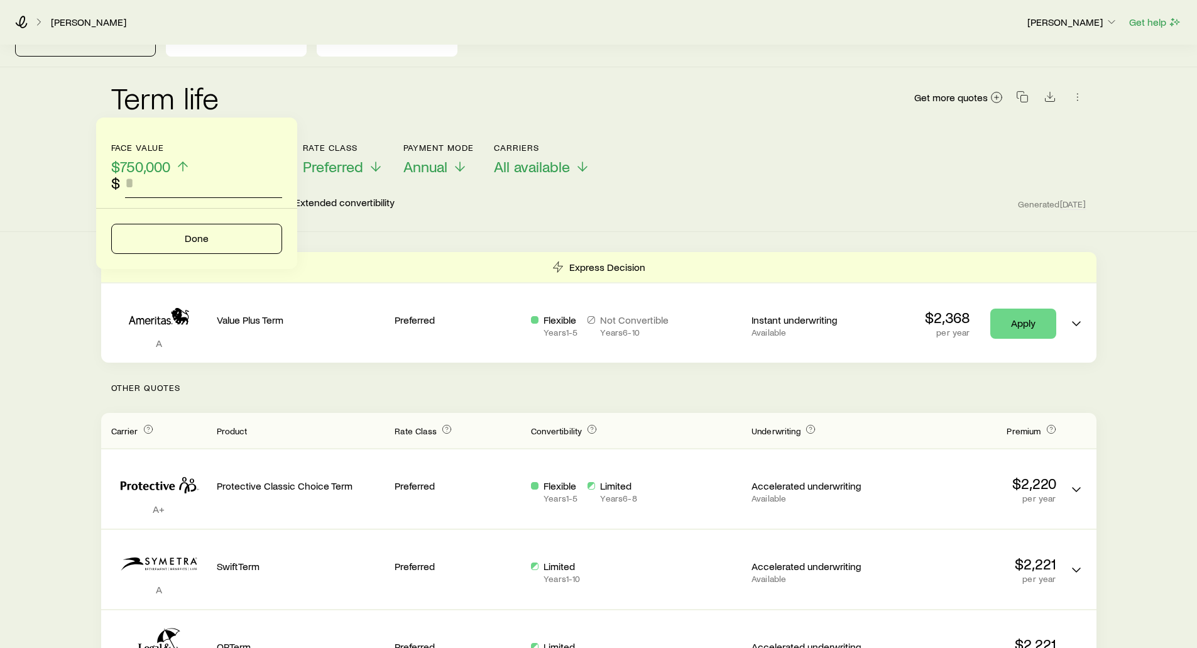
click at [136, 187] on input "faceAmount" at bounding box center [203, 183] width 157 height 30
type input "*********"
click at [166, 248] on button "Done" at bounding box center [196, 239] width 171 height 30
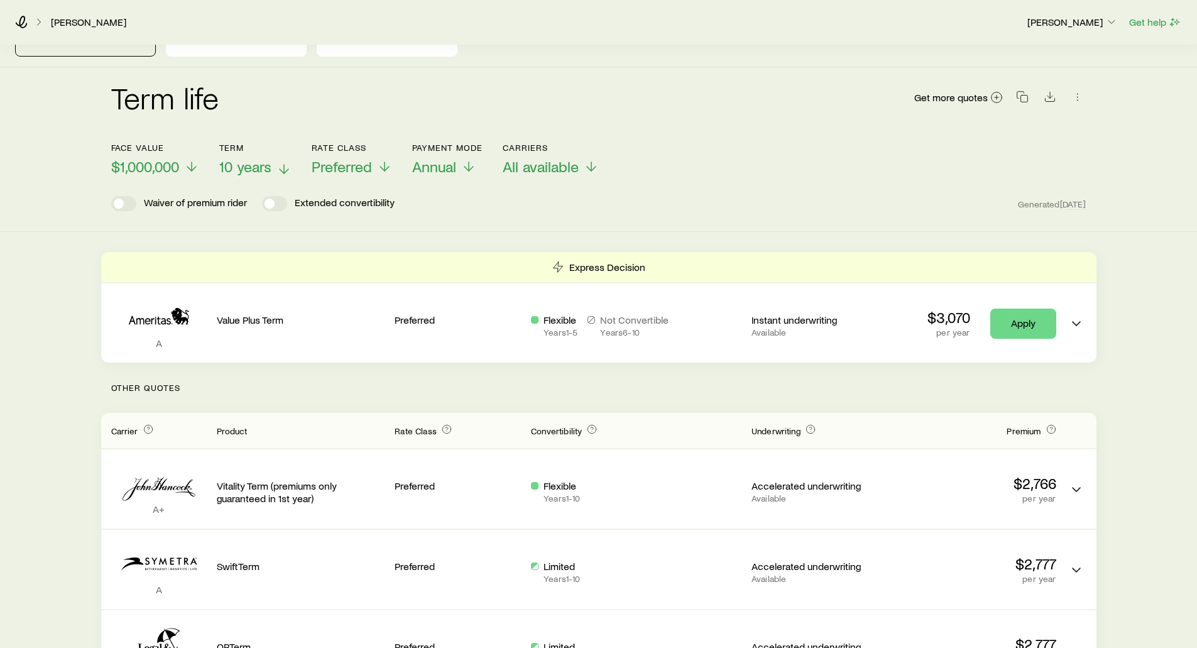
click at [244, 160] on span "10 years" at bounding box center [245, 167] width 52 height 18
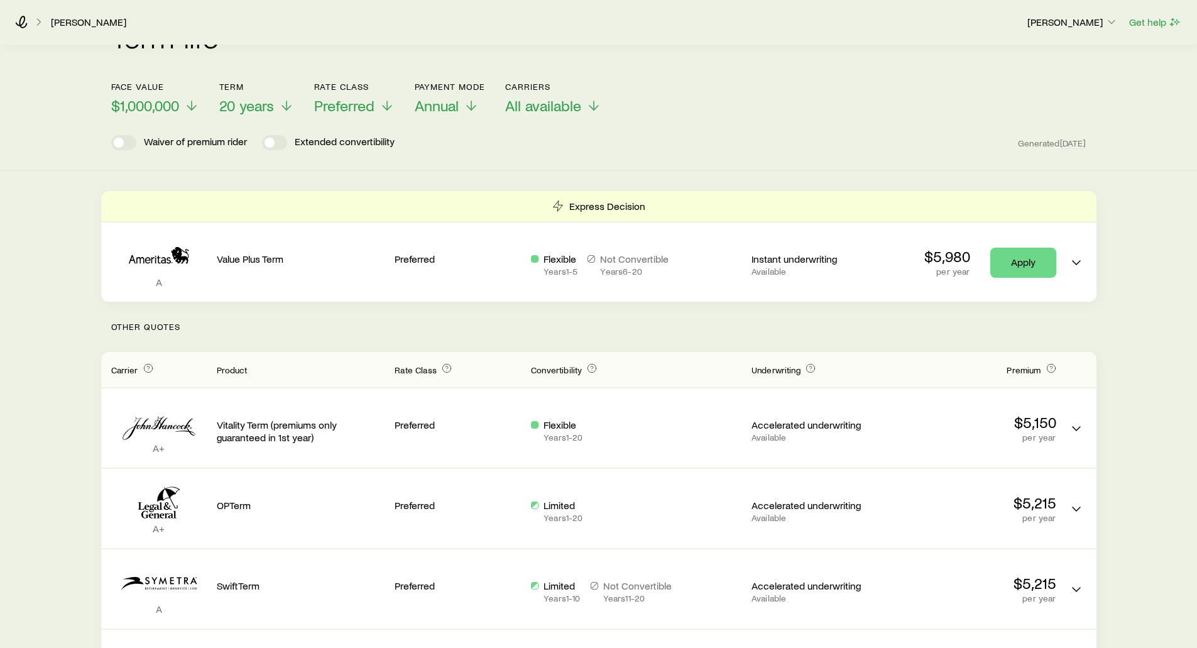
scroll to position [126, 0]
click at [327, 95] on span "Preferred" at bounding box center [344, 104] width 60 height 18
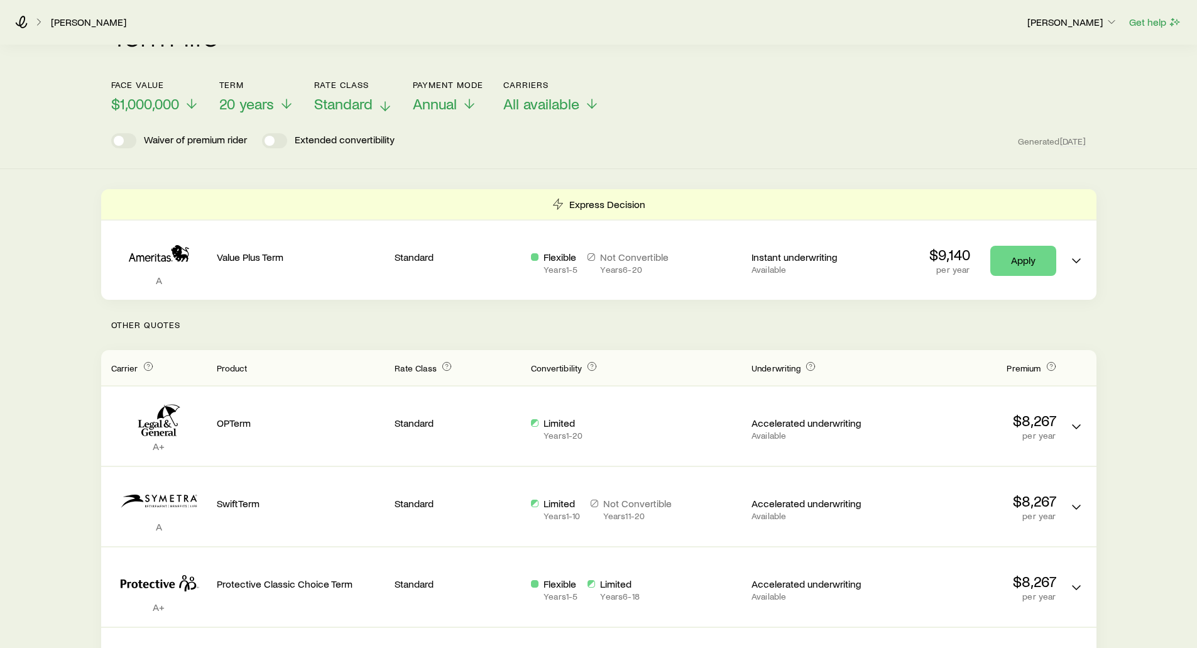
click at [352, 95] on span "Standard" at bounding box center [343, 104] width 58 height 18
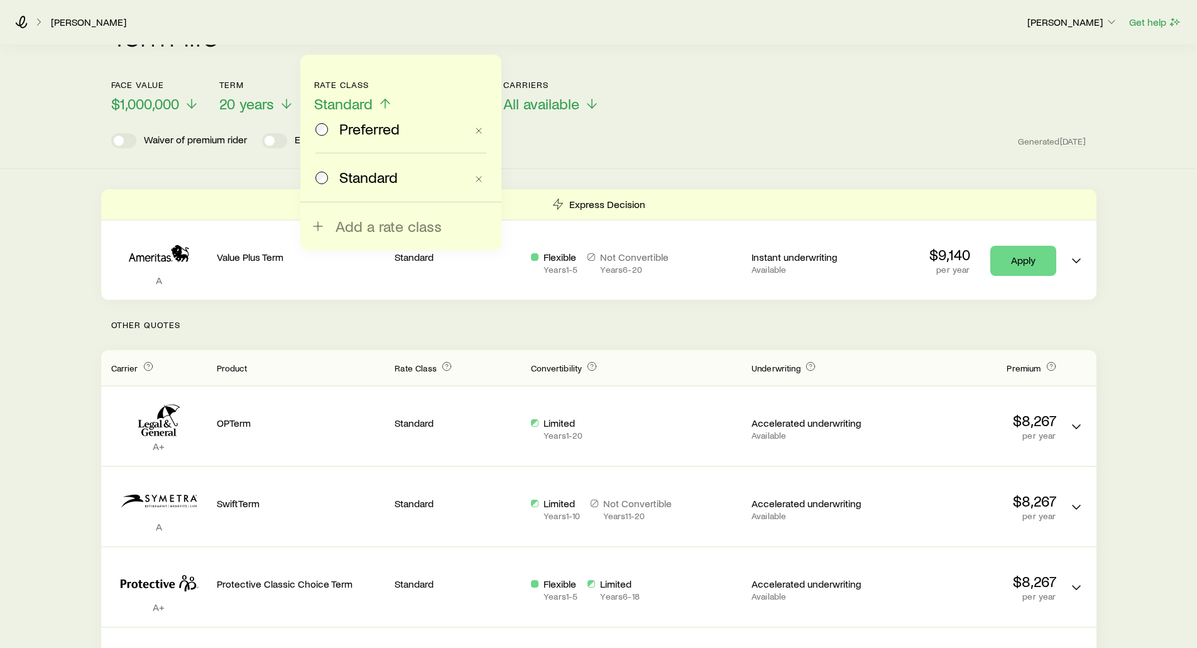
click at [349, 125] on span "Preferred" at bounding box center [369, 129] width 60 height 18
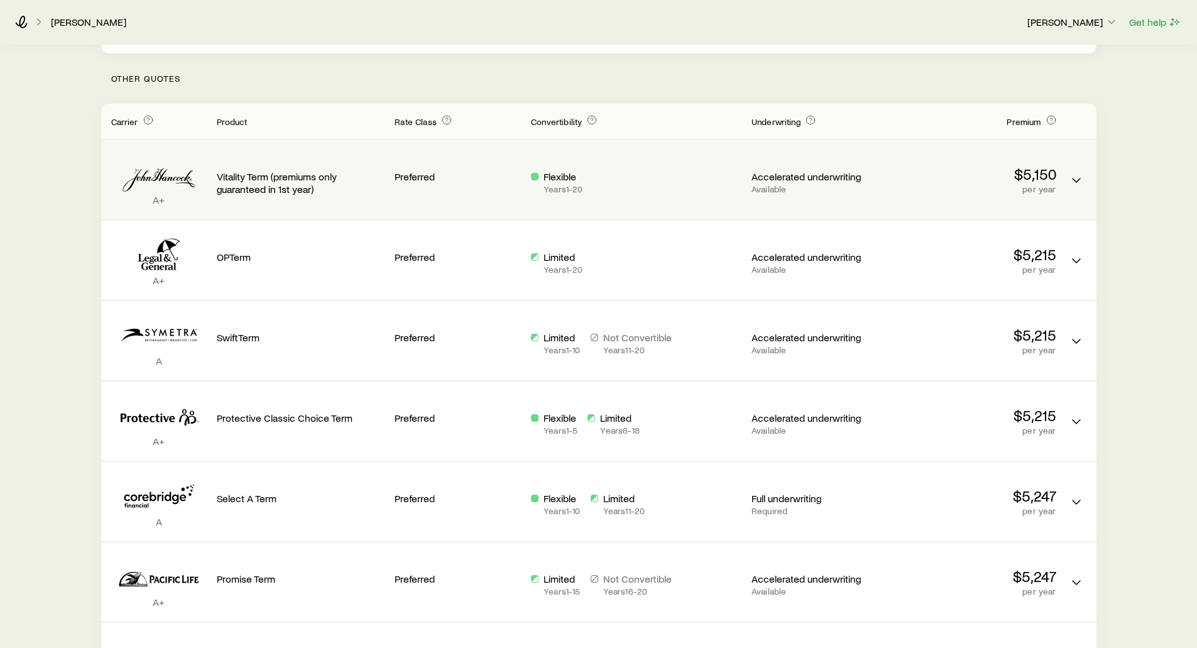
scroll to position [377, 0]
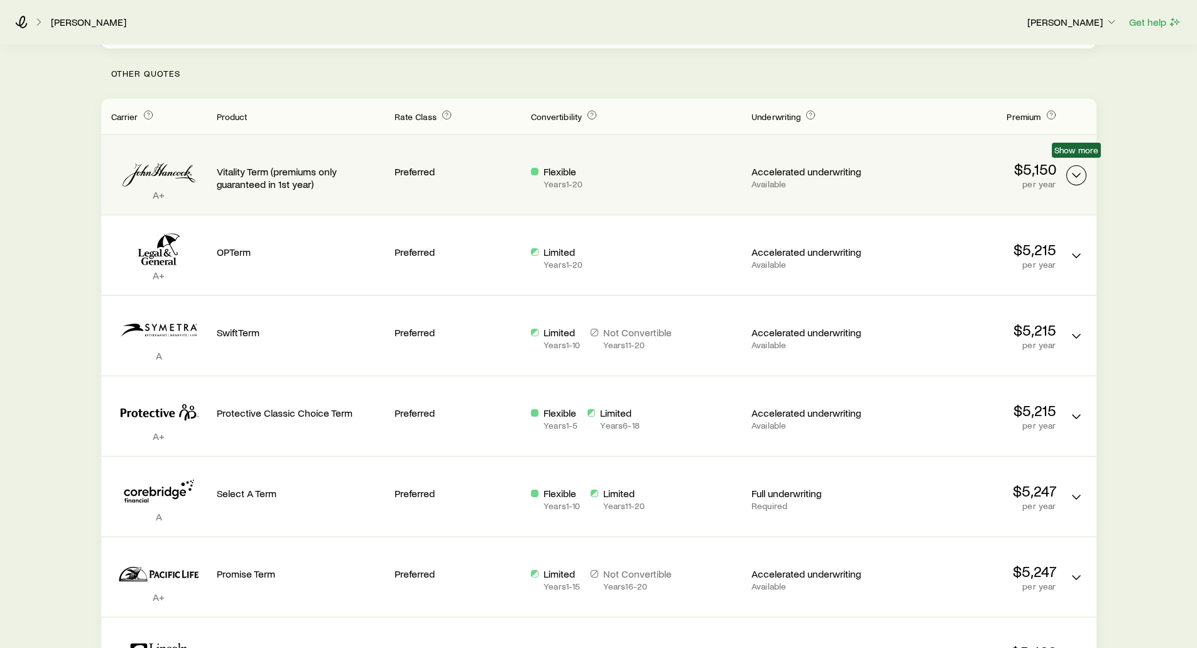
click at [1081, 168] on icon "Term quotes" at bounding box center [1076, 175] width 15 height 15
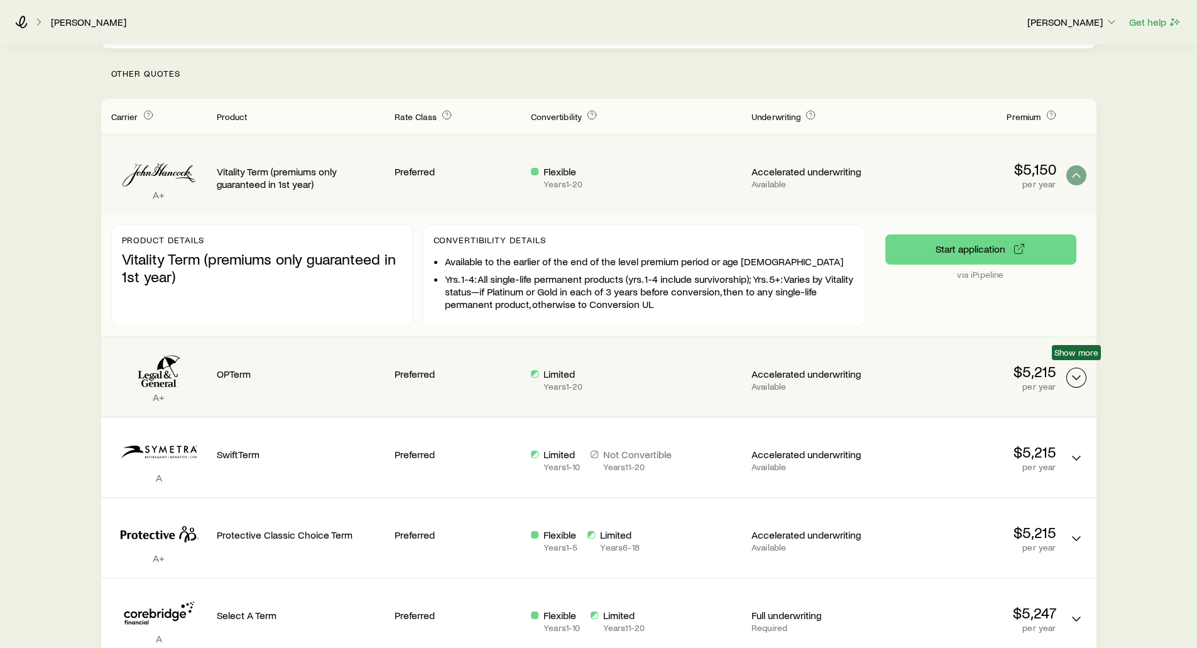
click at [1078, 370] on icon "Term quotes" at bounding box center [1076, 377] width 15 height 15
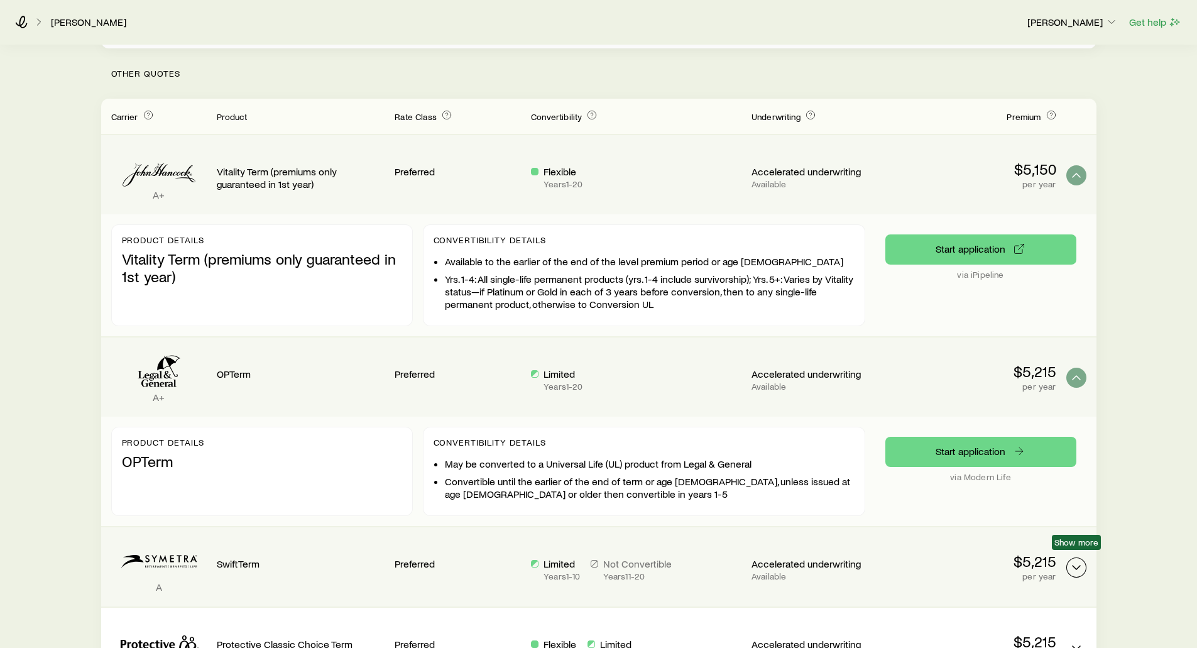
click at [1080, 560] on icon "Term quotes" at bounding box center [1076, 567] width 15 height 15
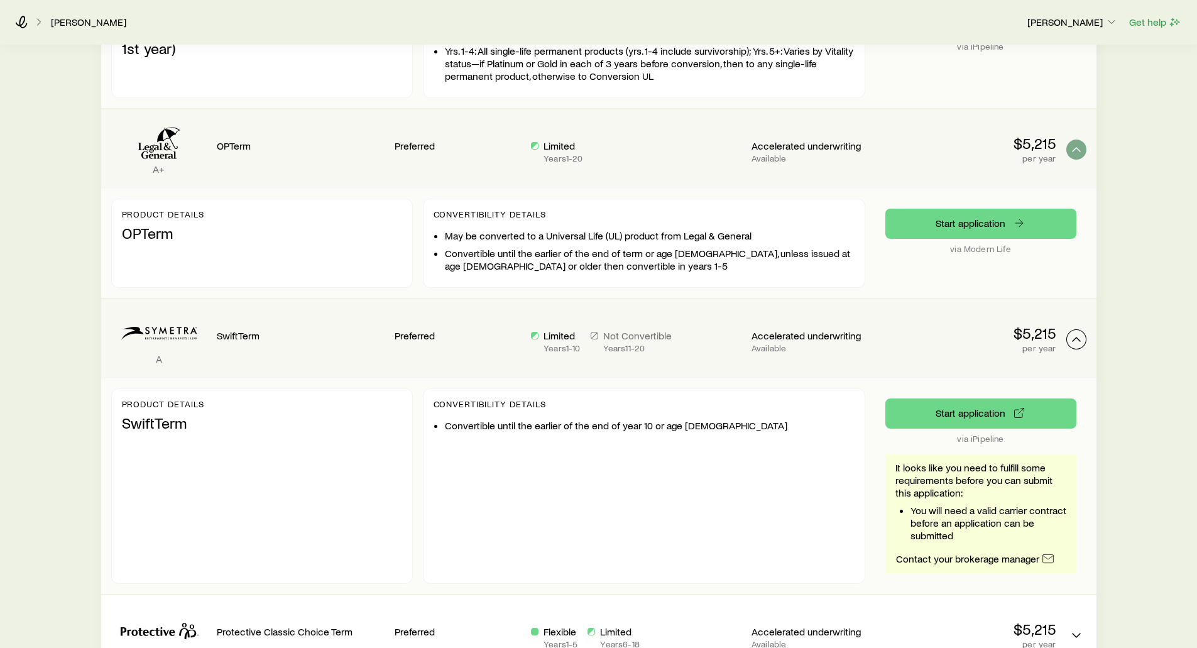
scroll to position [628, 0]
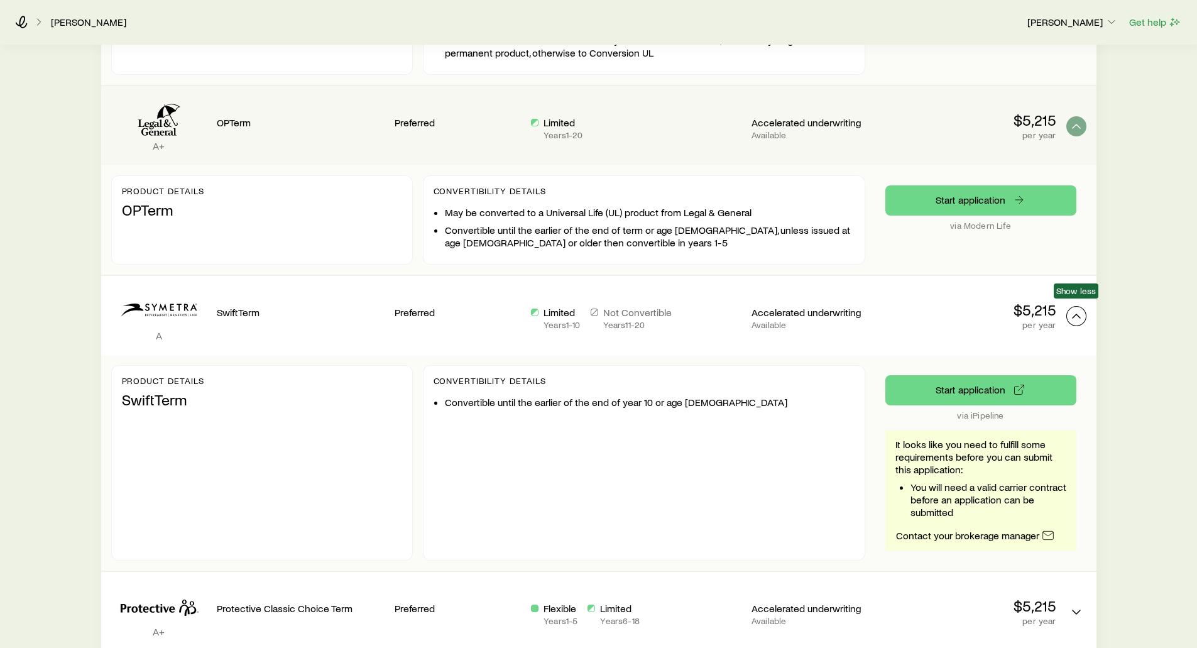
click at [1082, 309] on icon "Term quotes" at bounding box center [1076, 316] width 15 height 15
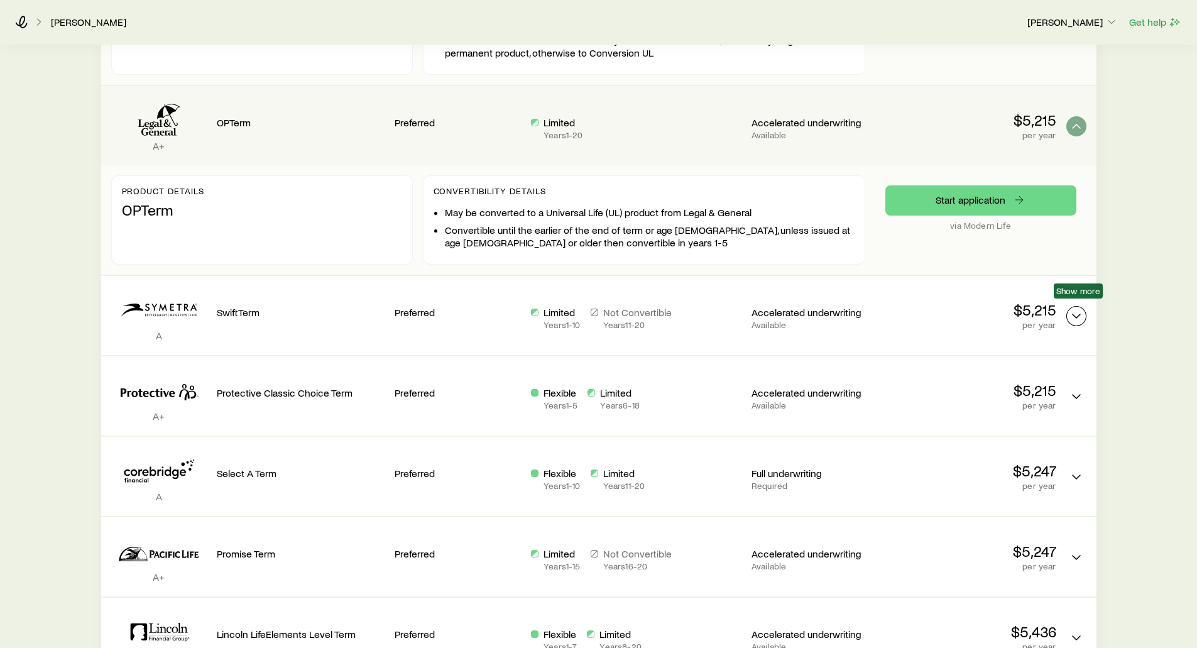
click at [1077, 309] on icon "Term quotes" at bounding box center [1076, 316] width 15 height 15
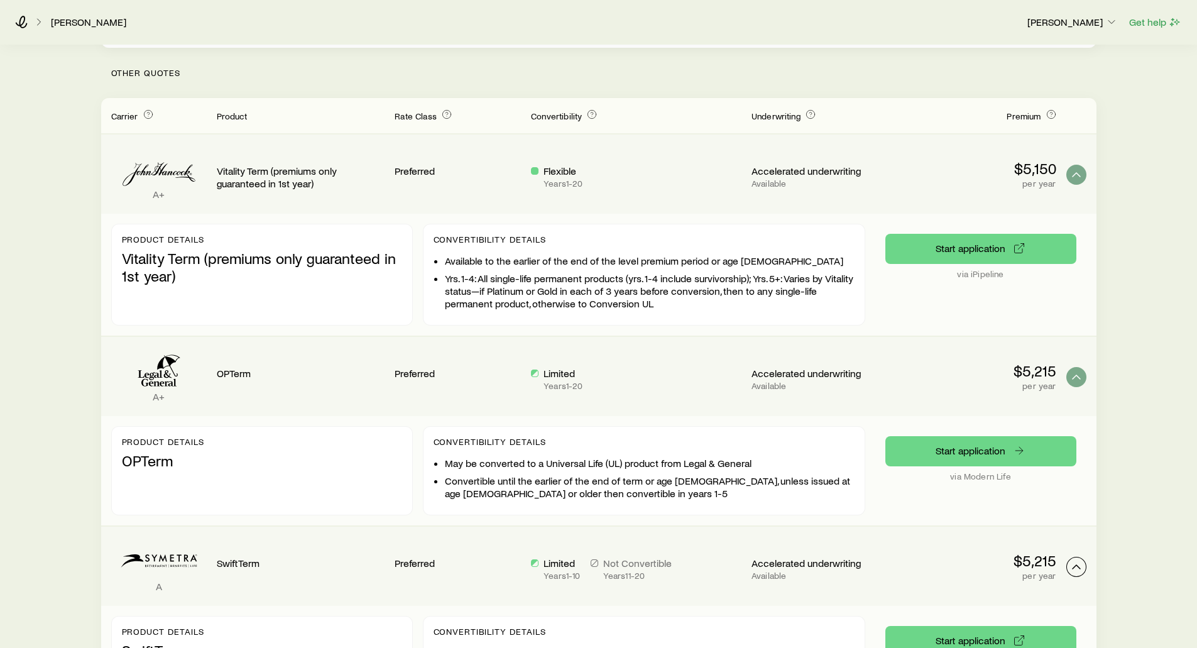
scroll to position [377, 0]
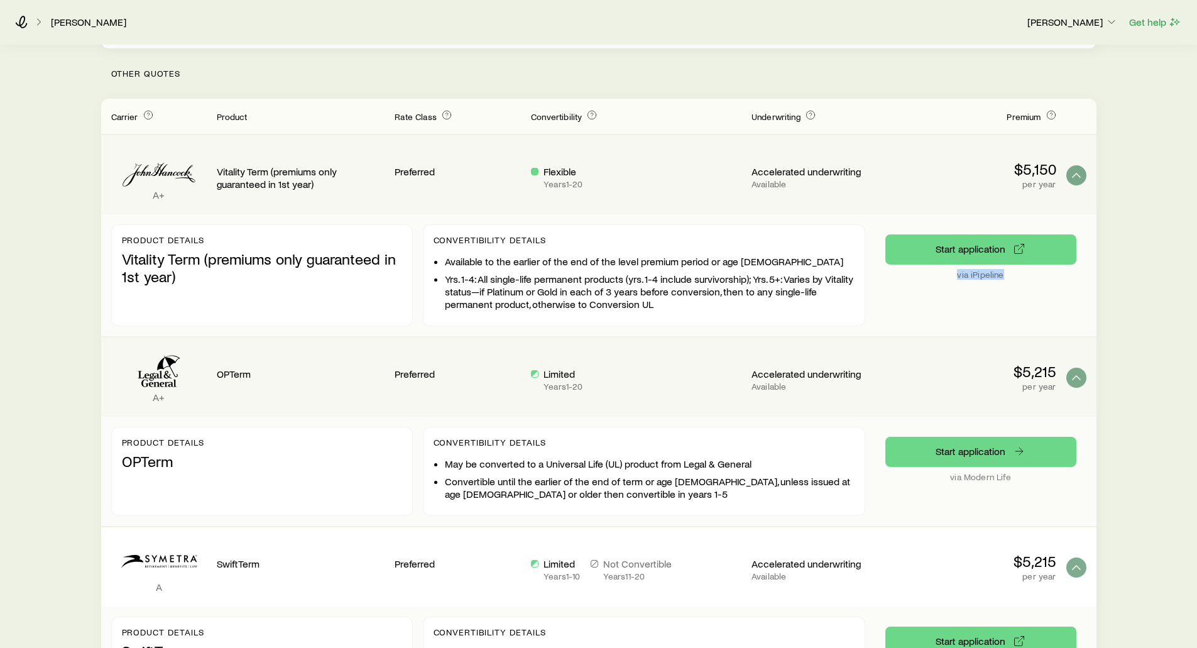
drag, startPoint x: 1005, startPoint y: 266, endPoint x: 958, endPoint y: 266, distance: 47.1
click at [958, 270] on p "via iPipeline" at bounding box center [980, 275] width 191 height 10
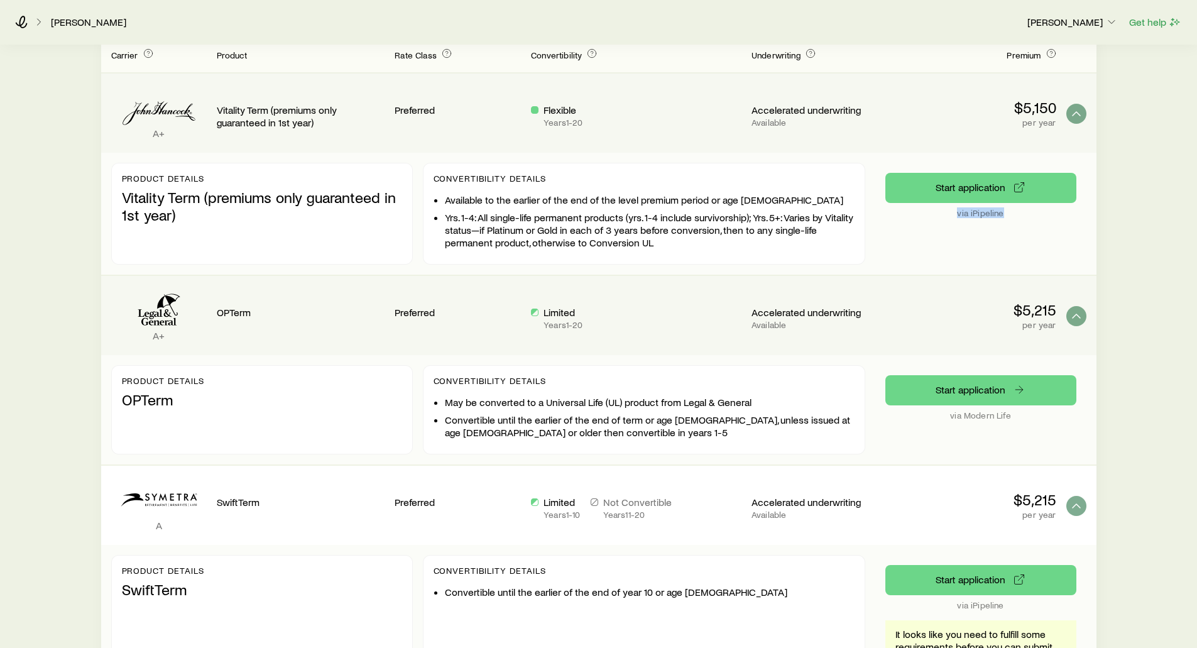
scroll to position [440, 0]
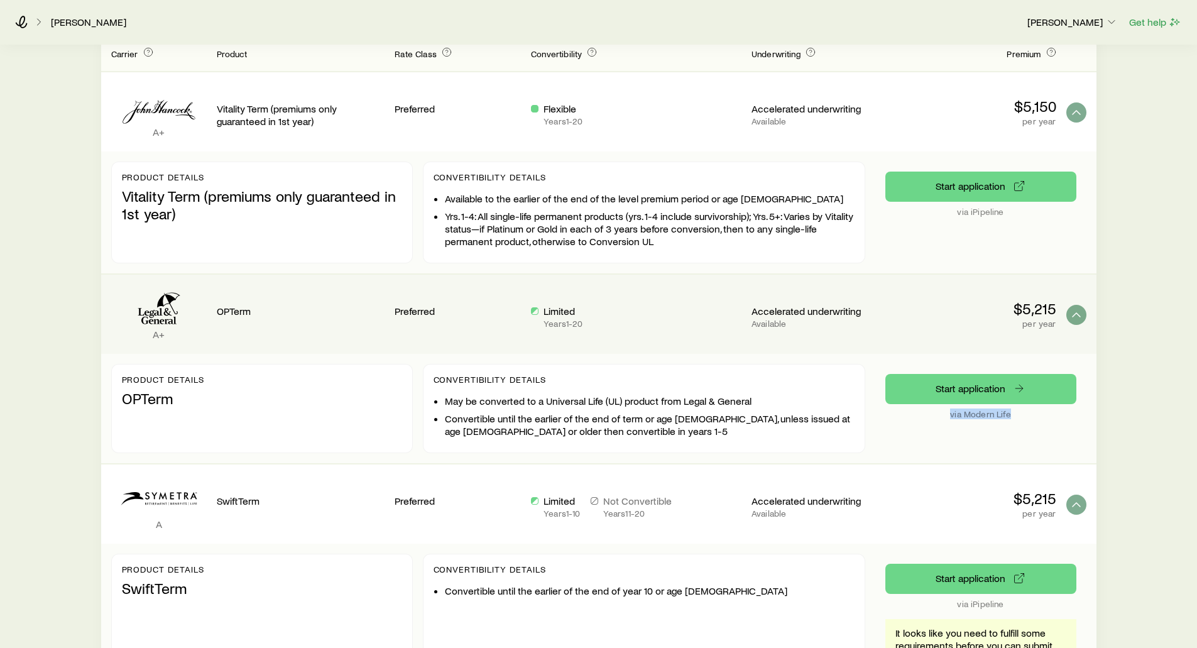
drag, startPoint x: 1012, startPoint y: 404, endPoint x: 946, endPoint y: 408, distance: 66.1
click at [946, 409] on p "via Modern Life" at bounding box center [980, 414] width 191 height 10
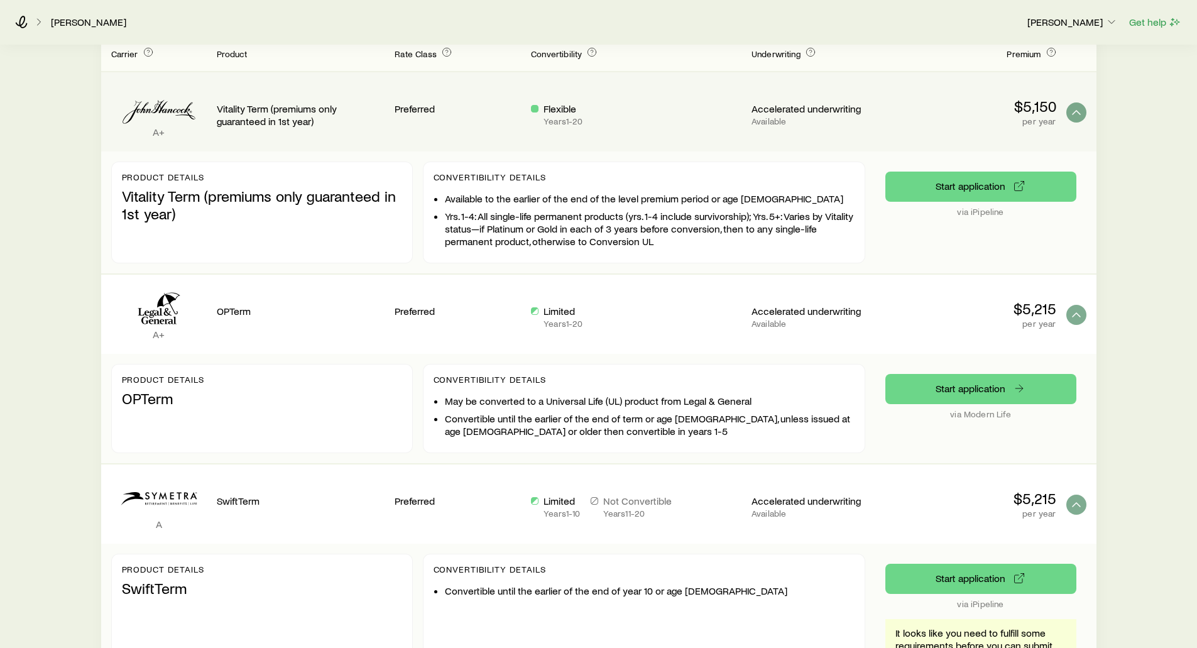
click at [1010, 209] on div "Start application via iPipeline" at bounding box center [980, 213] width 191 height 82
drag, startPoint x: 1004, startPoint y: 201, endPoint x: 924, endPoint y: 200, distance: 79.2
click at [924, 207] on p "via iPipeline" at bounding box center [980, 212] width 191 height 10
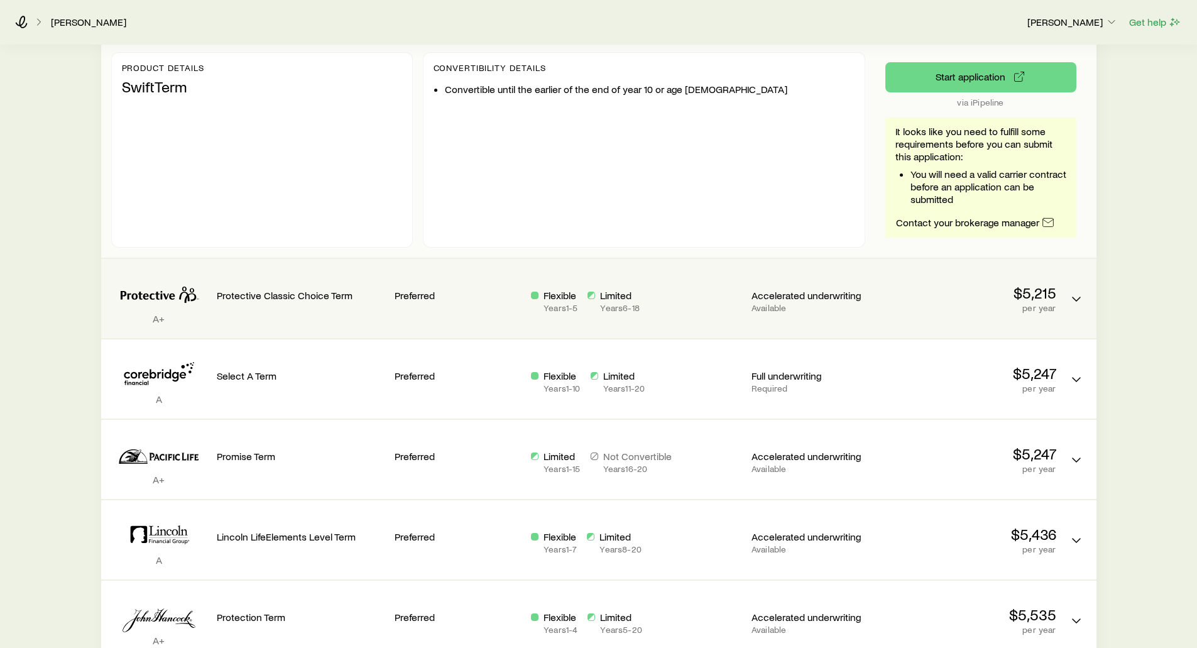
scroll to position [943, 0]
click at [1072, 290] on icon "Term quotes" at bounding box center [1076, 297] width 15 height 15
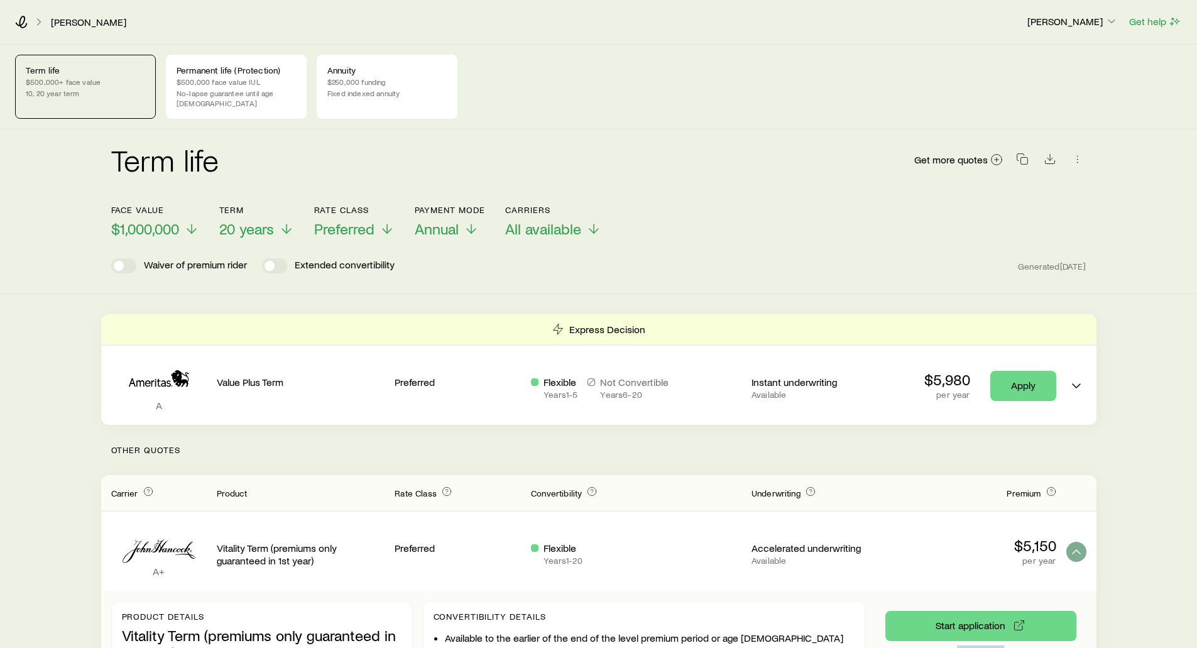
scroll to position [0, 0]
click at [211, 85] on p "$500,000 face value IUL" at bounding box center [236, 82] width 119 height 10
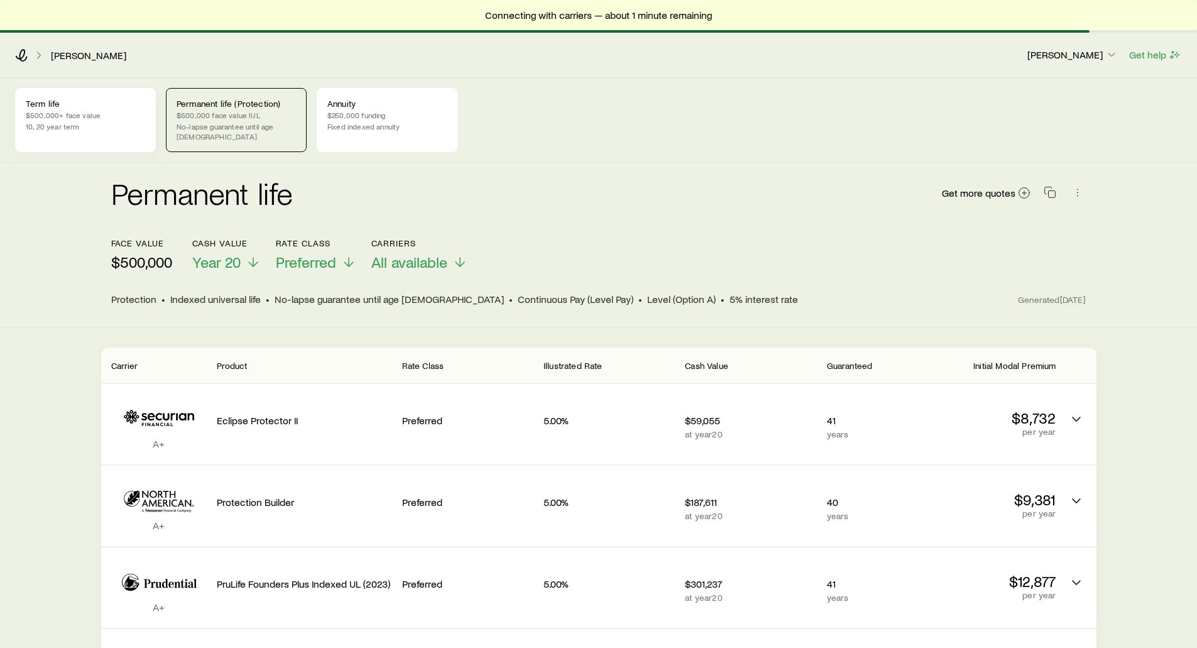
click at [142, 111] on p "$500,000+ face value" at bounding box center [85, 115] width 119 height 10
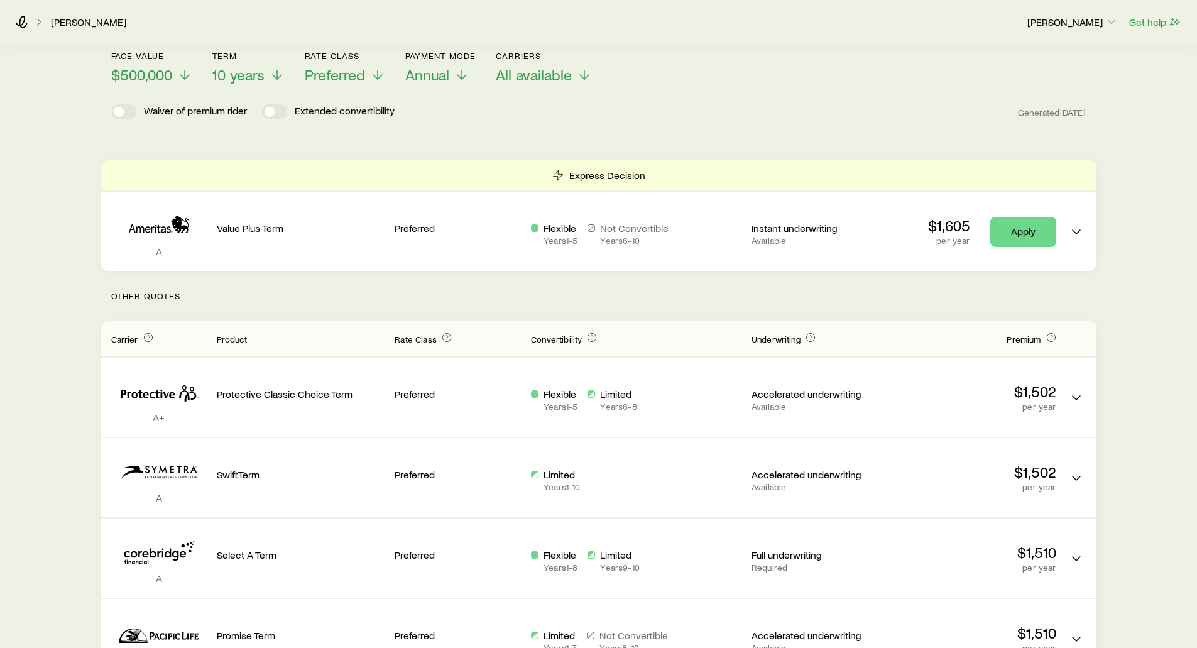
scroll to position [189, 0]
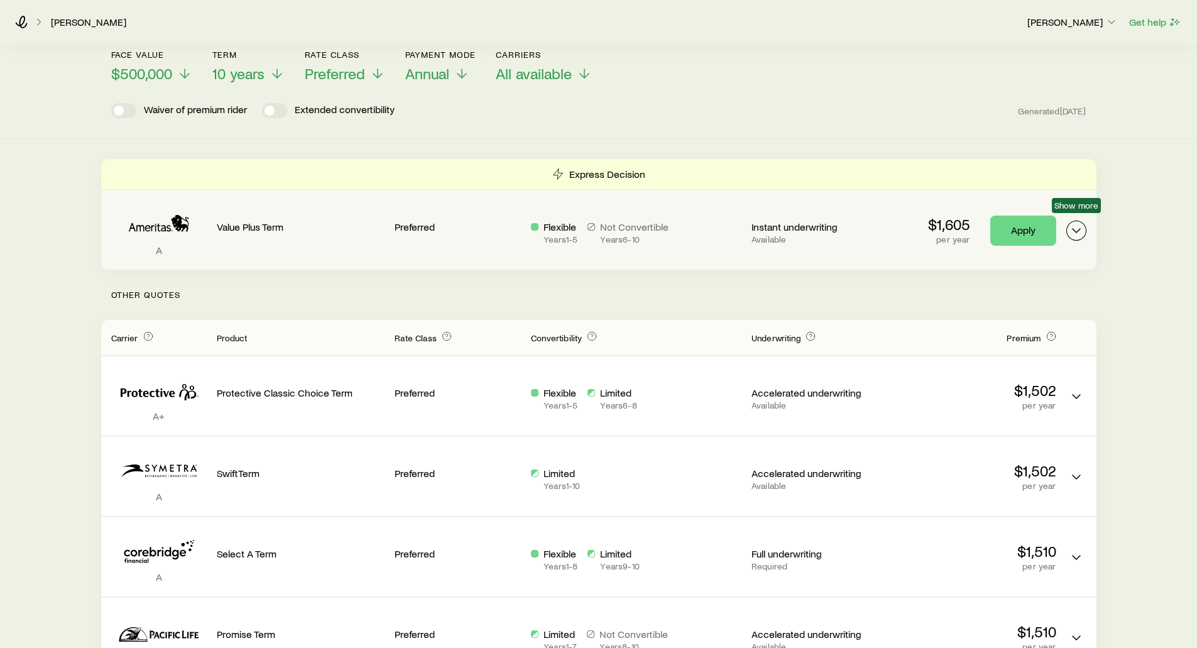
click at [1071, 223] on icon "Term quotes" at bounding box center [1076, 230] width 15 height 15
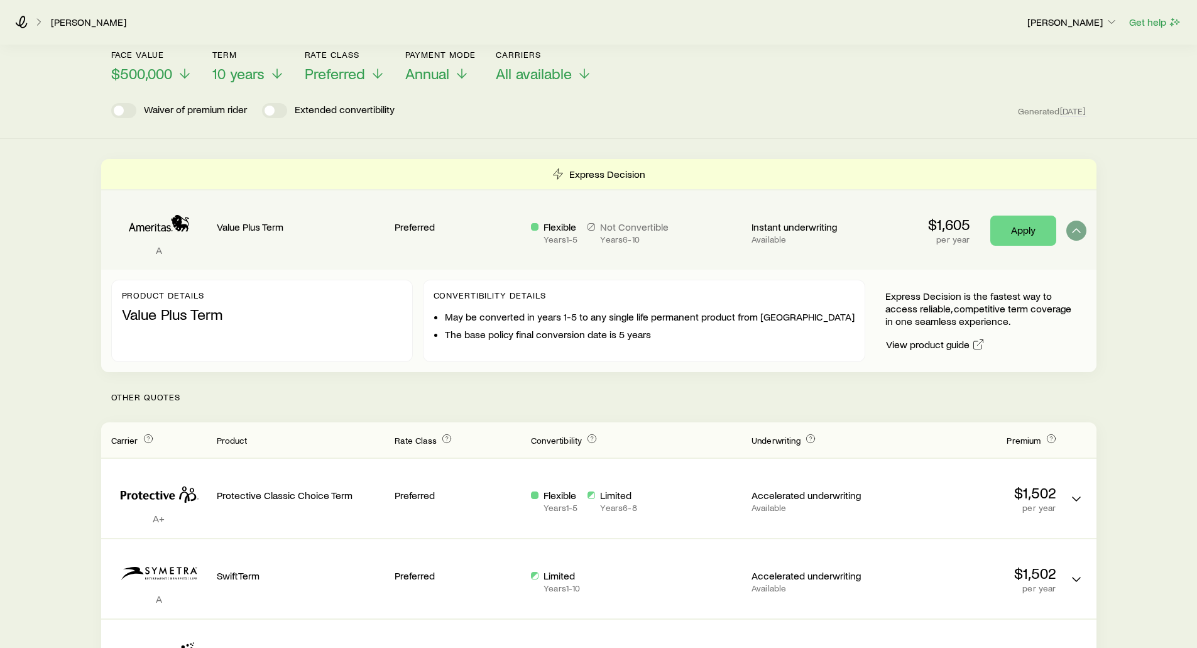
click at [816, 116] on div "Term life Get more quotes Face value $500,000 Term 10 years Rate Class Preferre…" at bounding box center [598, 56] width 1197 height 165
click at [840, 74] on header "Face value $500,000 Term 10 years Rate Class Preferred Payment Mode Annual Carr…" at bounding box center [598, 84] width 975 height 68
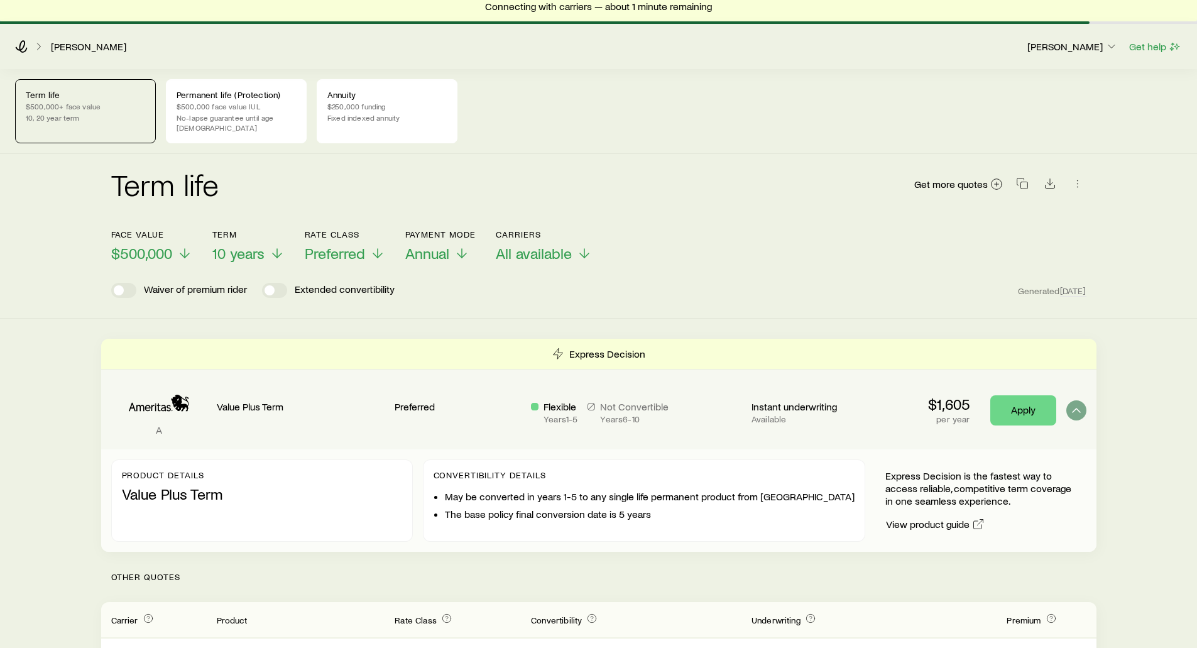
scroll to position [0, 0]
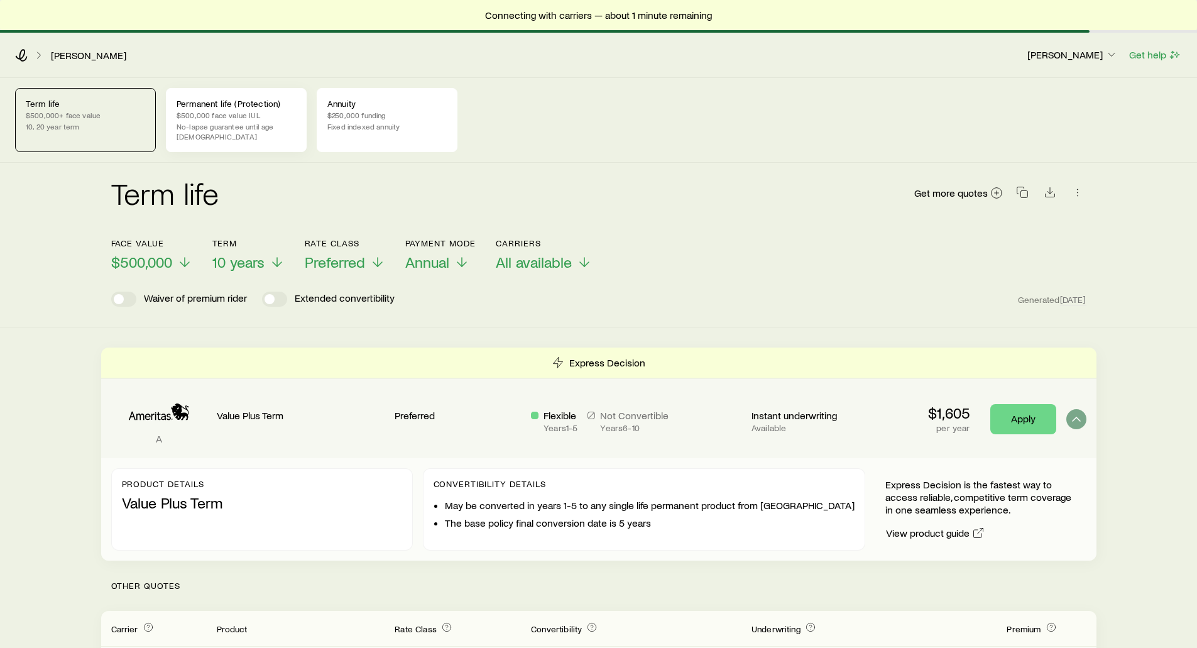
click at [266, 121] on div "Permanent life (Protection) $500,000 face value IUL No-lapse guarantee until ag…" at bounding box center [236, 120] width 141 height 64
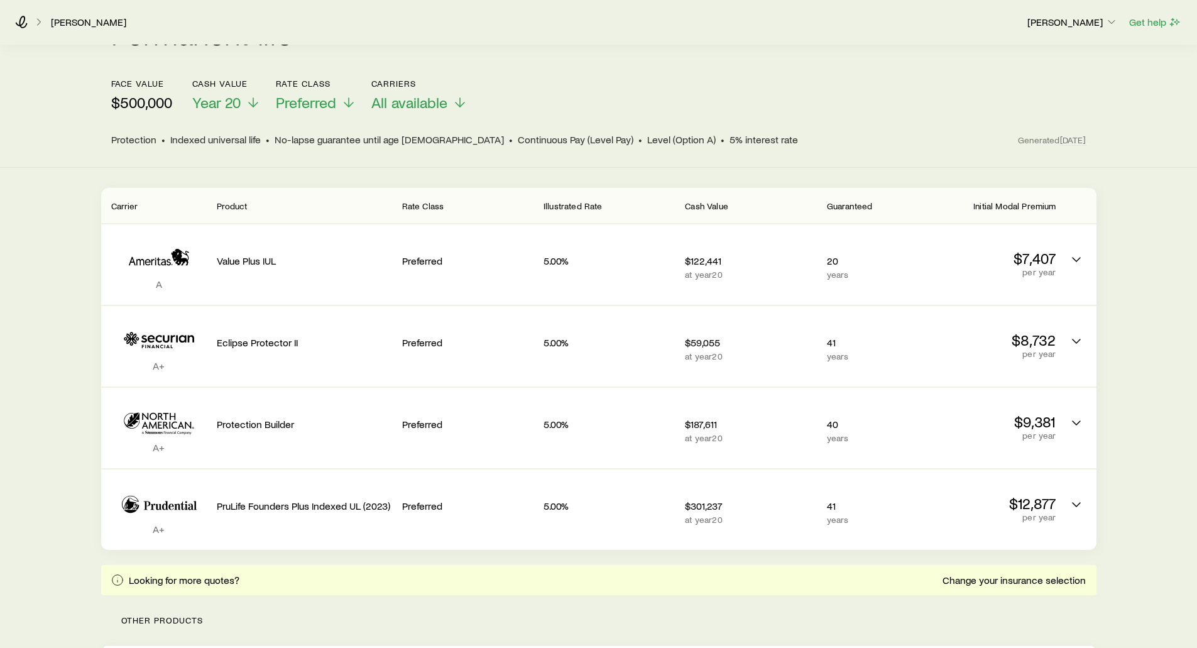
scroll to position [126, 0]
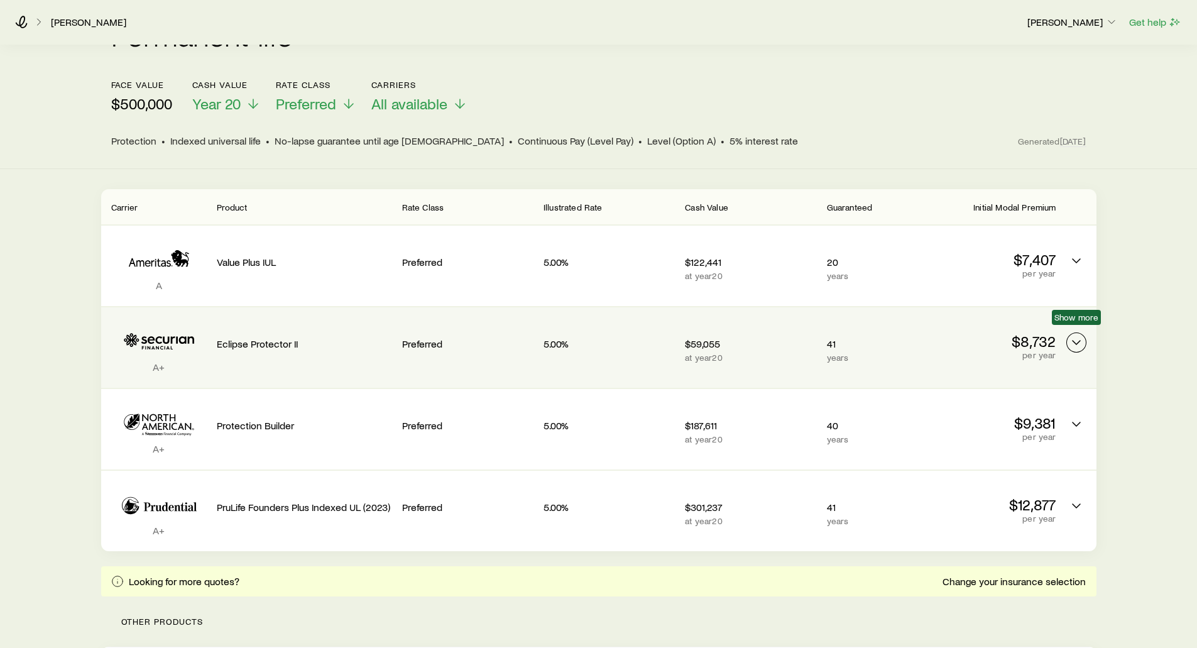
click at [1078, 336] on icon "Permanent quotes" at bounding box center [1076, 342] width 15 height 15
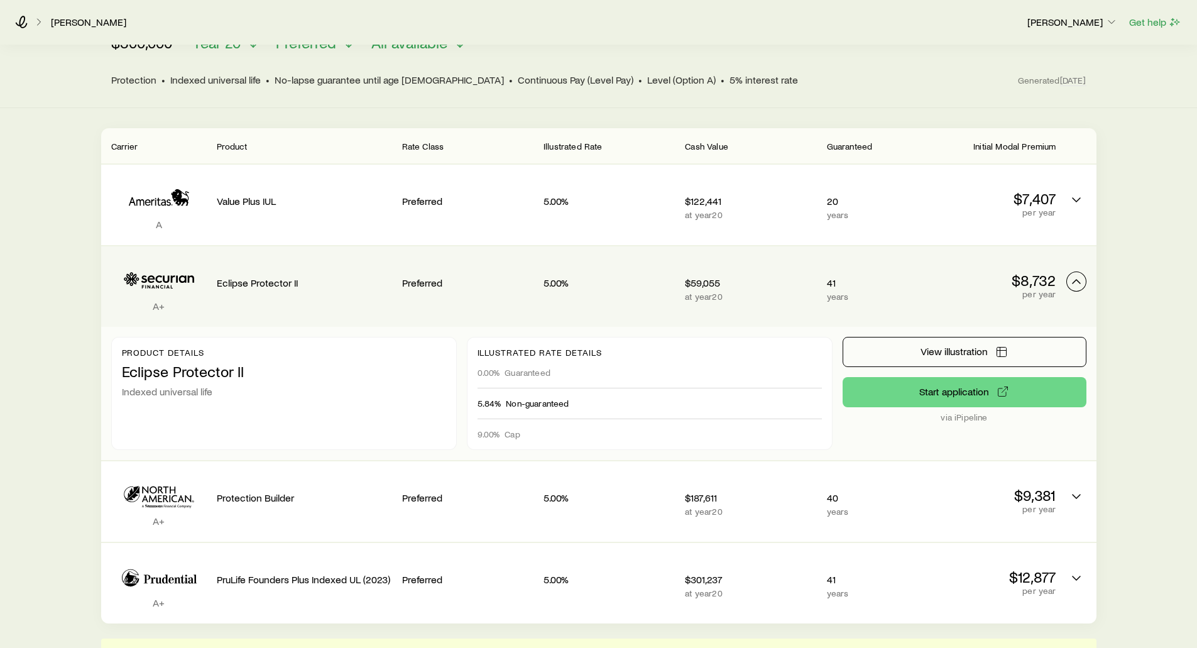
scroll to position [189, 0]
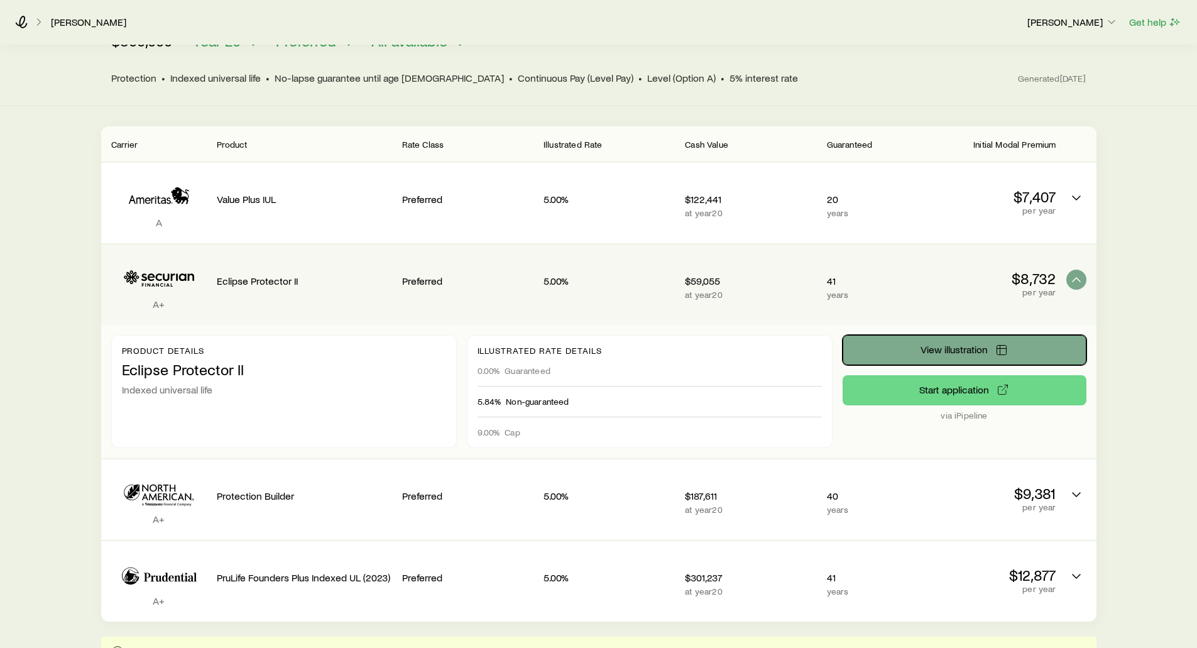
click at [916, 350] on button "View illustration" at bounding box center [965, 350] width 244 height 30
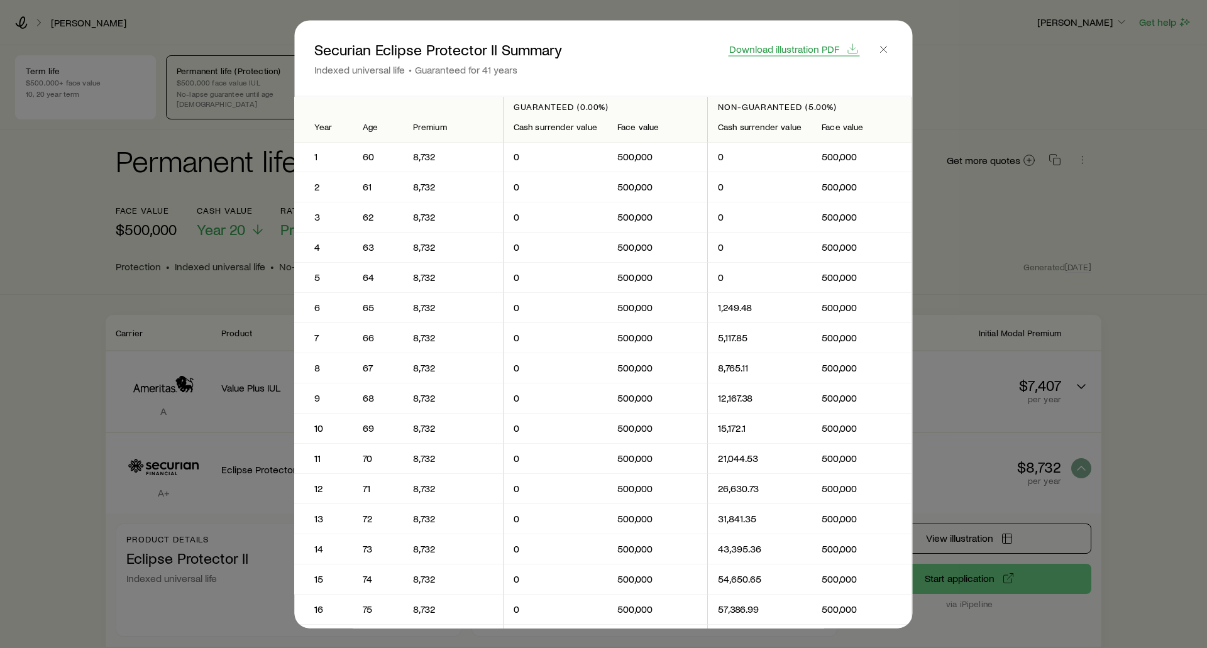
scroll to position [0, 0]
click at [763, 43] on span "Download illustration PDF" at bounding box center [784, 48] width 110 height 10
click at [882, 53] on icon "button" at bounding box center [883, 49] width 13 height 13
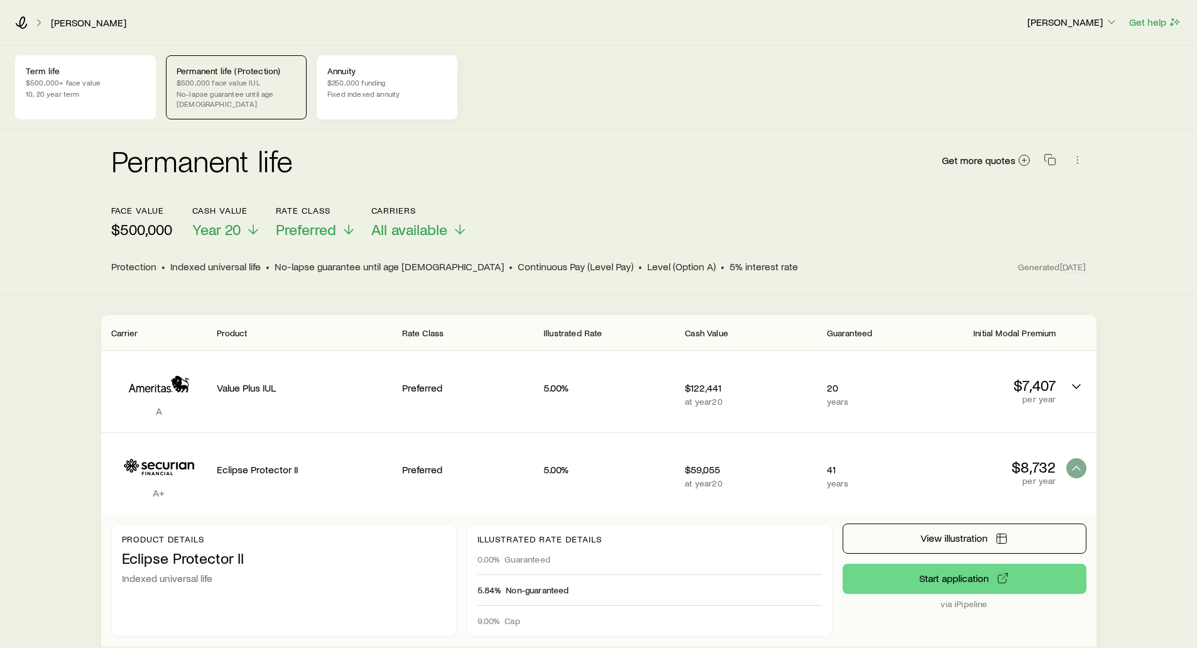
click at [381, 90] on p "Fixed indexed annuity" at bounding box center [386, 94] width 119 height 10
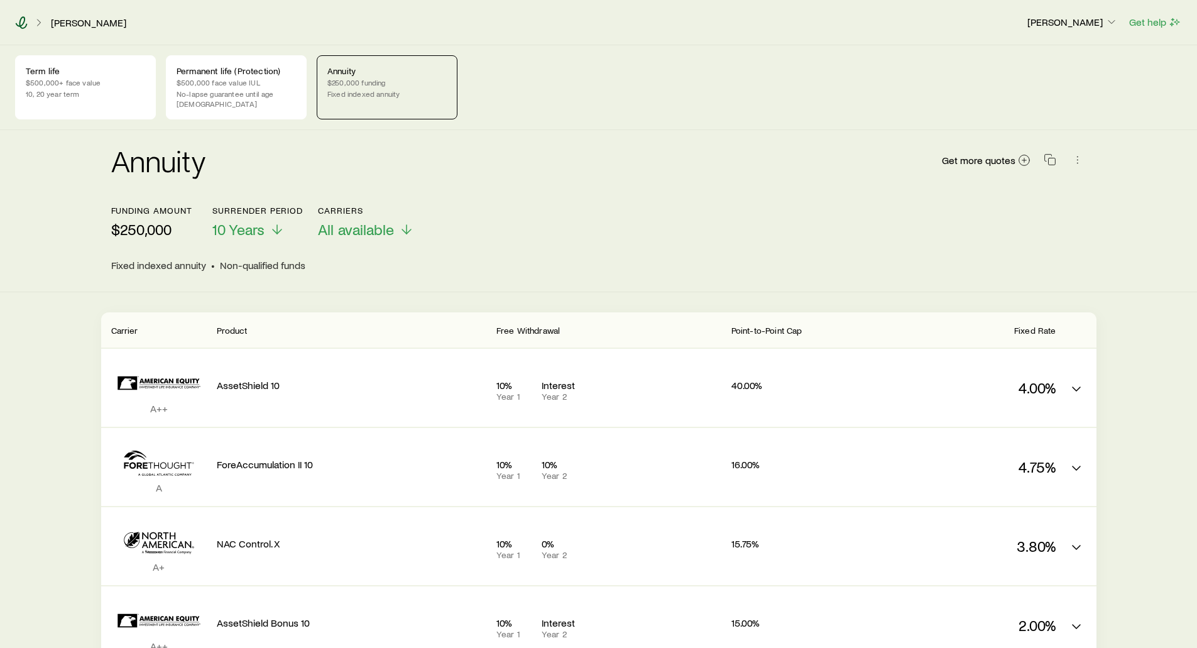
click at [23, 23] on icon at bounding box center [21, 22] width 13 height 13
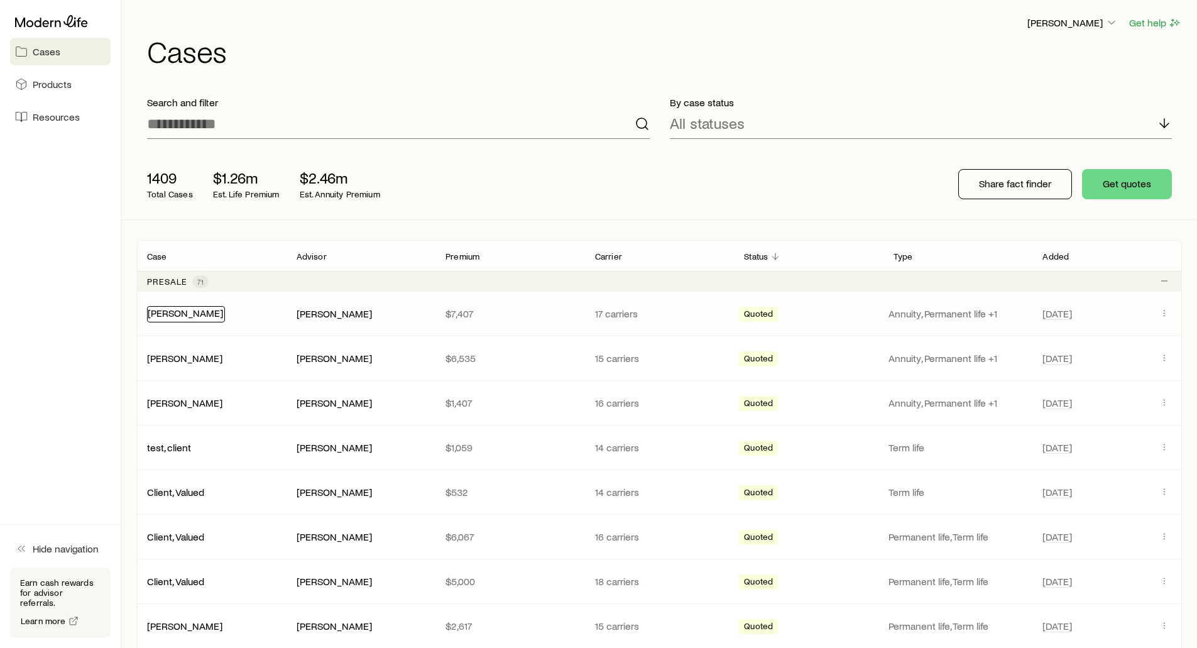
click at [167, 313] on link "[PERSON_NAME]" at bounding box center [185, 313] width 75 height 12
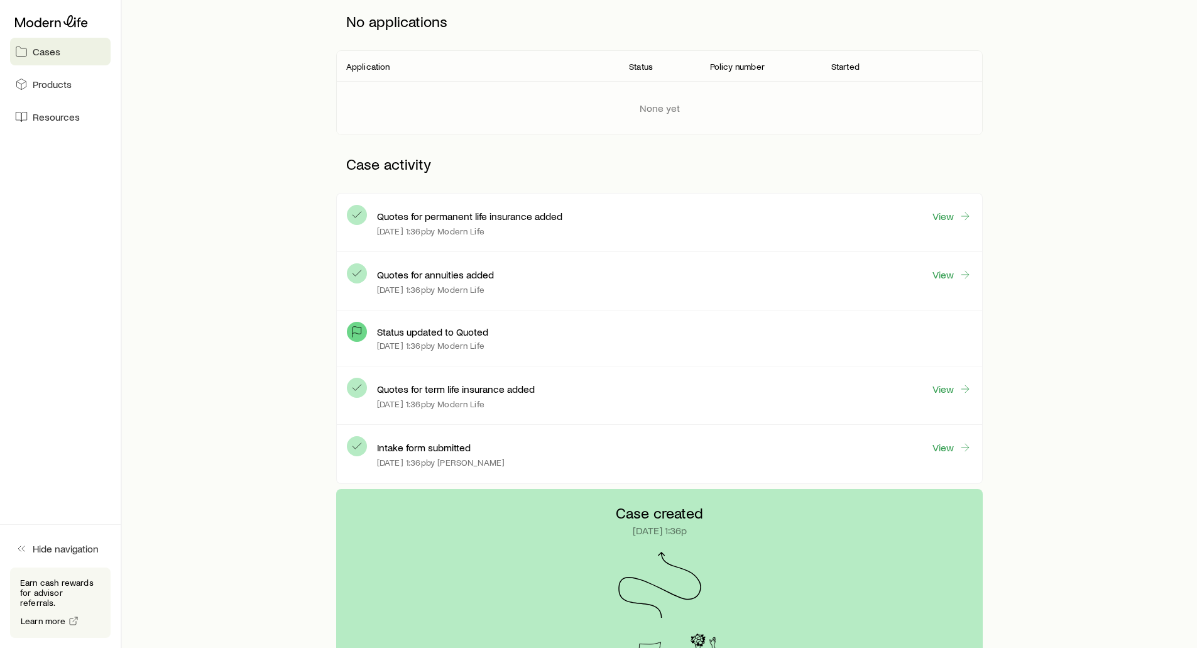
scroll to position [189, 0]
click at [947, 214] on link "View" at bounding box center [952, 214] width 40 height 14
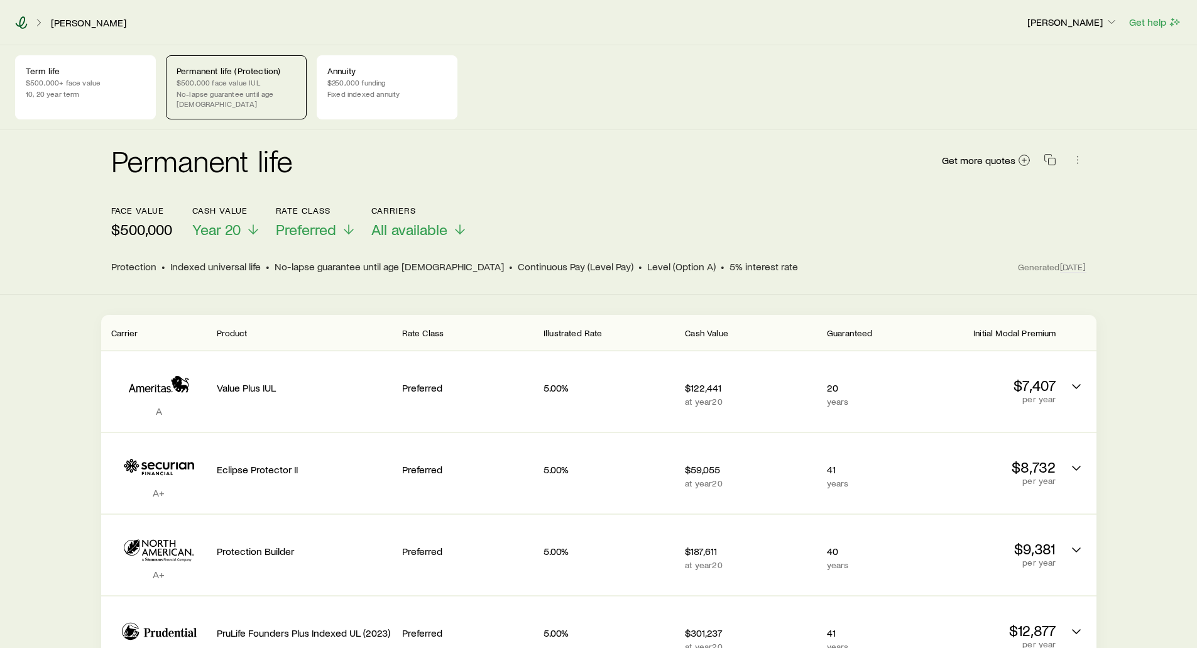
click at [17, 19] on icon at bounding box center [21, 22] width 13 height 13
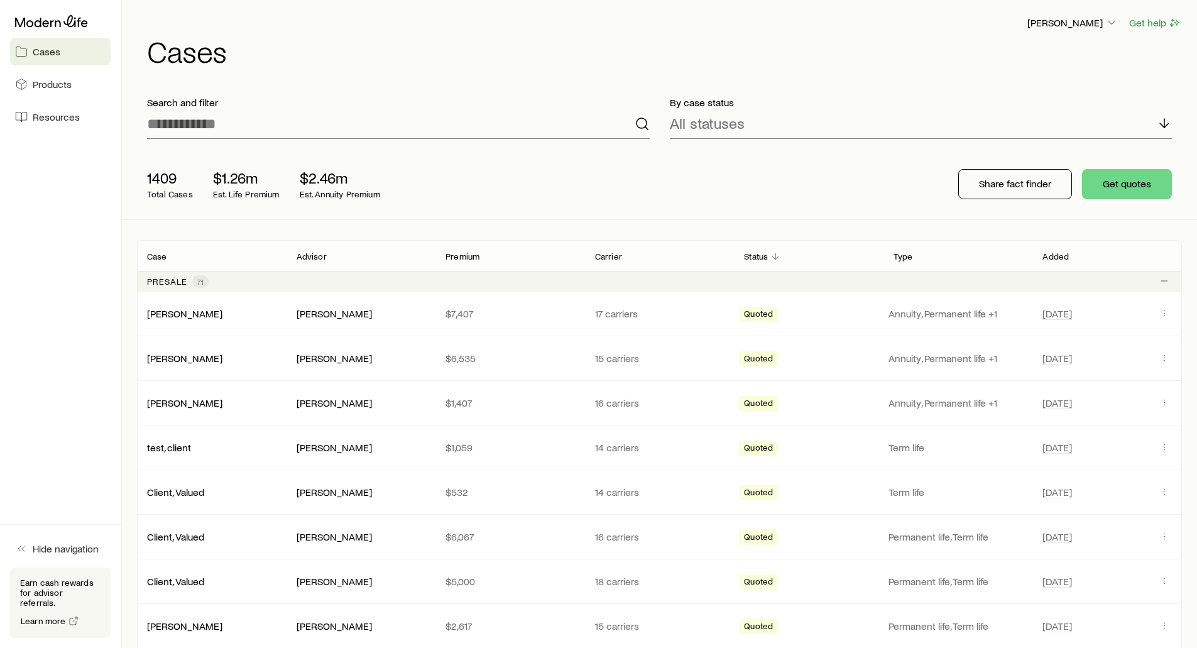
click at [615, 183] on div "1409 Total Cases $1.26m Est. Life Premium $2.46m Est. Annuity Premium Share fac…" at bounding box center [659, 184] width 1045 height 70
click at [836, 194] on div "1409 Total Cases $1.26m Est. Life Premium $2.46m Est. Annuity Premium Share fac…" at bounding box center [659, 184] width 1045 height 70
click at [1016, 189] on p "Share fact finder" at bounding box center [1015, 183] width 72 height 13
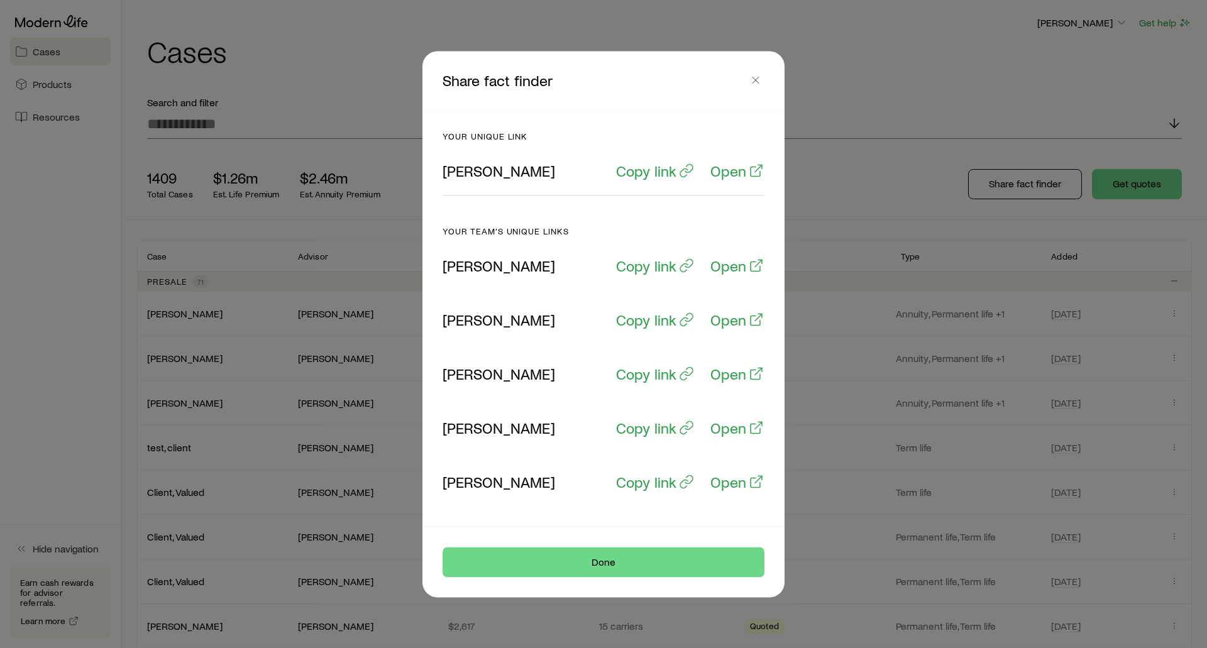
click at [885, 154] on div at bounding box center [603, 324] width 1207 height 648
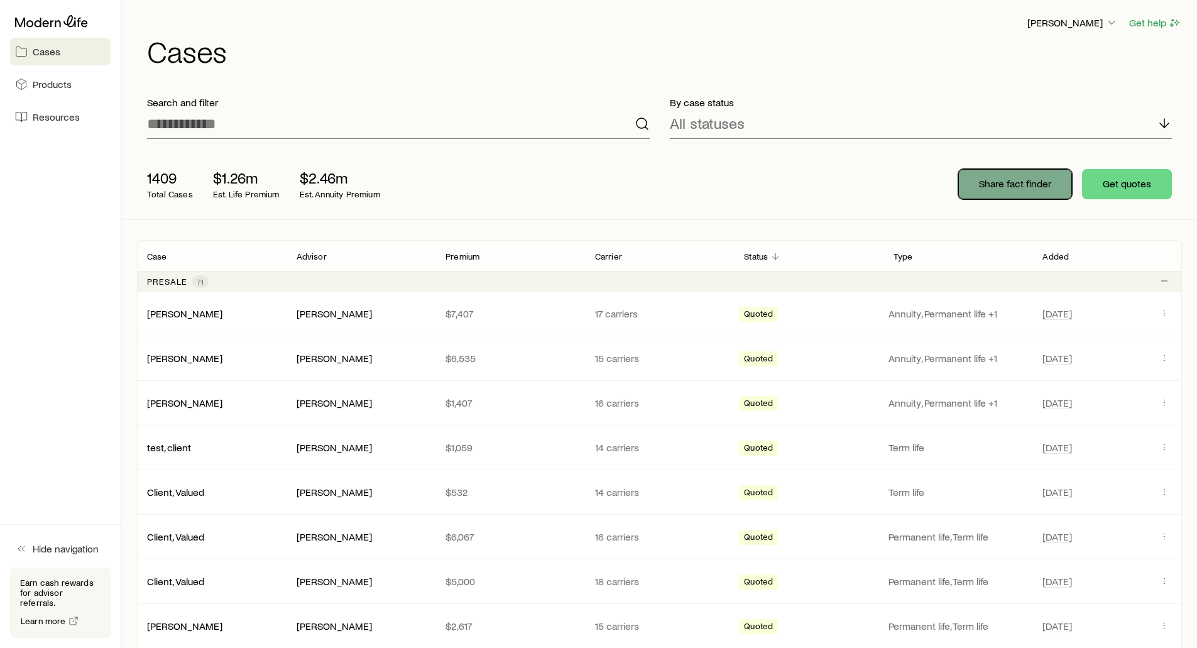
click at [1000, 170] on button "Share fact finder" at bounding box center [1015, 184] width 114 height 30
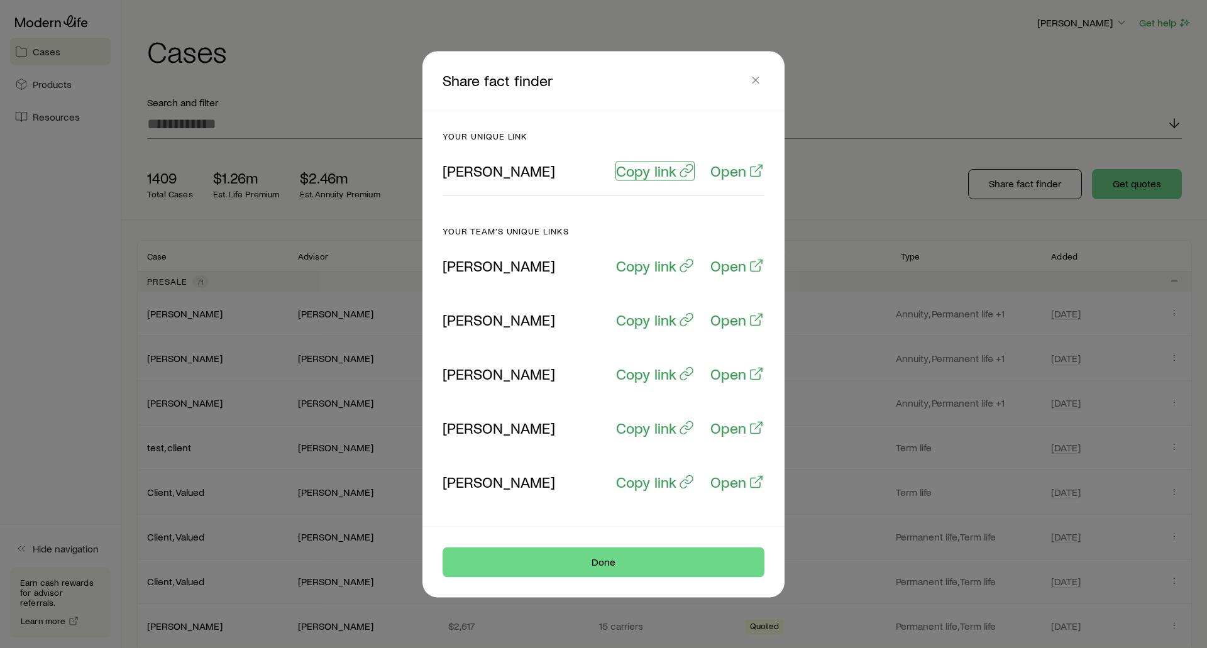
click at [640, 170] on p "Copy link" at bounding box center [646, 170] width 60 height 18
click at [753, 77] on icon "button" at bounding box center [755, 80] width 13 height 13
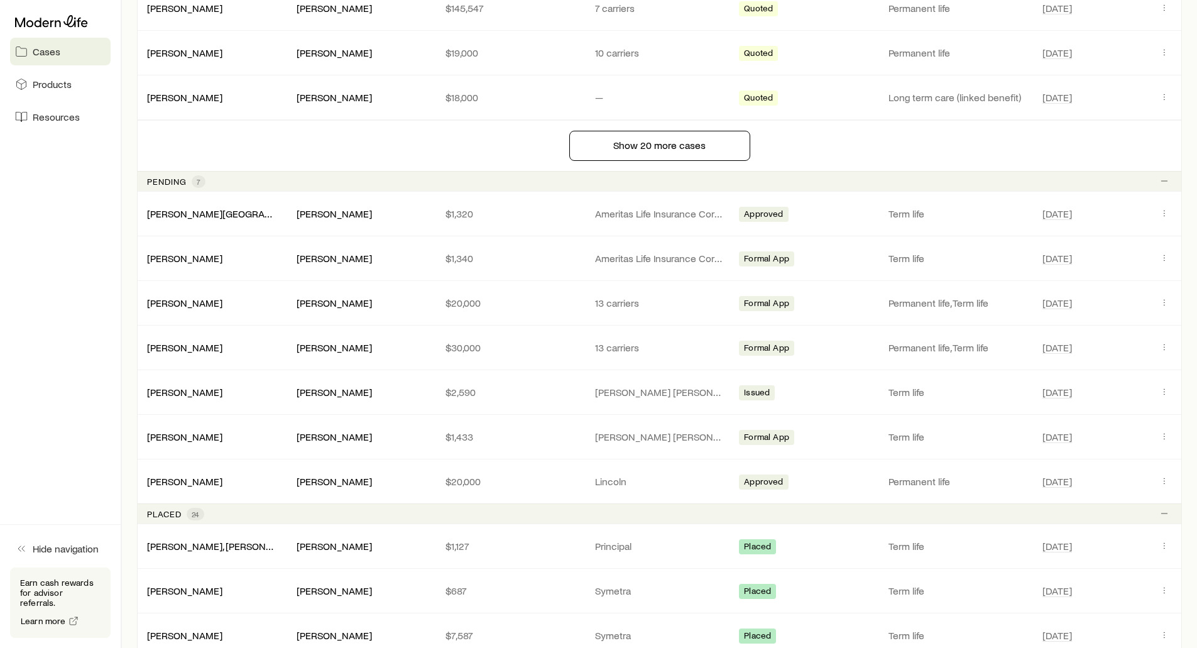
scroll to position [1068, 0]
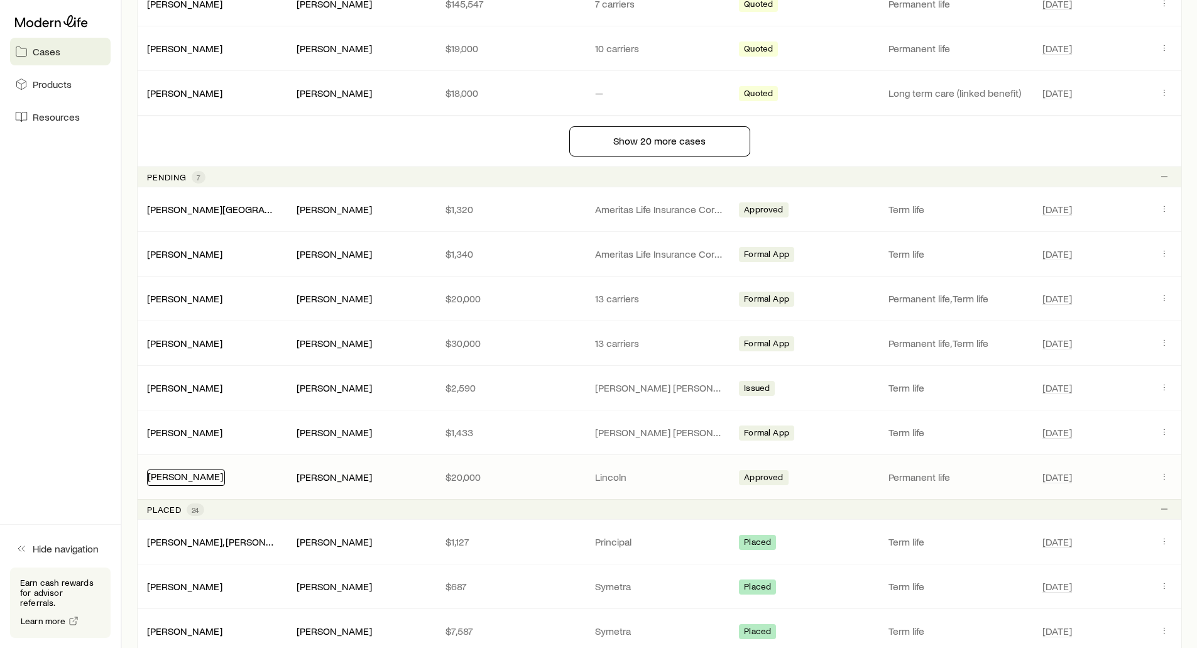
click at [158, 477] on link "[PERSON_NAME]" at bounding box center [185, 476] width 75 height 12
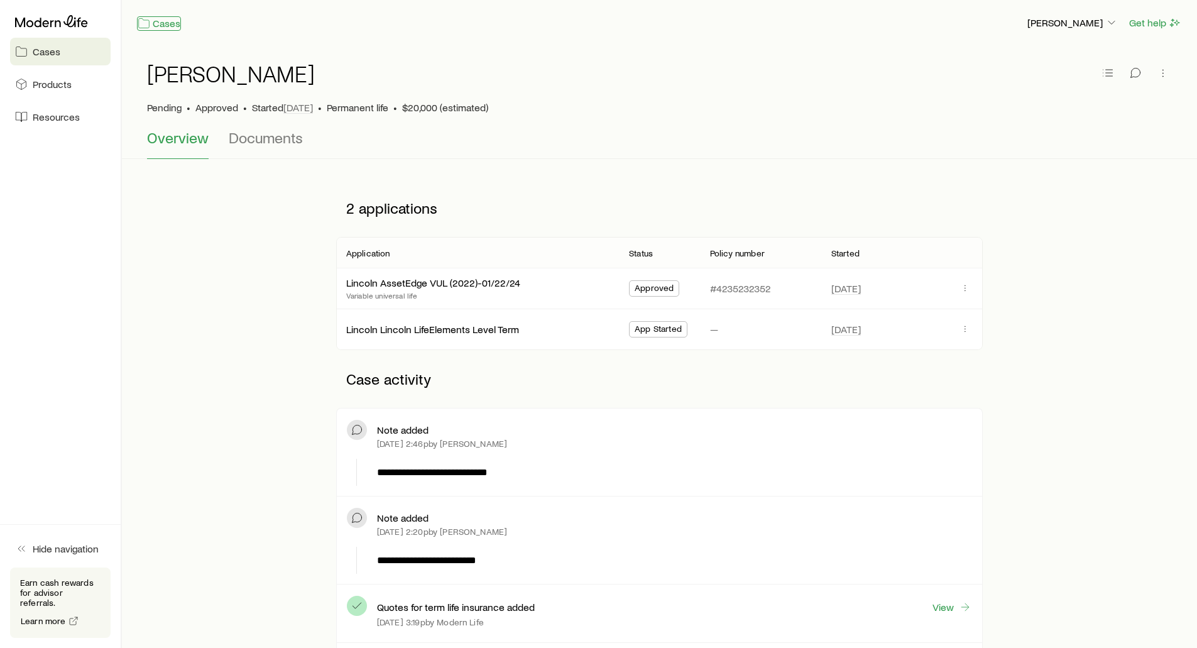
click at [163, 27] on link "Cases" at bounding box center [159, 23] width 44 height 14
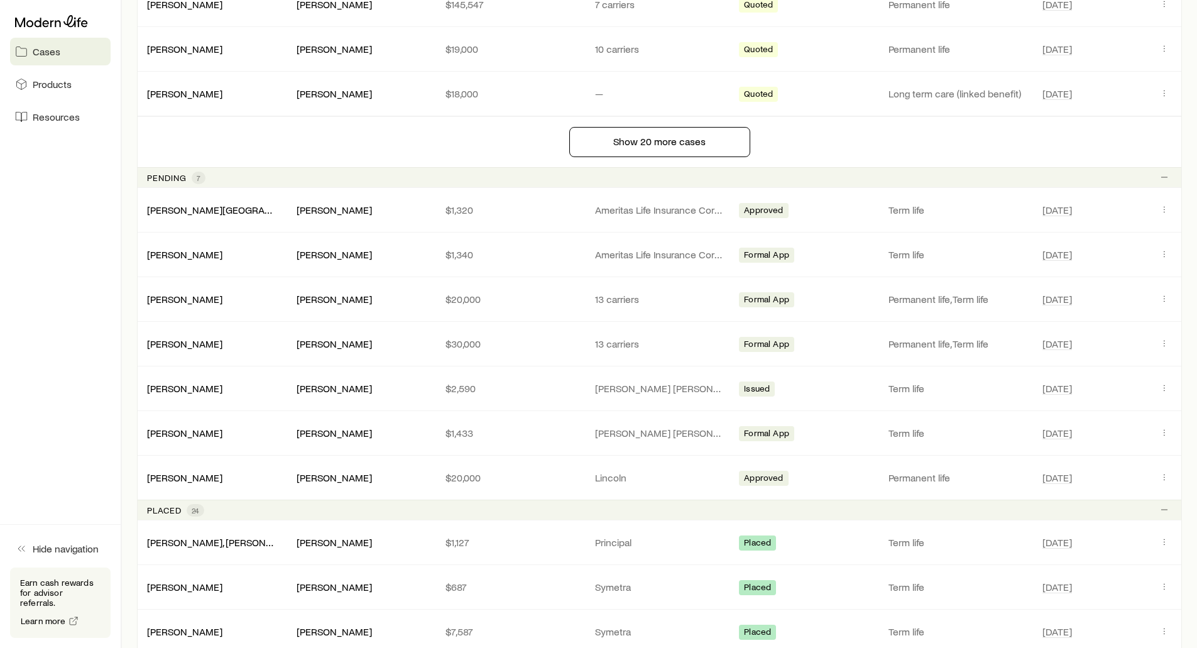
scroll to position [1068, 0]
click at [177, 302] on link "[PERSON_NAME]" at bounding box center [185, 298] width 75 height 12
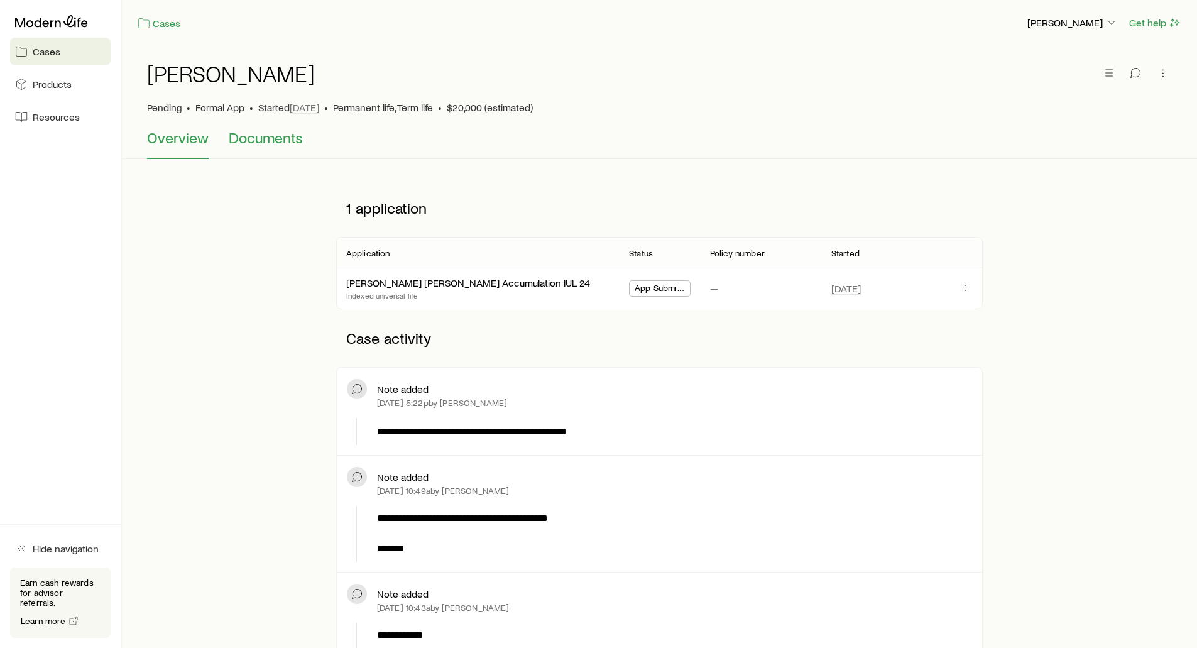
click at [264, 138] on span "Documents" at bounding box center [266, 138] width 74 height 18
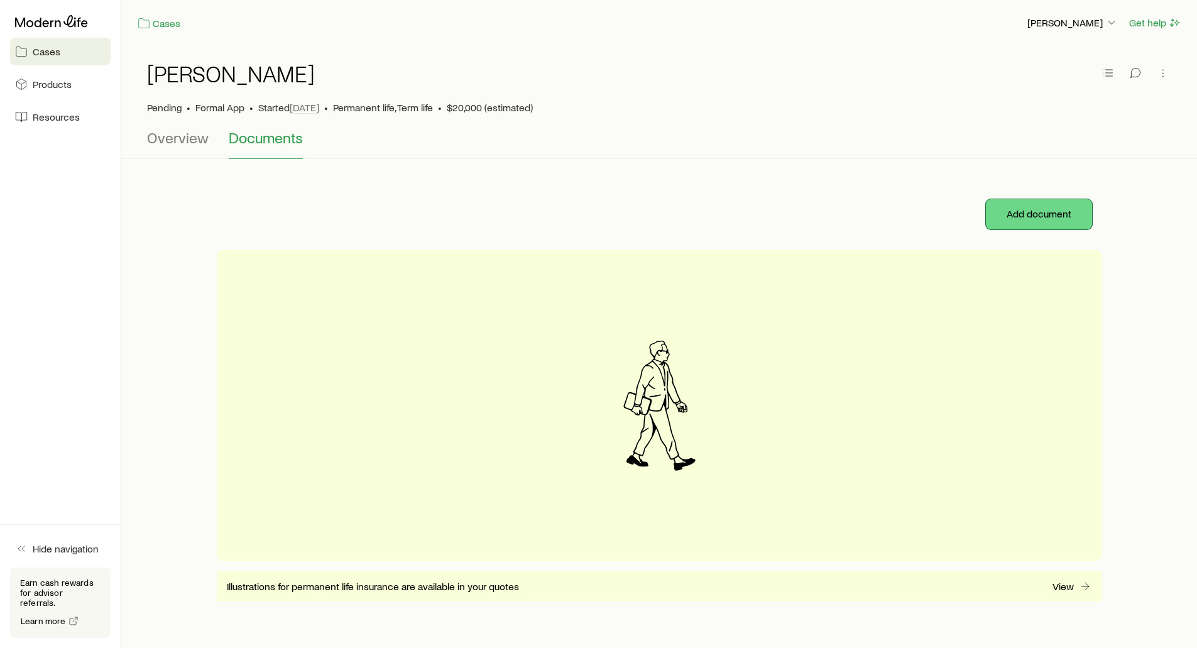
click at [1013, 211] on button "Add document" at bounding box center [1039, 214] width 106 height 30
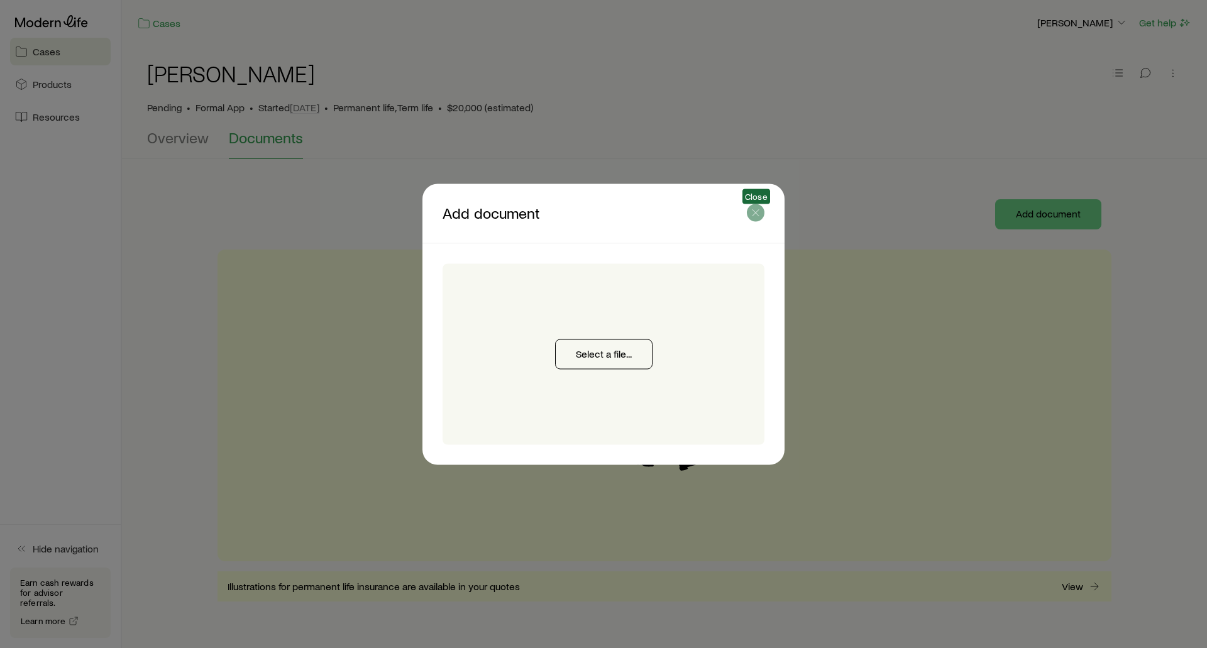
click at [752, 213] on icon "button" at bounding box center [755, 212] width 13 height 13
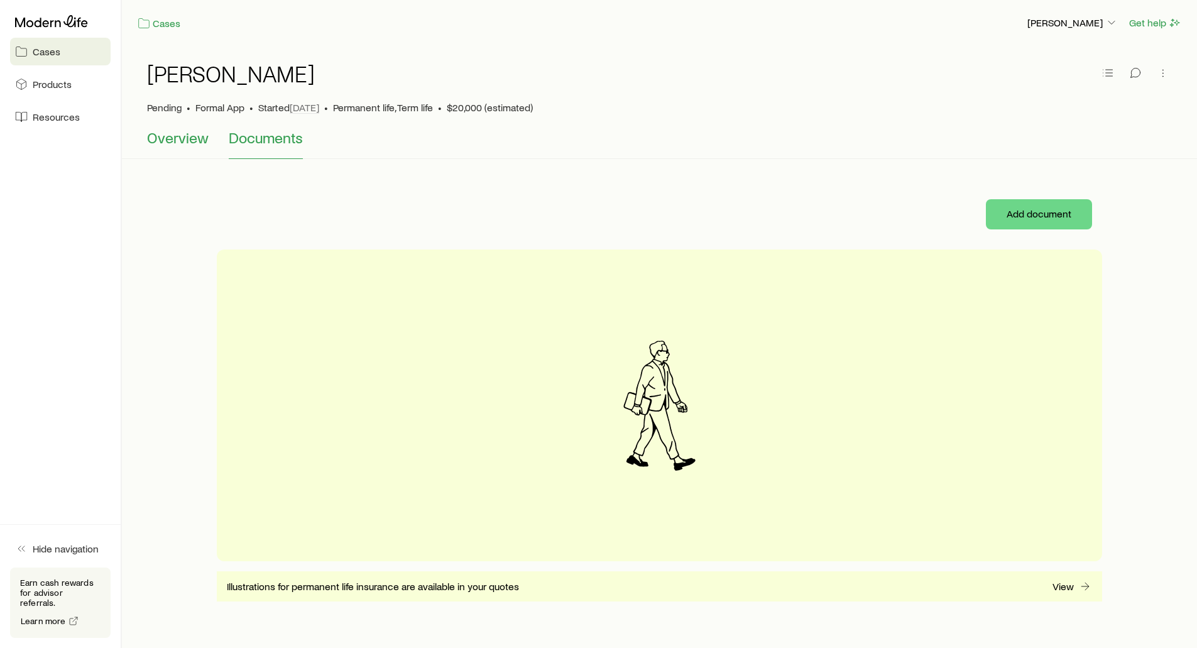
click at [188, 141] on span "Overview" at bounding box center [178, 138] width 62 height 18
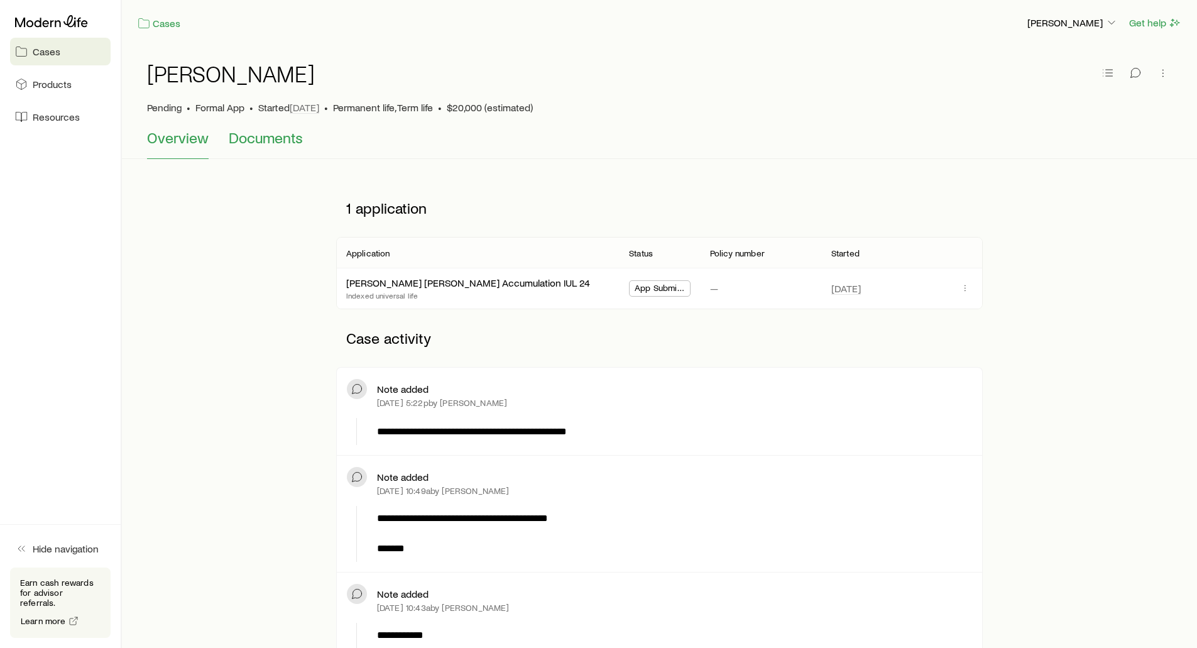
click at [257, 138] on span "Documents" at bounding box center [266, 138] width 74 height 18
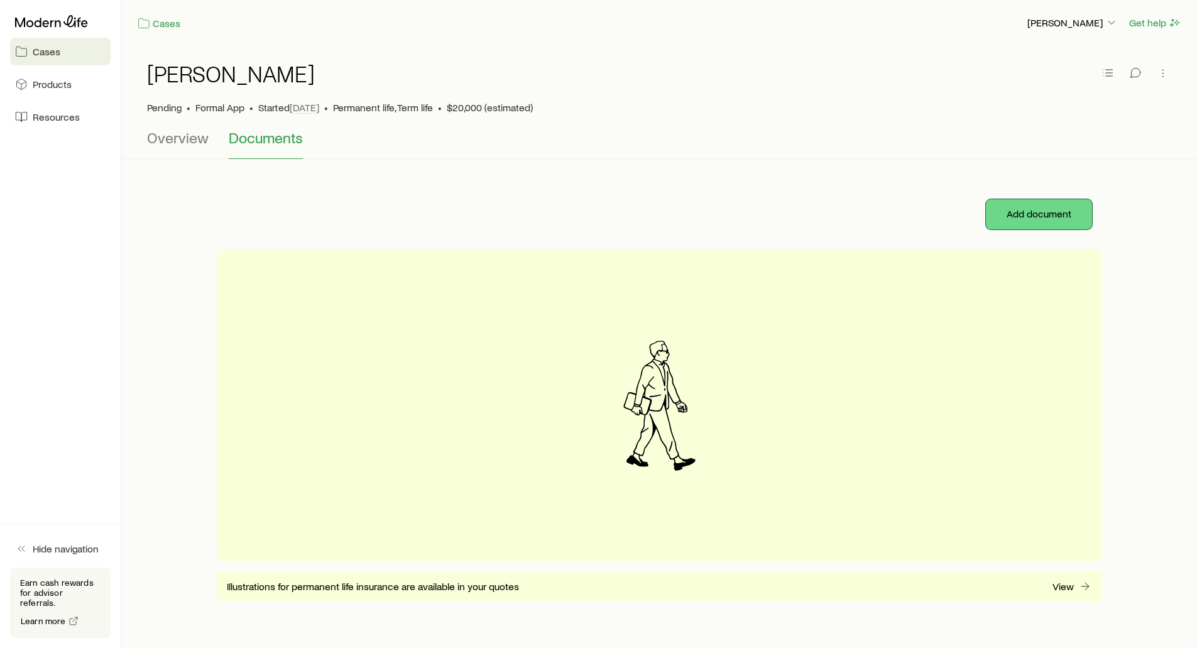
click at [1013, 211] on button "Add document" at bounding box center [1039, 214] width 106 height 30
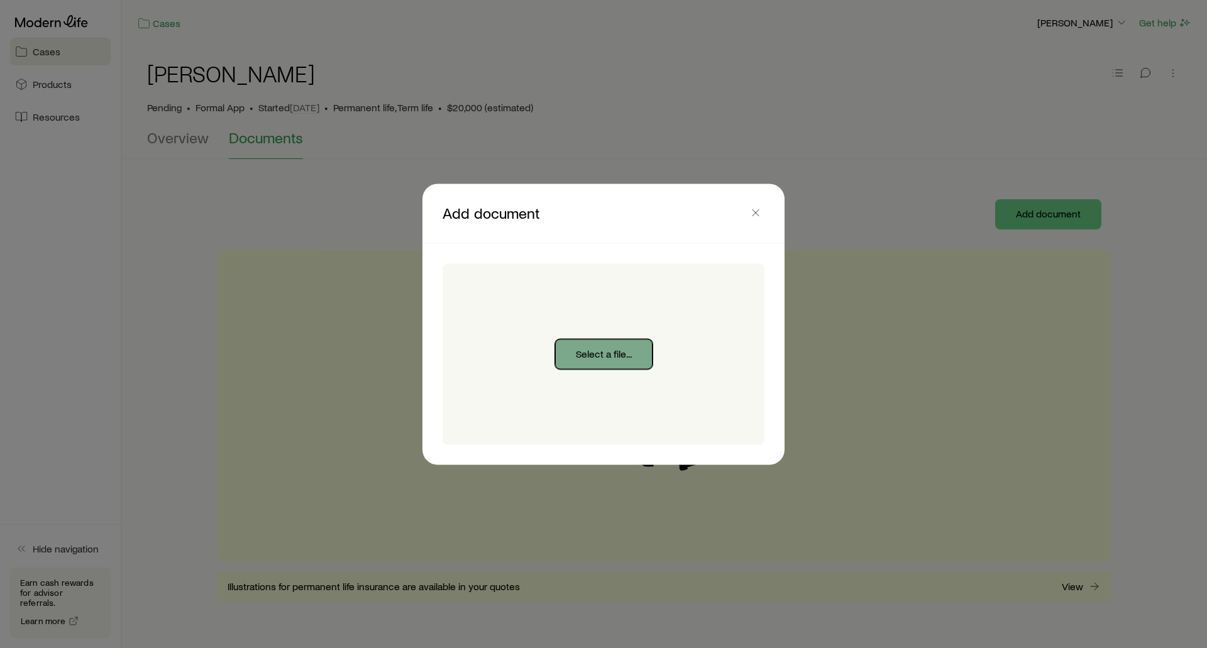
click at [607, 354] on button "Select a file..." at bounding box center [603, 354] width 97 height 30
click at [758, 212] on icon "button" at bounding box center [755, 212] width 13 height 13
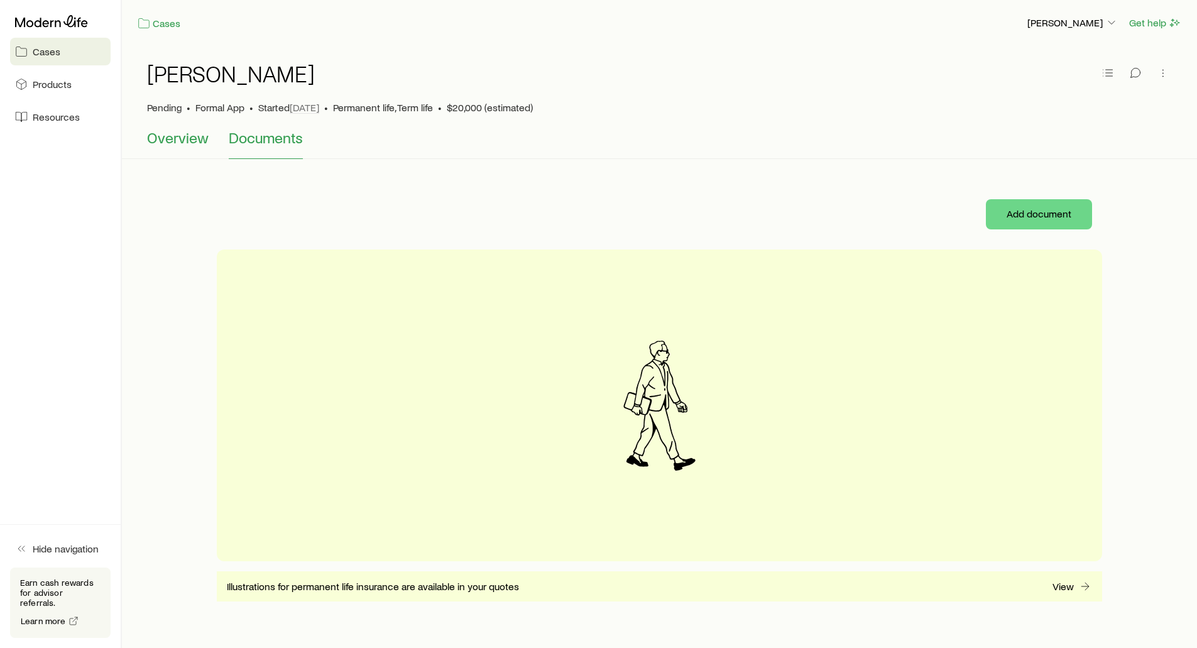
click at [182, 136] on span "Overview" at bounding box center [178, 138] width 62 height 18
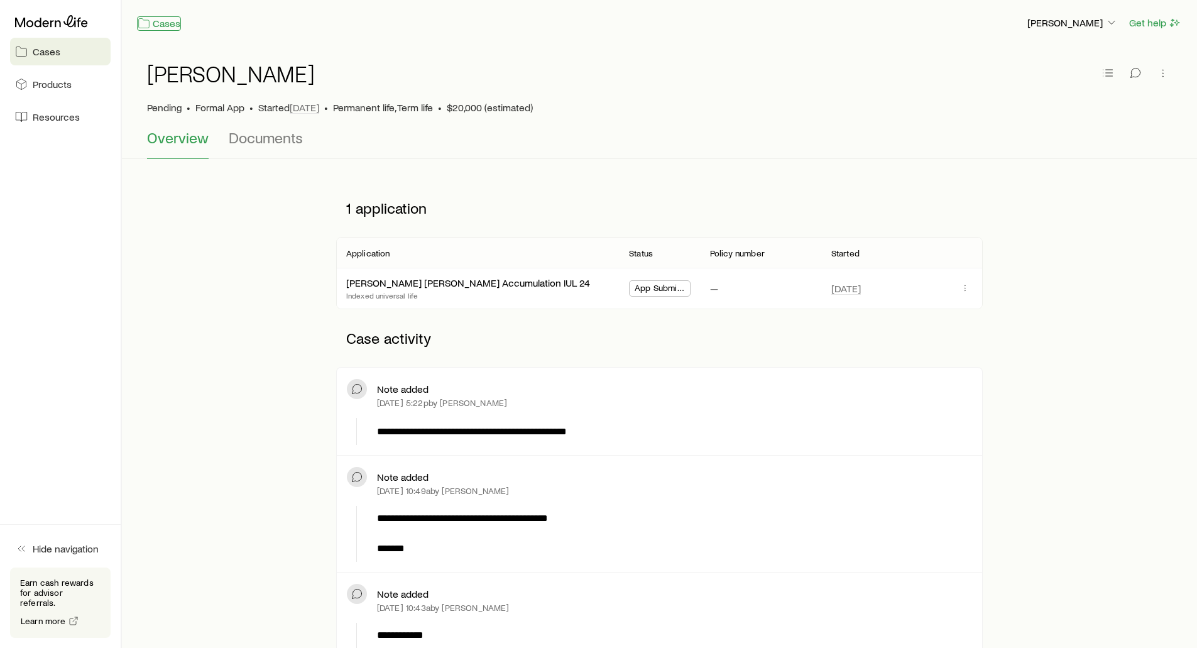
click at [169, 23] on link "Cases" at bounding box center [159, 23] width 44 height 14
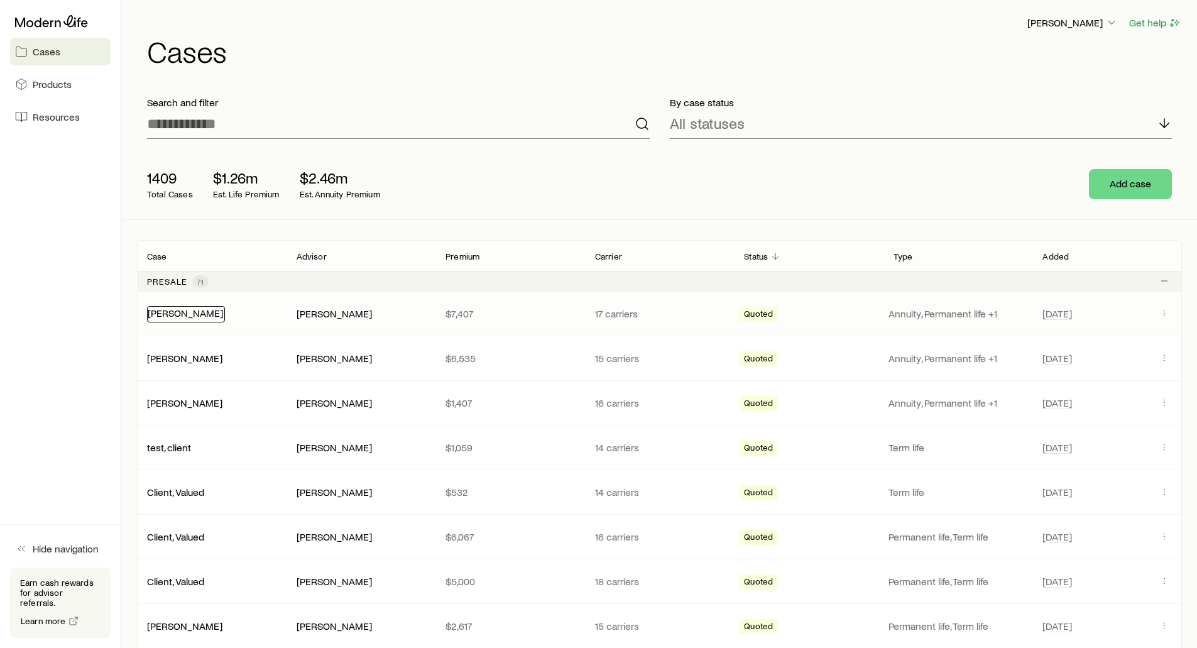
click at [166, 313] on link "[PERSON_NAME]" at bounding box center [185, 313] width 75 height 12
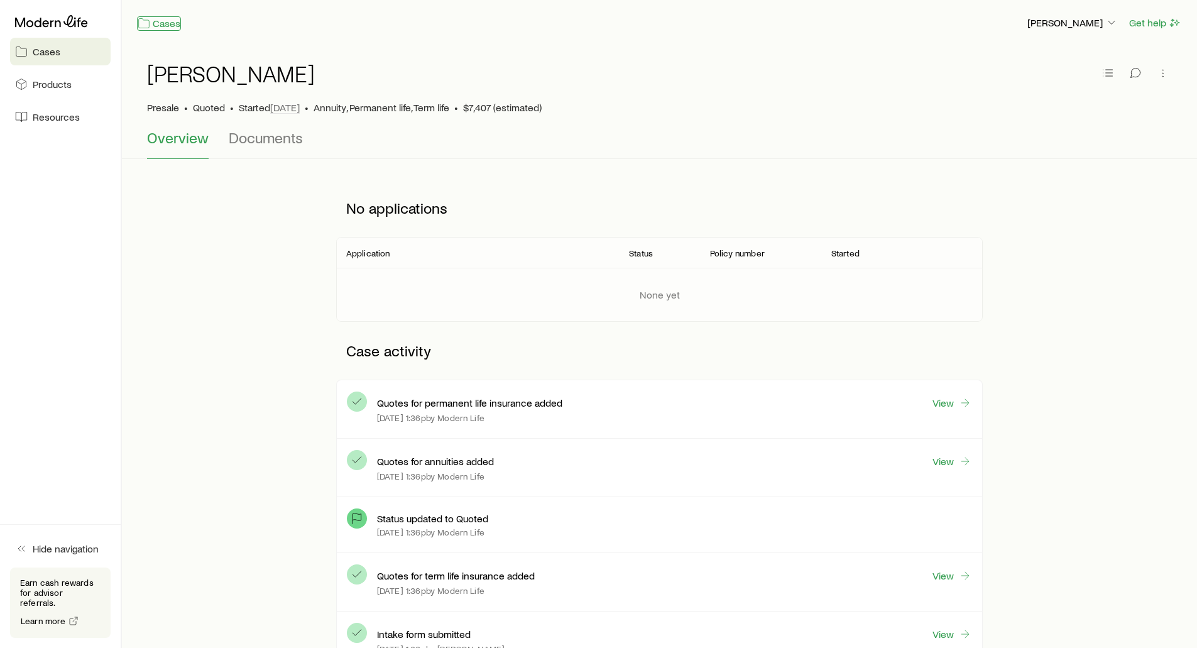
click at [150, 28] on icon at bounding box center [144, 23] width 13 height 13
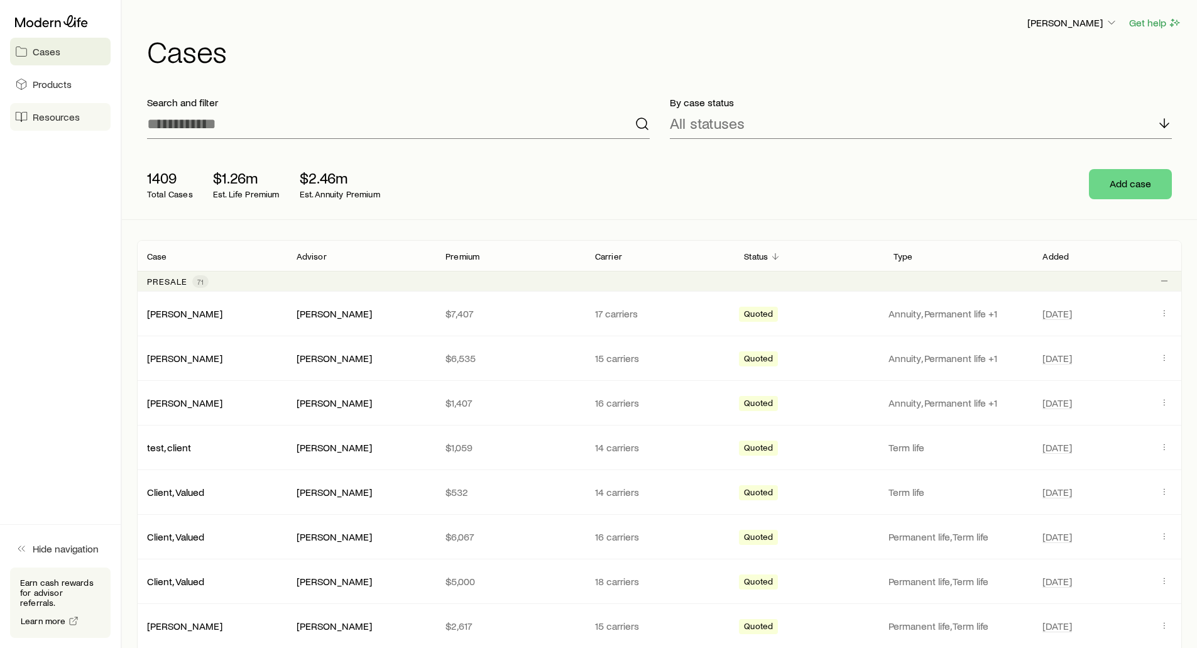
click at [53, 121] on span "Resources" at bounding box center [56, 117] width 47 height 13
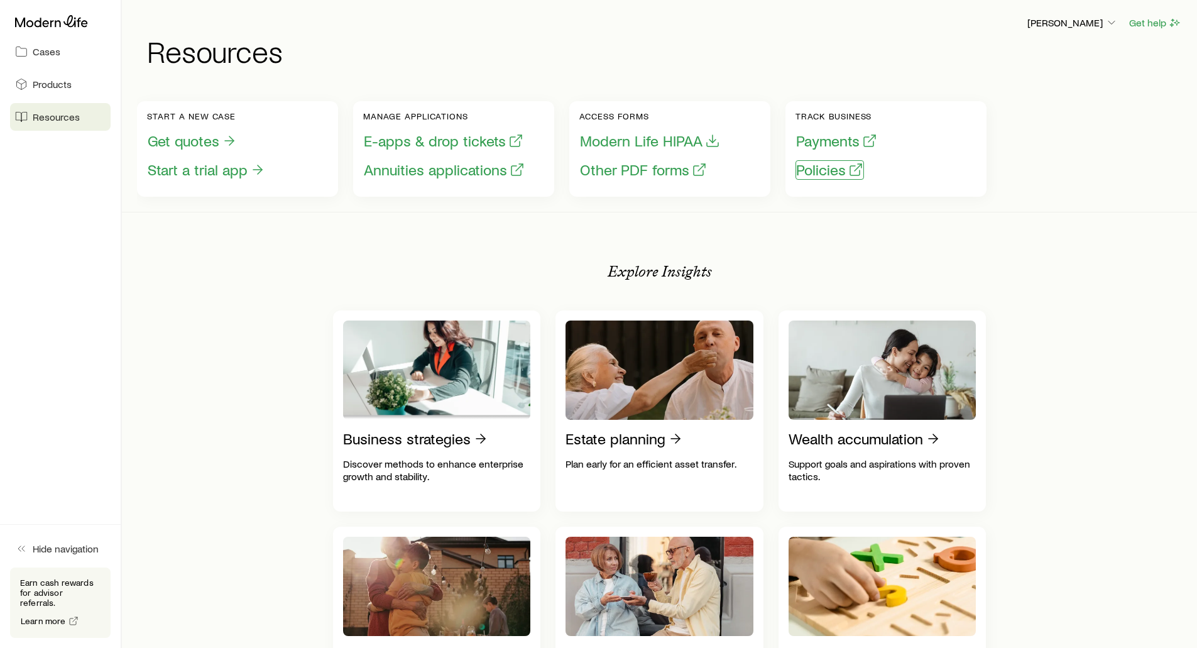
click at [828, 173] on button "Policies" at bounding box center [830, 169] width 68 height 19
click at [812, 168] on button "Policies" at bounding box center [830, 169] width 68 height 19
click at [50, 51] on span "Cases" at bounding box center [47, 51] width 28 height 13
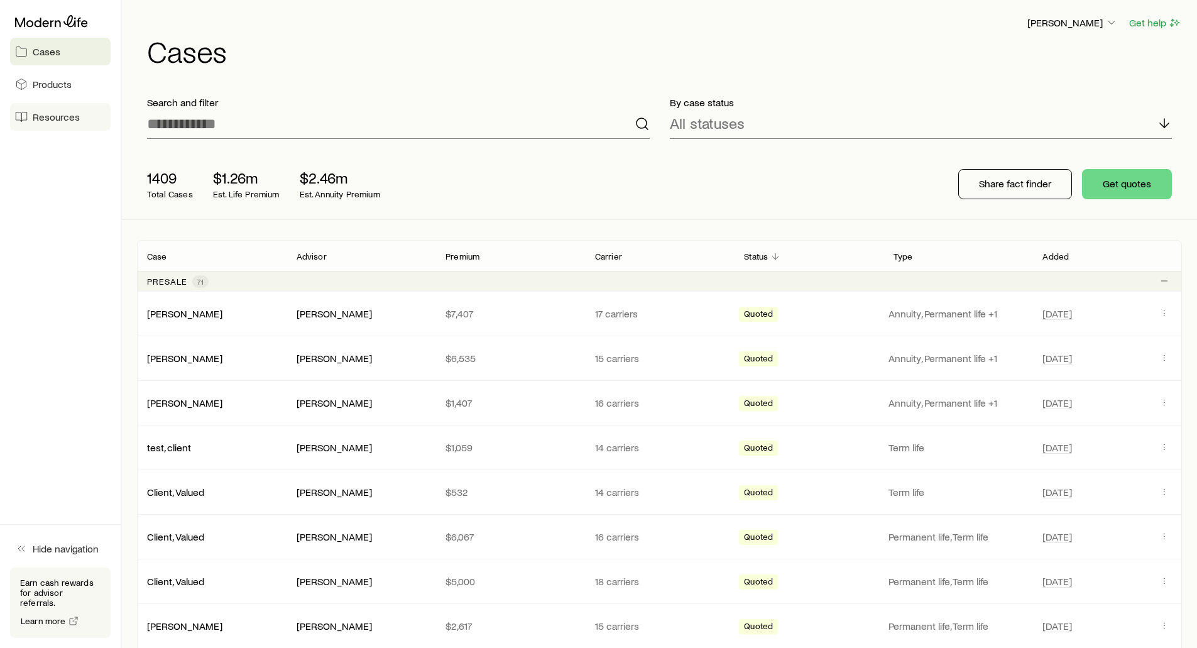
click at [46, 121] on span "Resources" at bounding box center [56, 117] width 47 height 13
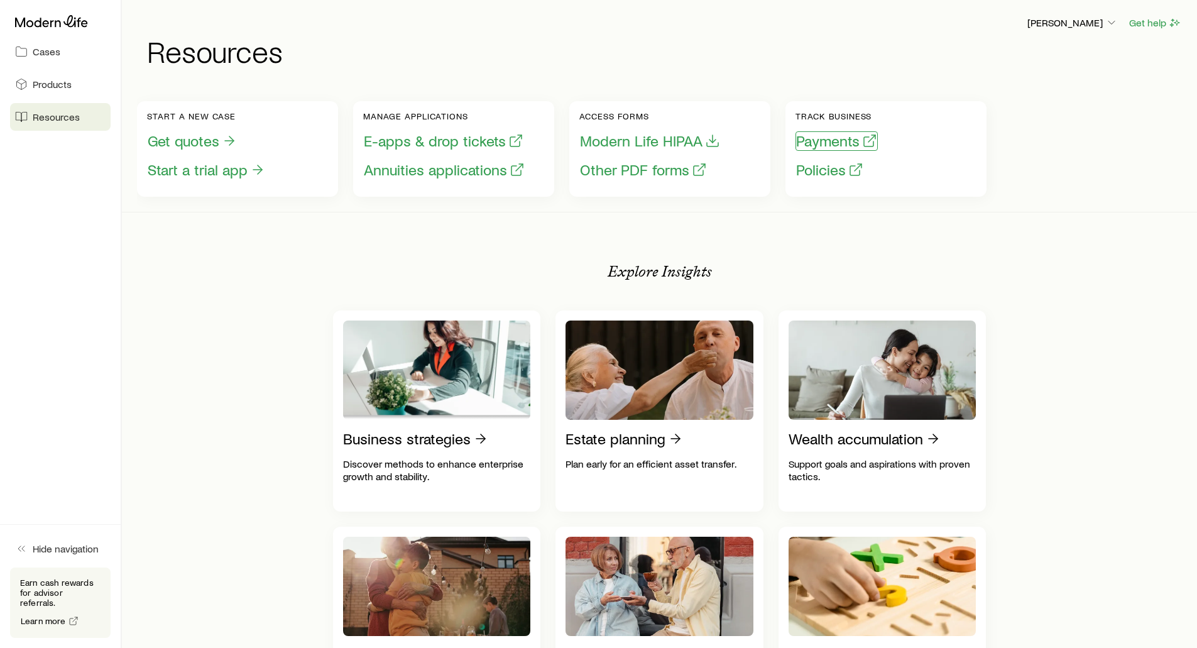
click at [837, 145] on button "Payments" at bounding box center [837, 140] width 82 height 19
click at [41, 56] on span "Cases" at bounding box center [47, 51] width 28 height 13
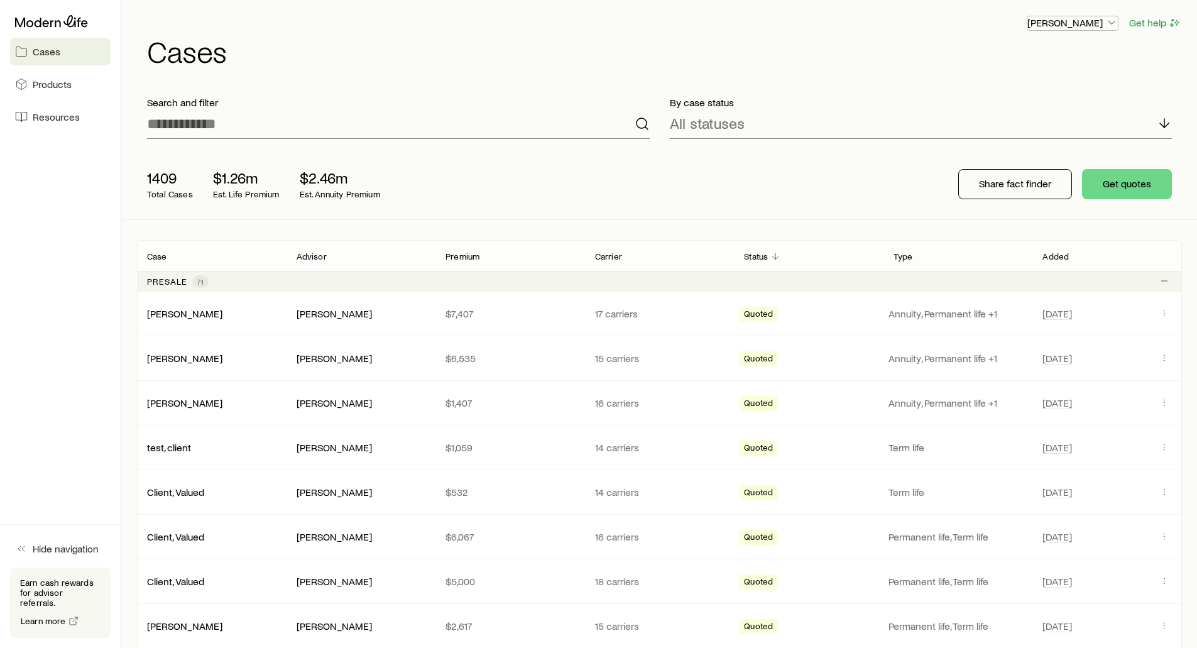
click at [1059, 23] on p "[PERSON_NAME]" at bounding box center [1072, 22] width 90 height 13
click at [1007, 153] on span "Sign out" at bounding box center [1013, 151] width 35 height 13
